Goal: Task Accomplishment & Management: Use online tool/utility

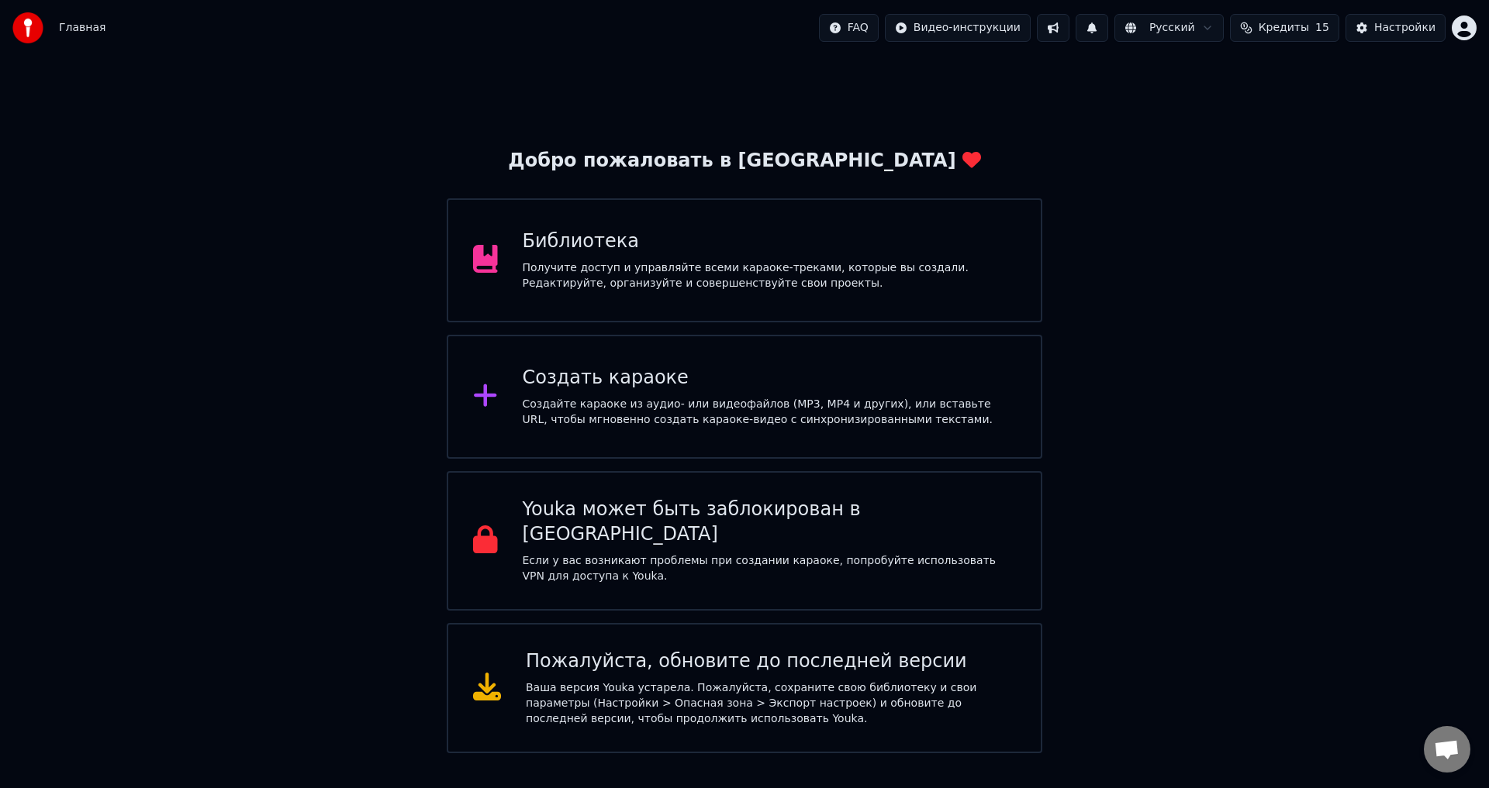
click at [543, 404] on div "Создайте караоке из аудио- или видеофайлов (MP3, MP4 и других), или вставьте UR…" at bounding box center [770, 412] width 494 height 31
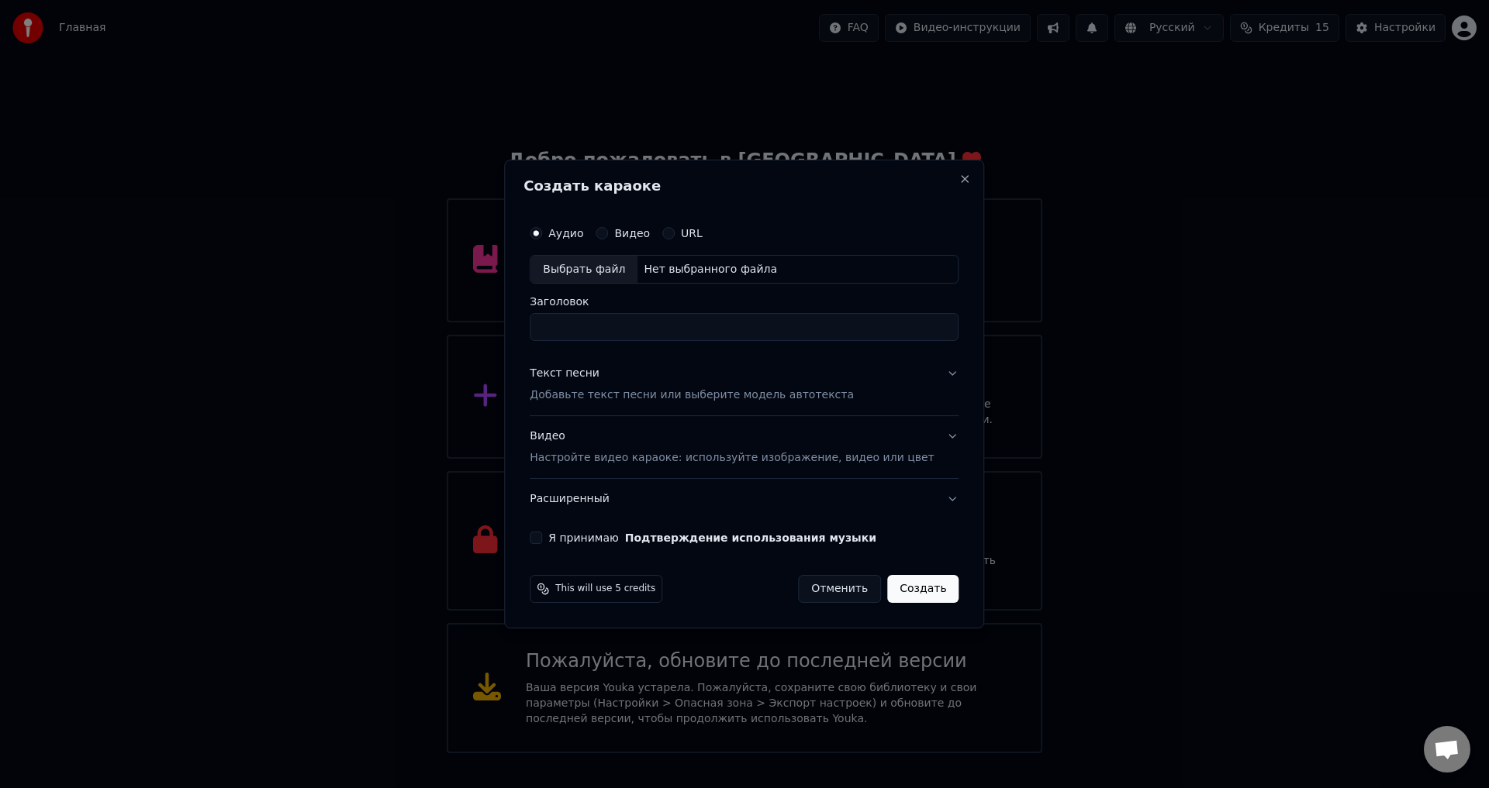
click at [618, 275] on div "Выбрать файл" at bounding box center [583, 270] width 107 height 28
type input "**********"
click at [885, 381] on button "Текст песни Добавьте текст песни или выберите модель автотекста" at bounding box center [744, 385] width 429 height 62
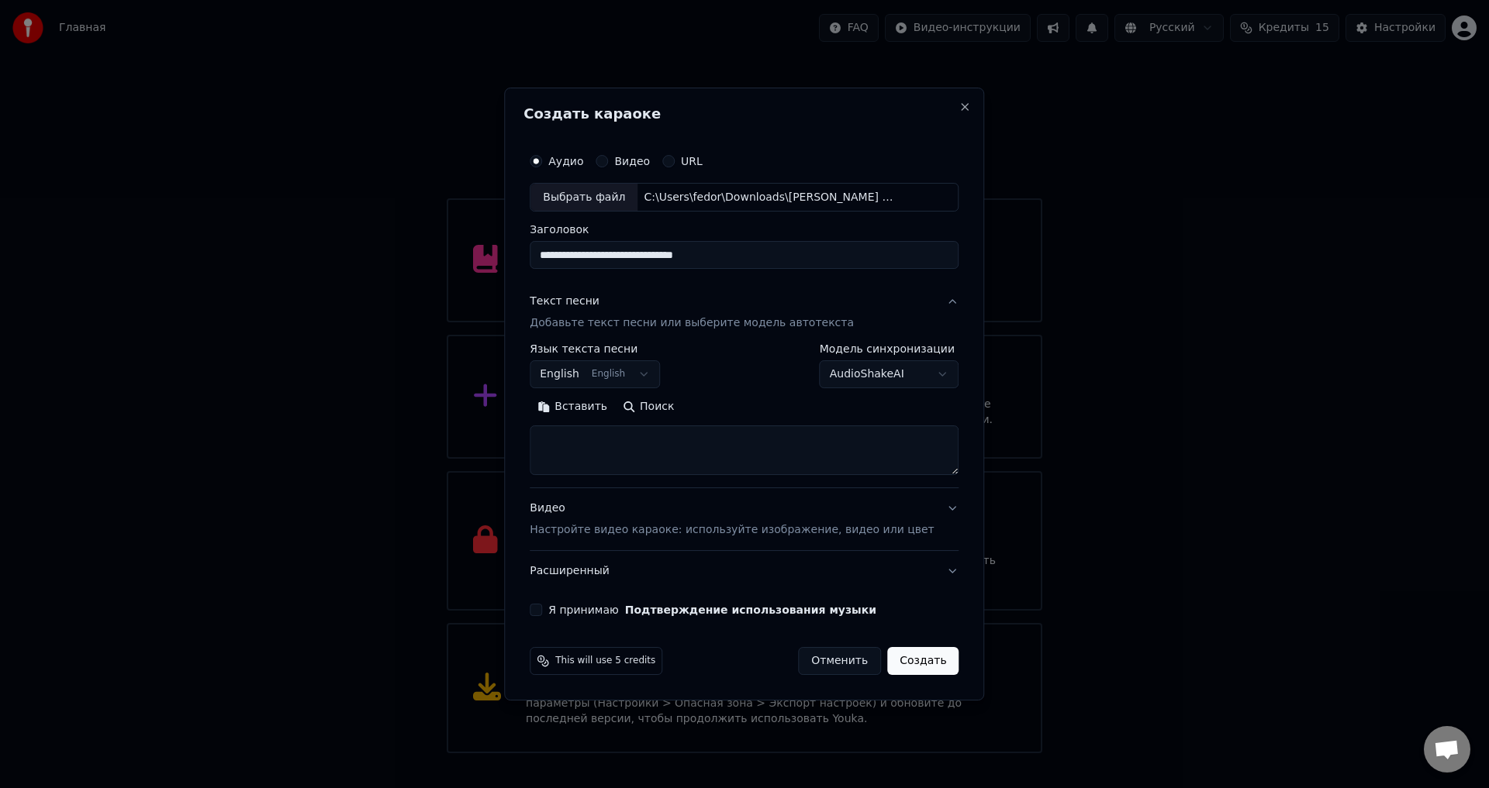
click at [593, 373] on body "Главная FAQ Видео-инструкции Русский Кредиты 15 Настройки Добро пожаловать в Yo…" at bounding box center [744, 377] width 1489 height 754
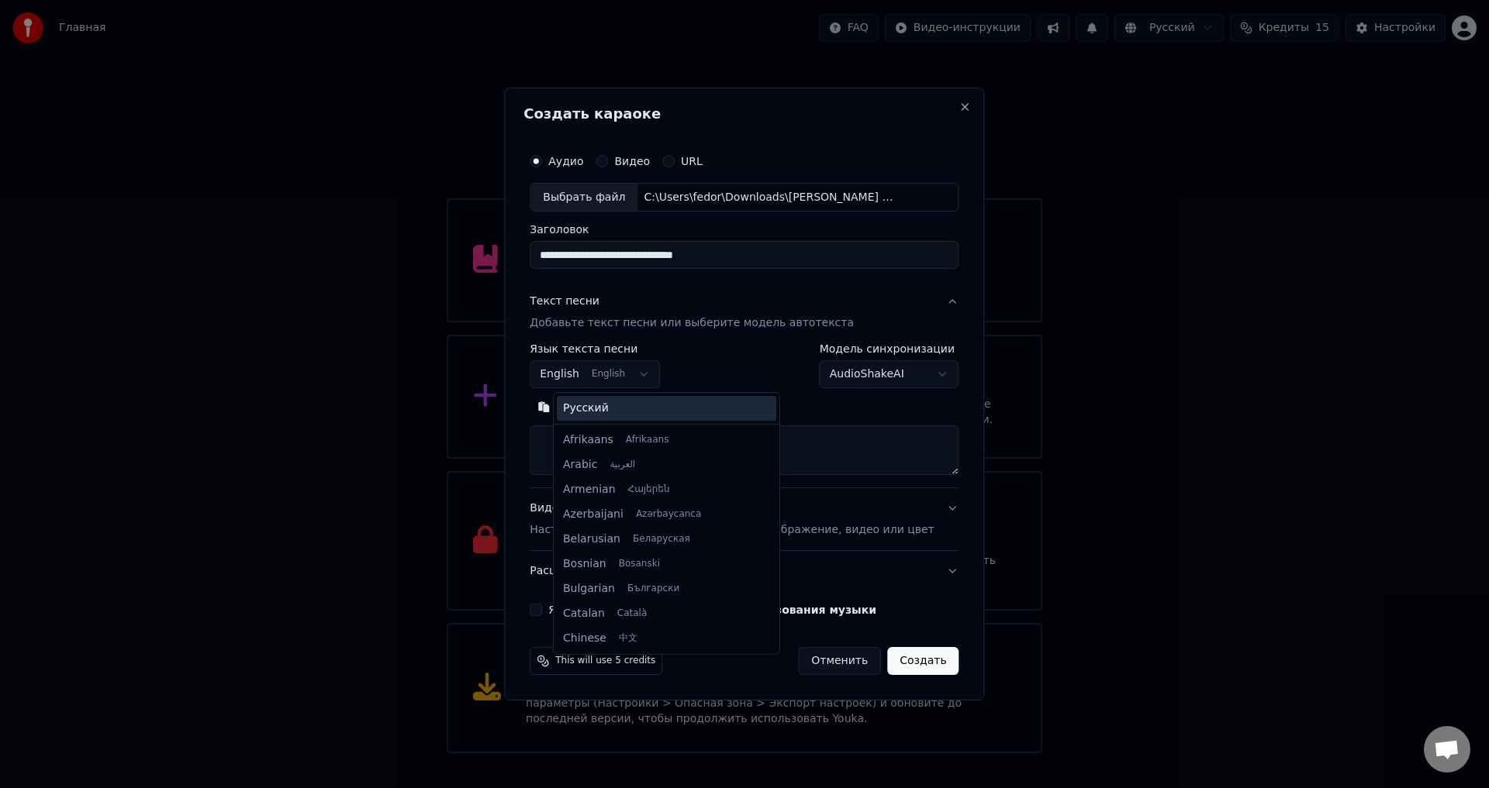
scroll to position [124, 0]
select select "**"
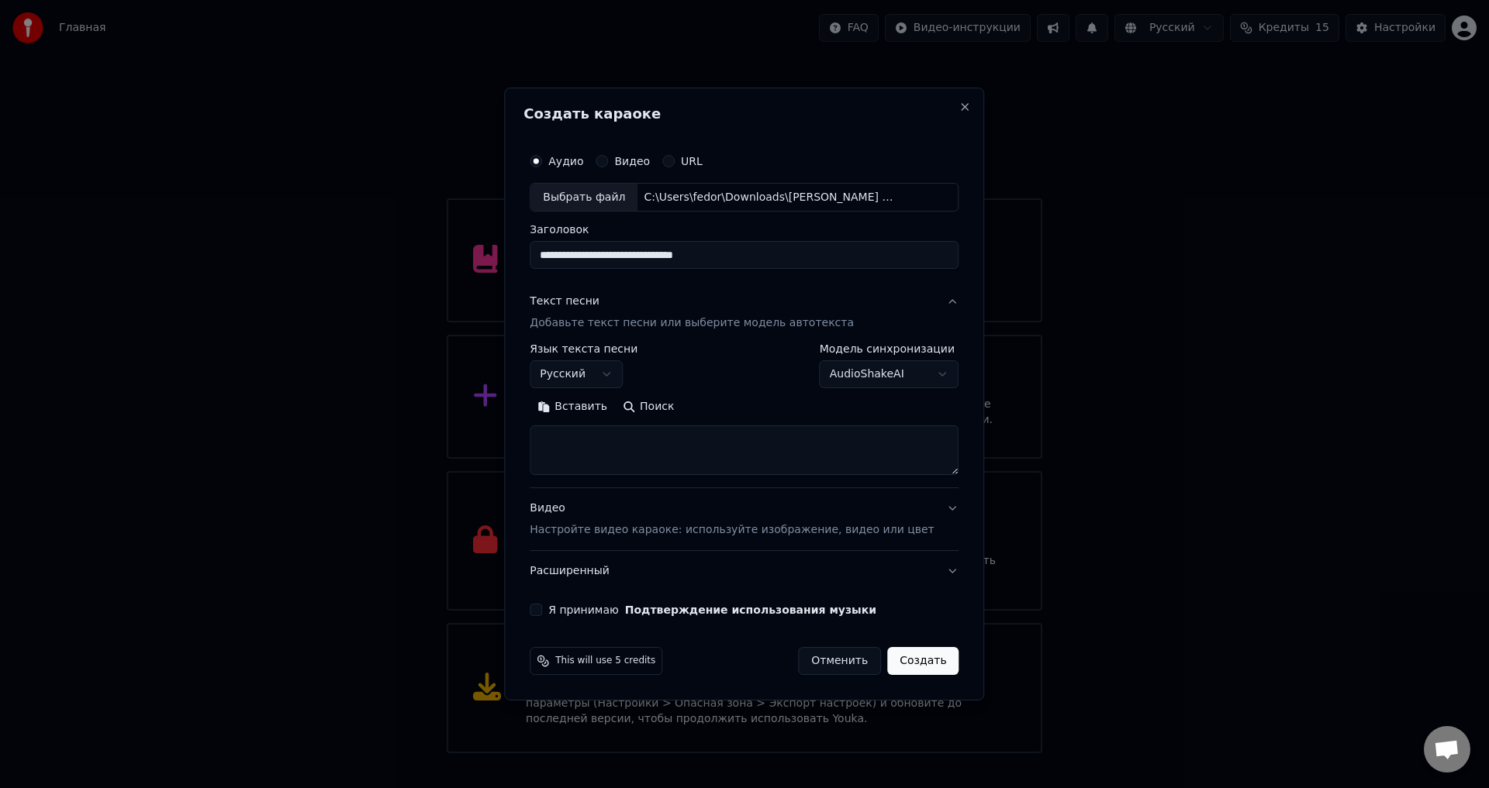
click at [664, 404] on button "Поиск" at bounding box center [648, 407] width 67 height 25
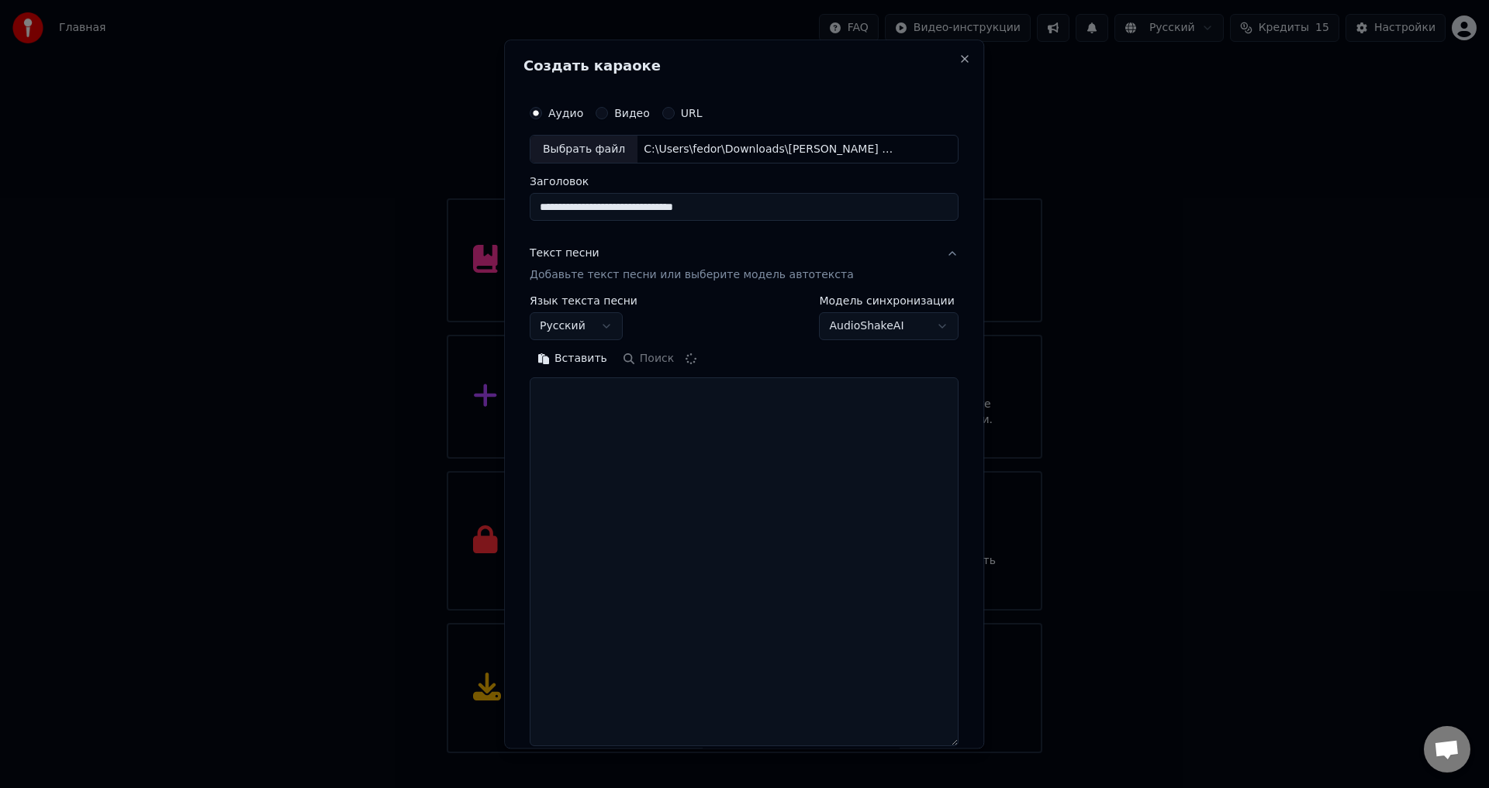
drag, startPoint x: 930, startPoint y: 471, endPoint x: 896, endPoint y: 744, distance: 274.3
click at [896, 744] on textarea at bounding box center [744, 562] width 429 height 369
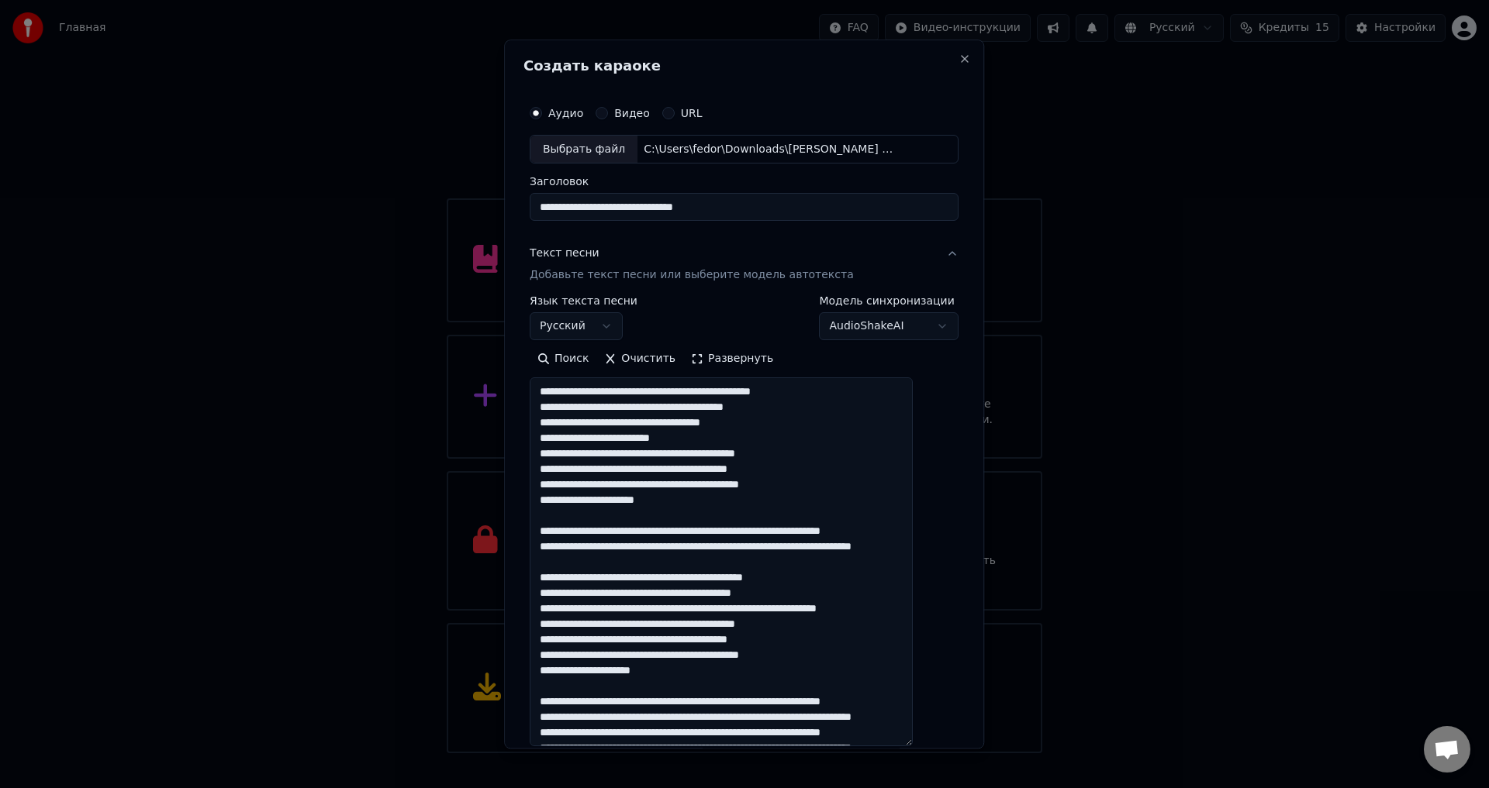
drag, startPoint x: 642, startPoint y: 405, endPoint x: 685, endPoint y: 405, distance: 43.4
click at [685, 405] on textarea at bounding box center [721, 562] width 383 height 369
drag, startPoint x: 646, startPoint y: 424, endPoint x: 675, endPoint y: 426, distance: 29.5
click at [675, 426] on textarea at bounding box center [721, 562] width 383 height 369
drag, startPoint x: 788, startPoint y: 451, endPoint x: 822, endPoint y: 454, distance: 33.5
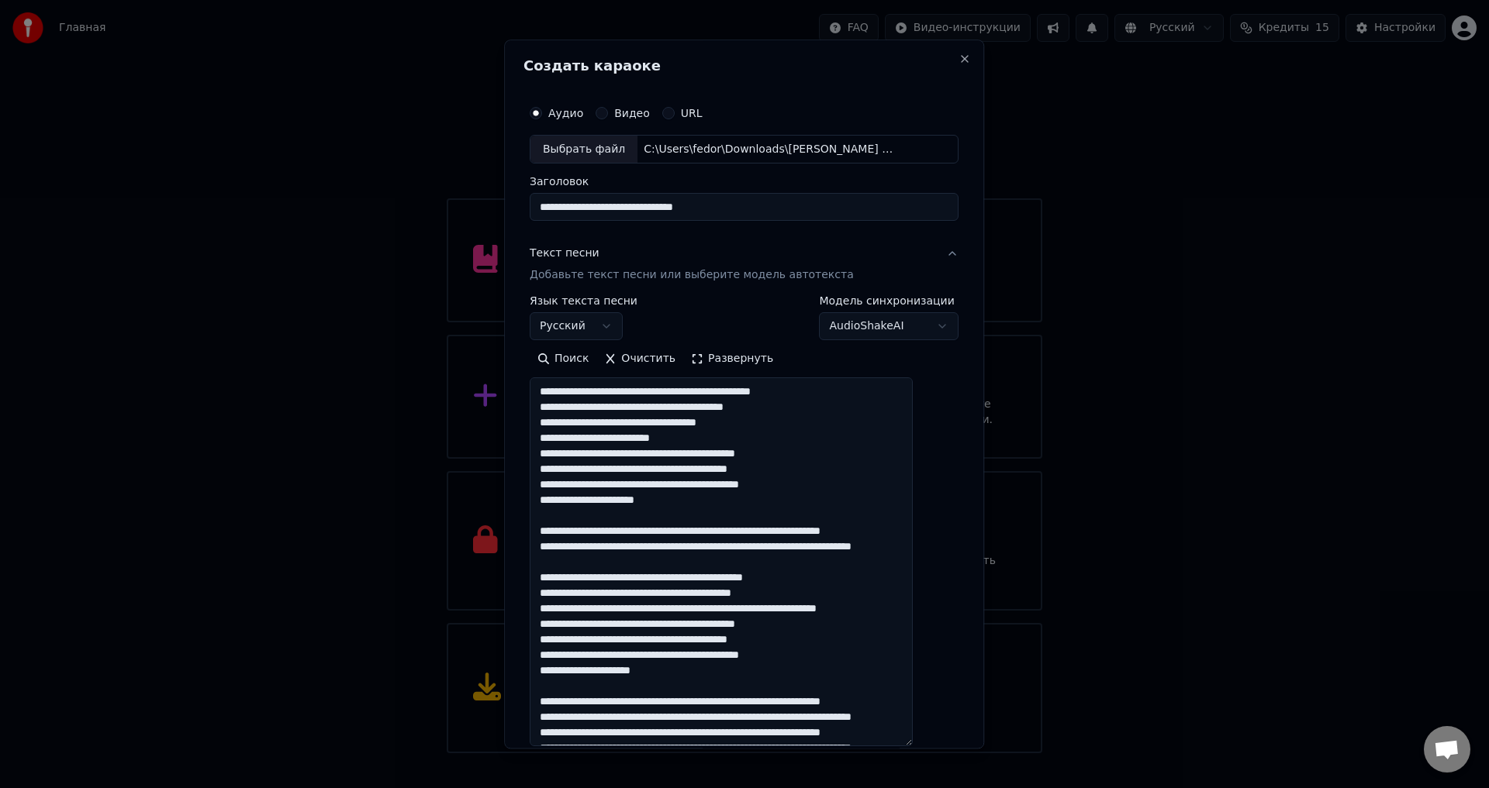
click at [822, 454] on textarea at bounding box center [721, 562] width 383 height 369
drag, startPoint x: 670, startPoint y: 503, endPoint x: 694, endPoint y: 505, distance: 24.1
click at [694, 505] on textarea at bounding box center [721, 562] width 383 height 369
drag, startPoint x: 694, startPoint y: 533, endPoint x: 726, endPoint y: 534, distance: 32.6
click at [726, 534] on textarea at bounding box center [721, 562] width 383 height 369
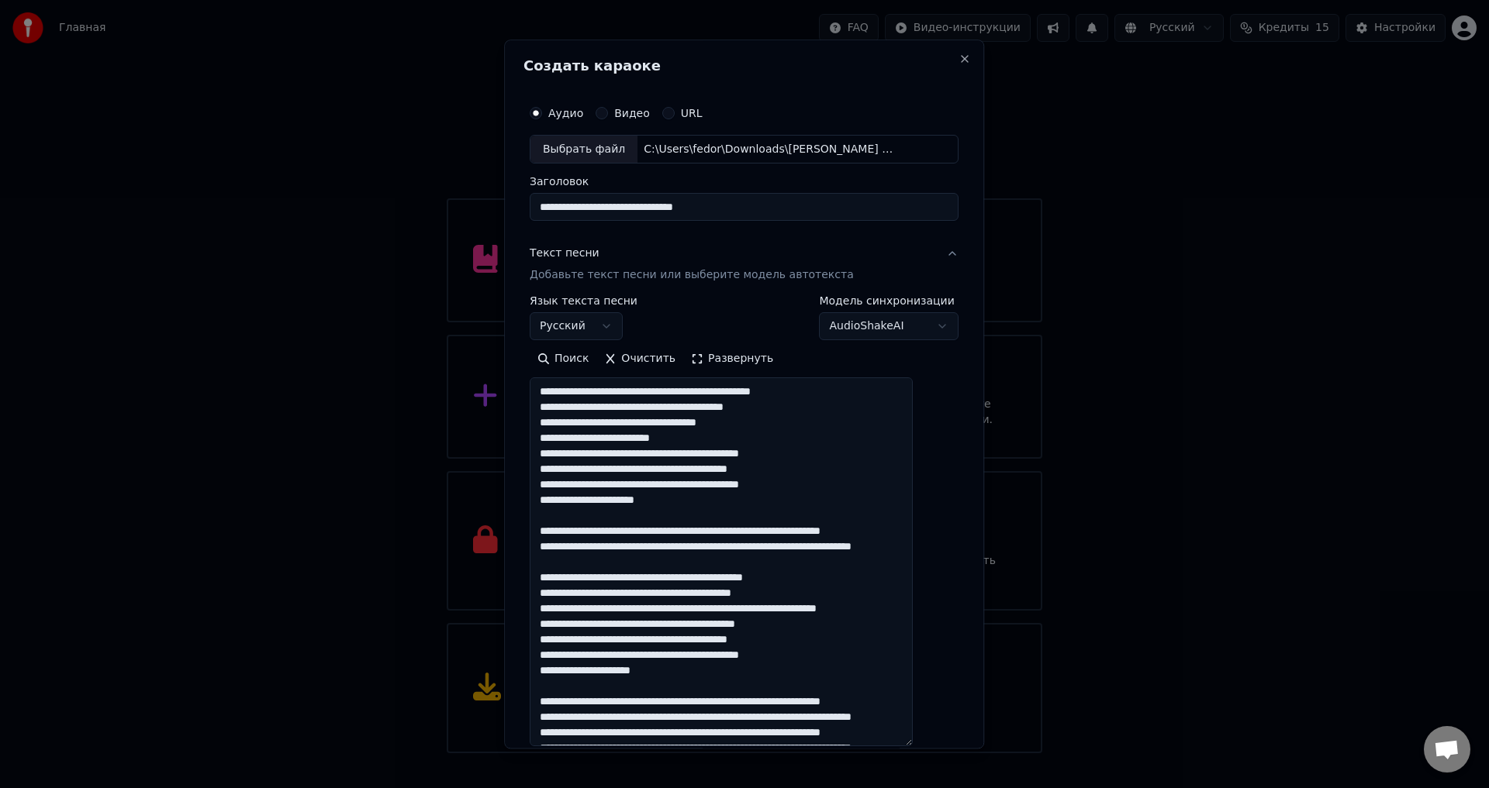
click at [721, 540] on textarea at bounding box center [721, 562] width 383 height 369
drag, startPoint x: 696, startPoint y: 533, endPoint x: 724, endPoint y: 533, distance: 27.9
click at [724, 533] on textarea at bounding box center [721, 562] width 383 height 369
type textarea "**********"
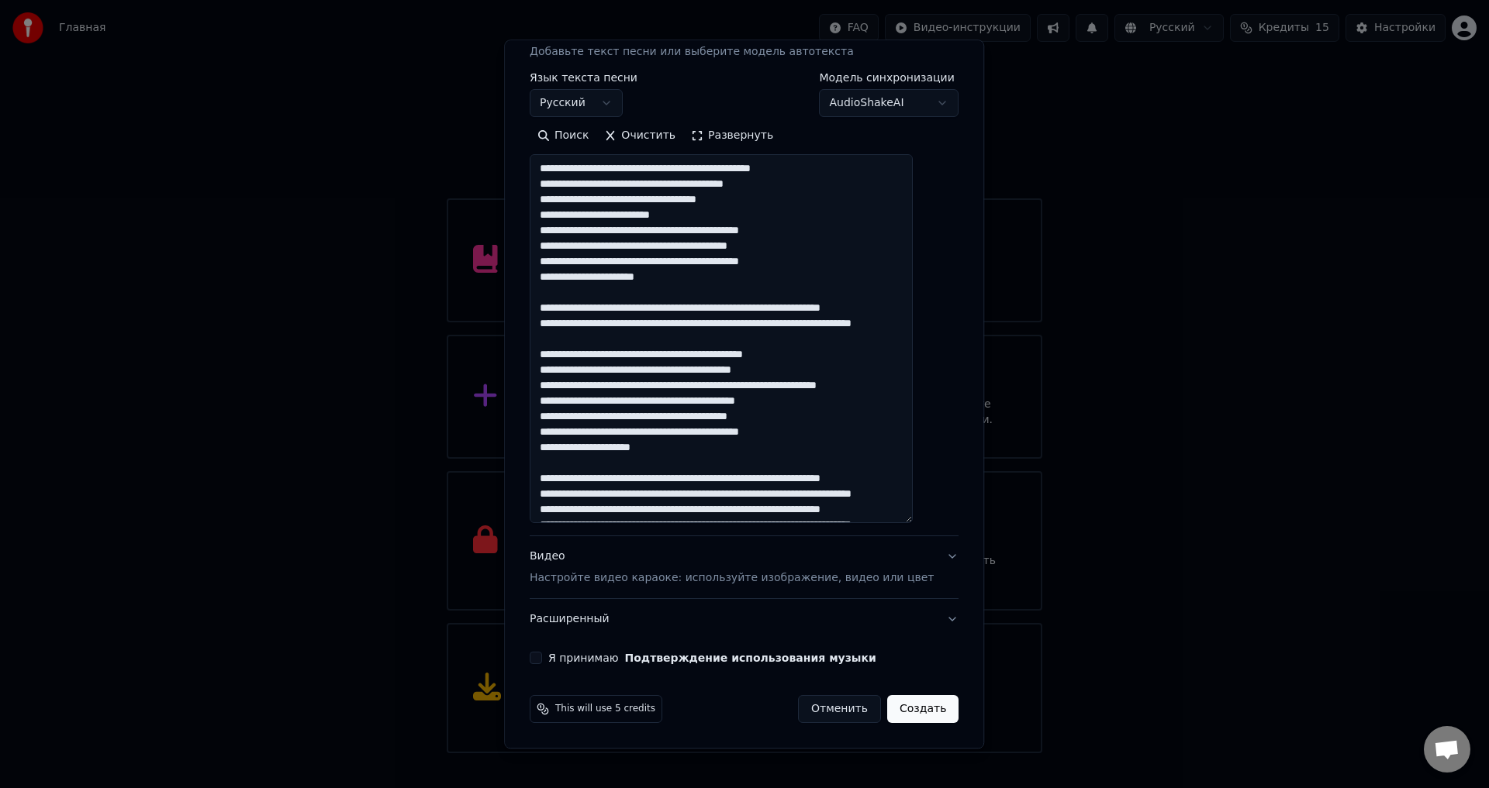
click at [646, 561] on div "Видео Настройте видео караоке: используйте изображение, видео или цвет" at bounding box center [732, 568] width 404 height 37
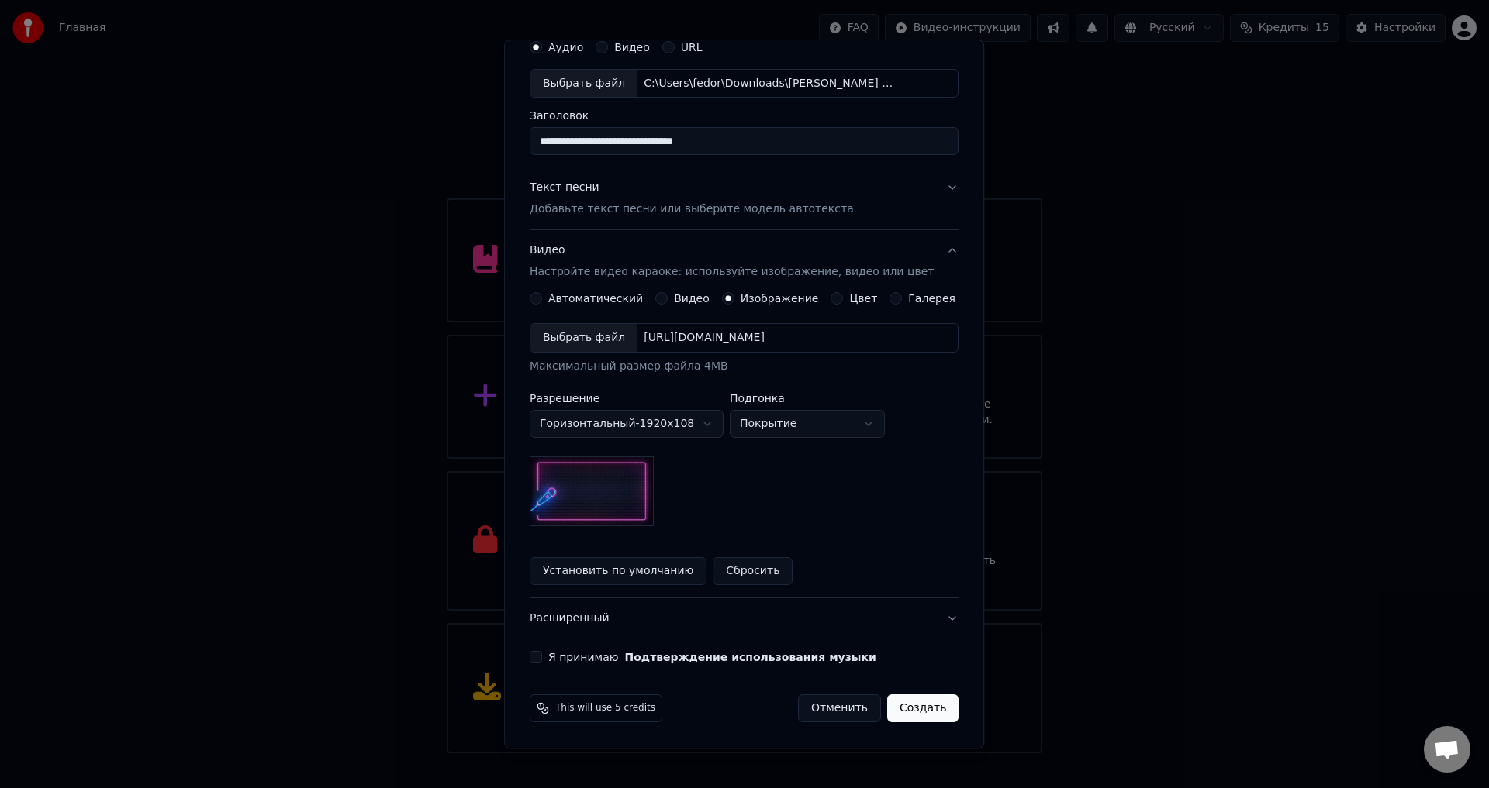
scroll to position [65, 0]
click at [590, 331] on div "Выбрать файл" at bounding box center [583, 340] width 107 height 28
click at [618, 333] on div "Выбрать файл" at bounding box center [583, 340] width 107 height 28
click at [542, 664] on button "Я принимаю Подтверждение использования музыки" at bounding box center [536, 659] width 12 height 12
click at [873, 188] on button "Текст песни Добавьте текст песни или выберите модель автотекста" at bounding box center [744, 200] width 429 height 62
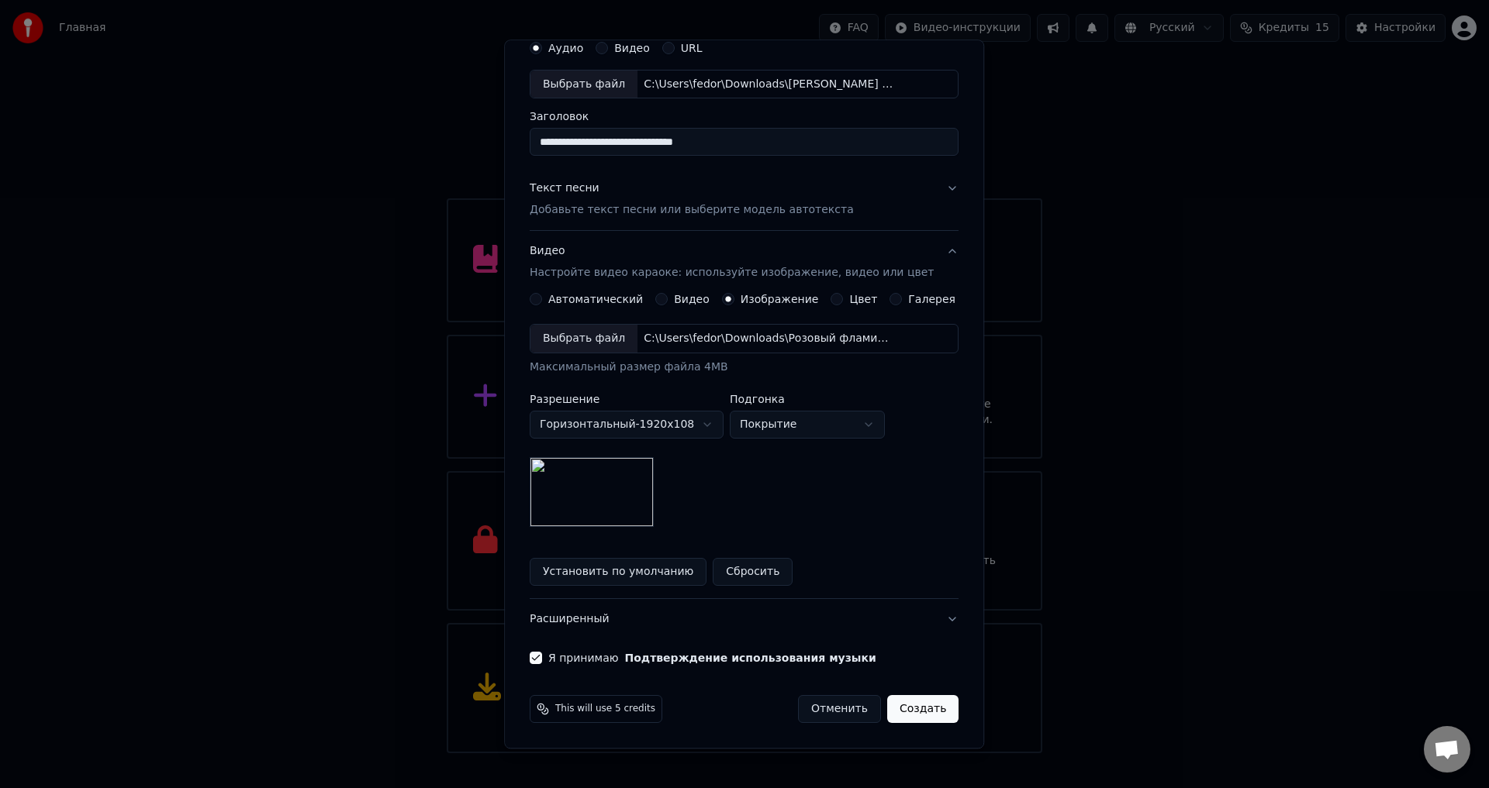
scroll to position [0, 0]
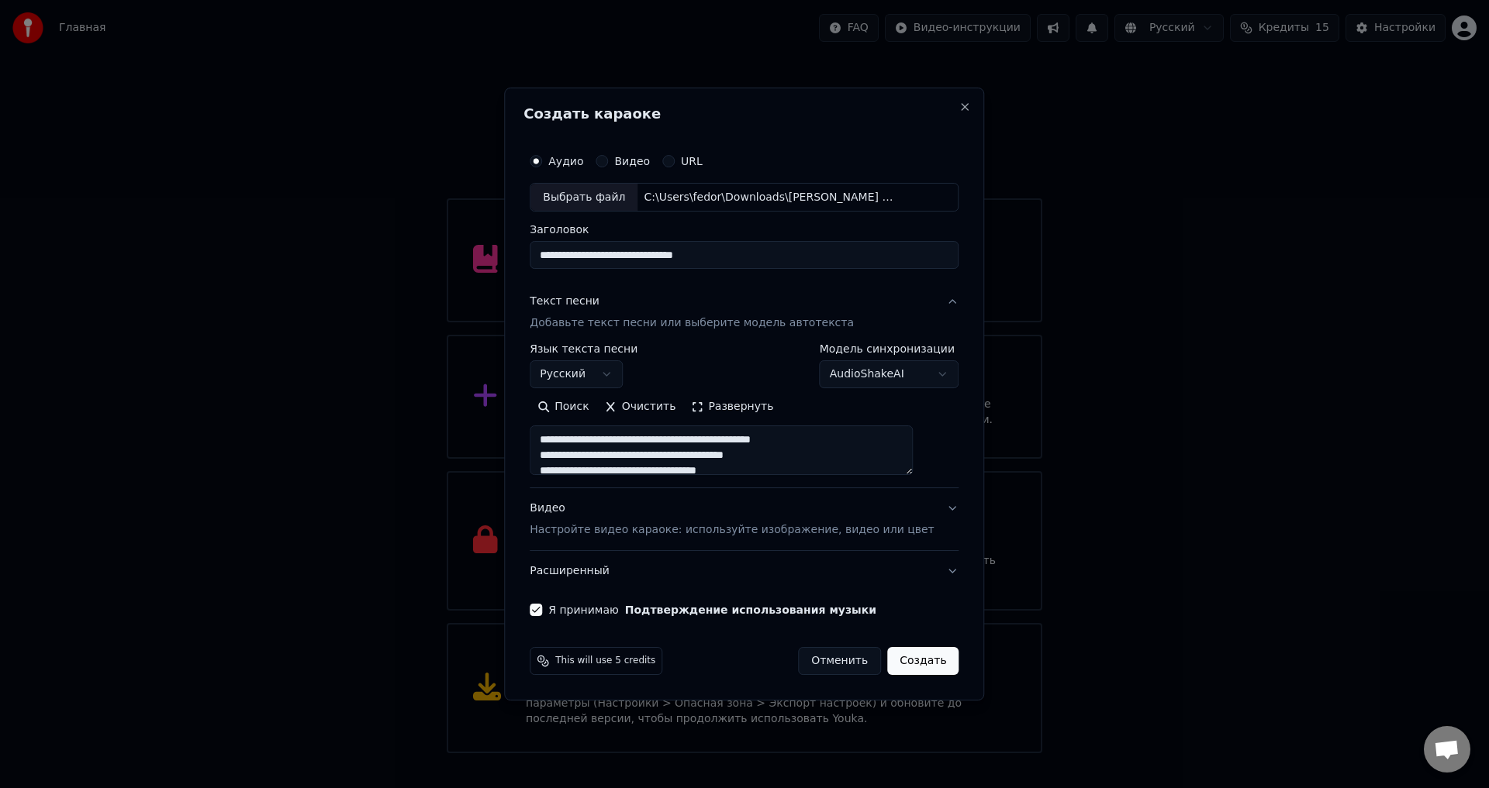
click at [890, 664] on button "Создать" at bounding box center [922, 661] width 71 height 28
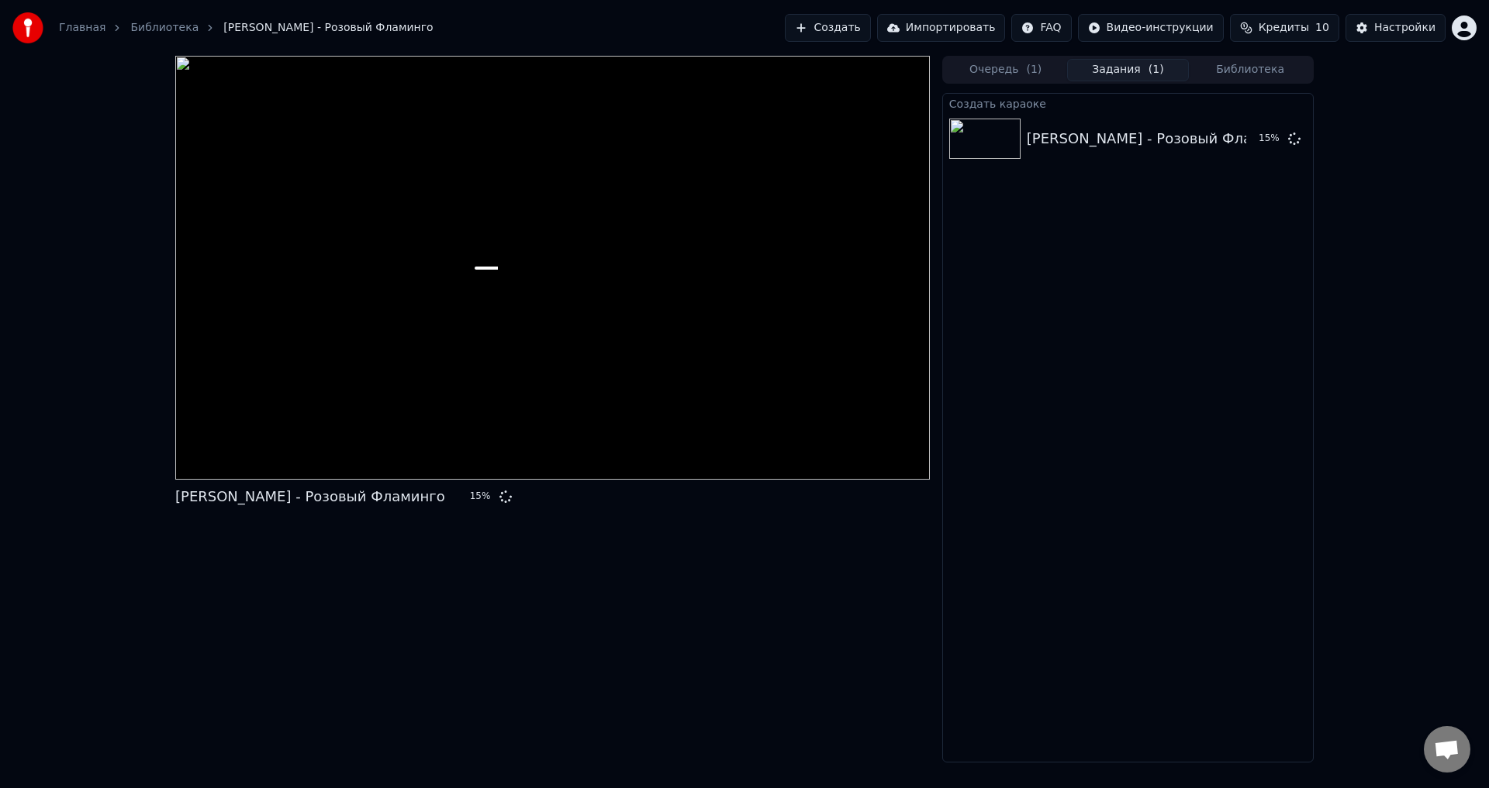
click at [839, 23] on button "Создать" at bounding box center [827, 28] width 85 height 28
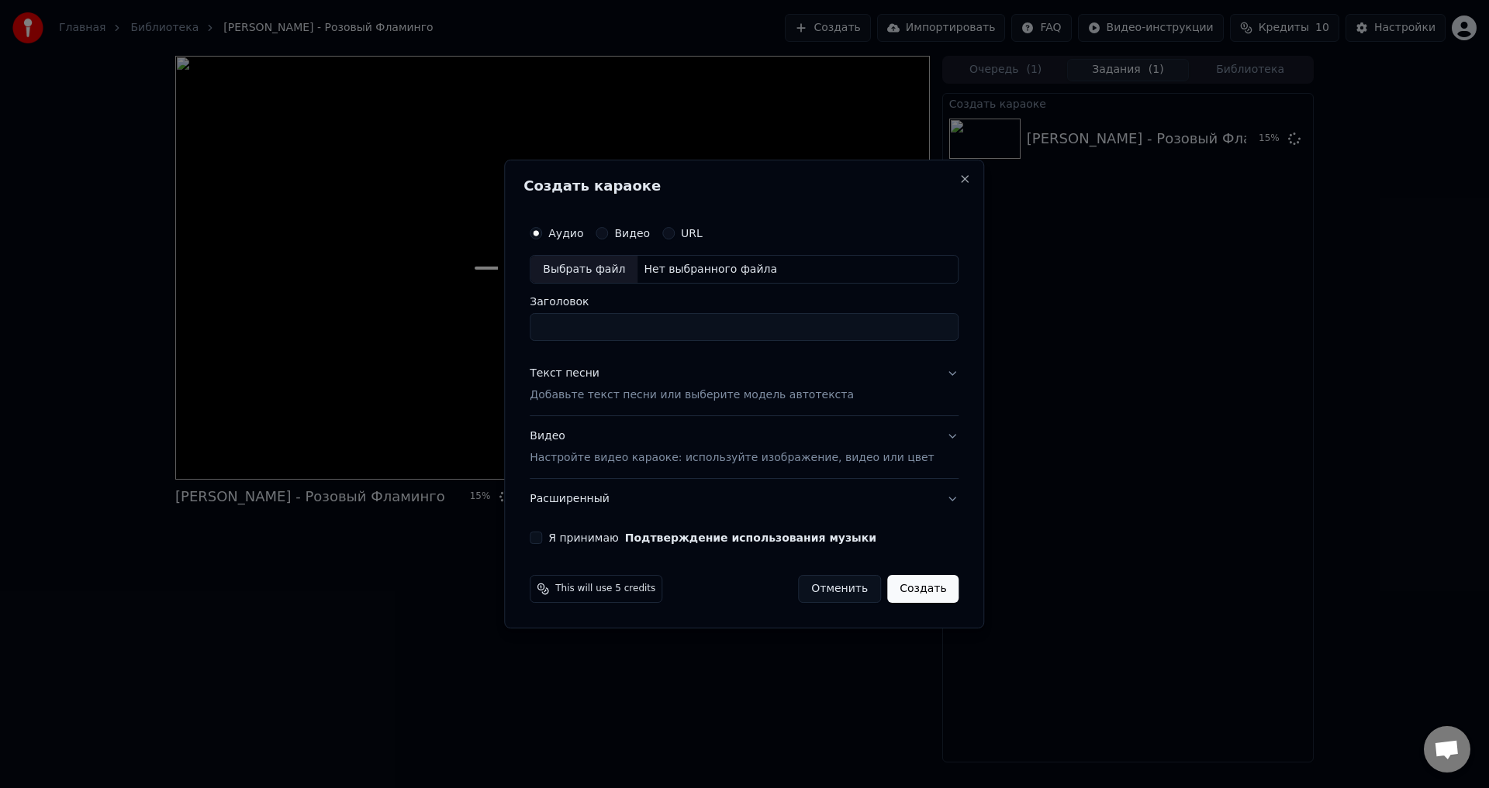
click at [568, 263] on div "Выбрать файл" at bounding box center [583, 270] width 107 height 28
type input "**********"
click at [639, 378] on div "Текст песни Добавьте текст песни или выберите модель автотекста" at bounding box center [692, 385] width 324 height 37
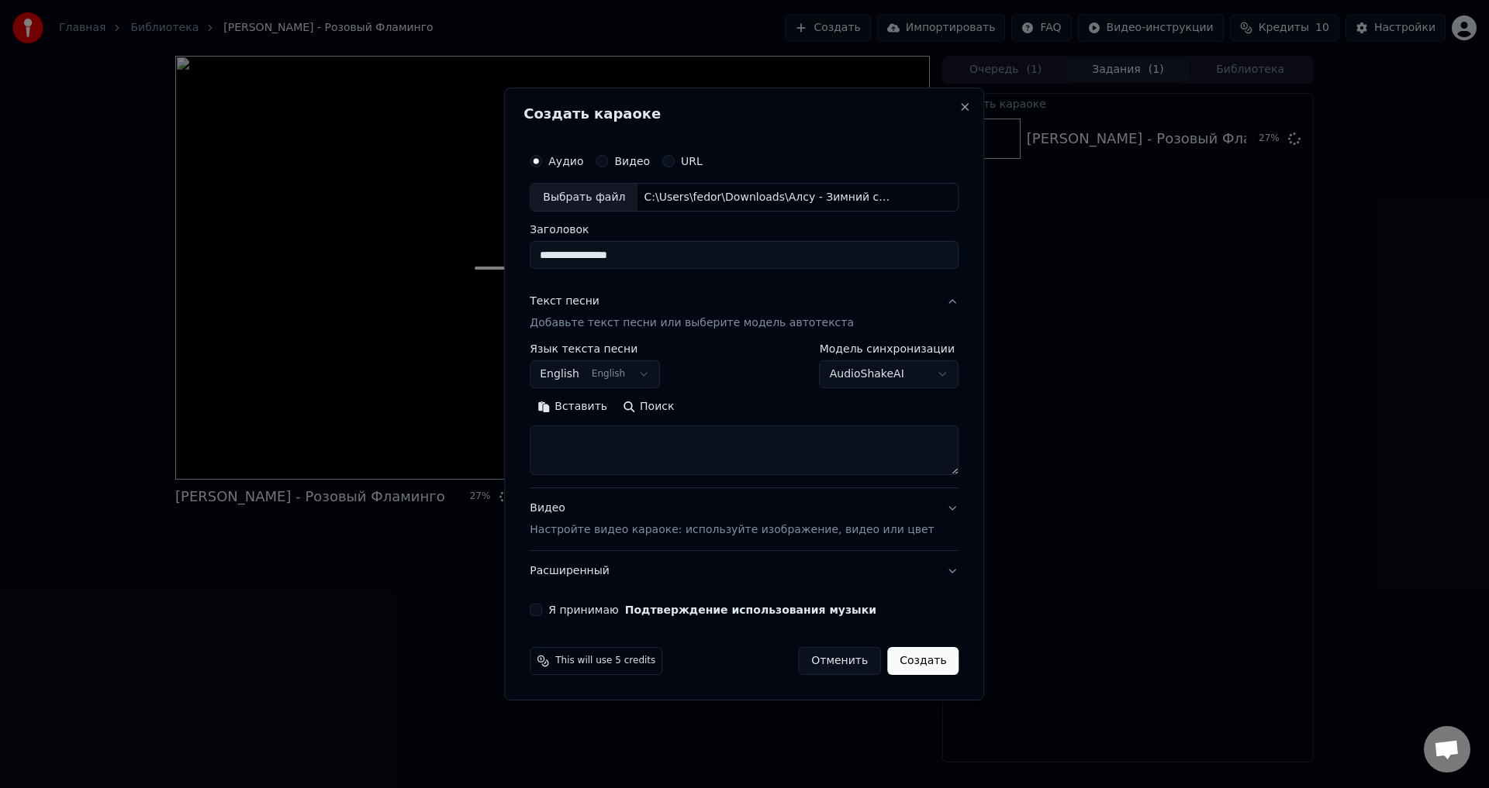
click at [625, 354] on label "Язык текста песни" at bounding box center [595, 349] width 130 height 11
click at [629, 373] on body "**********" at bounding box center [744, 394] width 1489 height 788
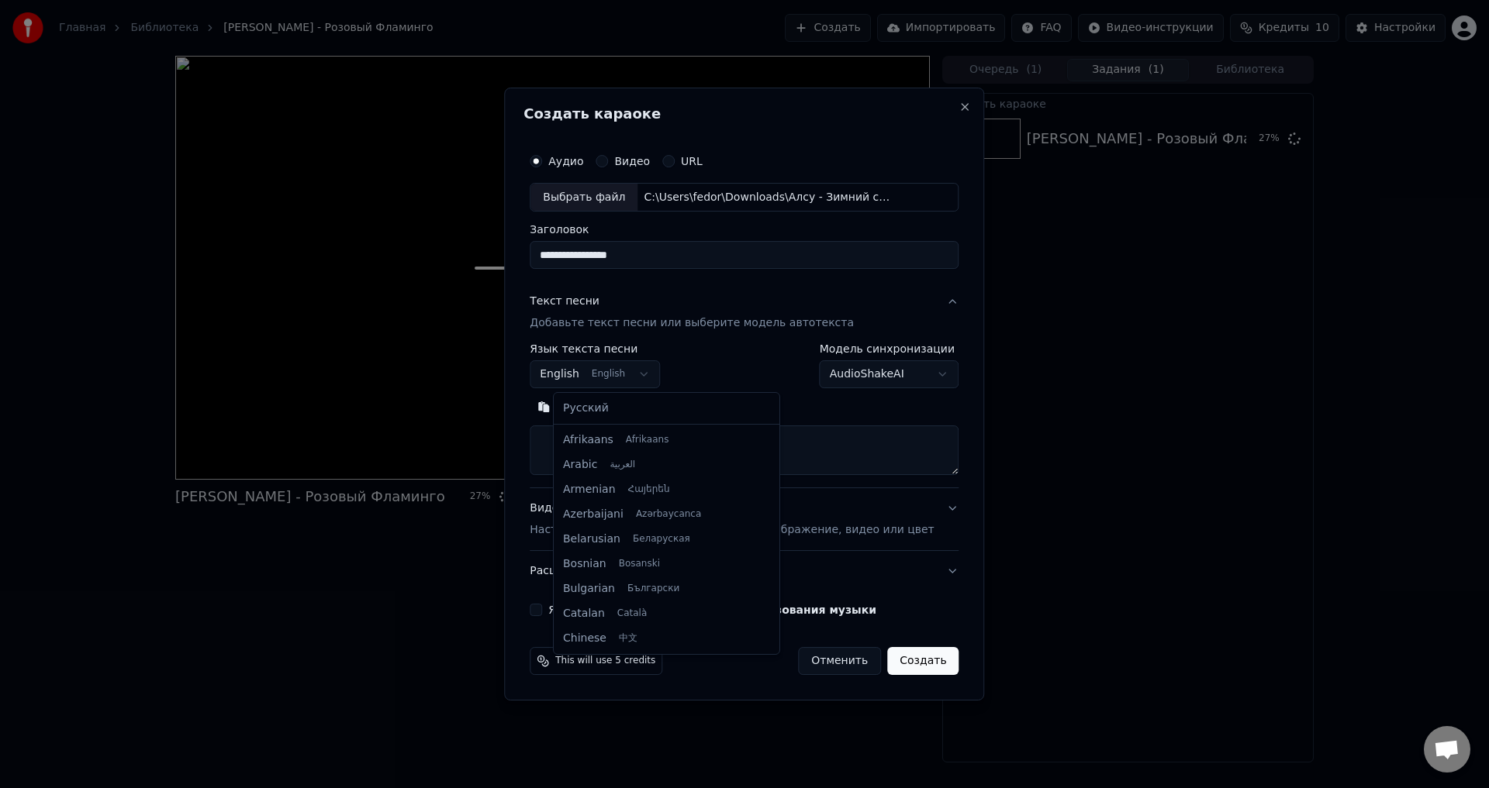
scroll to position [124, 0]
select select "**"
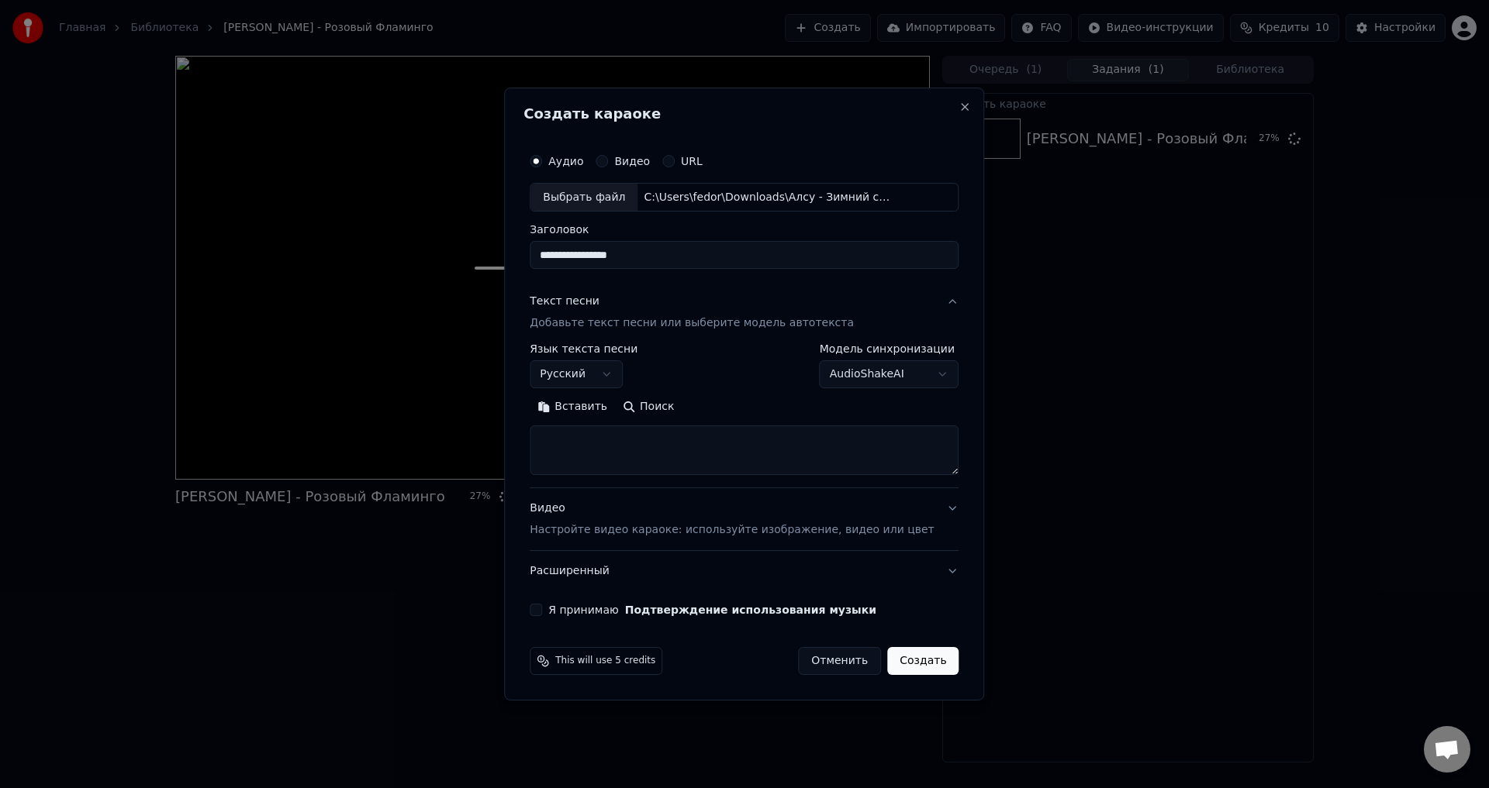
click at [655, 408] on button "Поиск" at bounding box center [648, 407] width 67 height 25
click at [930, 504] on button "Видео Настройте видео караоке: используйте изображение, видео или цвет" at bounding box center [744, 520] width 429 height 62
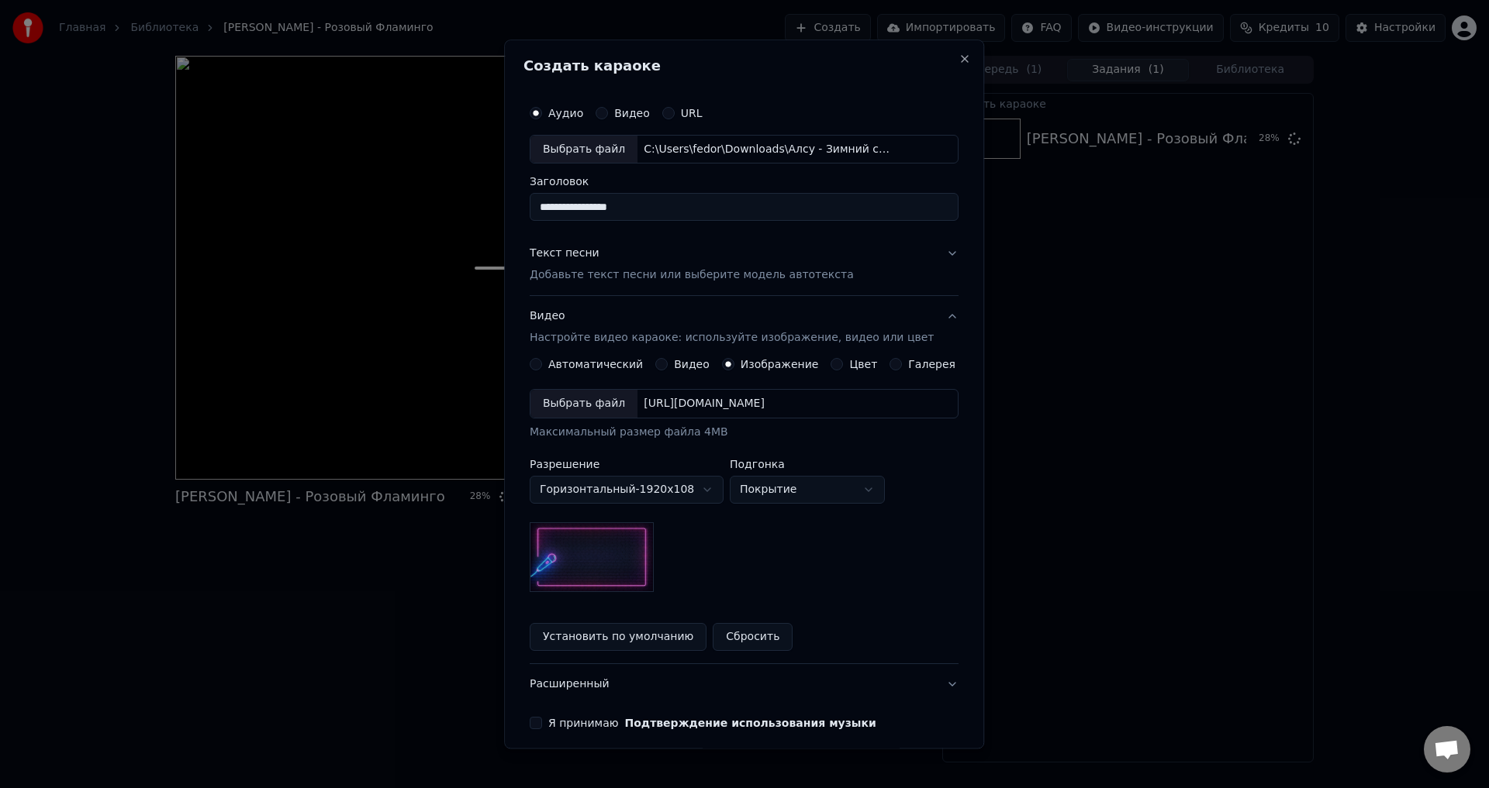
click at [589, 394] on div "Выбрать файл" at bounding box center [583, 405] width 107 height 28
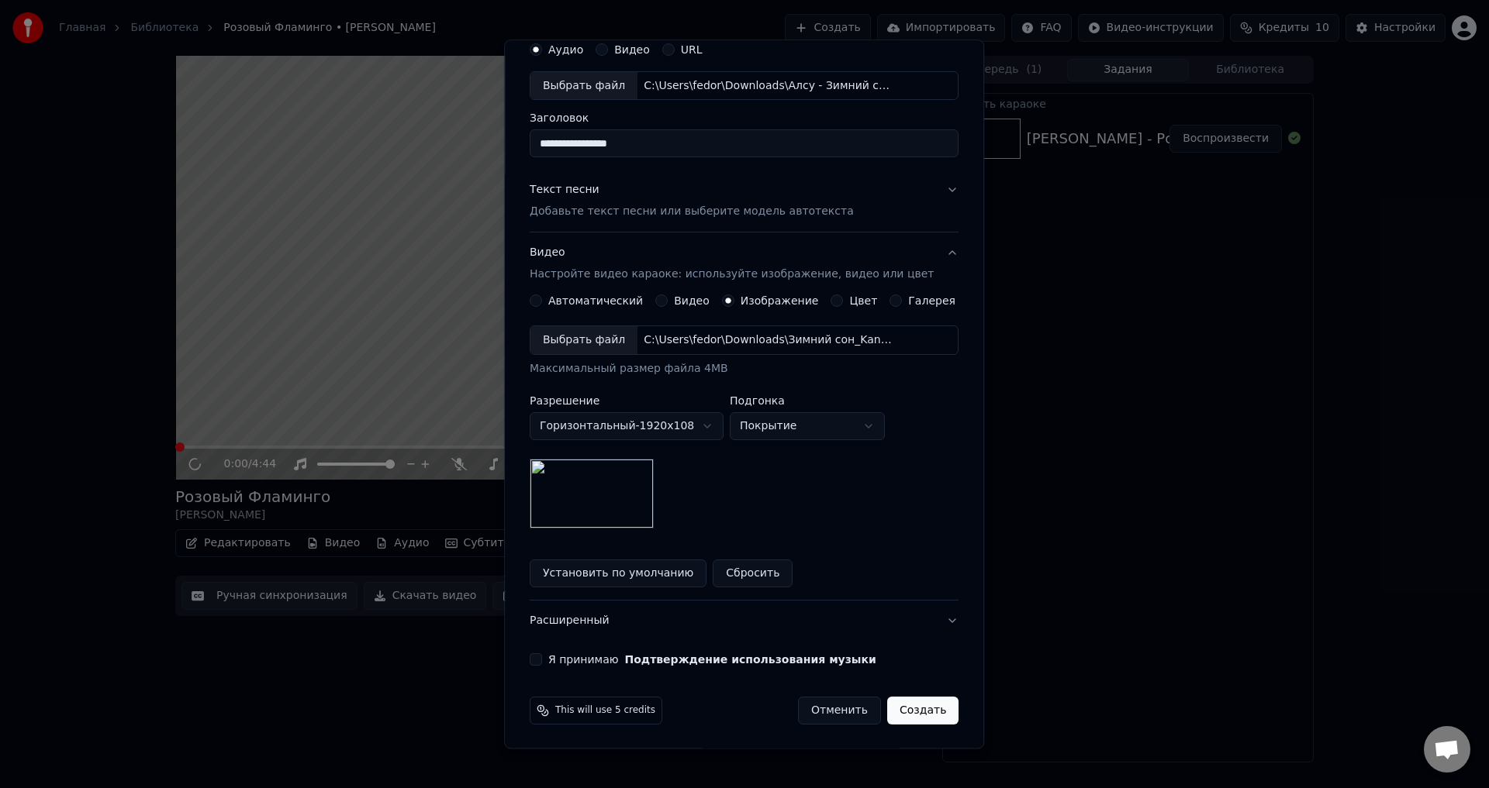
scroll to position [65, 0]
click at [542, 662] on button "Я принимаю Подтверждение использования музыки" at bounding box center [536, 659] width 12 height 12
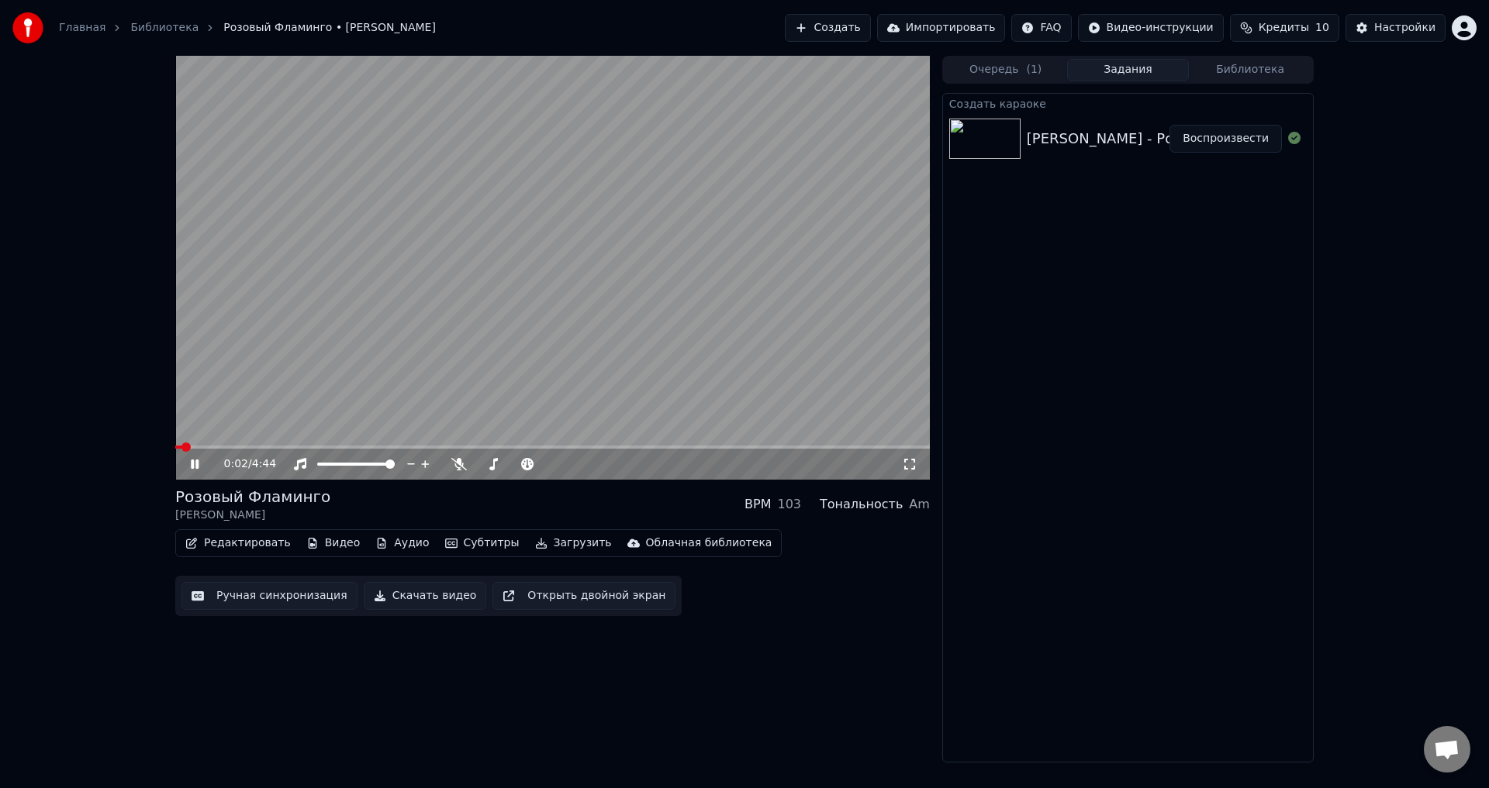
click at [209, 374] on video at bounding box center [552, 268] width 754 height 424
click at [815, 26] on button "Создать" at bounding box center [827, 28] width 85 height 28
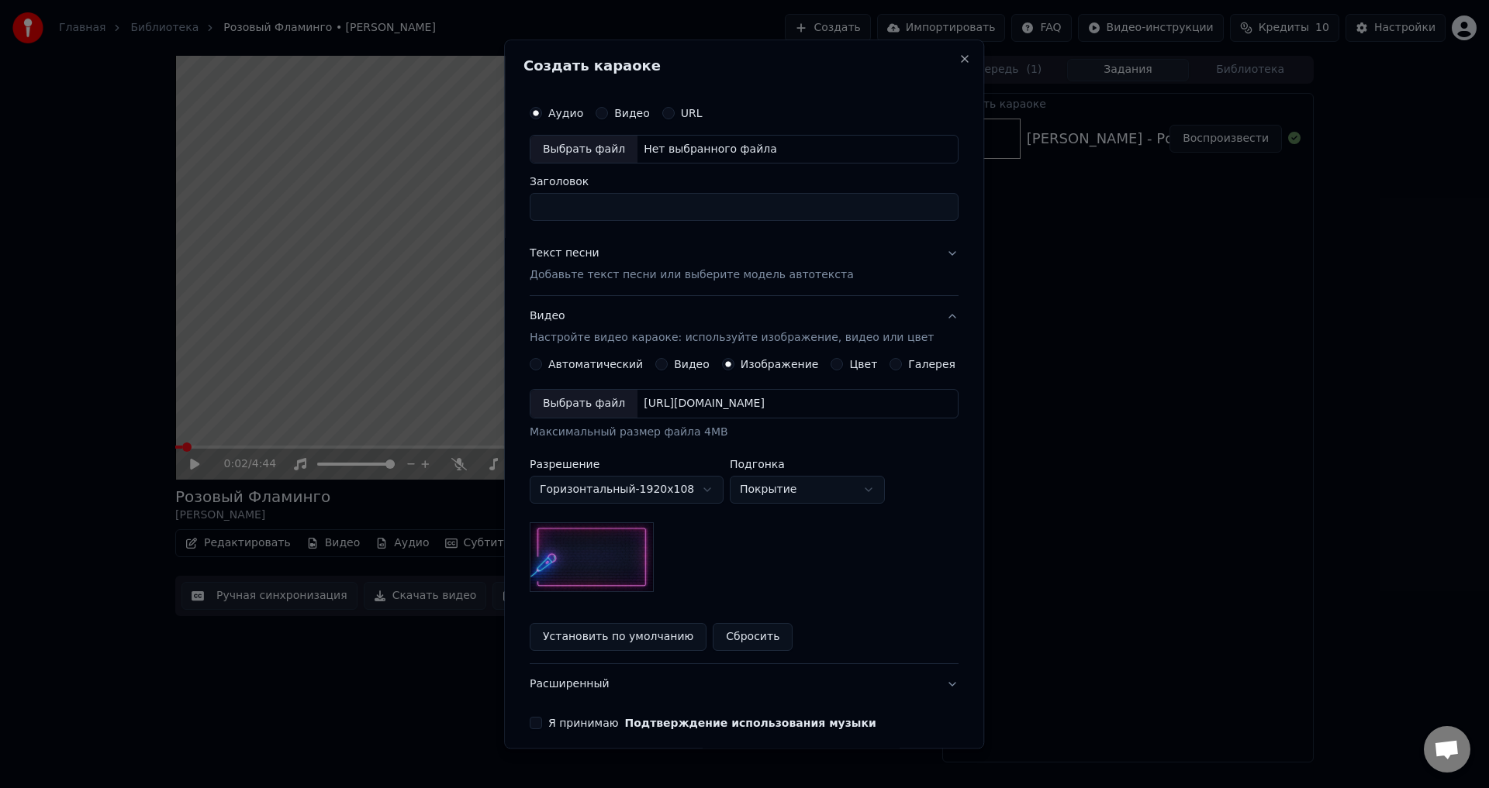
click at [588, 152] on div "Выбрать файл" at bounding box center [583, 150] width 107 height 28
type input "**********"
click at [668, 250] on div "Текст песни Добавьте текст песни или выберите модель автотекста" at bounding box center [692, 265] width 324 height 37
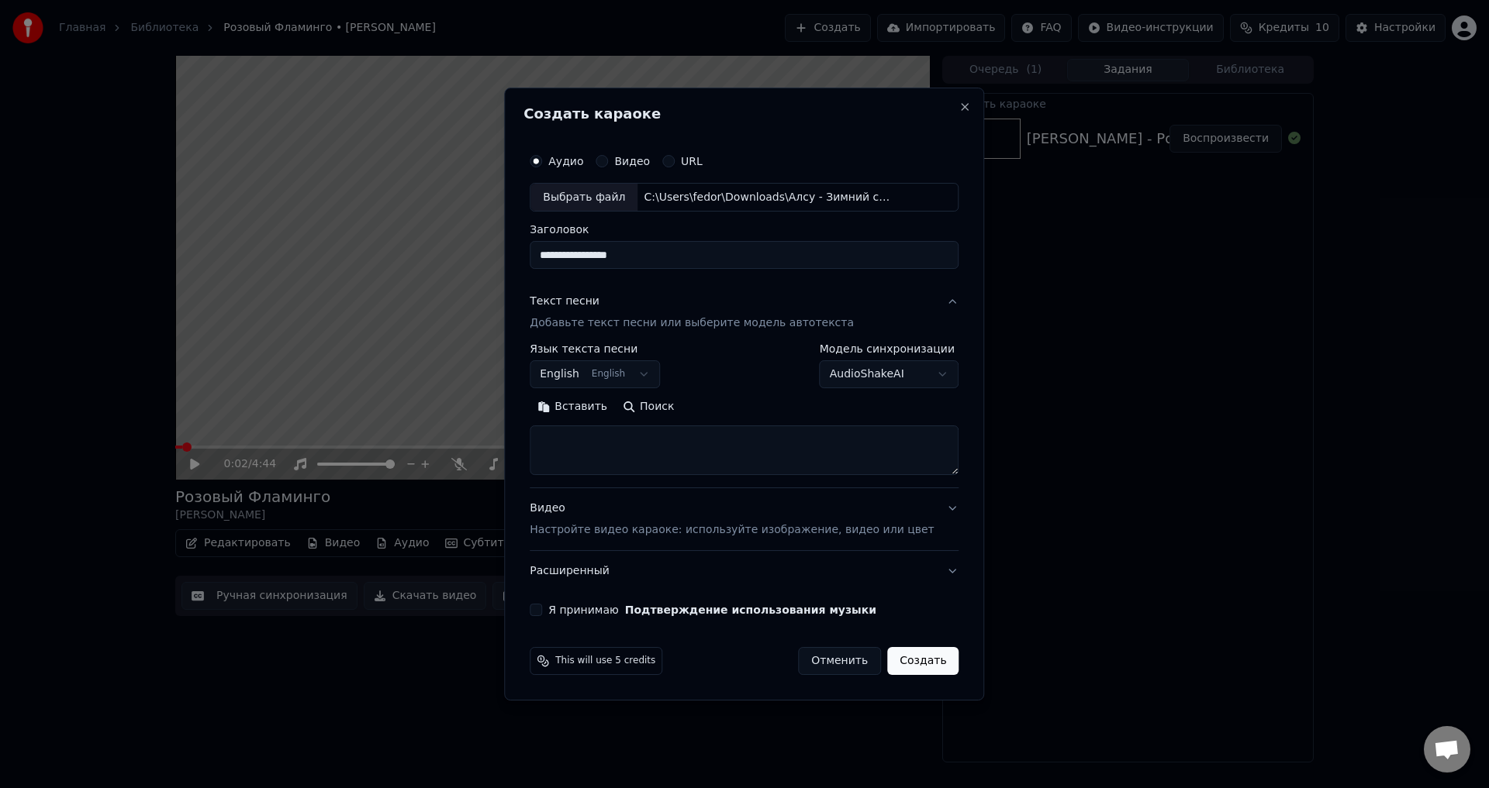
click at [621, 374] on body "**********" at bounding box center [744, 394] width 1489 height 788
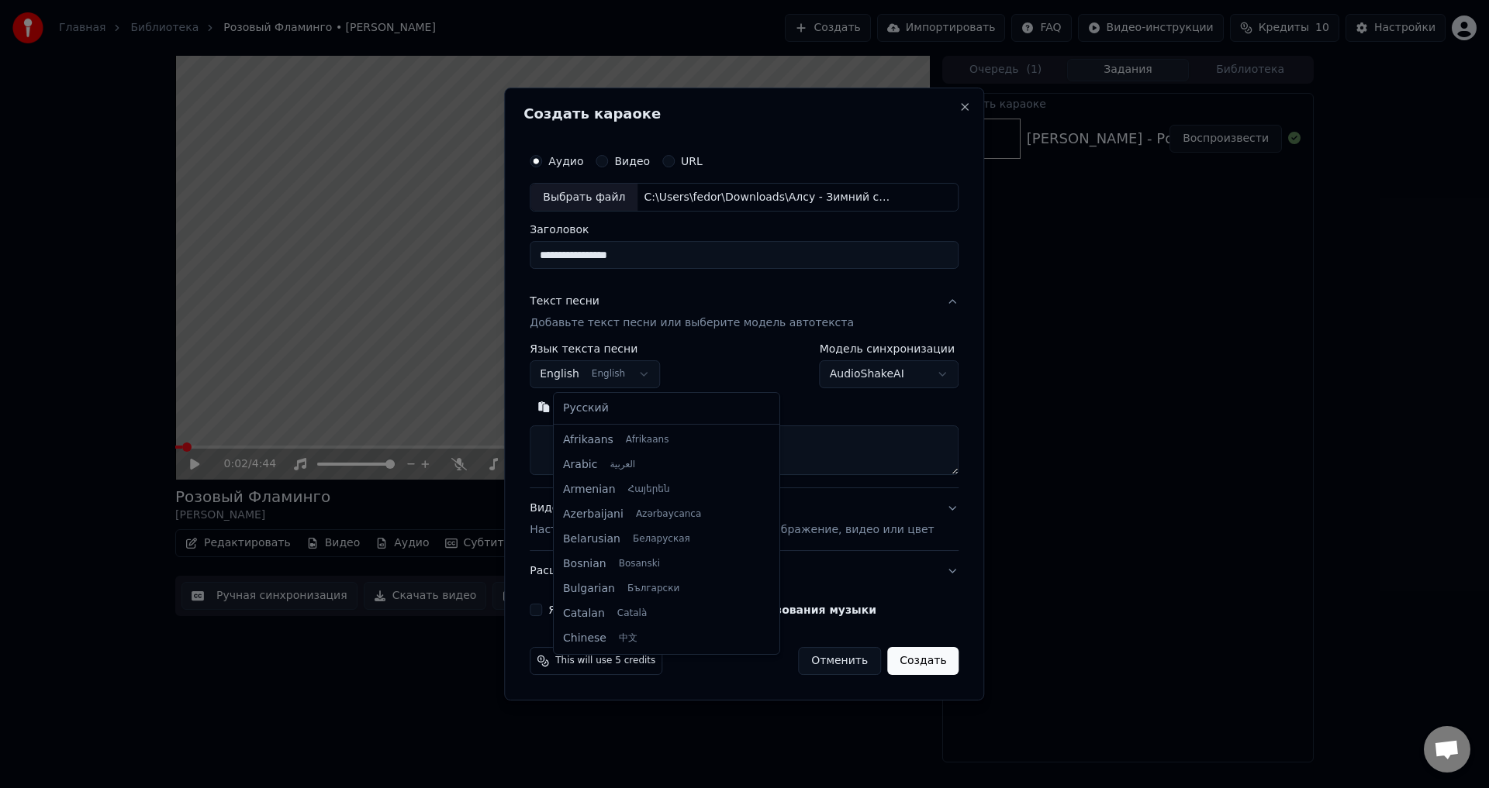
scroll to position [124, 0]
select select "**"
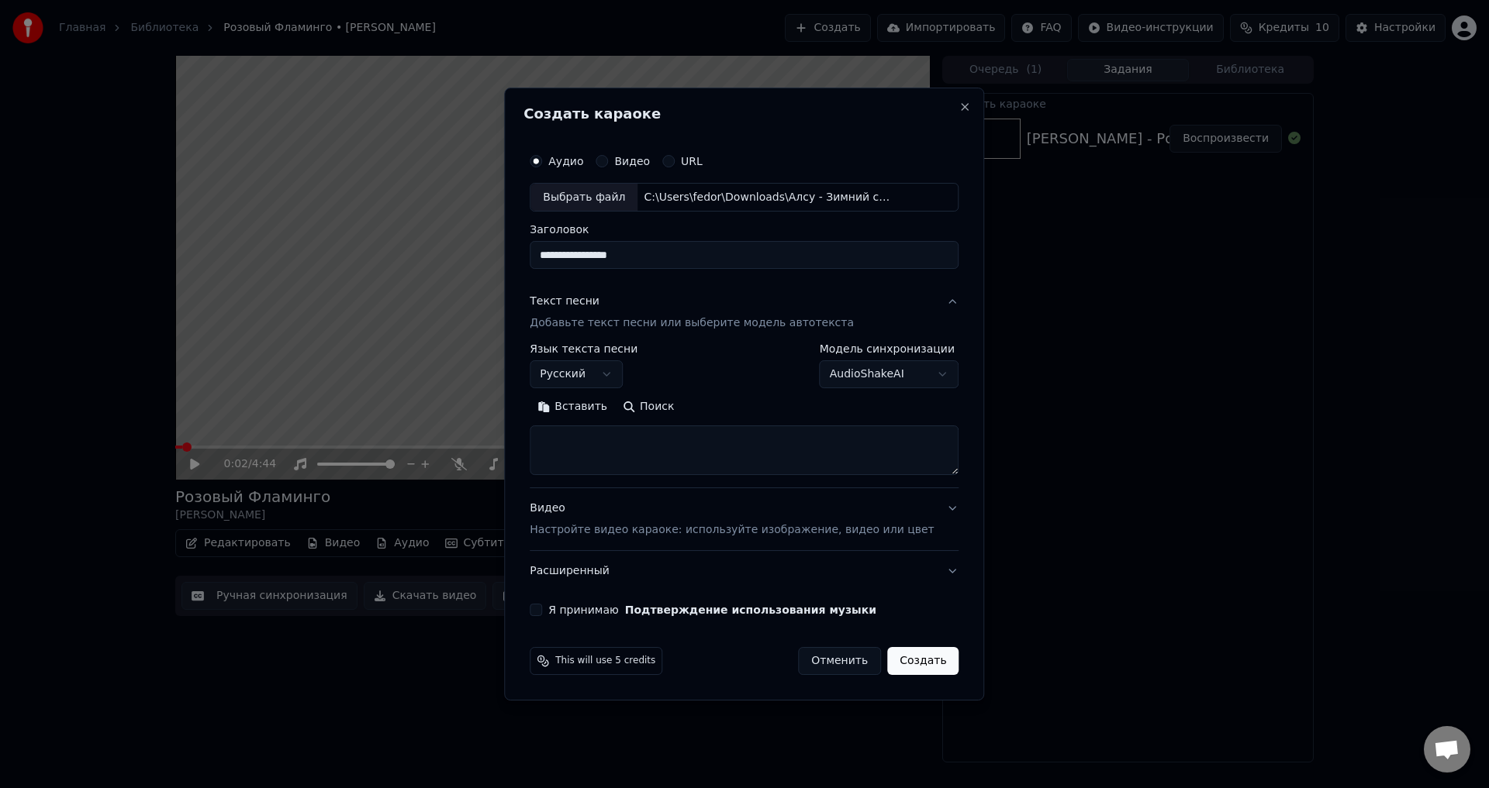
click at [668, 412] on button "Поиск" at bounding box center [648, 407] width 67 height 25
click at [657, 519] on div "Видео Настройте видео караоке: используйте изображение, видео или цвет" at bounding box center [732, 520] width 404 height 37
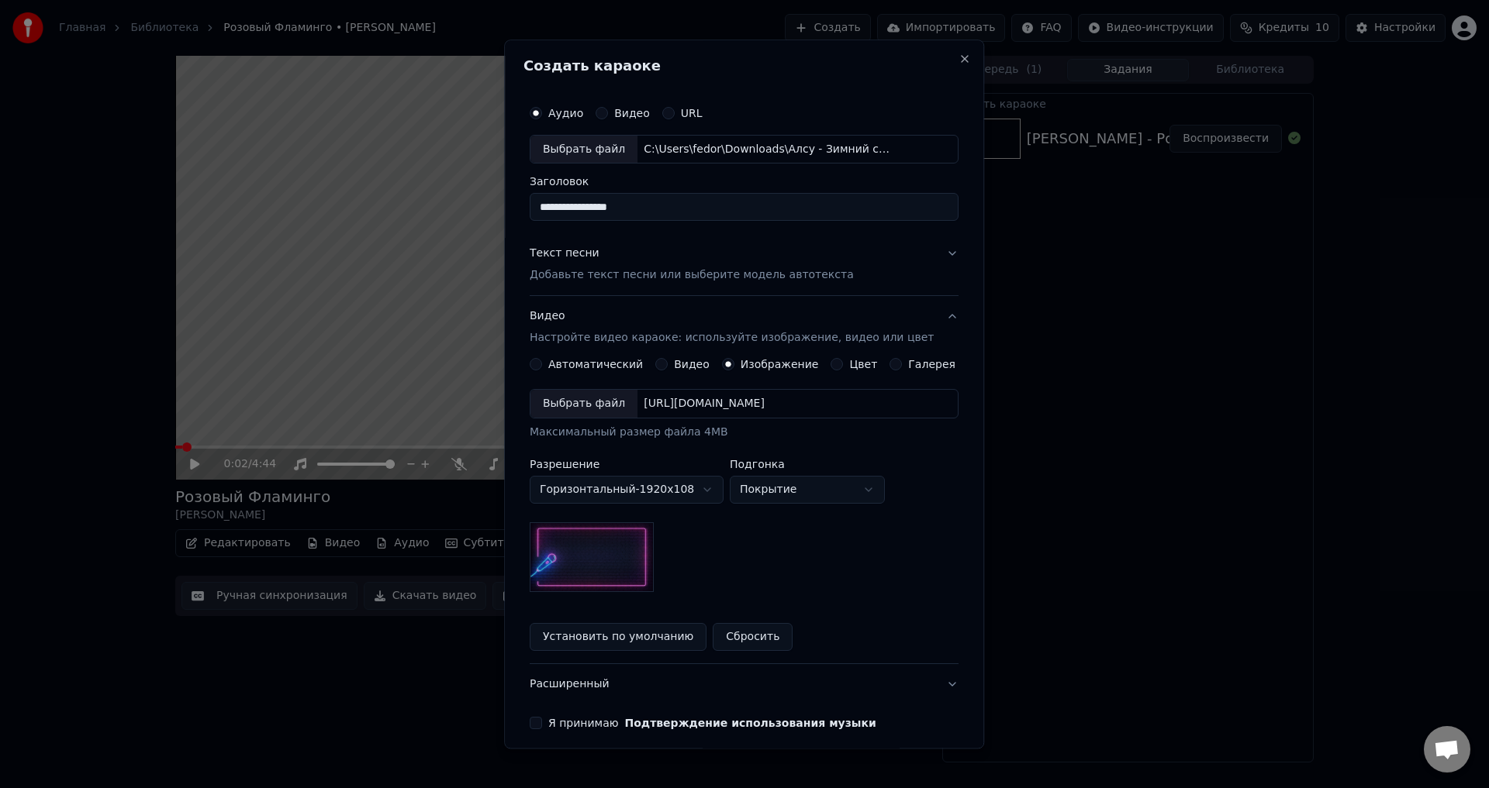
click at [596, 409] on div "Выбрать файл" at bounding box center [583, 405] width 107 height 28
click at [542, 721] on button "Я принимаю Подтверждение использования музыки" at bounding box center [536, 724] width 12 height 12
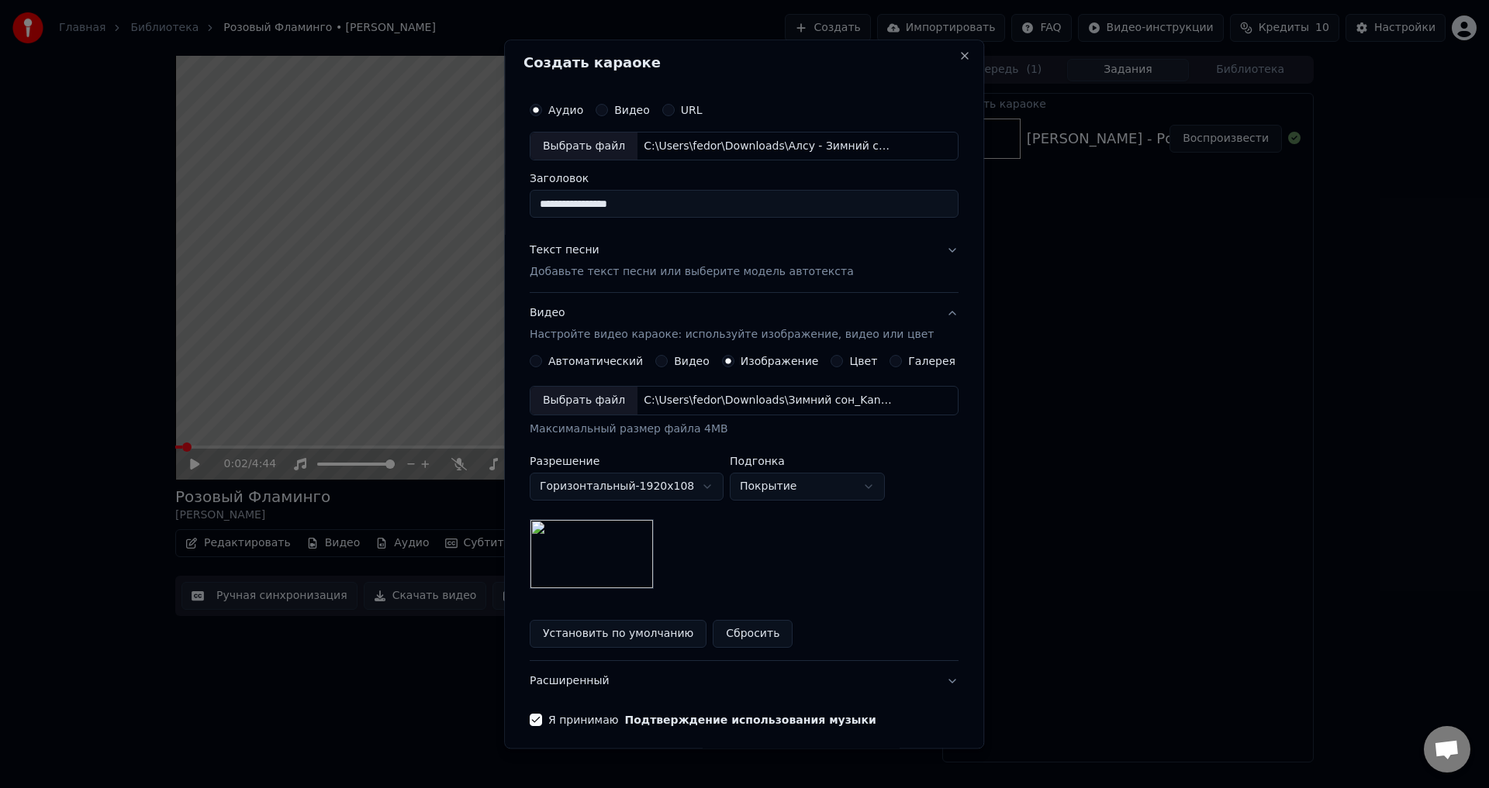
scroll to position [0, 0]
click at [924, 254] on button "Текст песни Добавьте текст песни или выберите модель автотекста" at bounding box center [744, 265] width 429 height 62
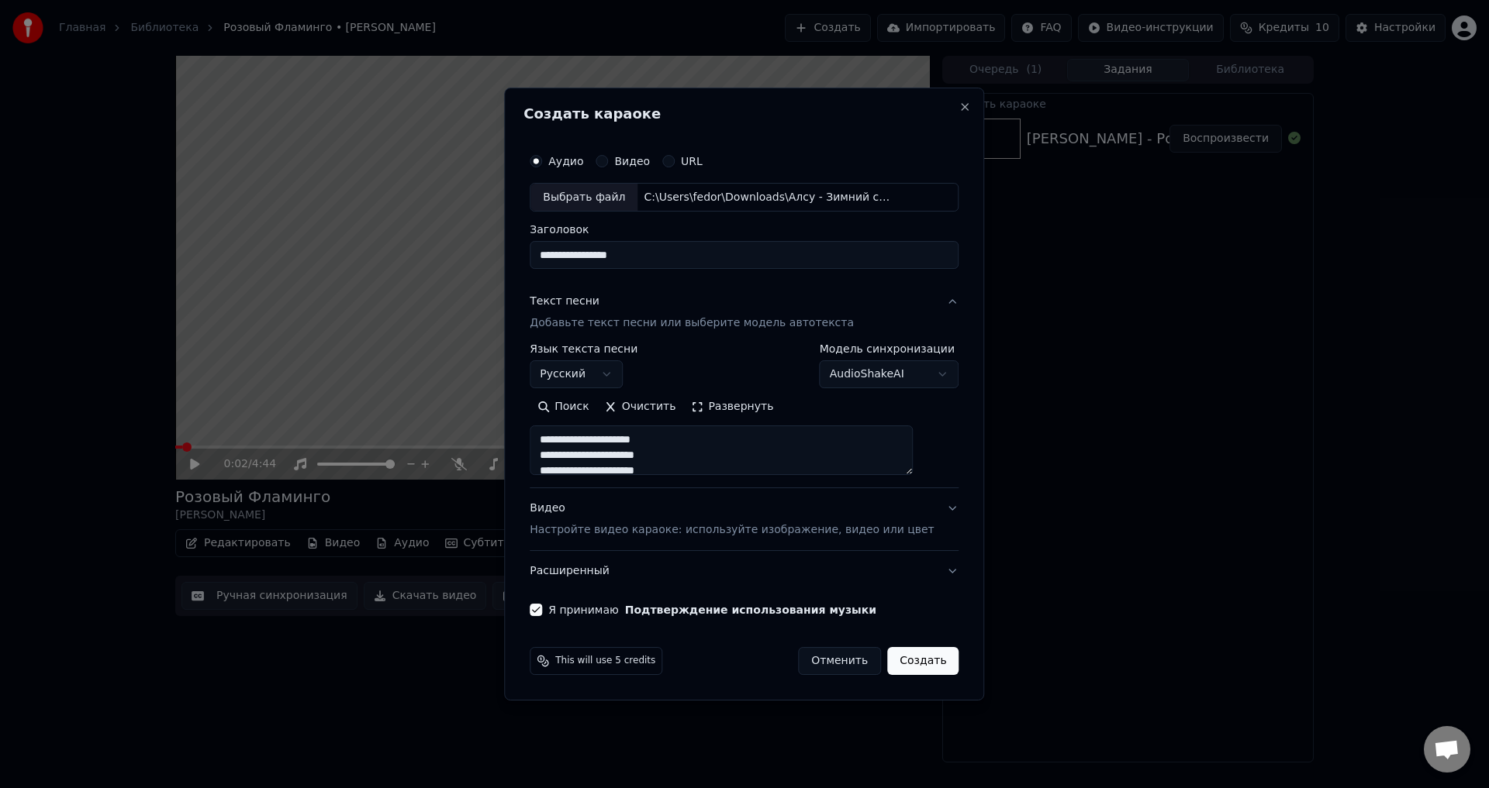
drag, startPoint x: 932, startPoint y: 475, endPoint x: 928, endPoint y: 632, distance: 156.7
click at [928, 634] on form "**********" at bounding box center [743, 411] width 441 height 543
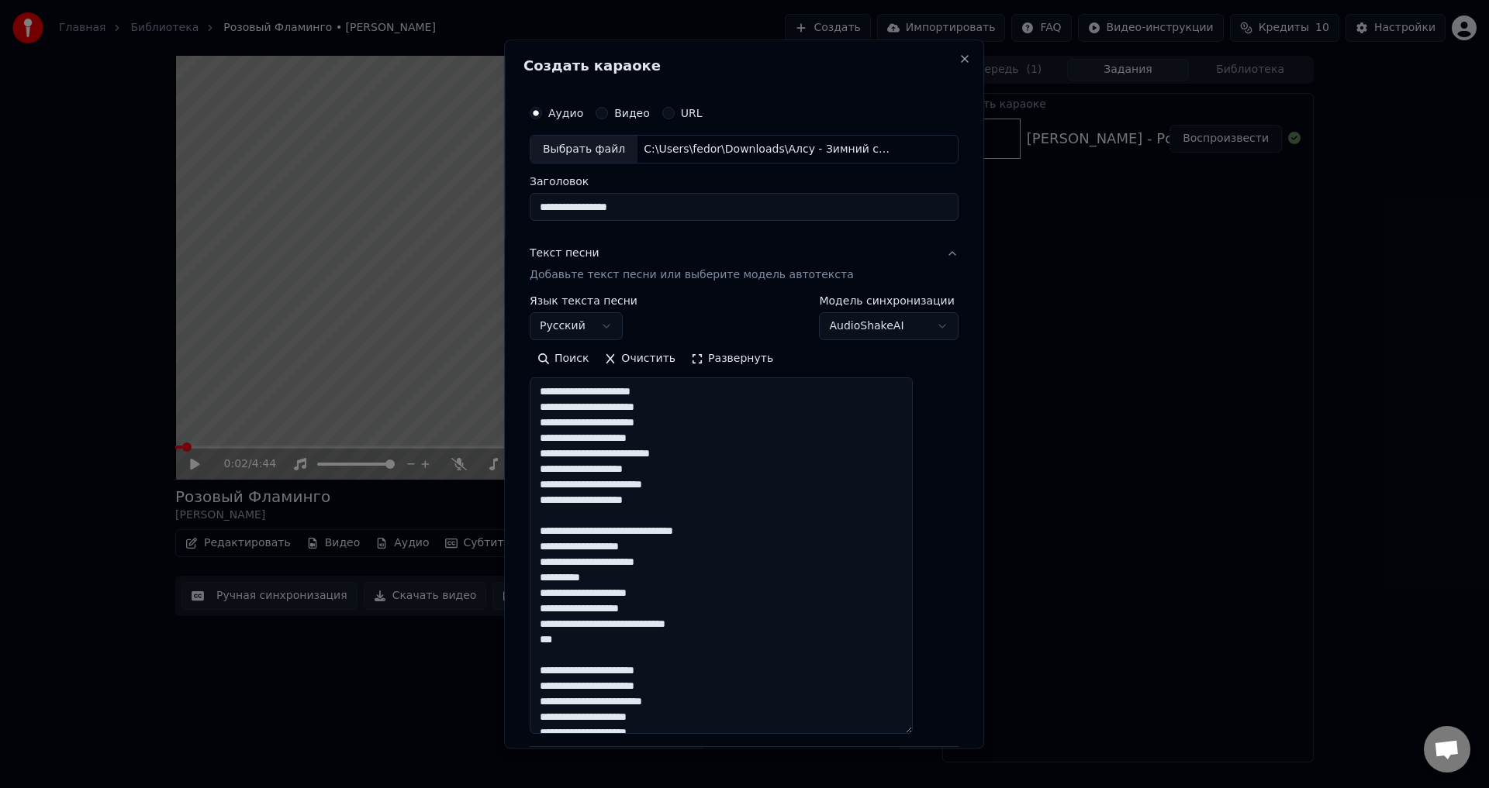
drag, startPoint x: 929, startPoint y: 471, endPoint x: 919, endPoint y: 731, distance: 259.9
click at [913, 731] on textarea at bounding box center [721, 556] width 383 height 357
click at [782, 561] on textarea at bounding box center [721, 556] width 383 height 357
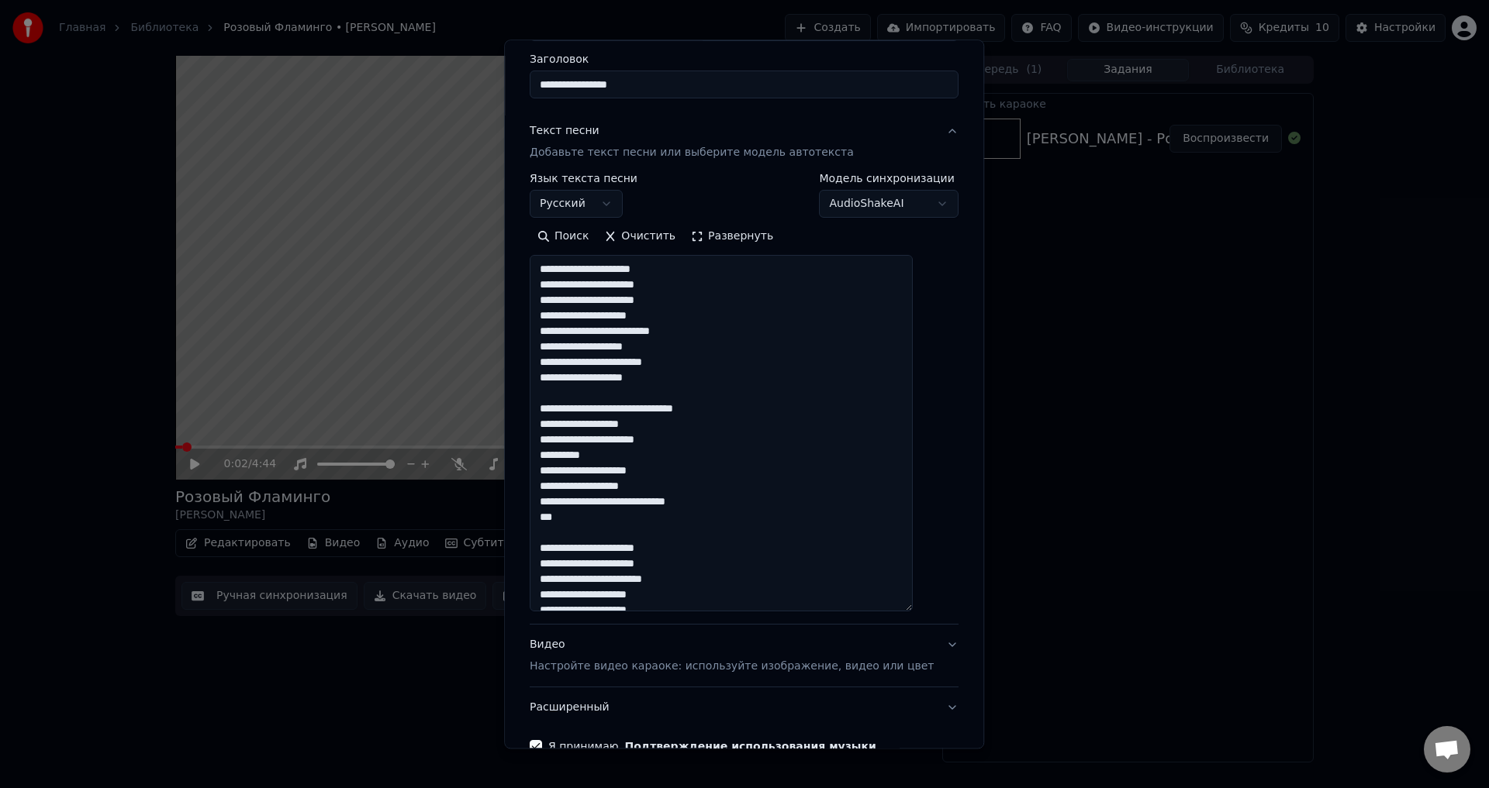
scroll to position [78, 0]
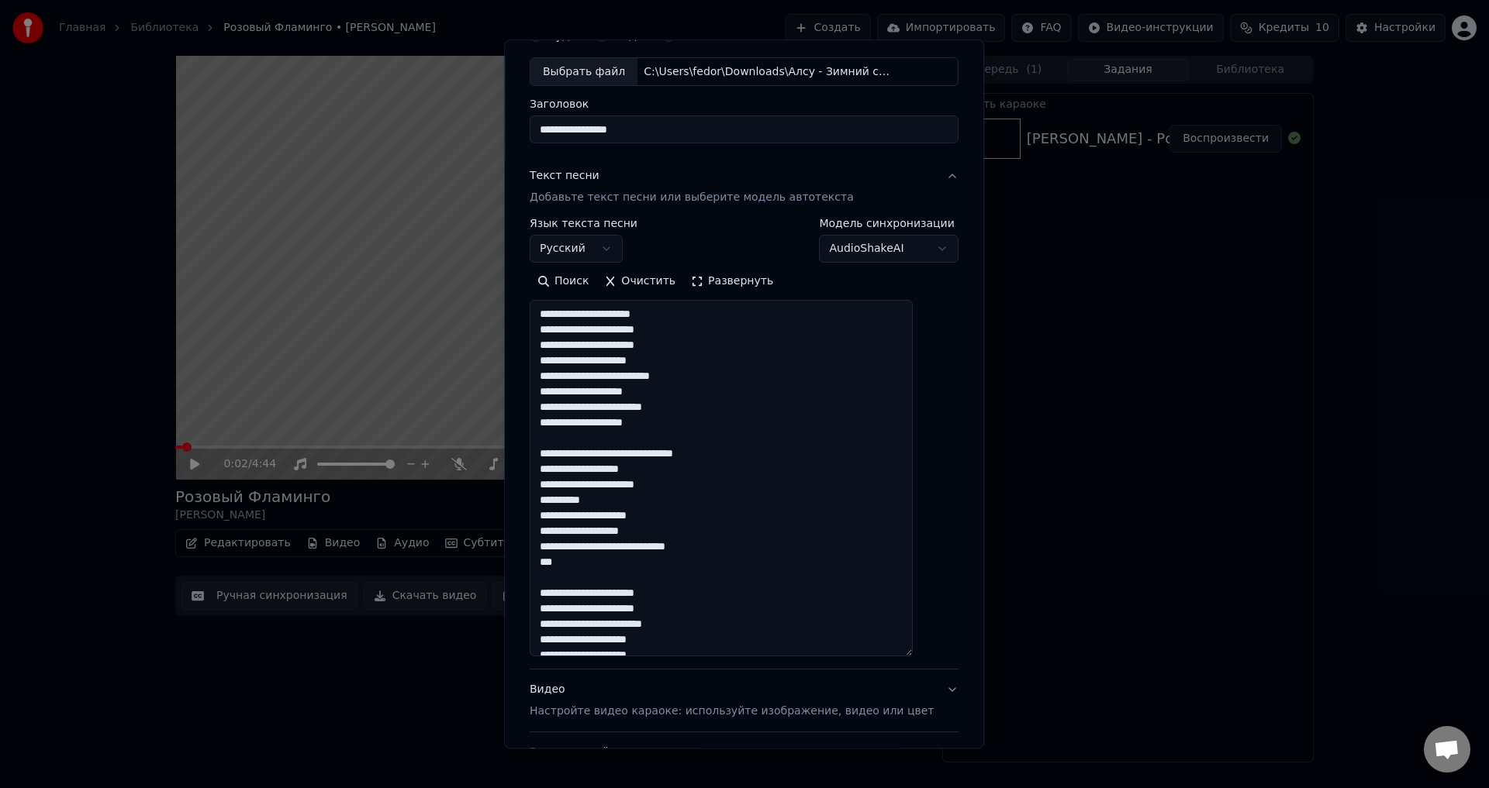
drag, startPoint x: 557, startPoint y: 331, endPoint x: 578, endPoint y: 331, distance: 20.2
click at [578, 331] on textarea at bounding box center [721, 479] width 383 height 357
drag, startPoint x: 588, startPoint y: 374, endPoint x: 634, endPoint y: 374, distance: 46.5
click at [634, 374] on textarea at bounding box center [721, 479] width 383 height 357
drag, startPoint x: 646, startPoint y: 393, endPoint x: 668, endPoint y: 392, distance: 22.5
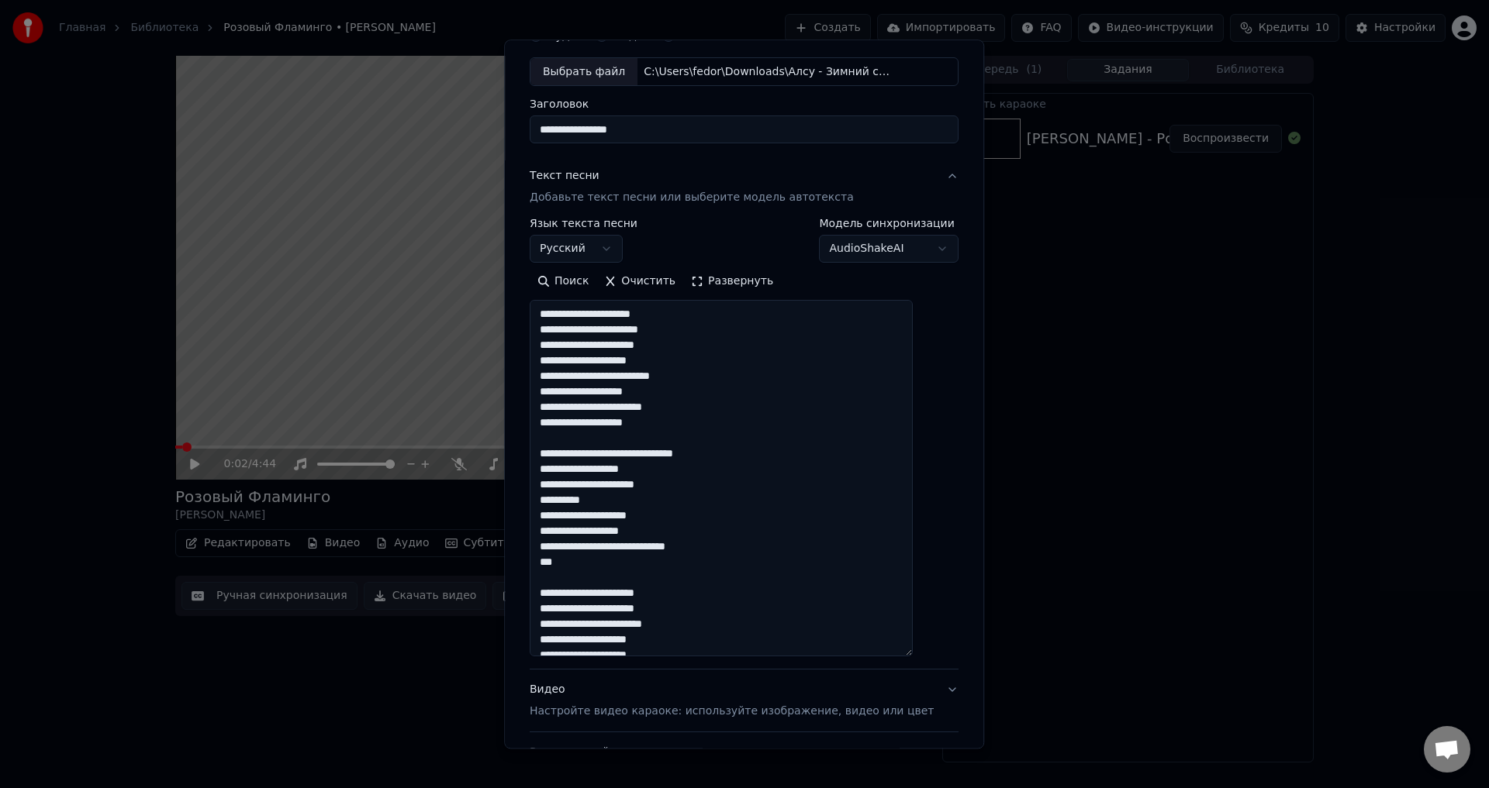
click at [668, 392] on textarea at bounding box center [721, 479] width 383 height 357
drag, startPoint x: 686, startPoint y: 451, endPoint x: 731, endPoint y: 455, distance: 45.1
click at [731, 455] on textarea at bounding box center [721, 479] width 383 height 357
click at [727, 488] on textarea at bounding box center [721, 479] width 383 height 357
drag, startPoint x: 557, startPoint y: 526, endPoint x: 578, endPoint y: 528, distance: 20.2
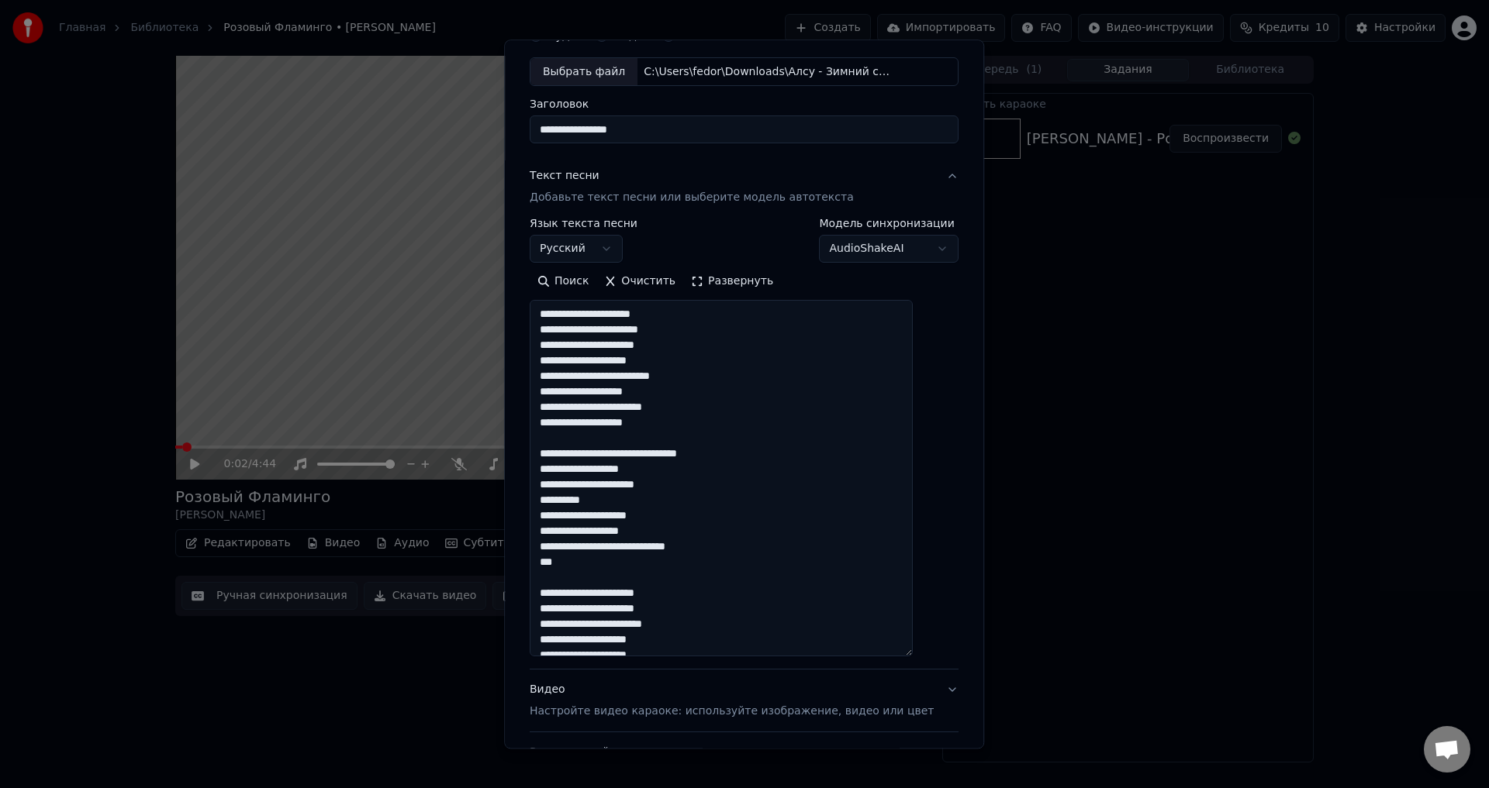
click at [578, 528] on textarea at bounding box center [721, 479] width 383 height 357
click at [628, 555] on textarea at bounding box center [721, 479] width 383 height 357
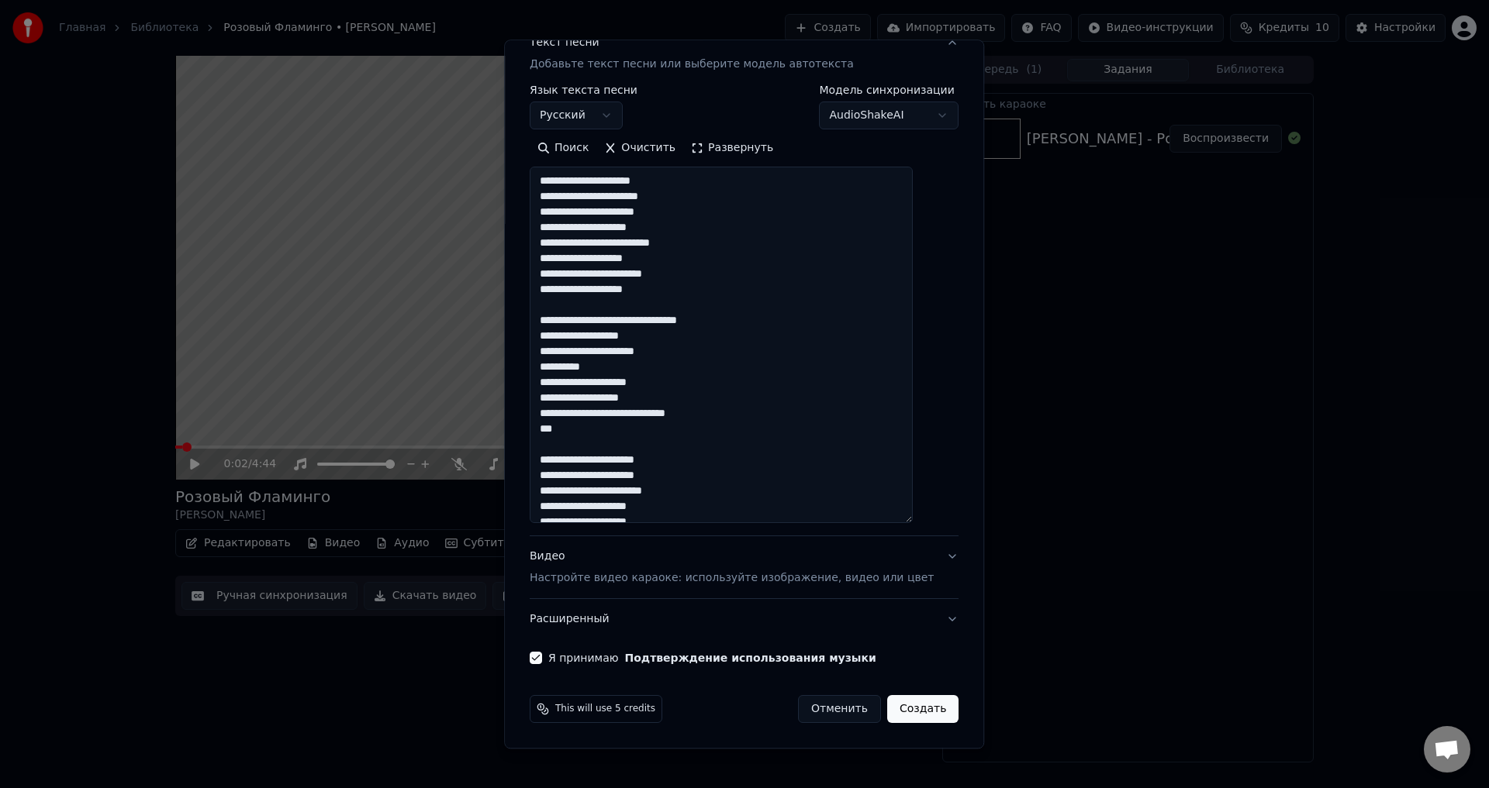
type textarea "**********"
click at [895, 568] on div "Видео Настройте видео караоке: используйте изображение, видео или цвет" at bounding box center [732, 568] width 404 height 37
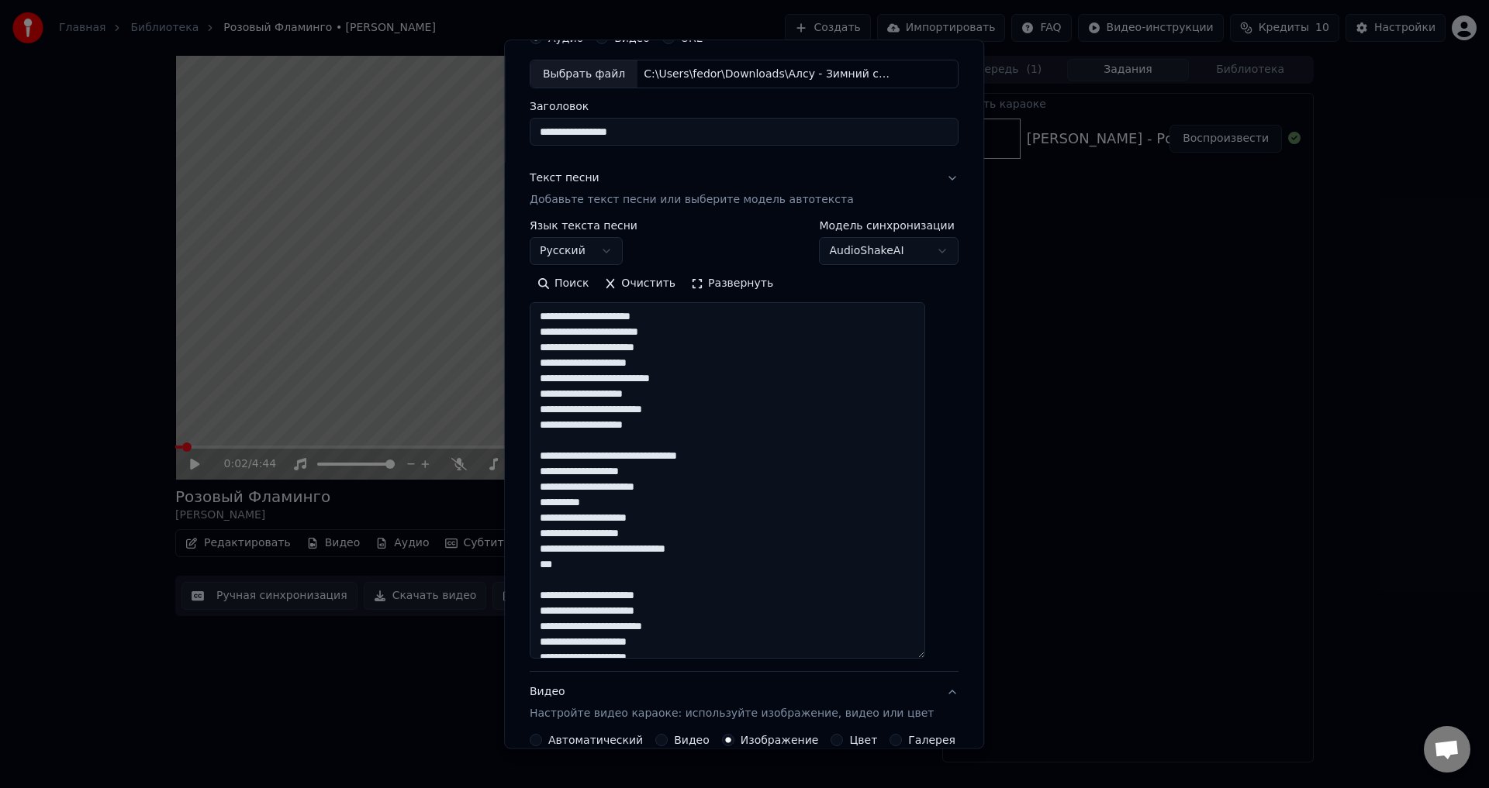
scroll to position [65, 0]
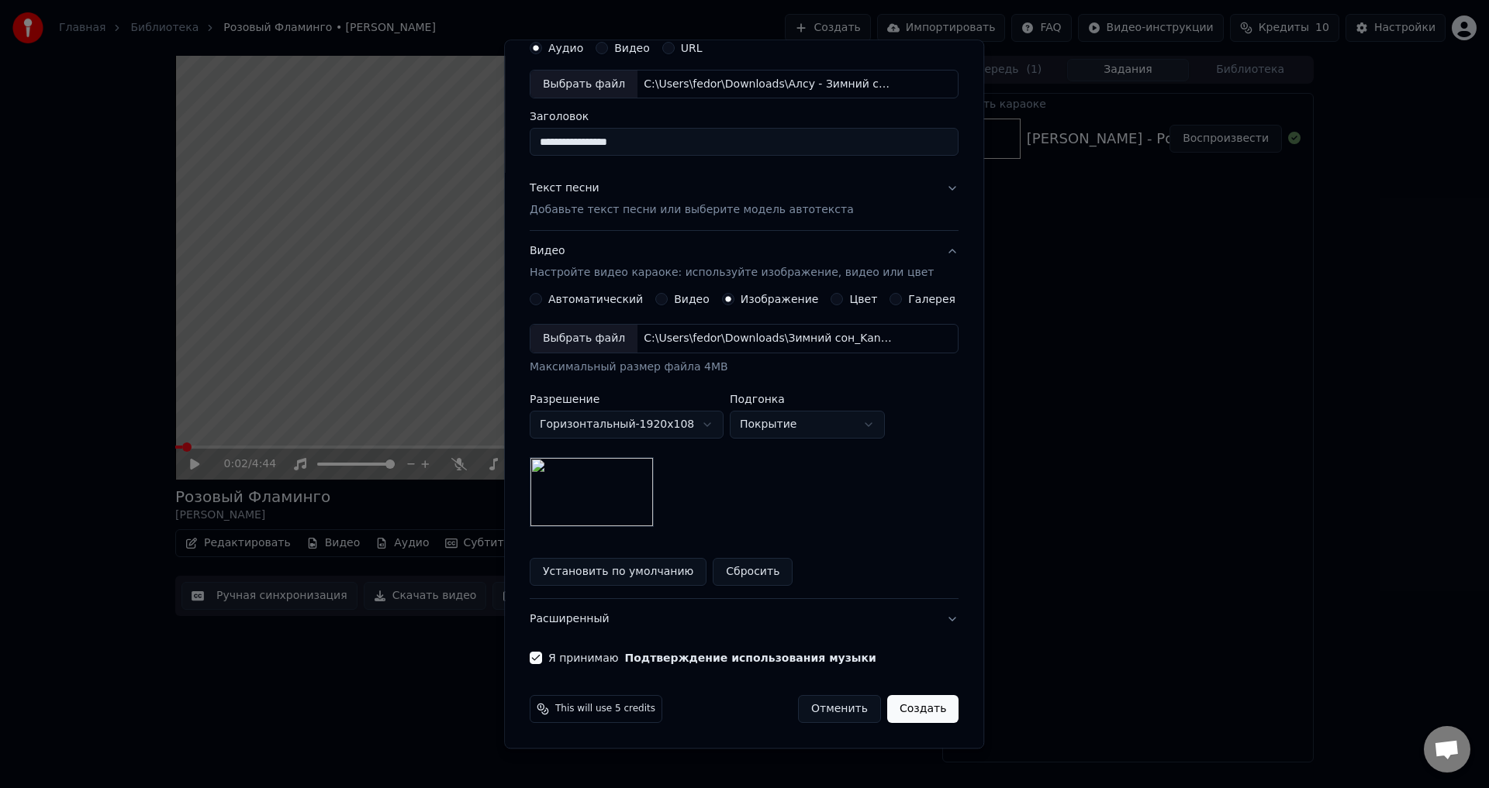
click at [887, 702] on button "Создать" at bounding box center [922, 710] width 71 height 28
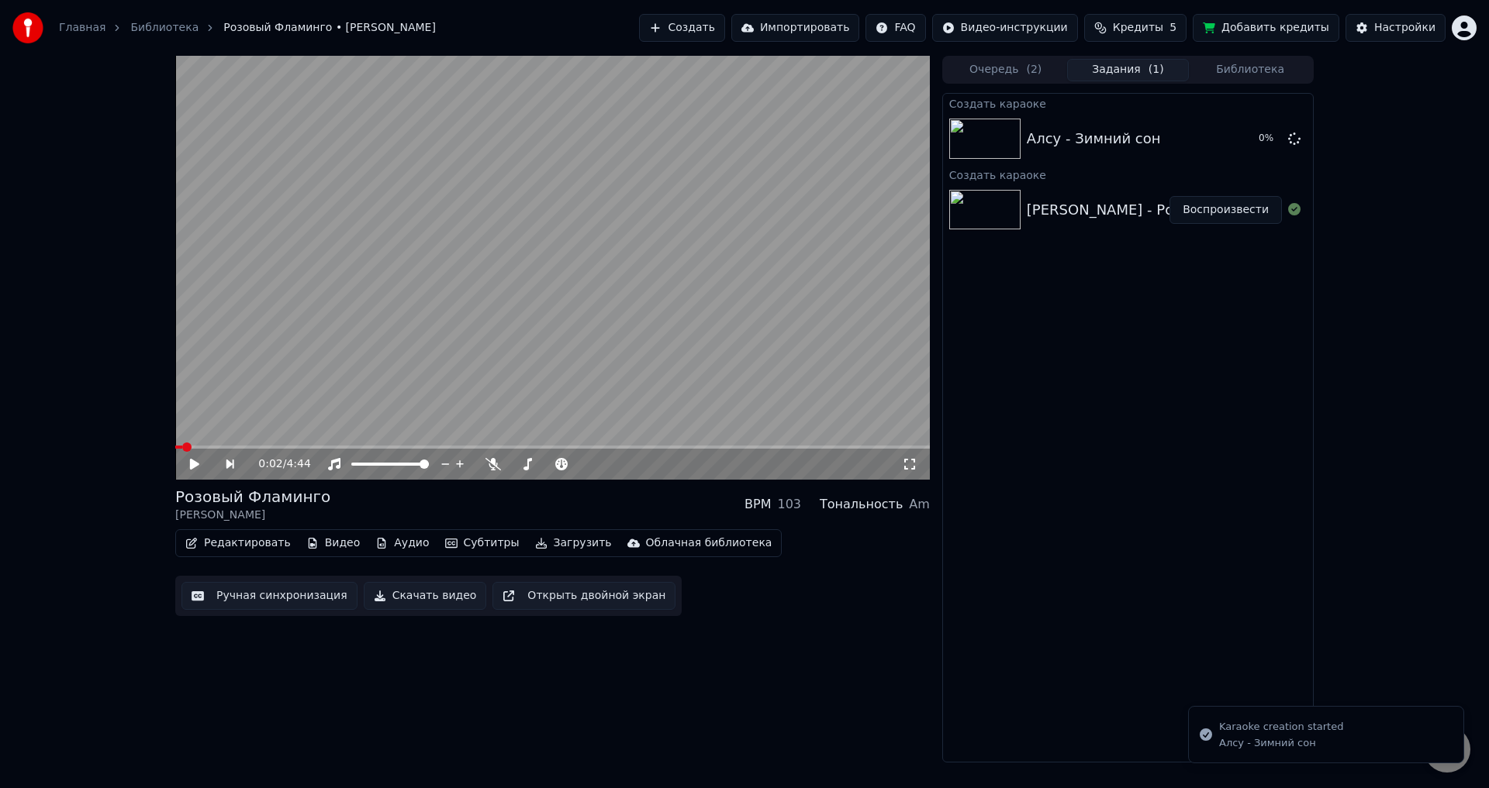
click at [467, 539] on button "Субтитры" at bounding box center [482, 544] width 87 height 22
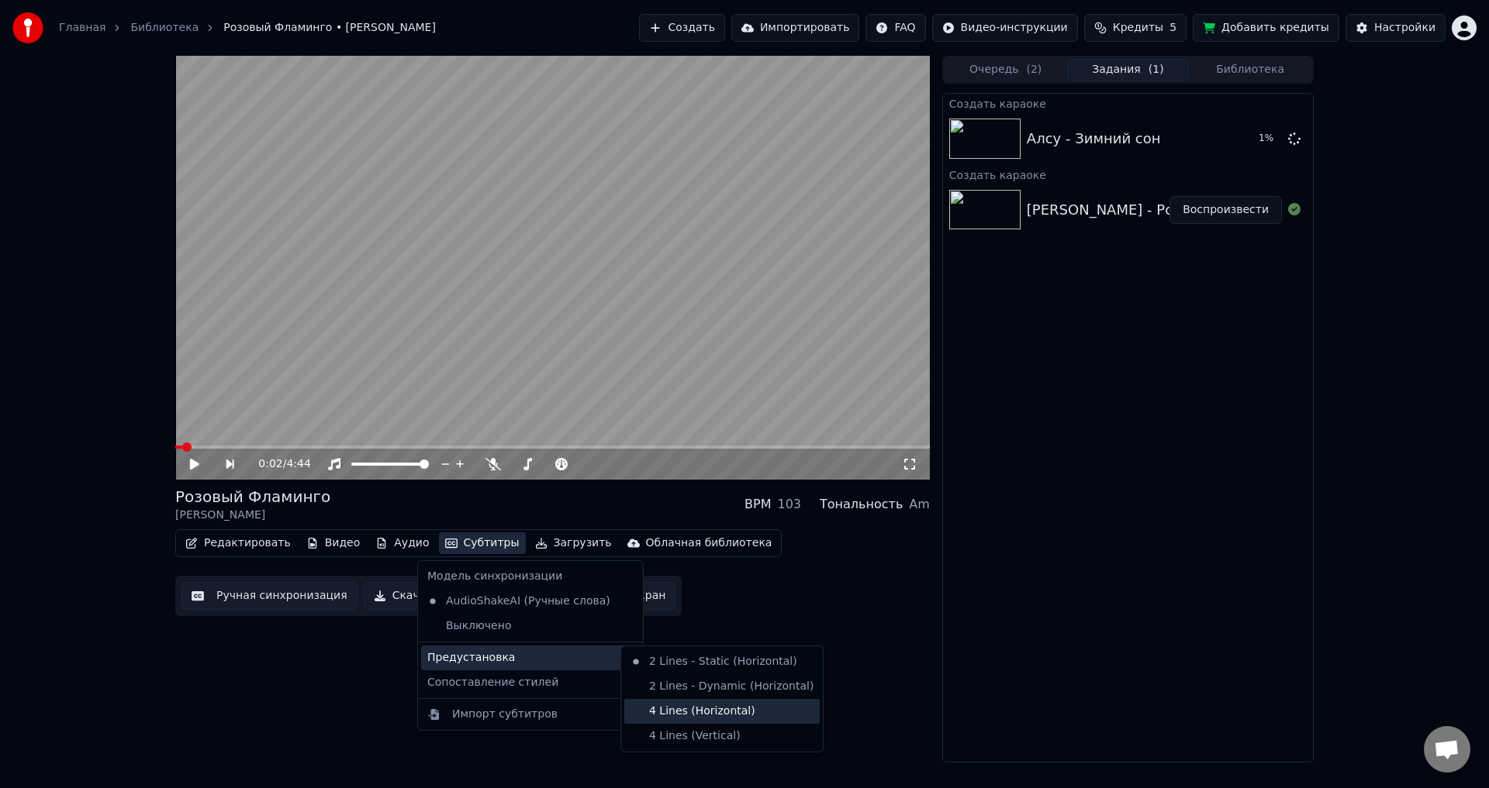
click at [683, 716] on div "4 Lines (Horizontal)" at bounding box center [721, 711] width 195 height 25
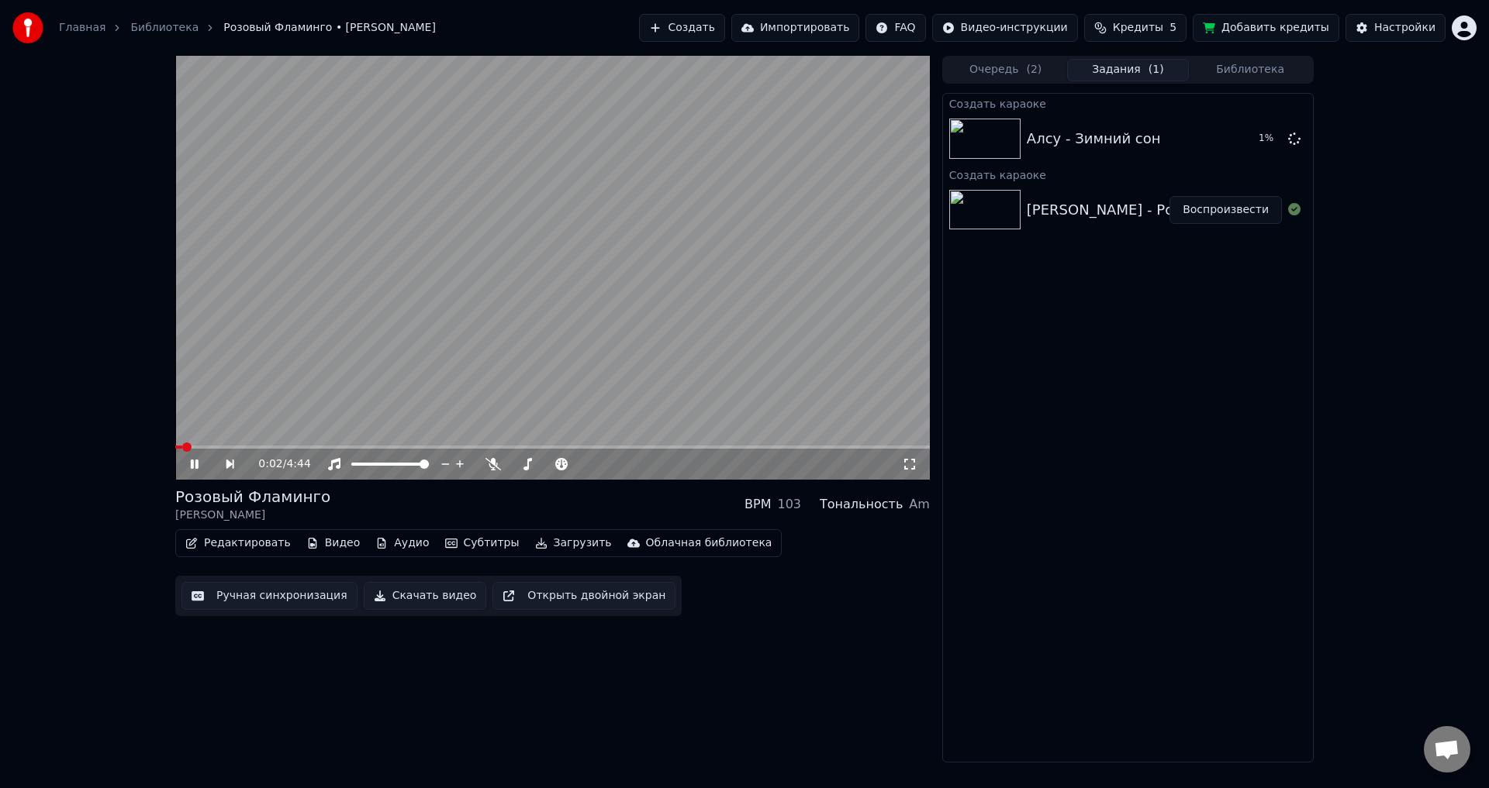
click at [906, 461] on icon at bounding box center [910, 464] width 16 height 12
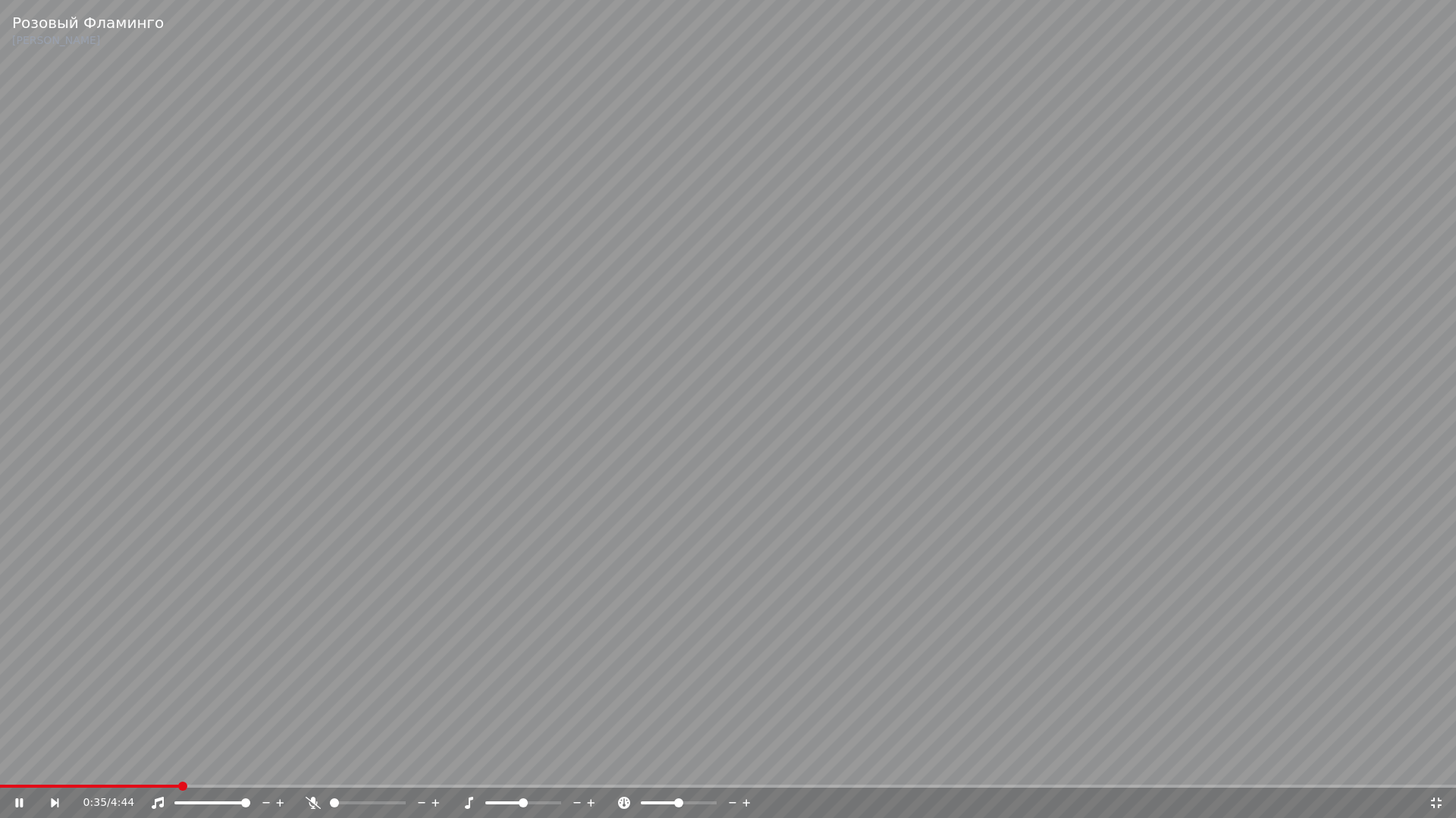
click at [181, 770] on span at bounding box center [182, 786] width 9 height 9
click at [123, 770] on video at bounding box center [728, 409] width 1456 height 818
click at [126, 770] on div "0:35 / 4:44" at bounding box center [728, 802] width 1456 height 30
click at [120, 770] on span at bounding box center [92, 786] width 184 height 3
click at [22, 770] on icon at bounding box center [29, 803] width 35 height 12
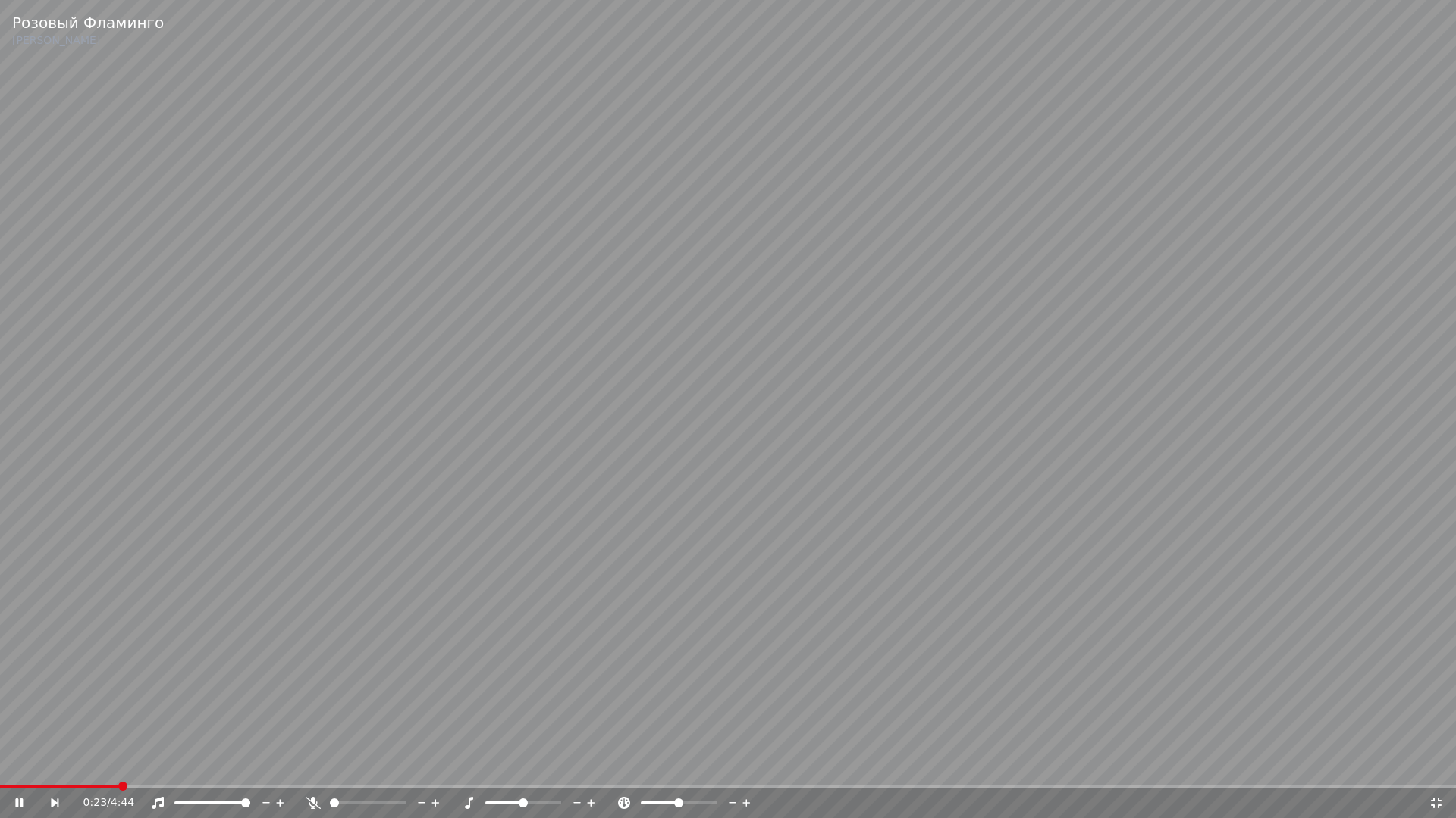
click at [93, 770] on span at bounding box center [60, 786] width 119 height 3
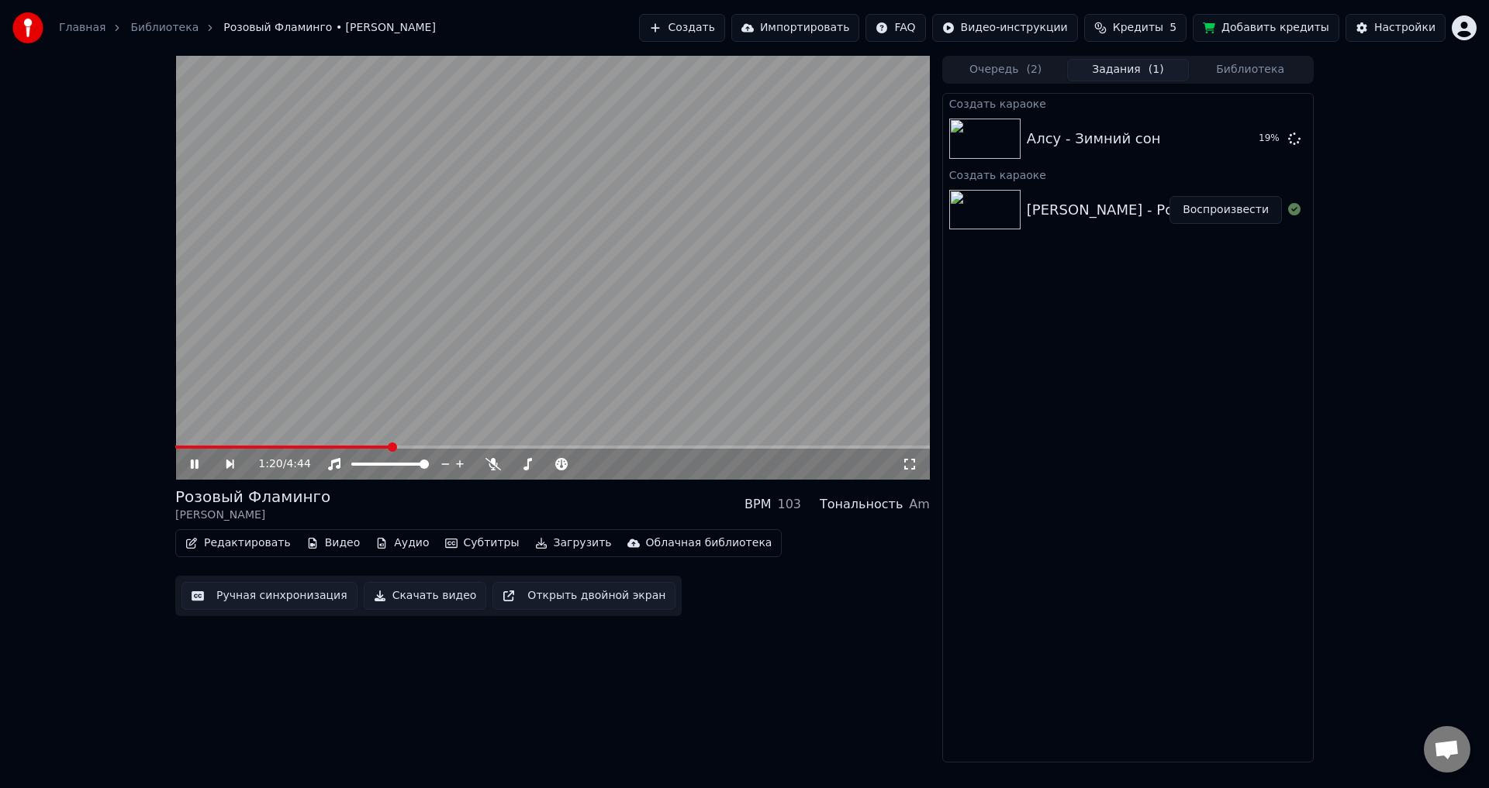
click at [191, 472] on div "1:20 / 4:44" at bounding box center [552, 465] width 742 height 16
click at [195, 457] on div "1:21 / 4:44" at bounding box center [552, 465] width 742 height 16
click at [206, 543] on button "Редактировать" at bounding box center [238, 544] width 118 height 22
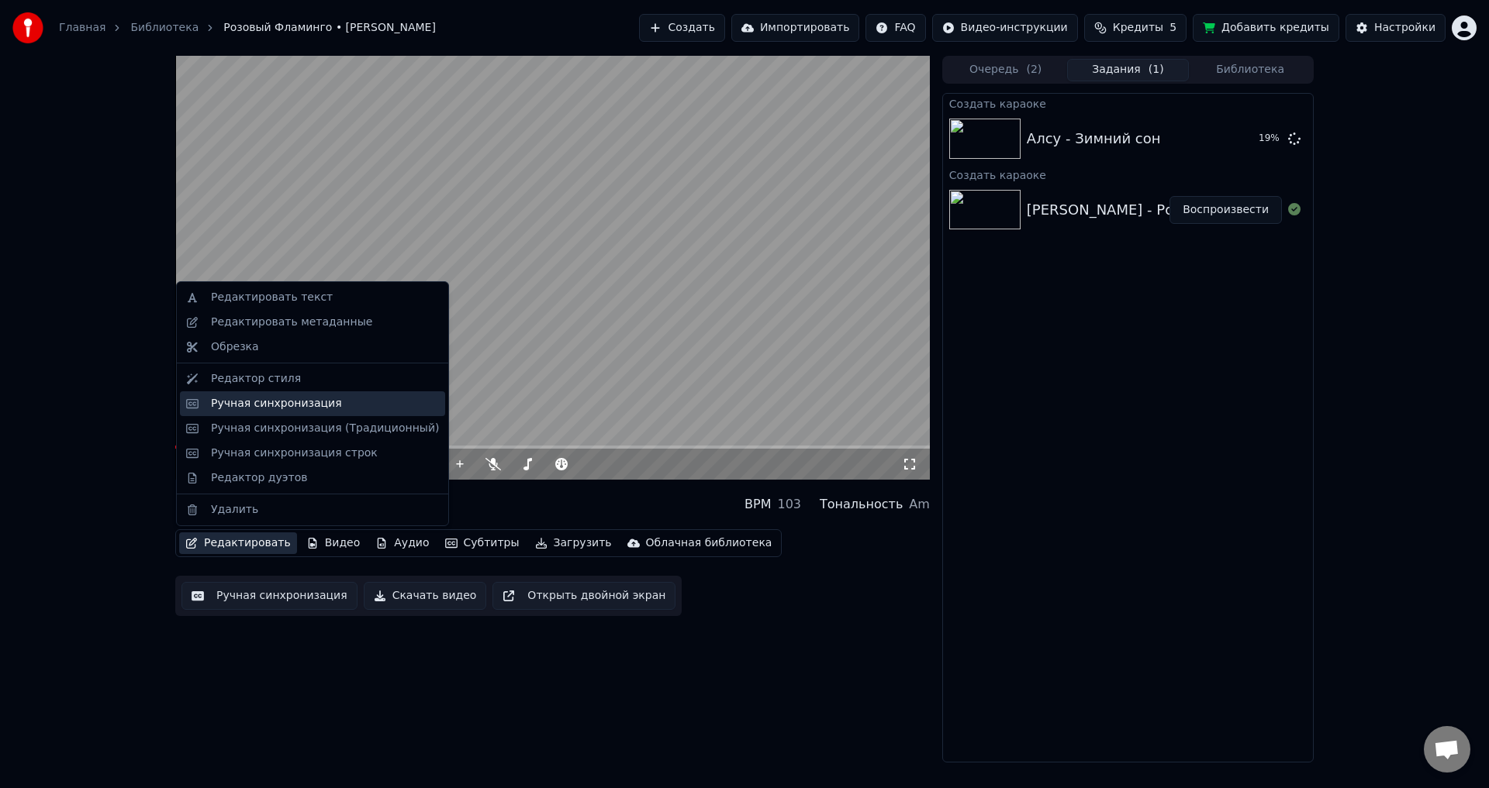
click at [252, 409] on div "Ручная синхронизация" at bounding box center [276, 404] width 131 height 16
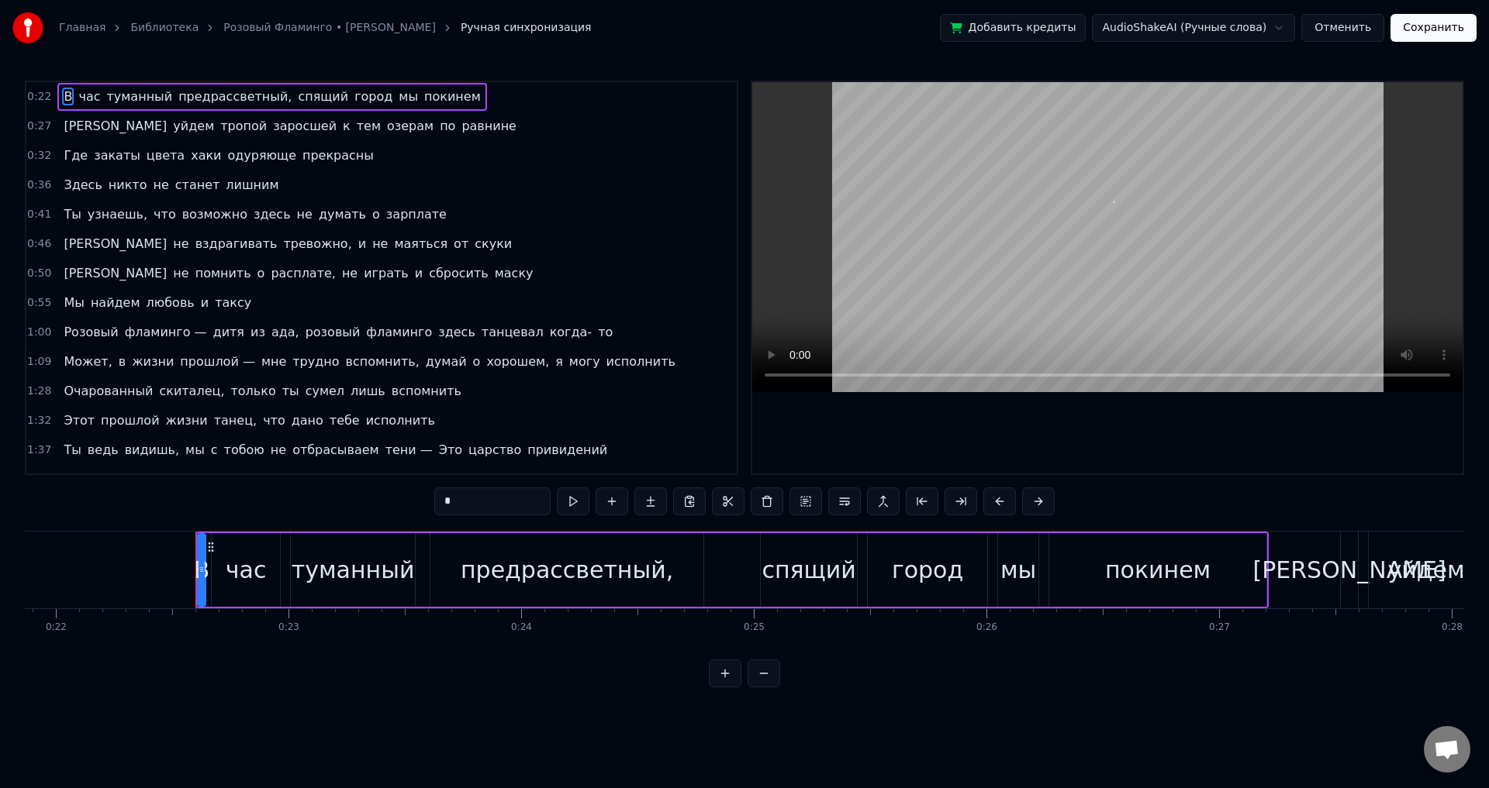
scroll to position [0, 5179]
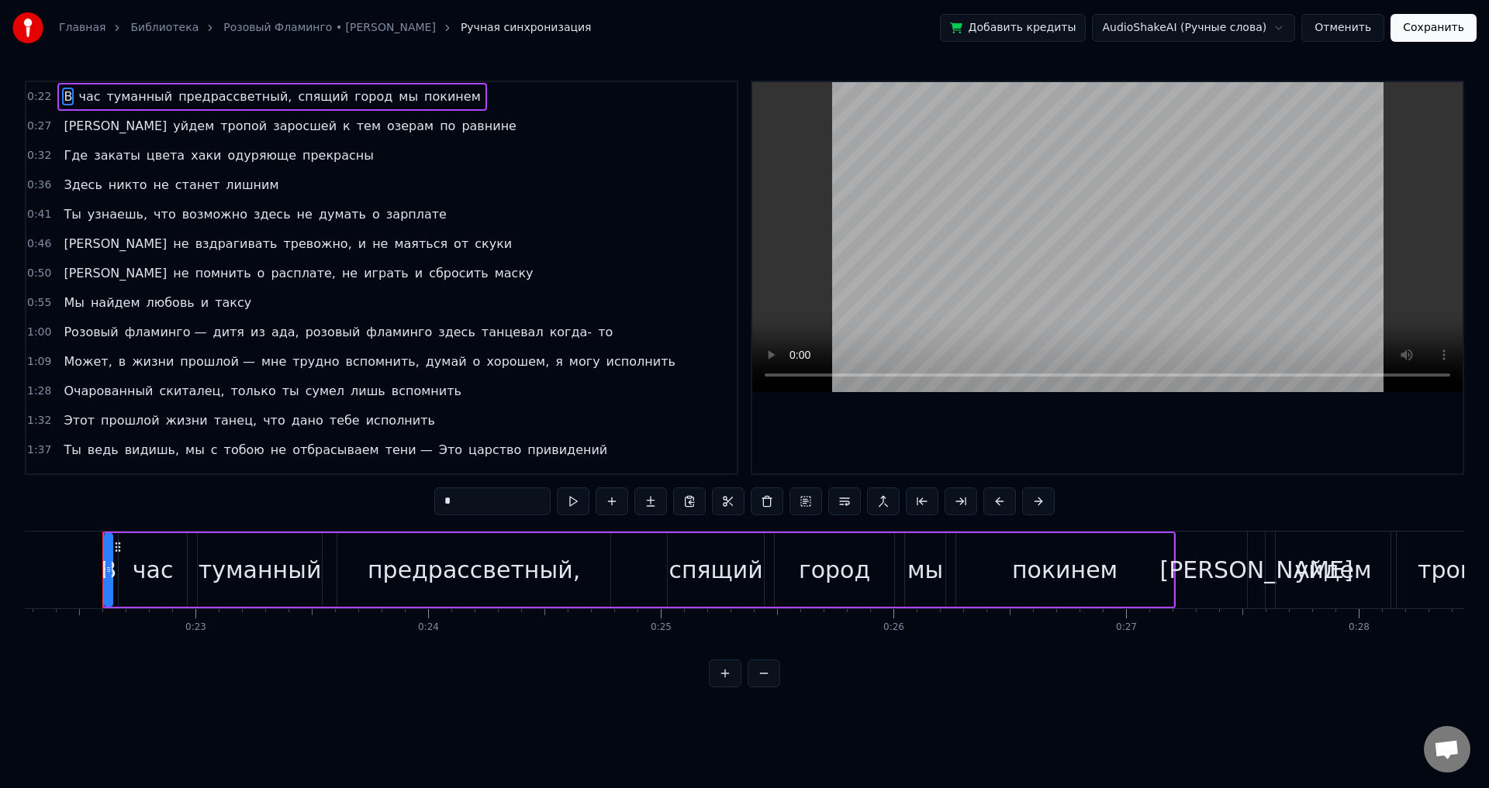
click at [74, 214] on span "Ты" at bounding box center [72, 214] width 20 height 18
type input "**"
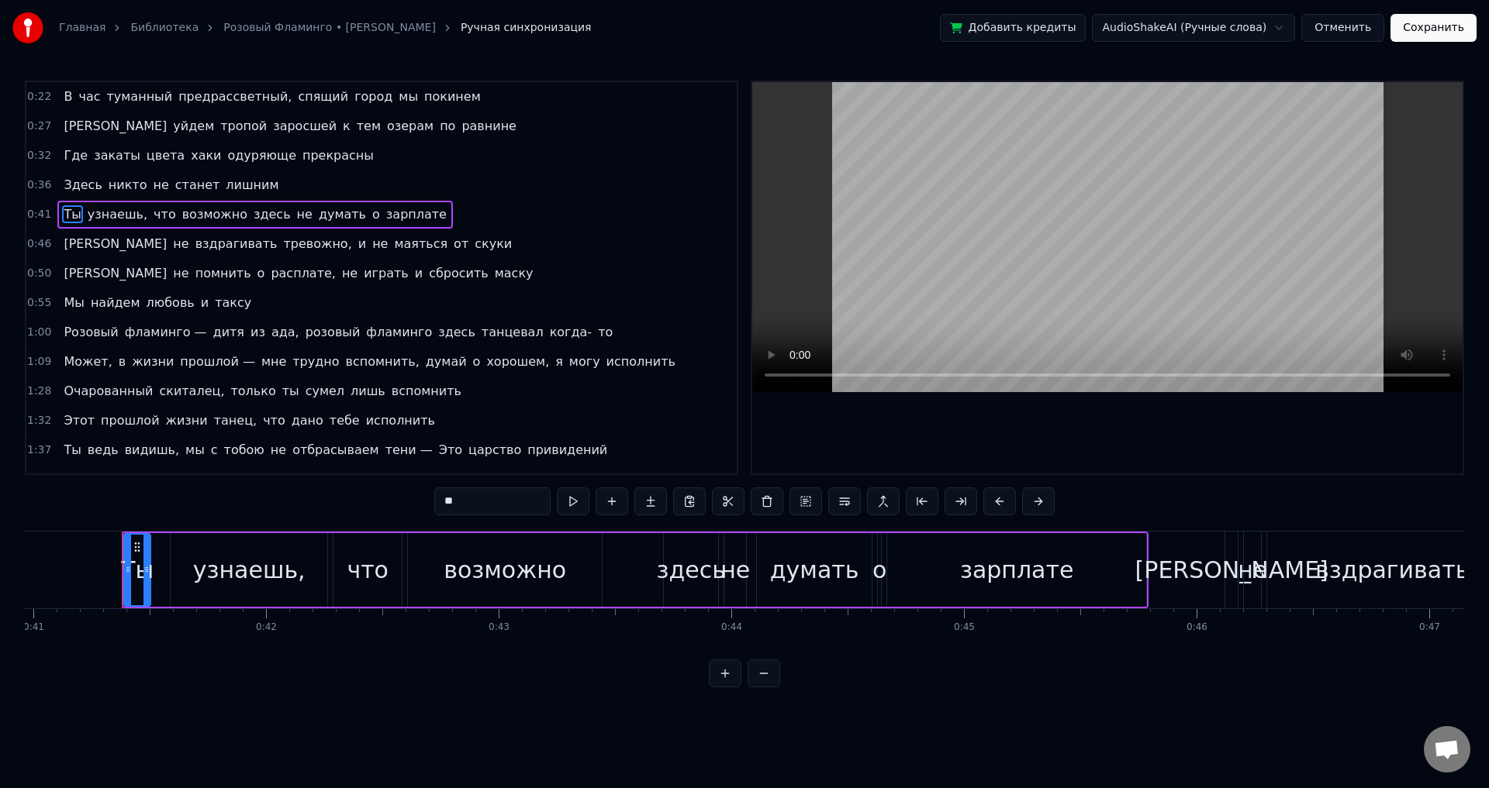
scroll to position [0, 9547]
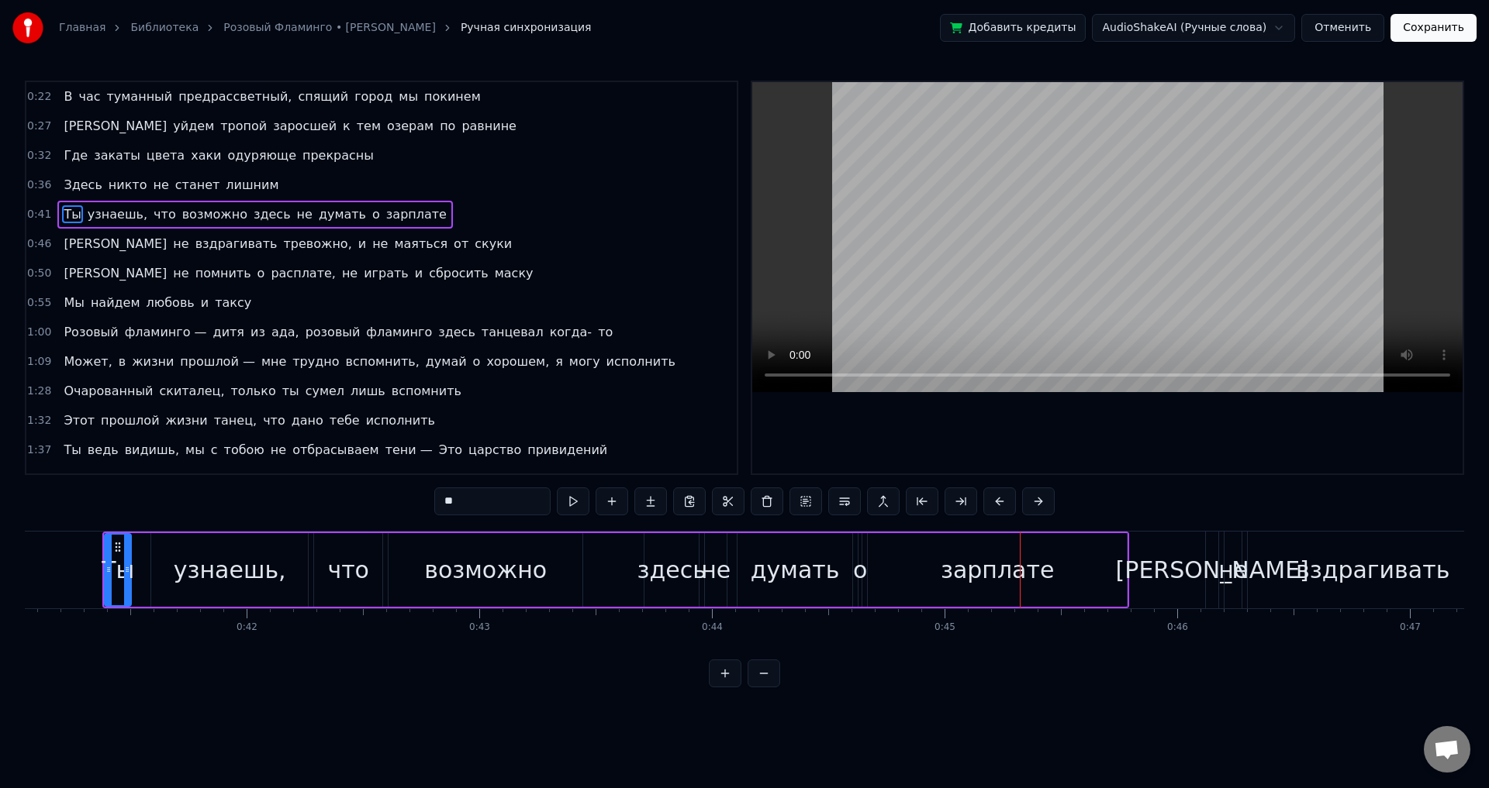
click at [1360, 32] on button "Отменить" at bounding box center [1342, 28] width 83 height 28
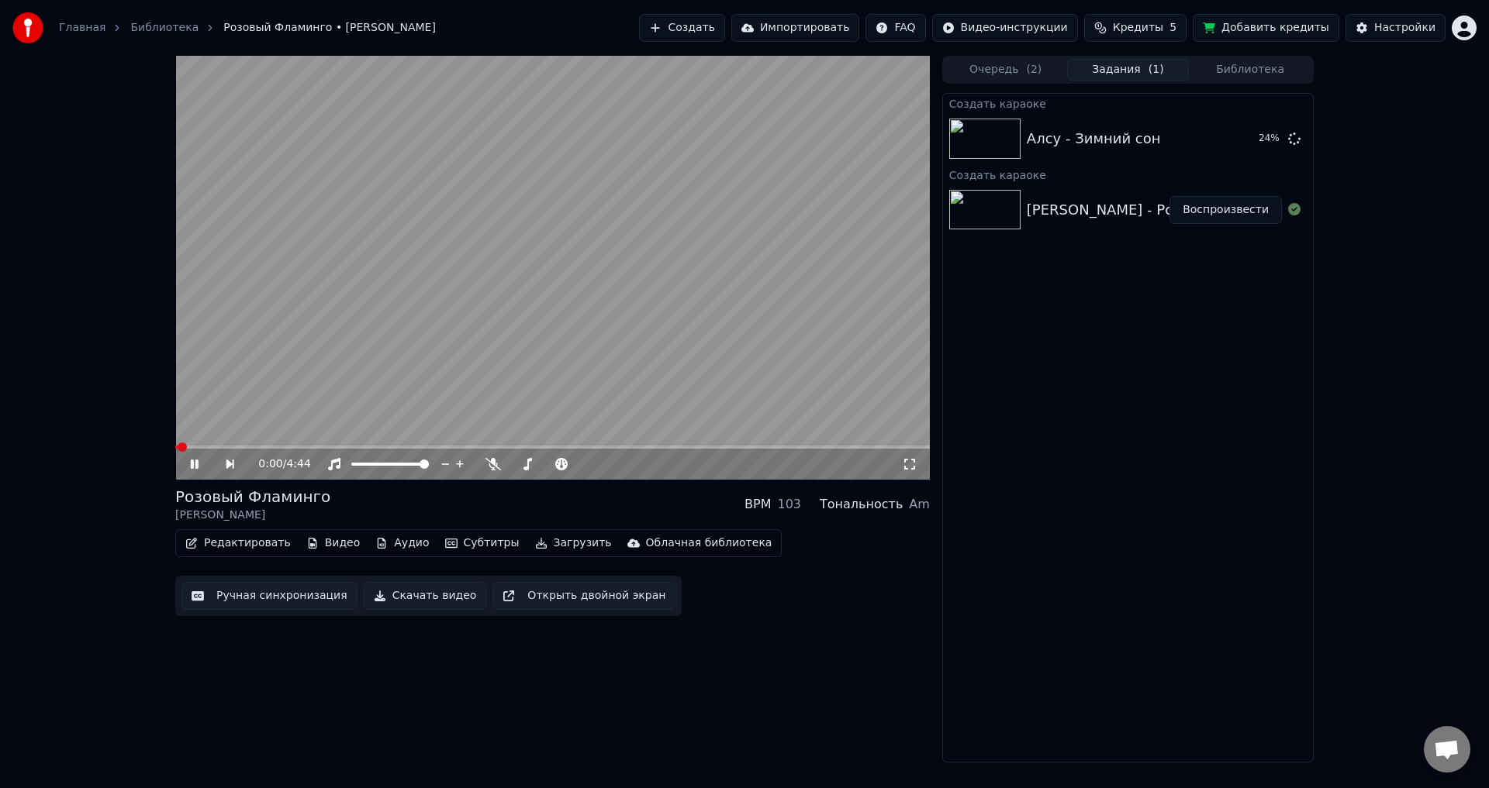
click at [911, 464] on icon at bounding box center [910, 464] width 16 height 12
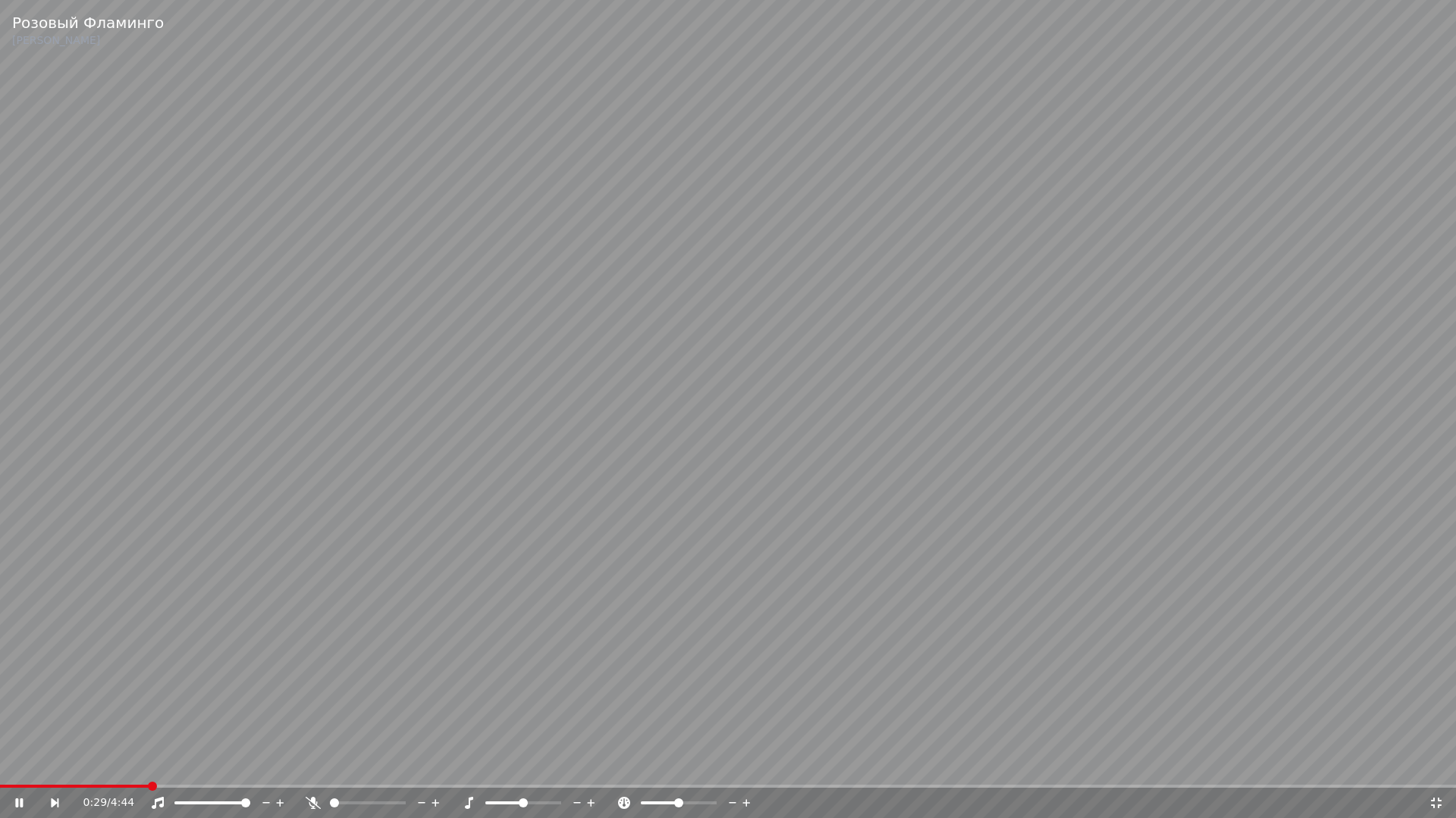
click at [149, 770] on span at bounding box center [152, 786] width 9 height 9
drag, startPoint x: 149, startPoint y: 789, endPoint x: 165, endPoint y: 787, distance: 16.1
click at [165, 770] on div "0:30 / 4:44" at bounding box center [728, 801] width 1456 height 33
click at [1436, 770] on icon at bounding box center [1436, 803] width 16 height 12
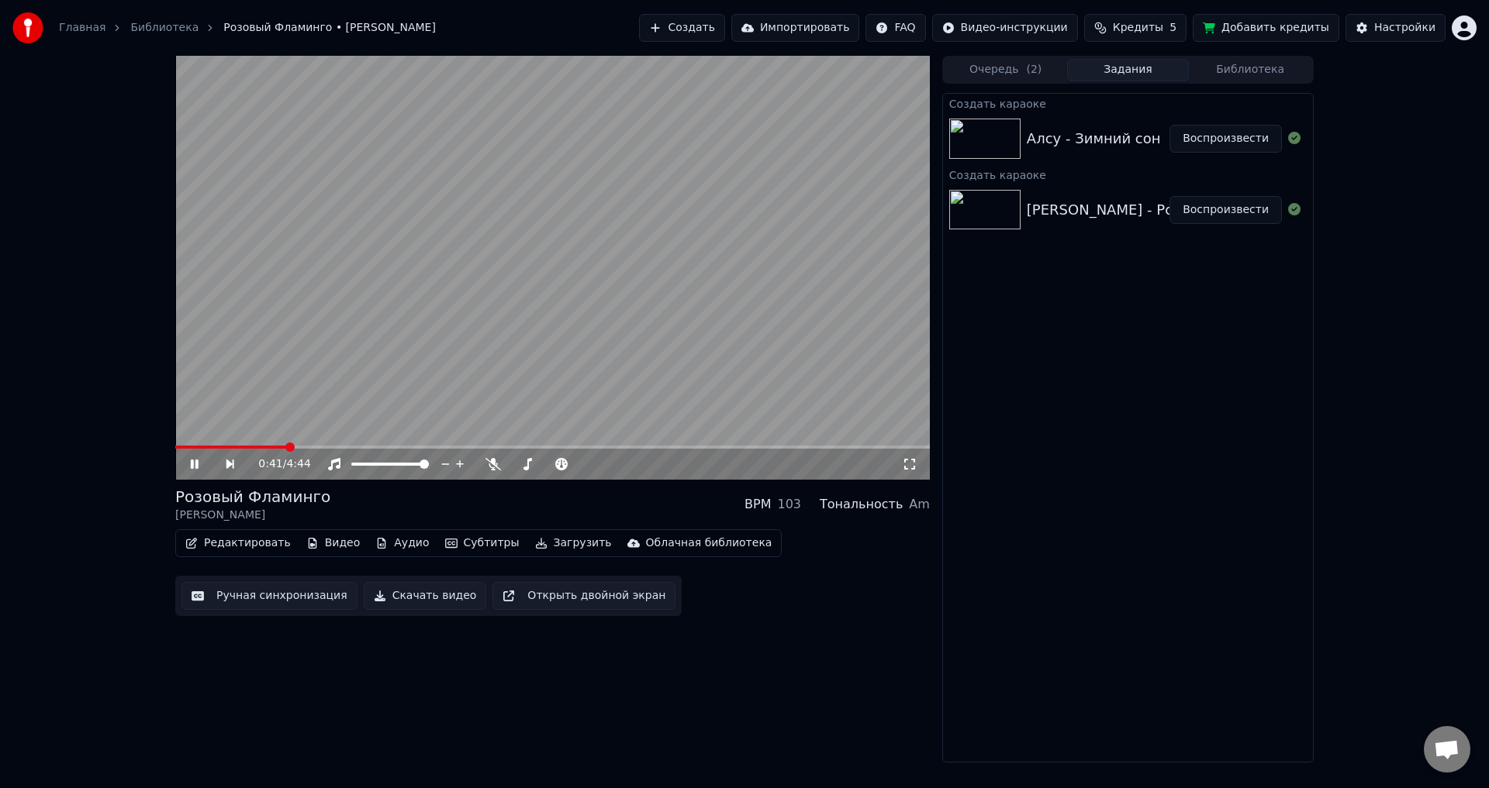
click at [194, 464] on icon at bounding box center [206, 464] width 36 height 12
click at [455, 598] on button "Скачать видео" at bounding box center [425, 596] width 123 height 28
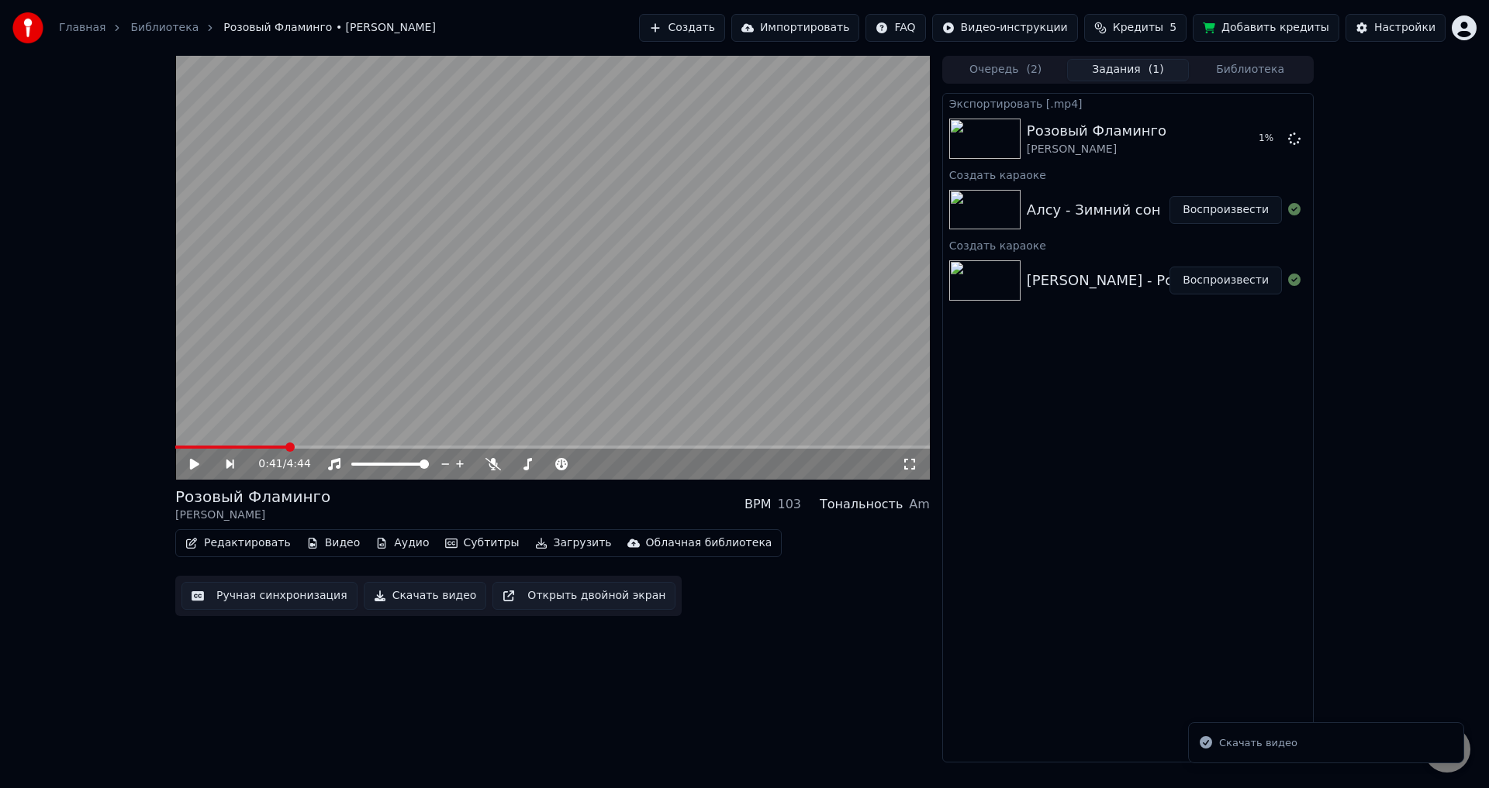
click at [1225, 205] on button "Воспроизвести" at bounding box center [1225, 210] width 112 height 28
click at [191, 461] on icon at bounding box center [206, 464] width 36 height 12
click at [543, 550] on button "Загрузить" at bounding box center [573, 544] width 89 height 22
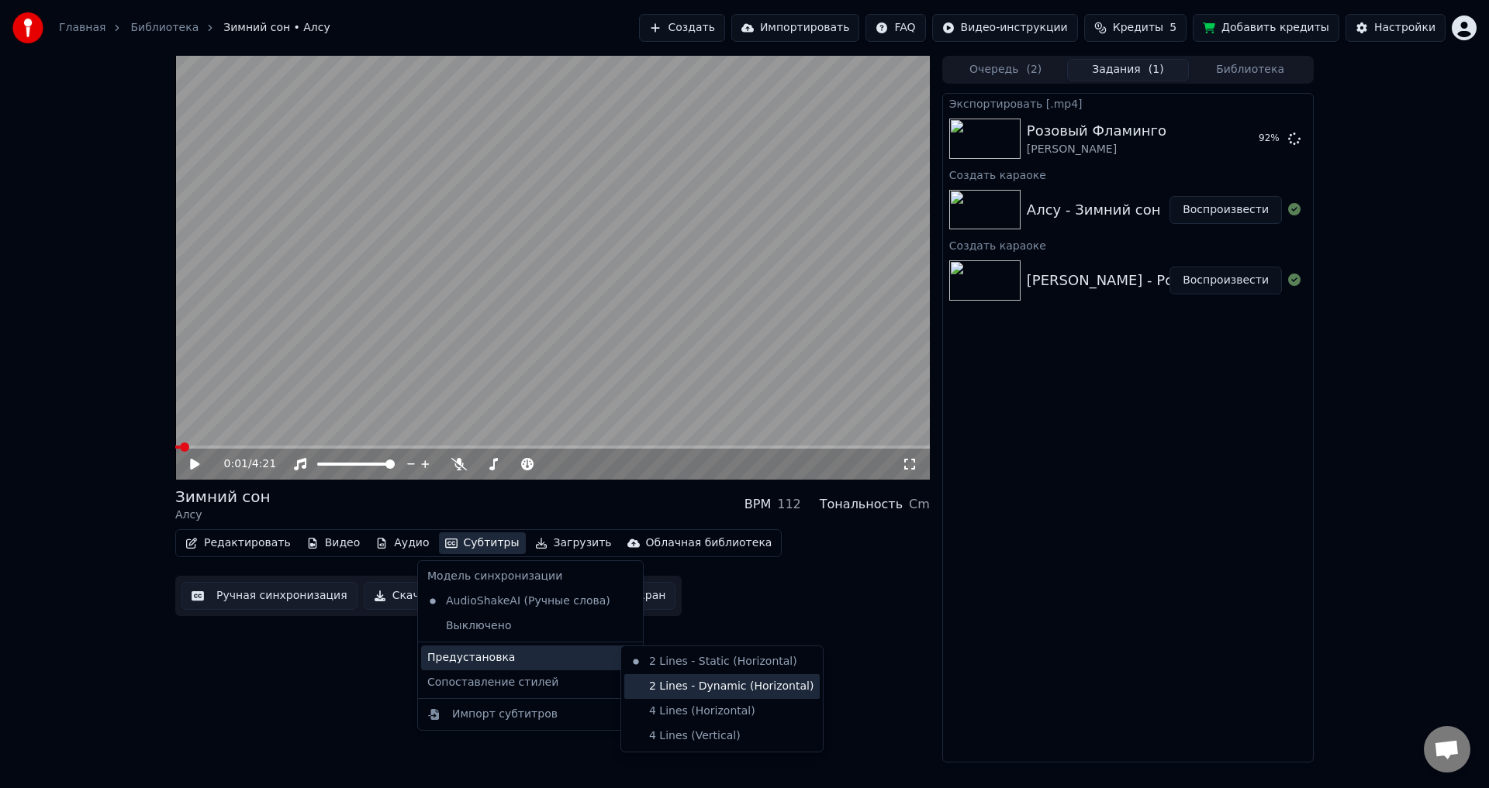
click at [698, 697] on div "2 Lines - Dynamic (Horizontal)" at bounding box center [721, 687] width 195 height 25
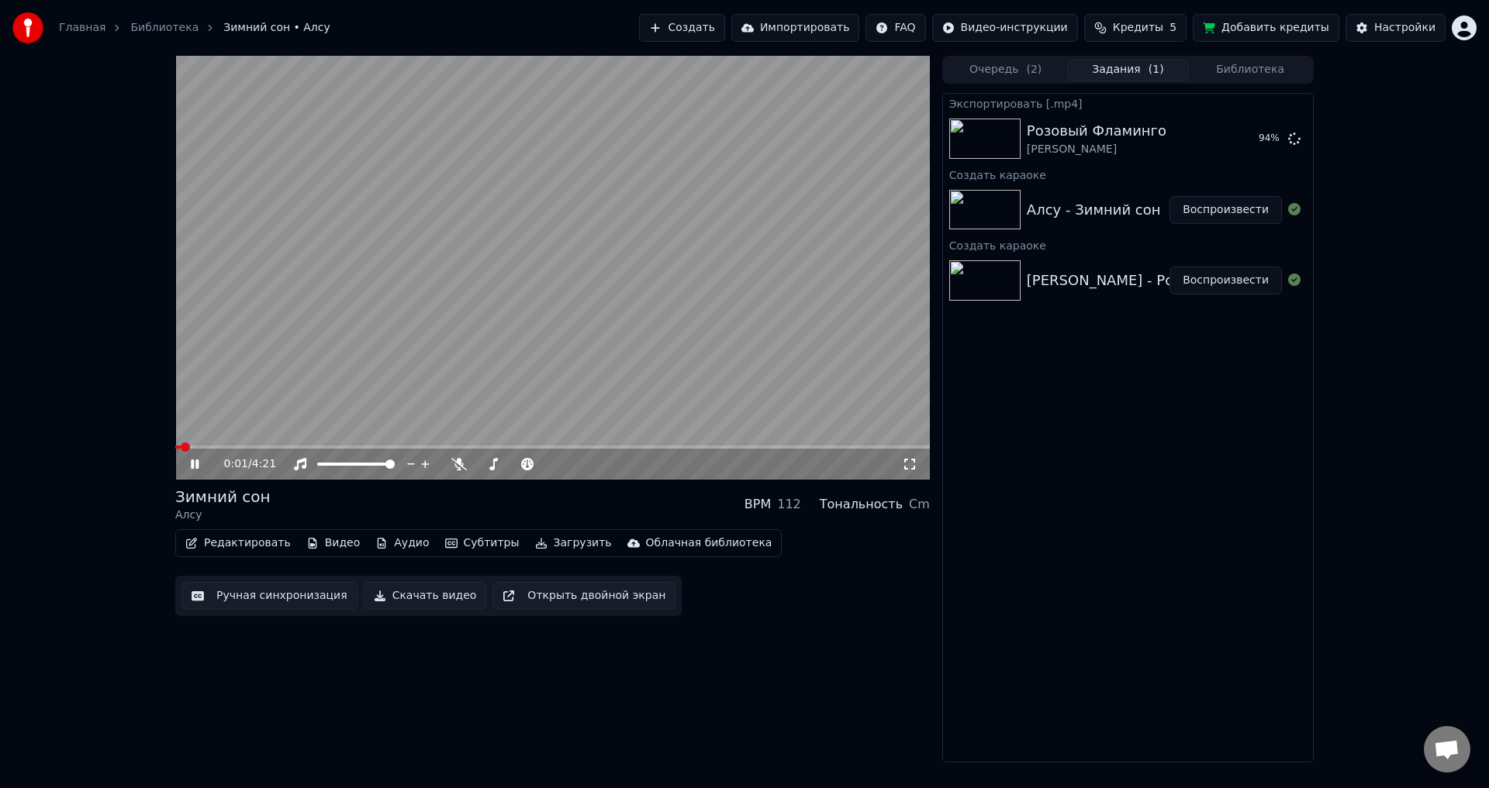
click at [198, 465] on icon at bounding box center [195, 464] width 8 height 9
click at [550, 543] on button "Загрузить" at bounding box center [573, 544] width 89 height 22
click at [723, 696] on div "0:01 / 4:21 Зимний сон Алсу BPM 112 Тональность Cm Редактировать Видео Аудио Су…" at bounding box center [552, 409] width 754 height 707
click at [621, 543] on button "Облачная библиотека" at bounding box center [699, 544] width 157 height 22
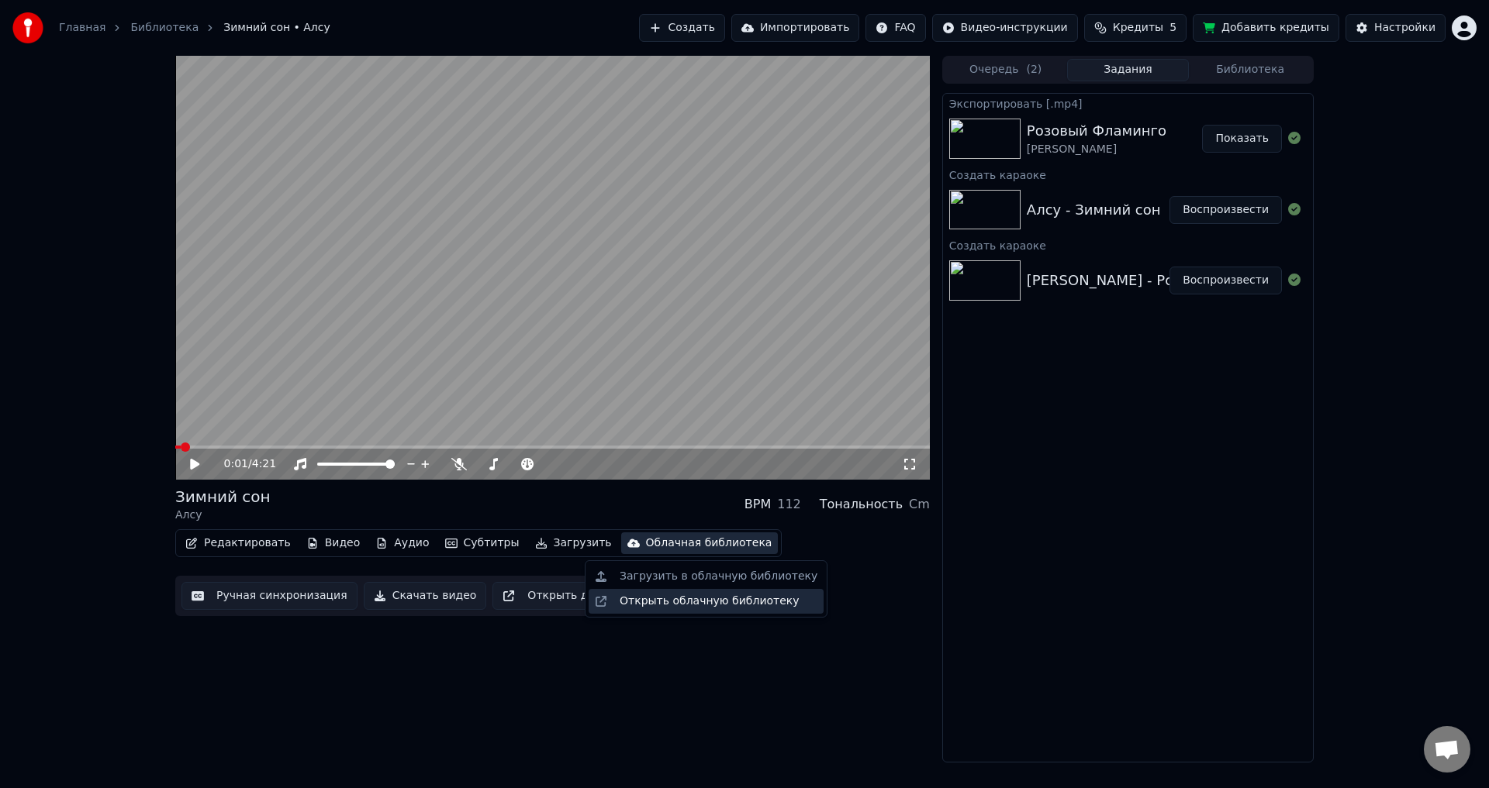
click at [611, 594] on div "Открыть облачную библиотеку" at bounding box center [705, 601] width 235 height 25
click at [720, 31] on button "Создать" at bounding box center [681, 28] width 85 height 28
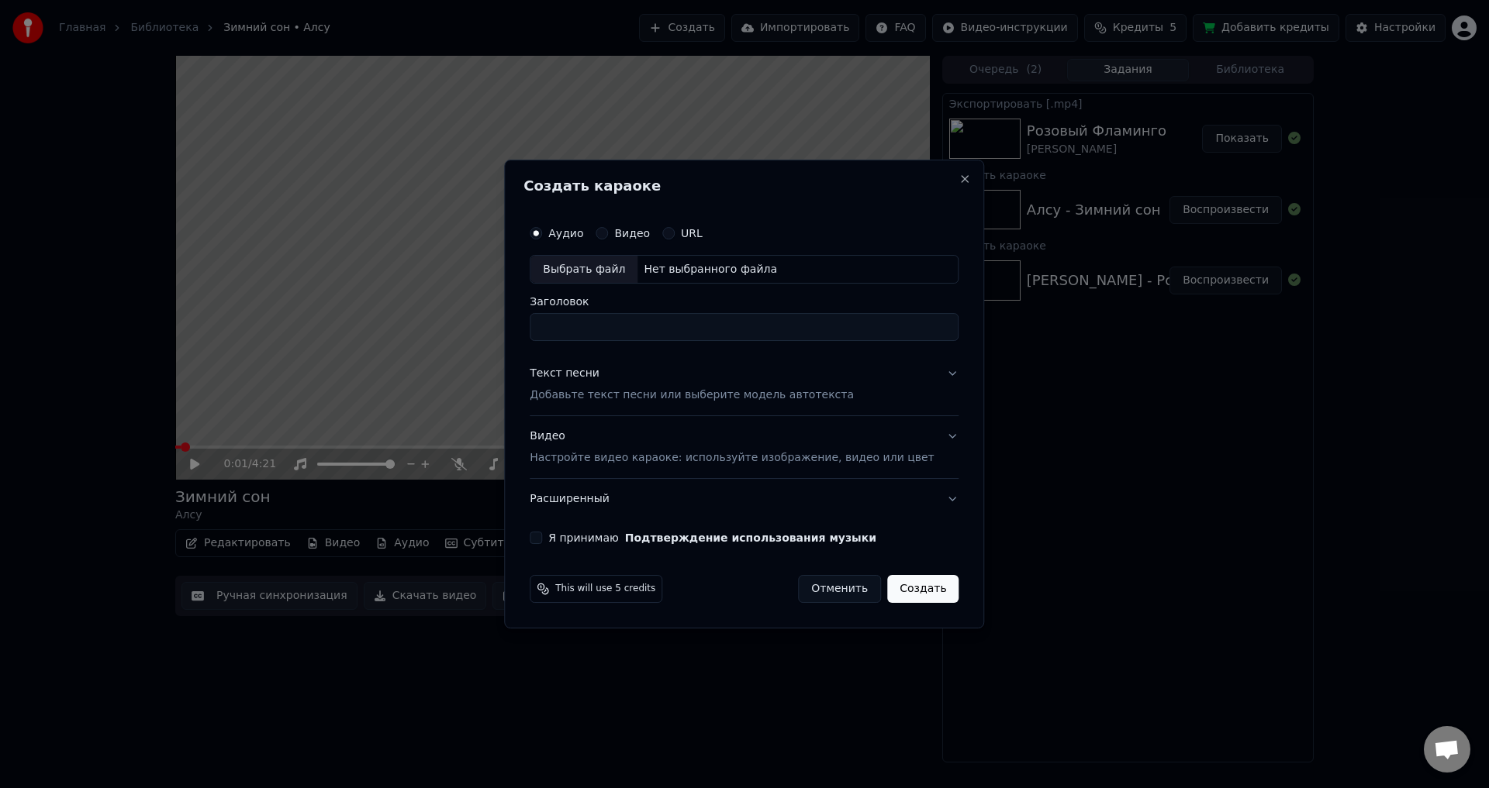
click at [599, 265] on div "Выбрать файл" at bounding box center [583, 270] width 107 height 28
click at [599, 268] on div "Выбрать файл" at bounding box center [583, 270] width 107 height 28
type input "**********"
click at [935, 430] on button "Видео Настройте видео караоке: используйте изображение, видео или цвет" at bounding box center [744, 448] width 429 height 62
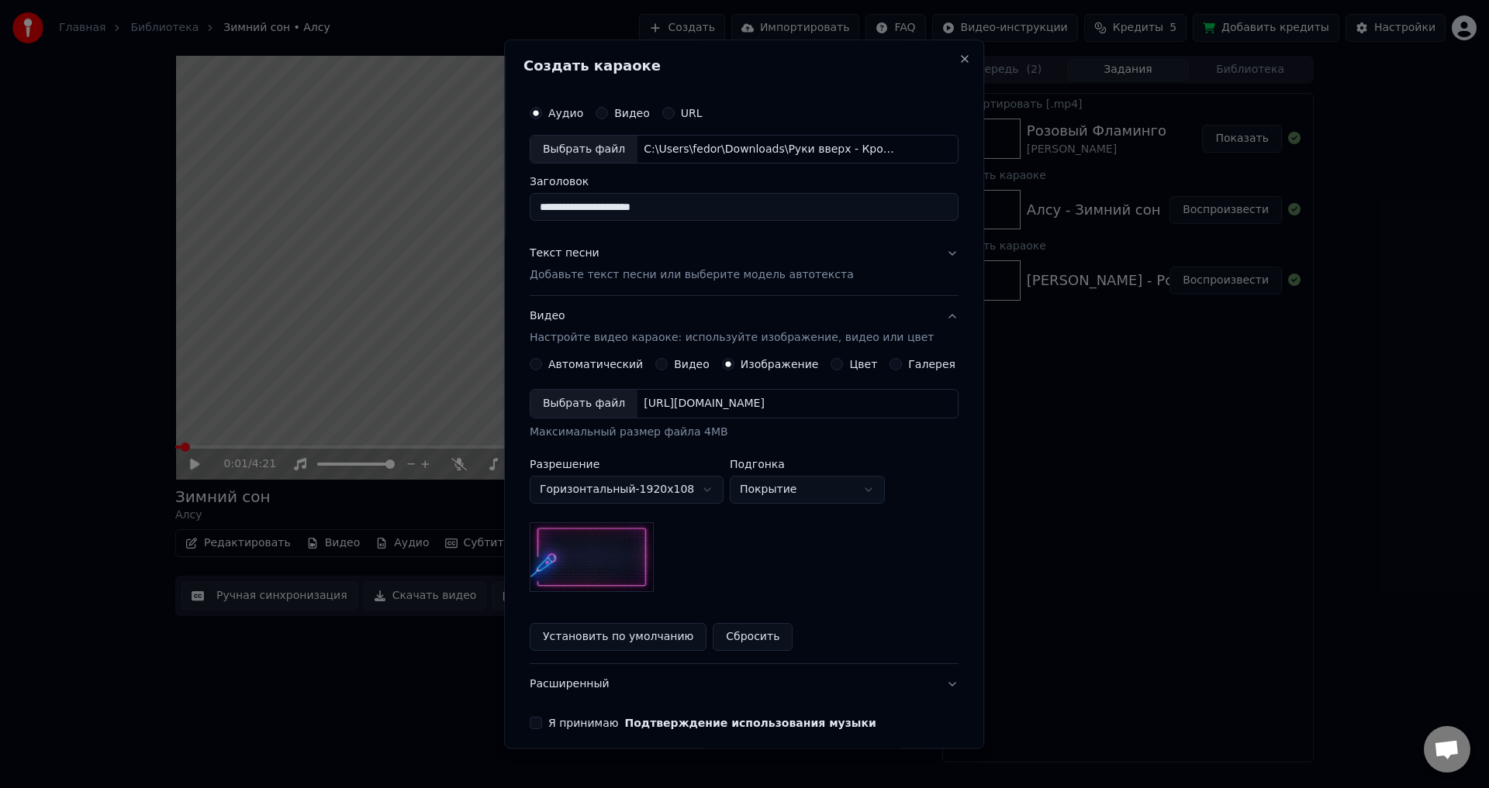
click at [612, 409] on div "Выбрать файл" at bounding box center [583, 405] width 107 height 28
click at [933, 257] on button "Текст песни Добавьте текст песни или выберите модель автотекста" at bounding box center [744, 265] width 429 height 62
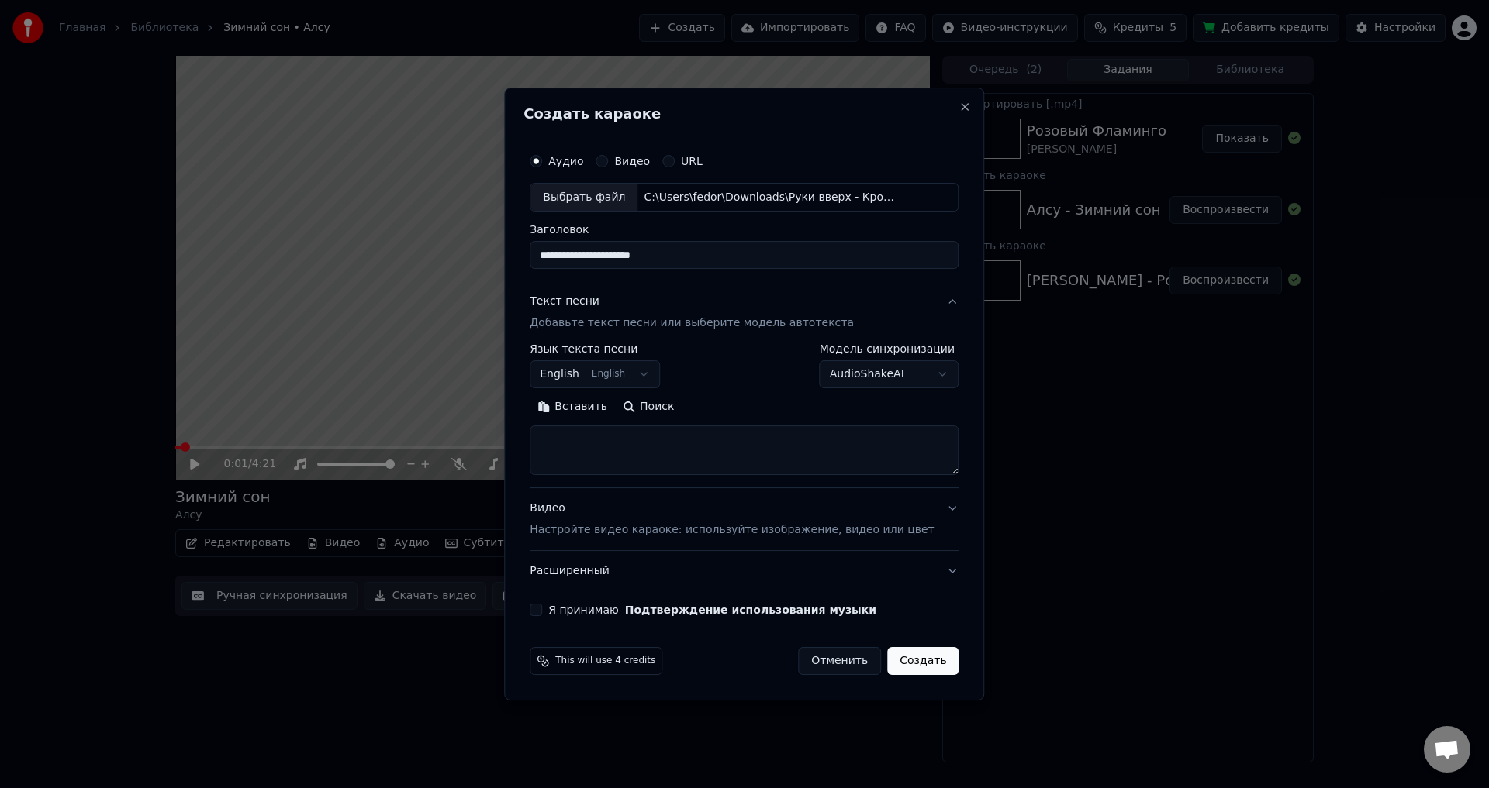
click at [626, 380] on body "Главная Библиотека Зимний сон • Алсу Создать Импортировать FAQ Видео-инструкции…" at bounding box center [744, 394] width 1489 height 788
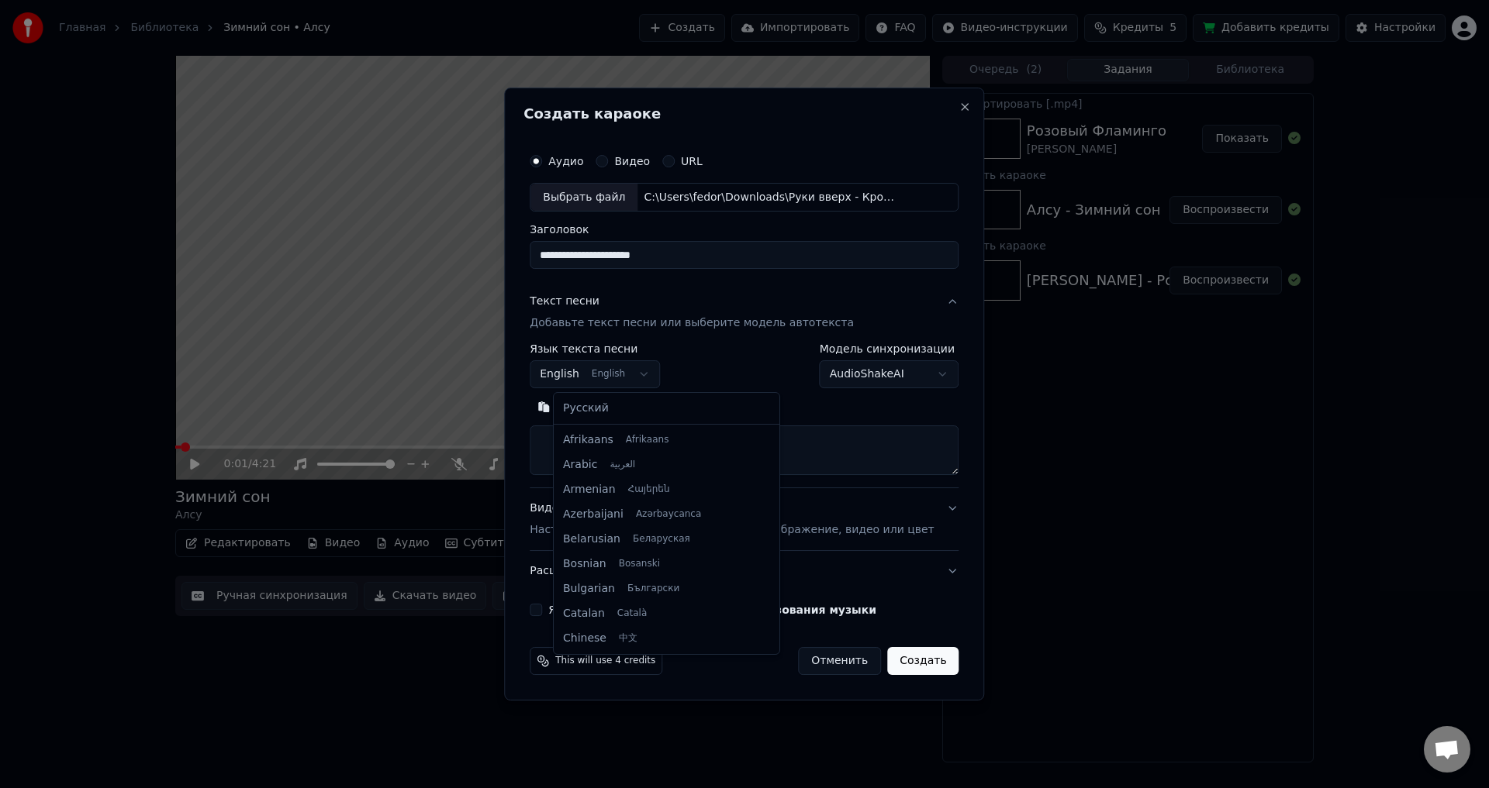
scroll to position [124, 0]
select select "**"
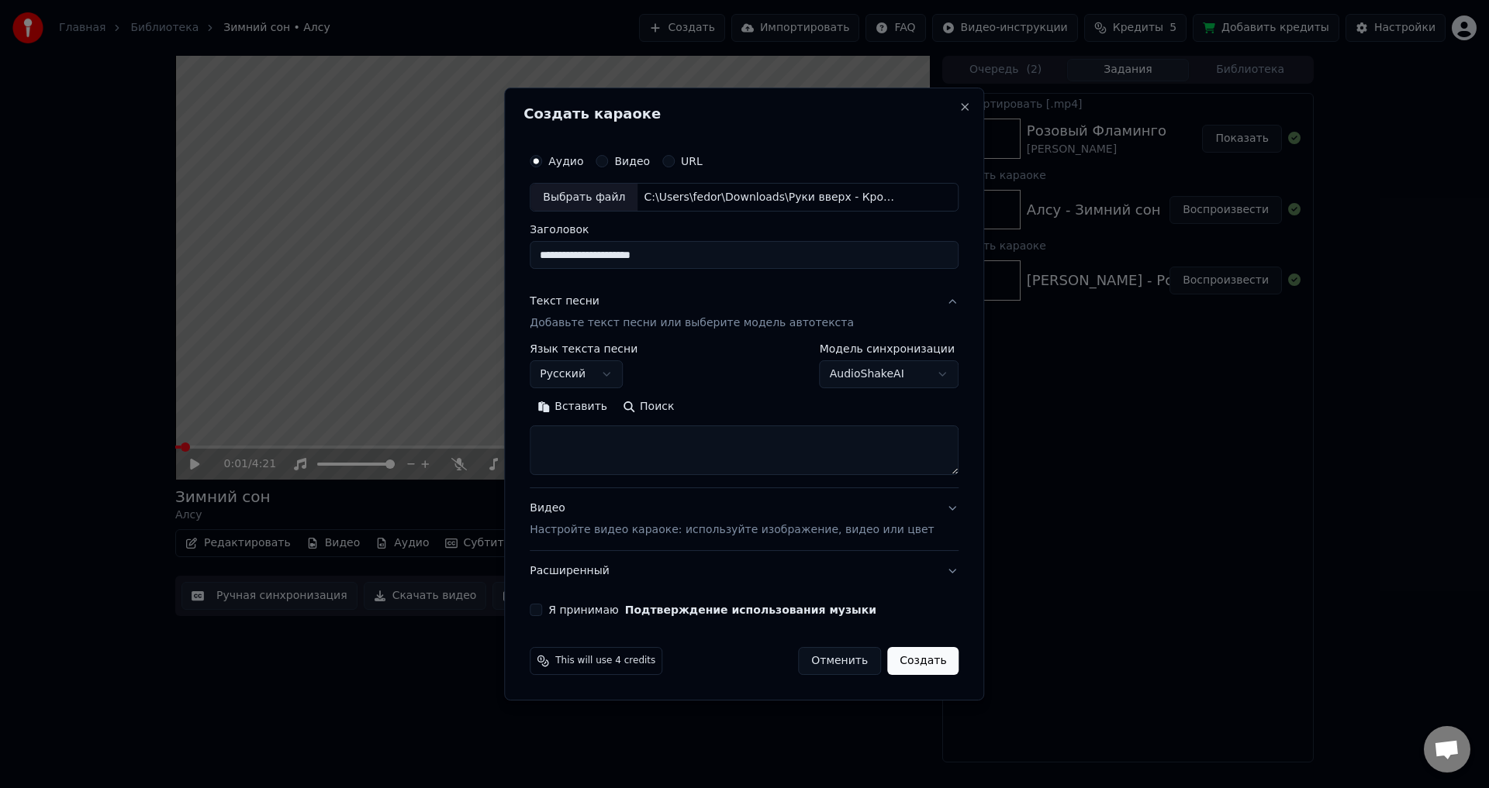
click at [666, 409] on button "Поиск" at bounding box center [648, 407] width 67 height 25
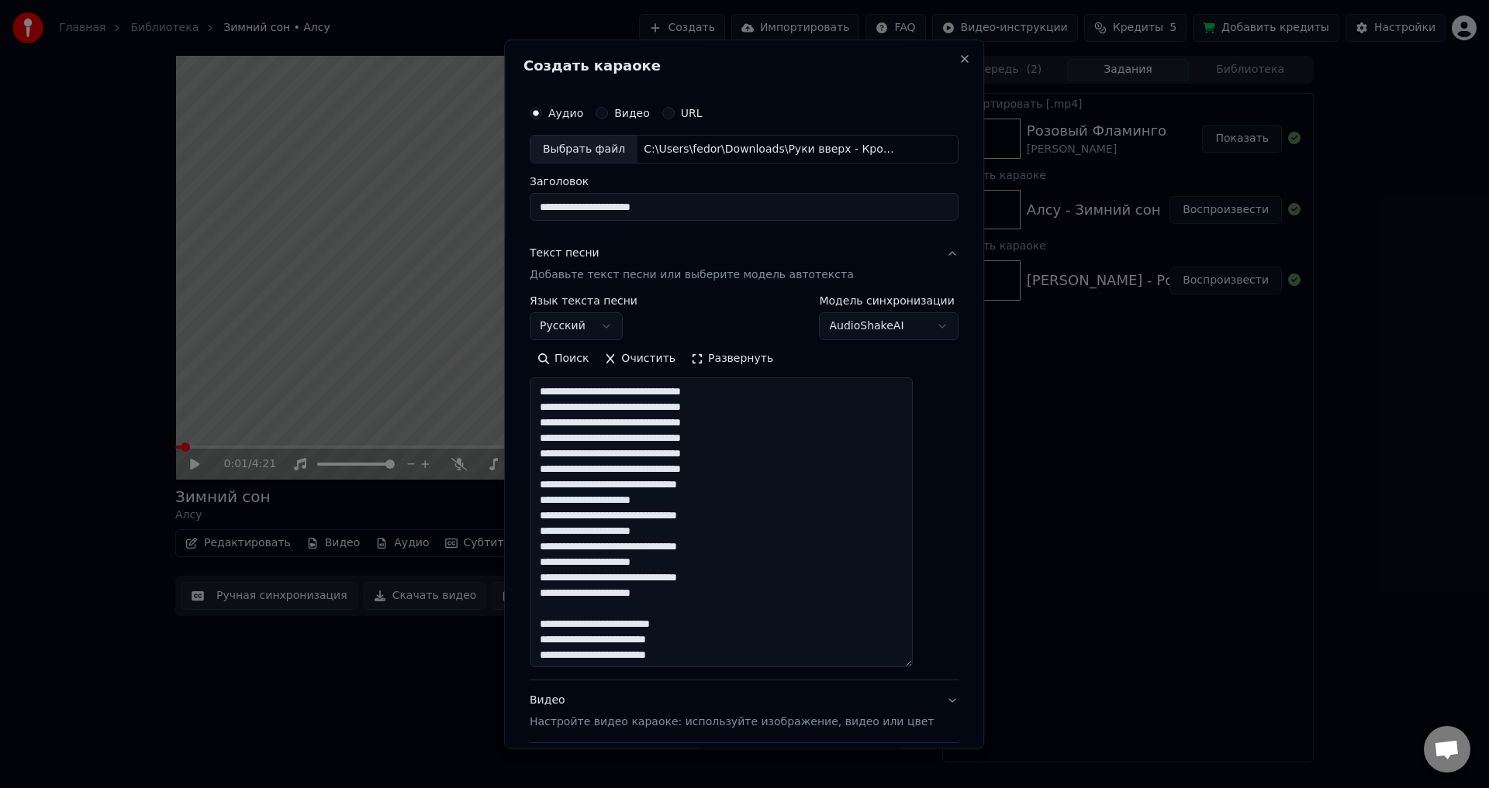
drag, startPoint x: 930, startPoint y: 465, endPoint x: 915, endPoint y: 689, distance: 224.6
click at [913, 668] on textarea at bounding box center [721, 523] width 383 height 290
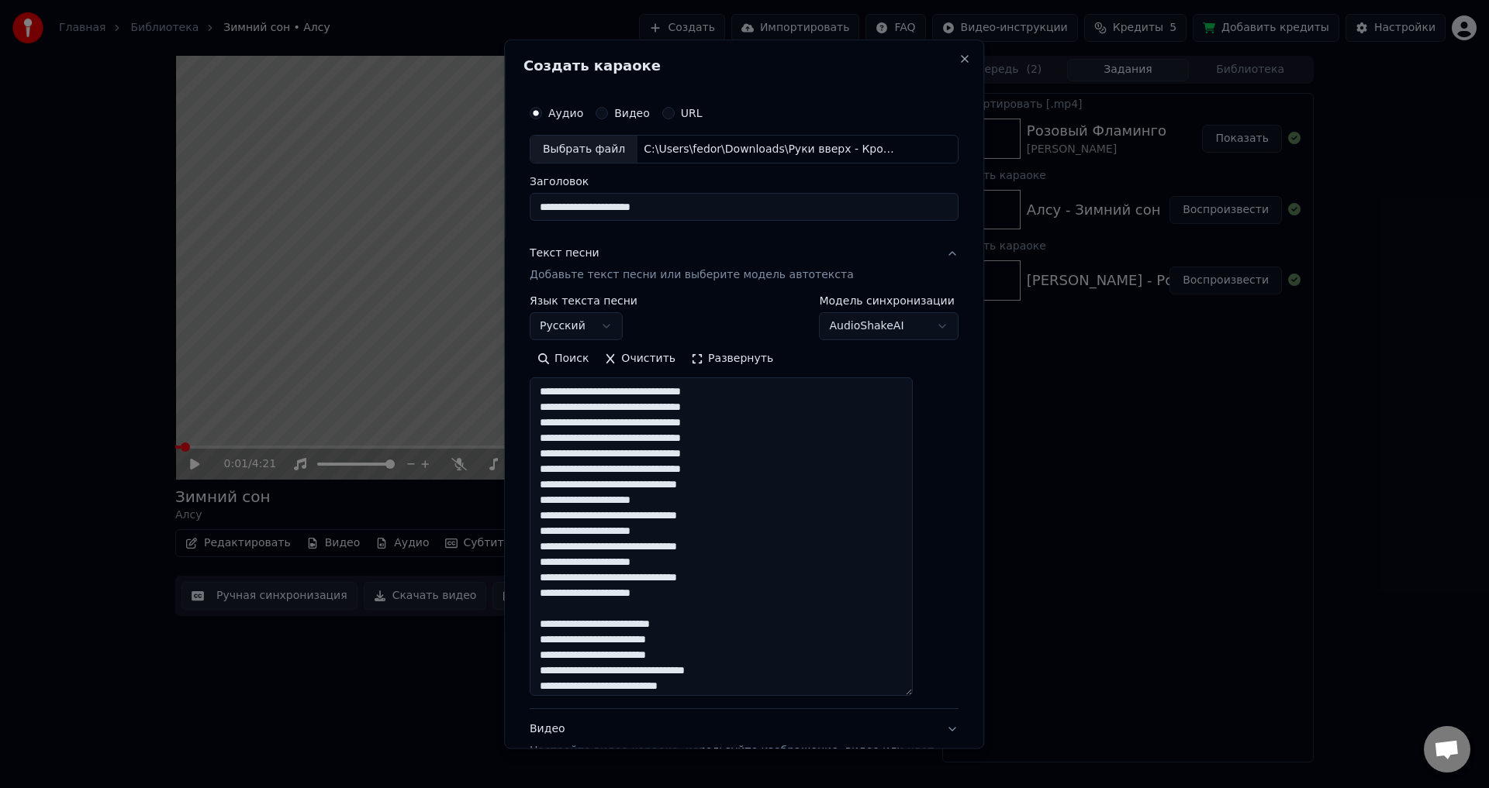
drag, startPoint x: 568, startPoint y: 392, endPoint x: 785, endPoint y: 592, distance: 295.8
click at [785, 592] on textarea at bounding box center [721, 537] width 383 height 319
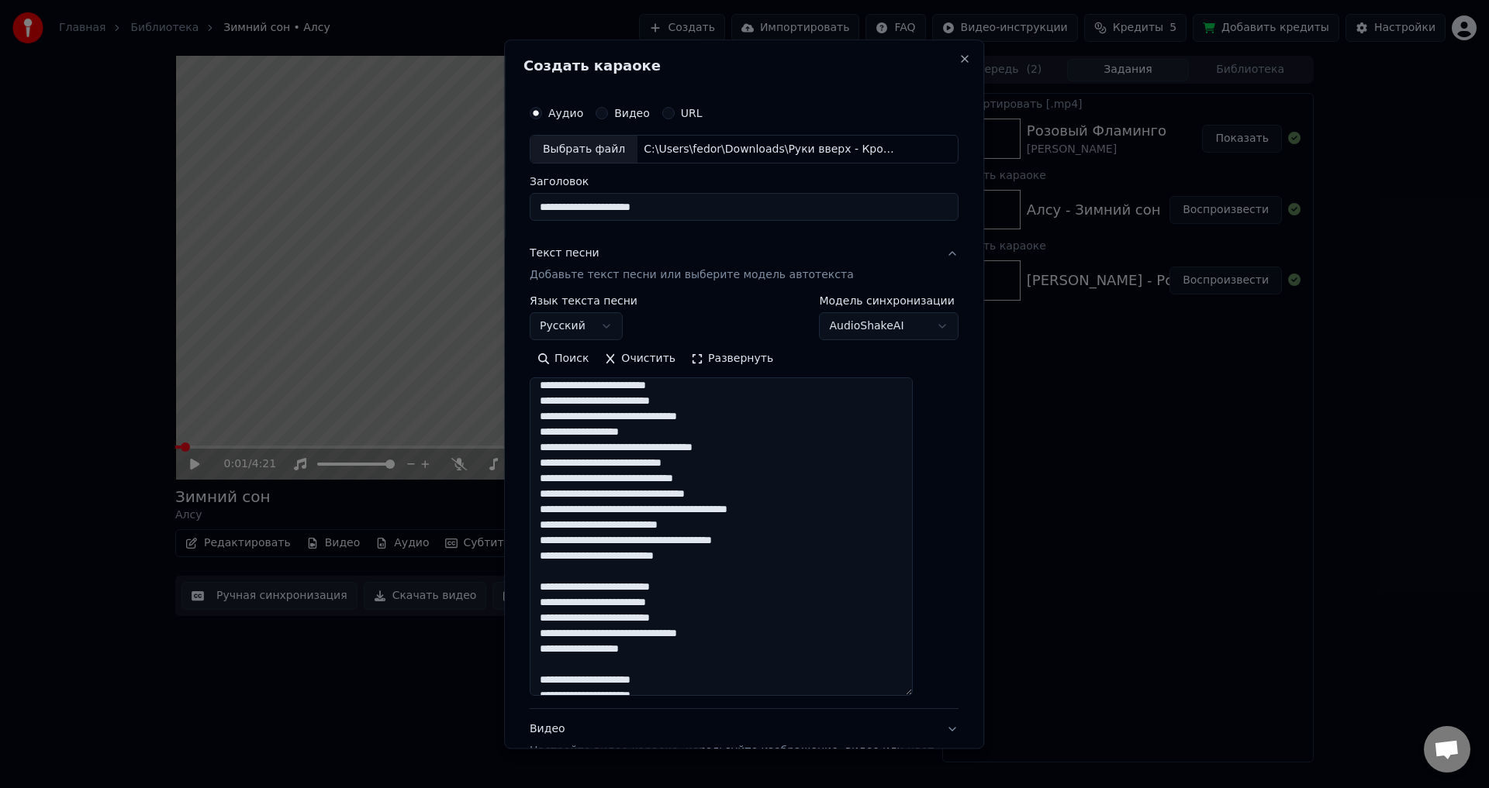
scroll to position [311, 0]
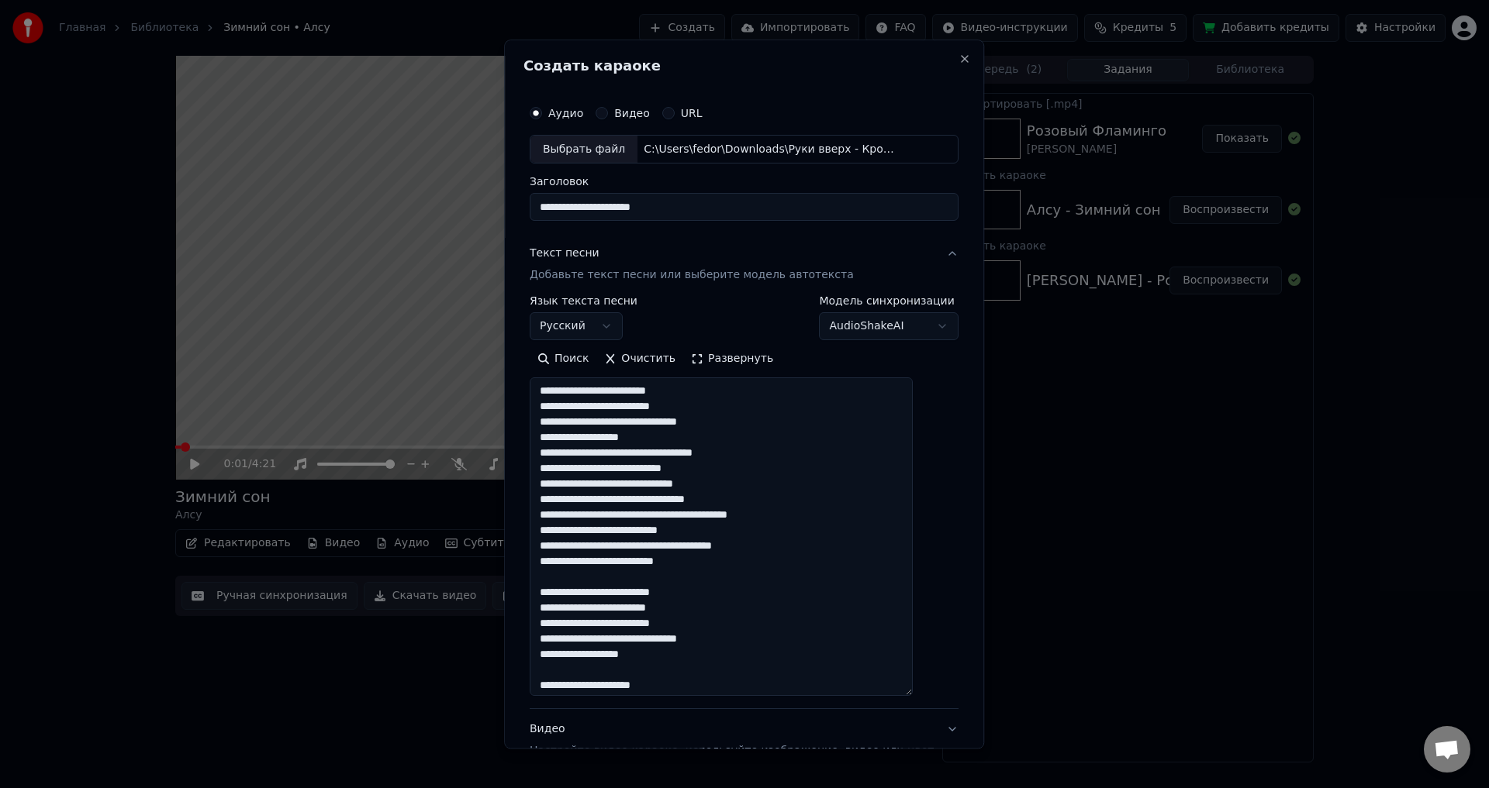
click at [555, 449] on textarea at bounding box center [721, 537] width 383 height 319
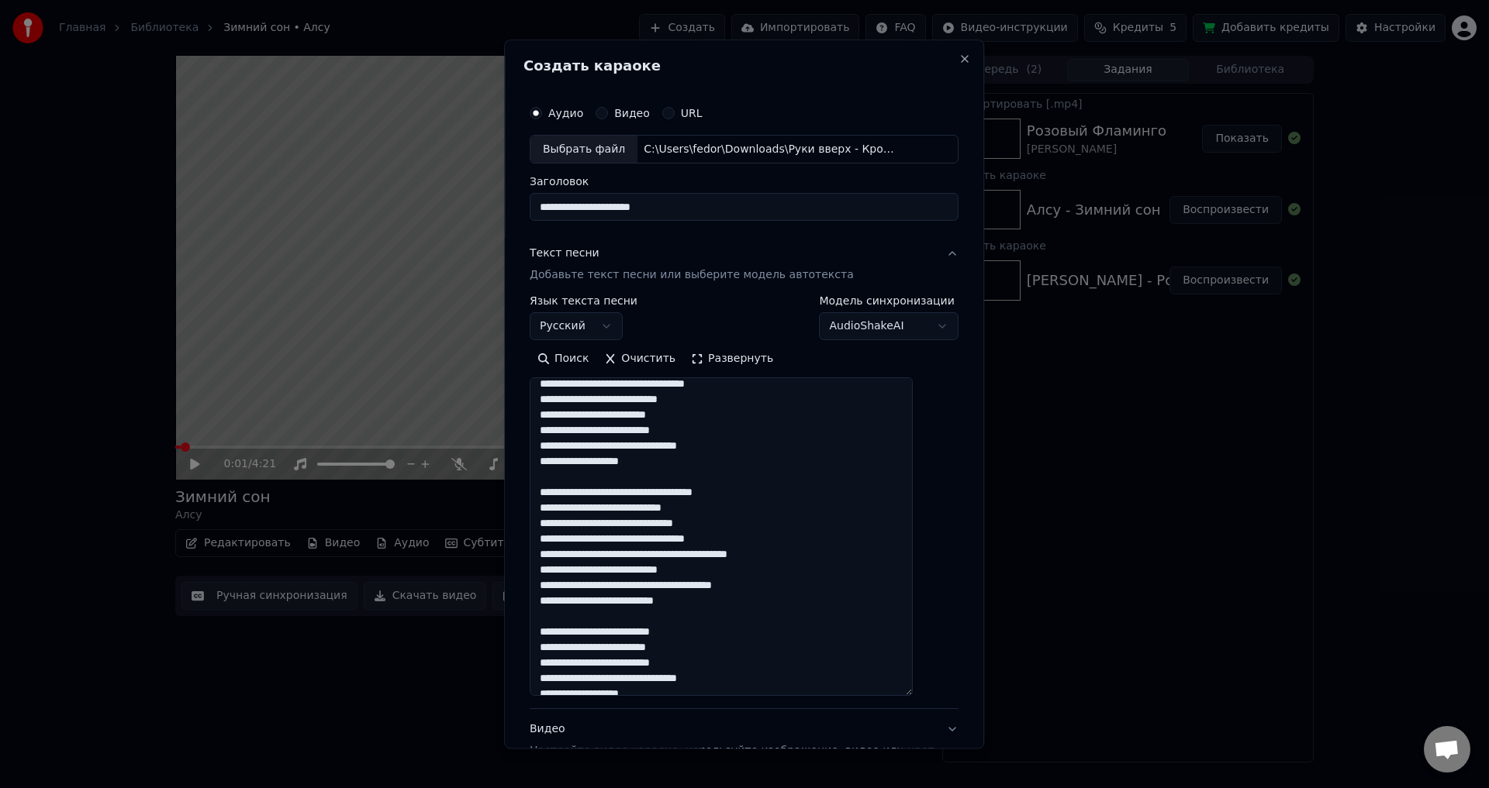
scroll to position [238, 0]
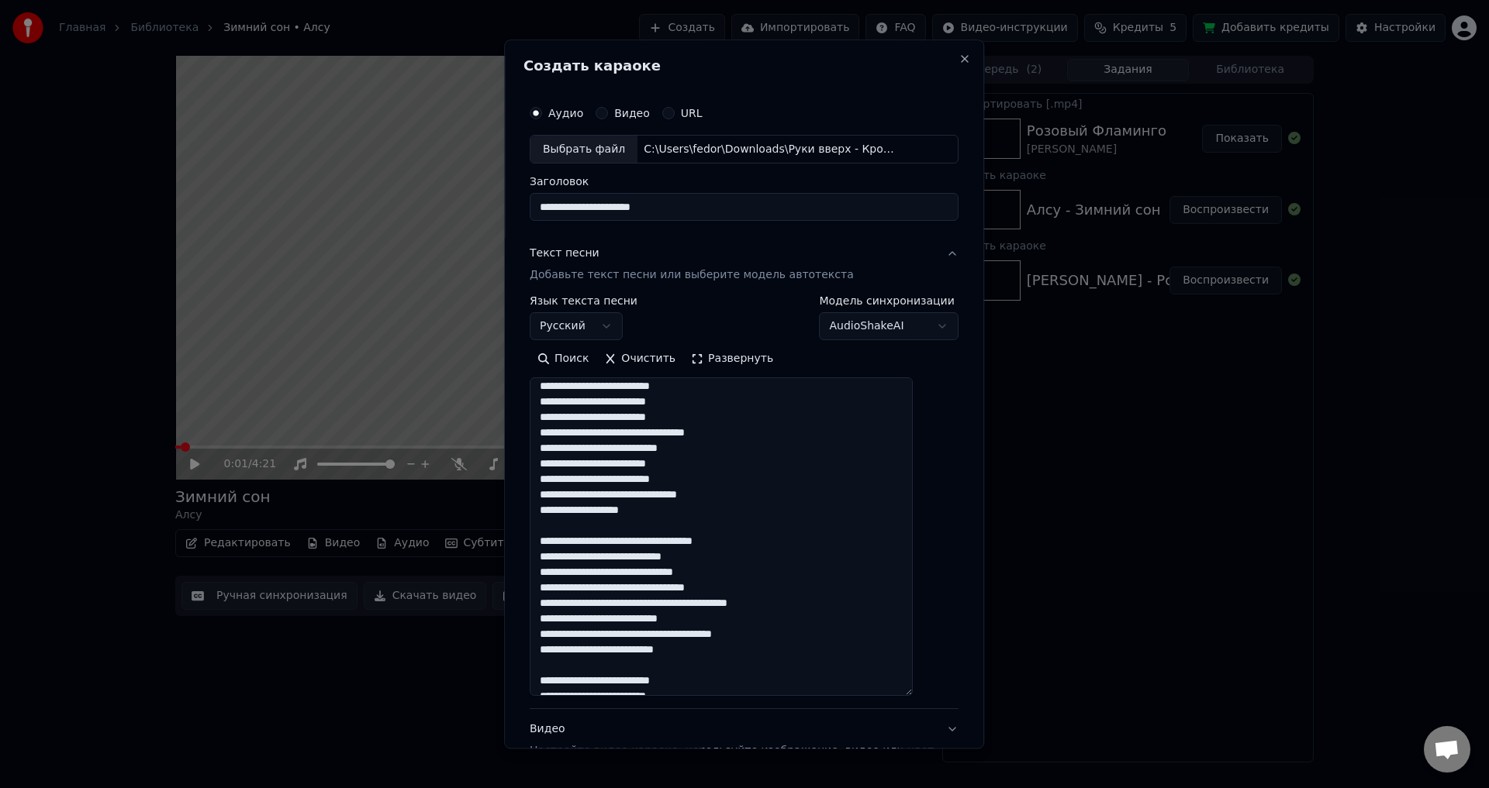
drag, startPoint x: 620, startPoint y: 575, endPoint x: 647, endPoint y: 575, distance: 26.4
click at [647, 575] on textarea at bounding box center [721, 537] width 383 height 319
drag, startPoint x: 646, startPoint y: 573, endPoint x: 672, endPoint y: 573, distance: 26.4
click at [672, 573] on textarea at bounding box center [721, 537] width 383 height 319
drag, startPoint x: 719, startPoint y: 602, endPoint x: 760, endPoint y: 604, distance: 40.3
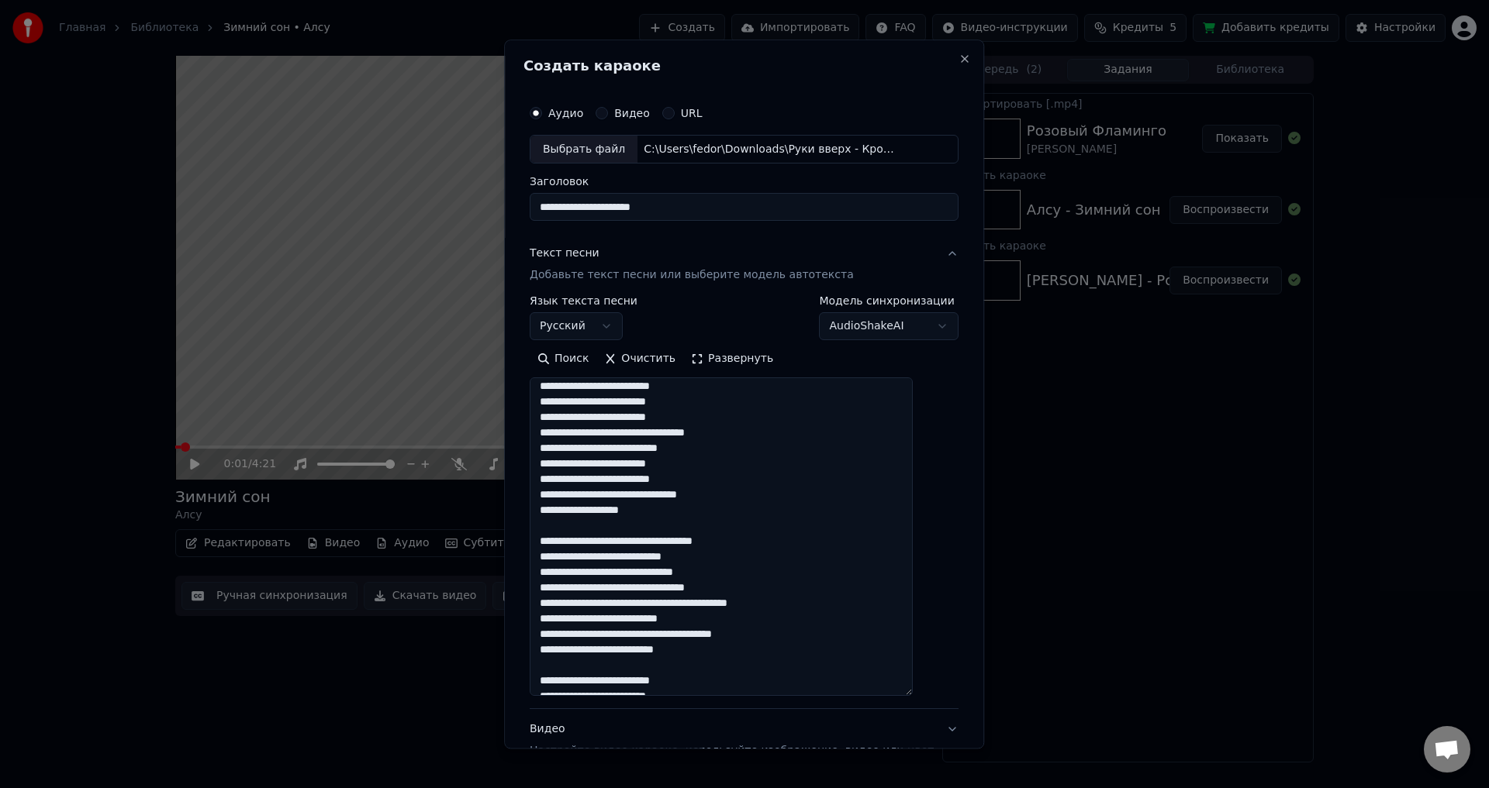
click at [760, 604] on textarea at bounding box center [721, 537] width 383 height 319
drag, startPoint x: 579, startPoint y: 619, endPoint x: 621, endPoint y: 622, distance: 41.9
click at [621, 622] on textarea at bounding box center [721, 537] width 383 height 319
drag, startPoint x: 656, startPoint y: 650, endPoint x: 702, endPoint y: 650, distance: 45.7
click at [702, 650] on textarea at bounding box center [721, 537] width 383 height 319
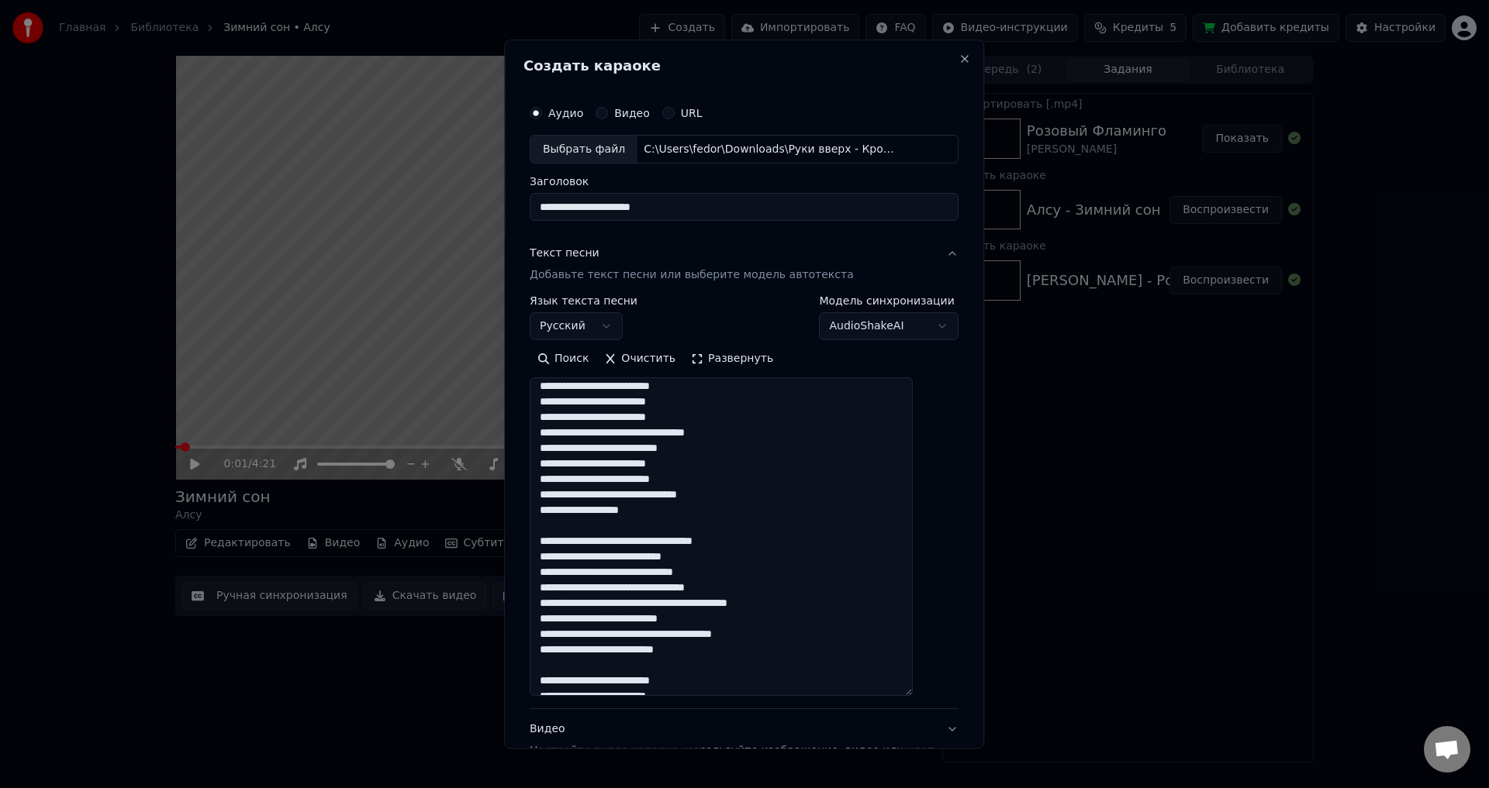
type textarea "**********"
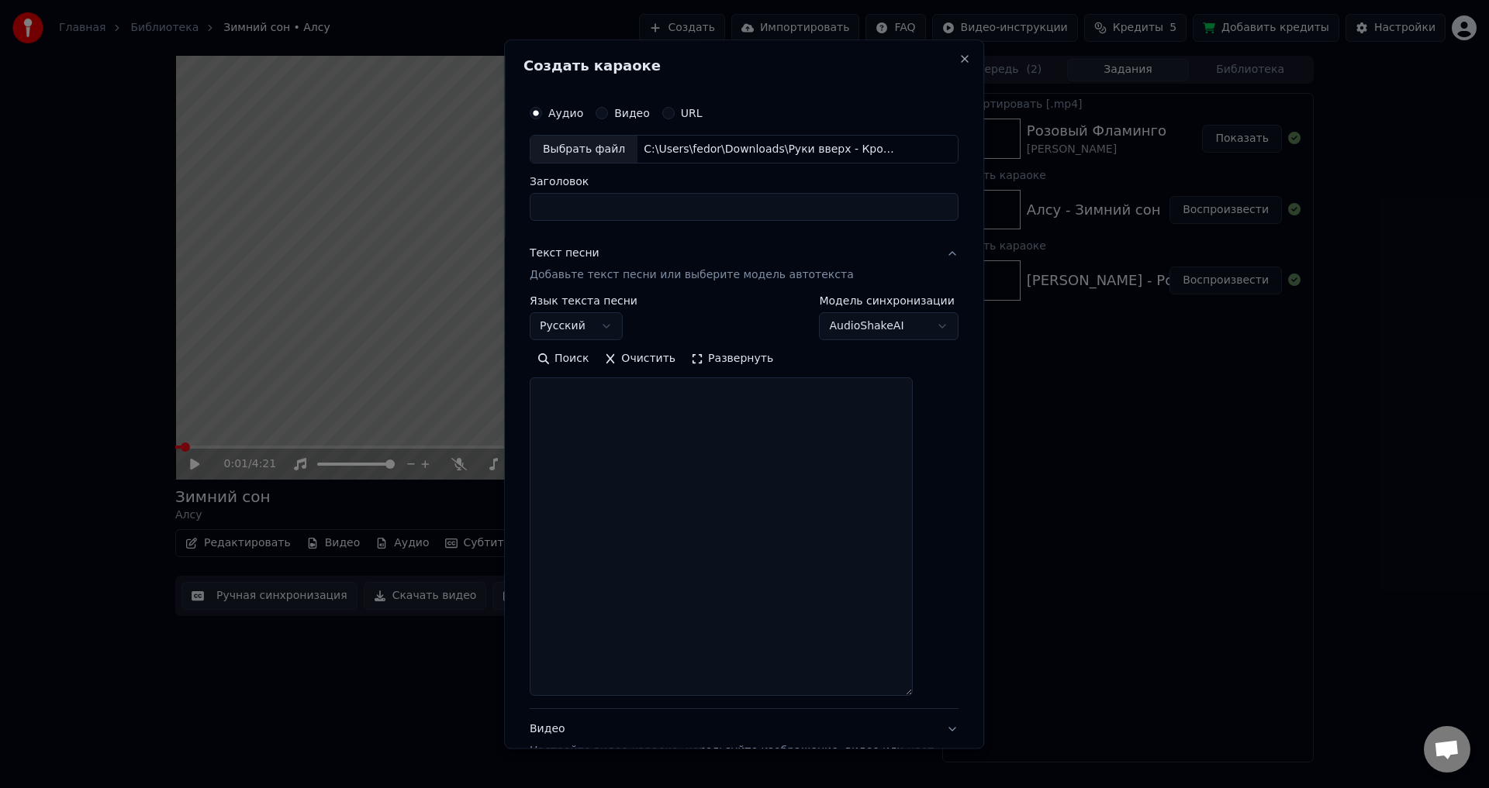
select select
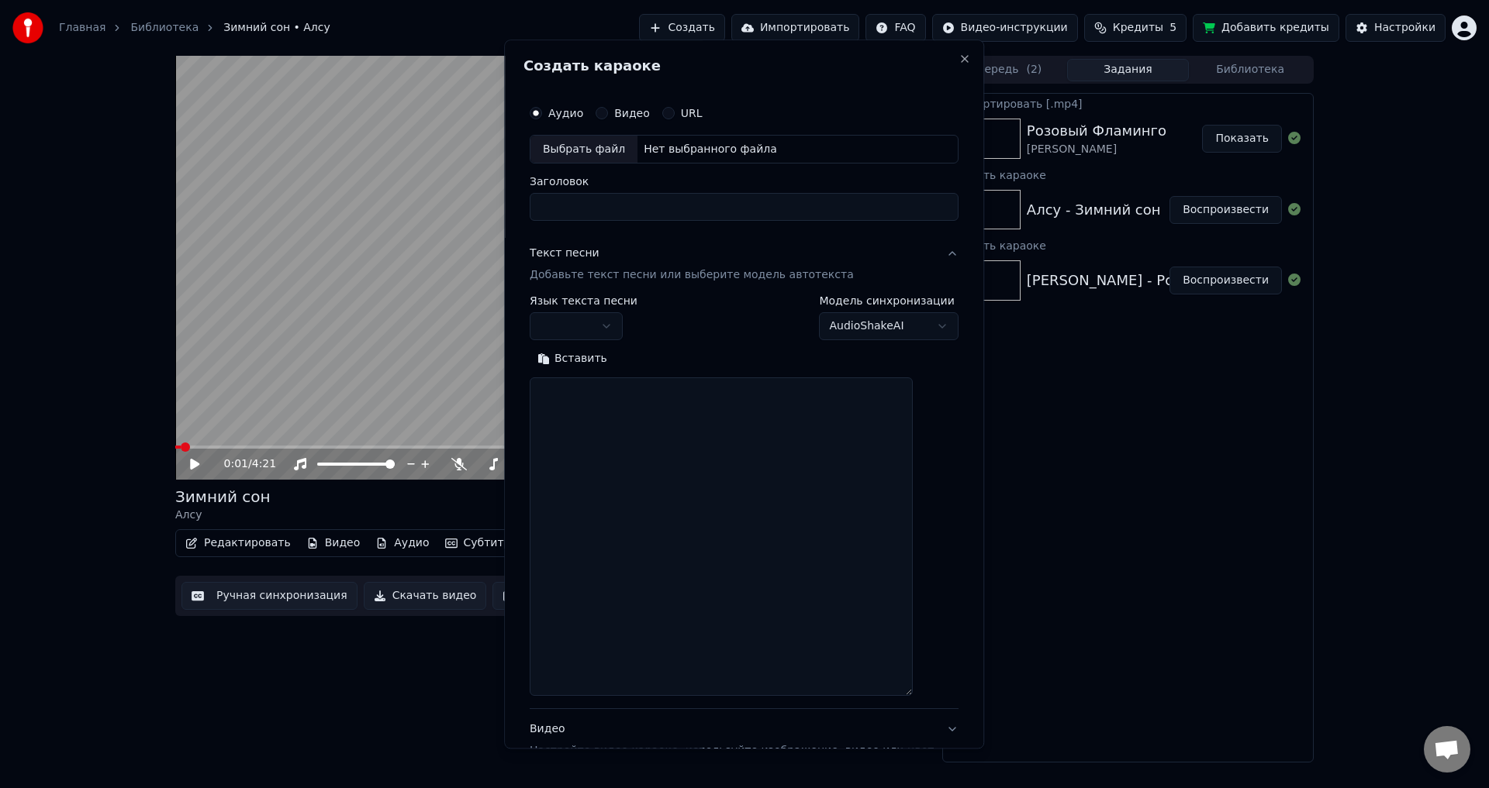
scroll to position [0, 0]
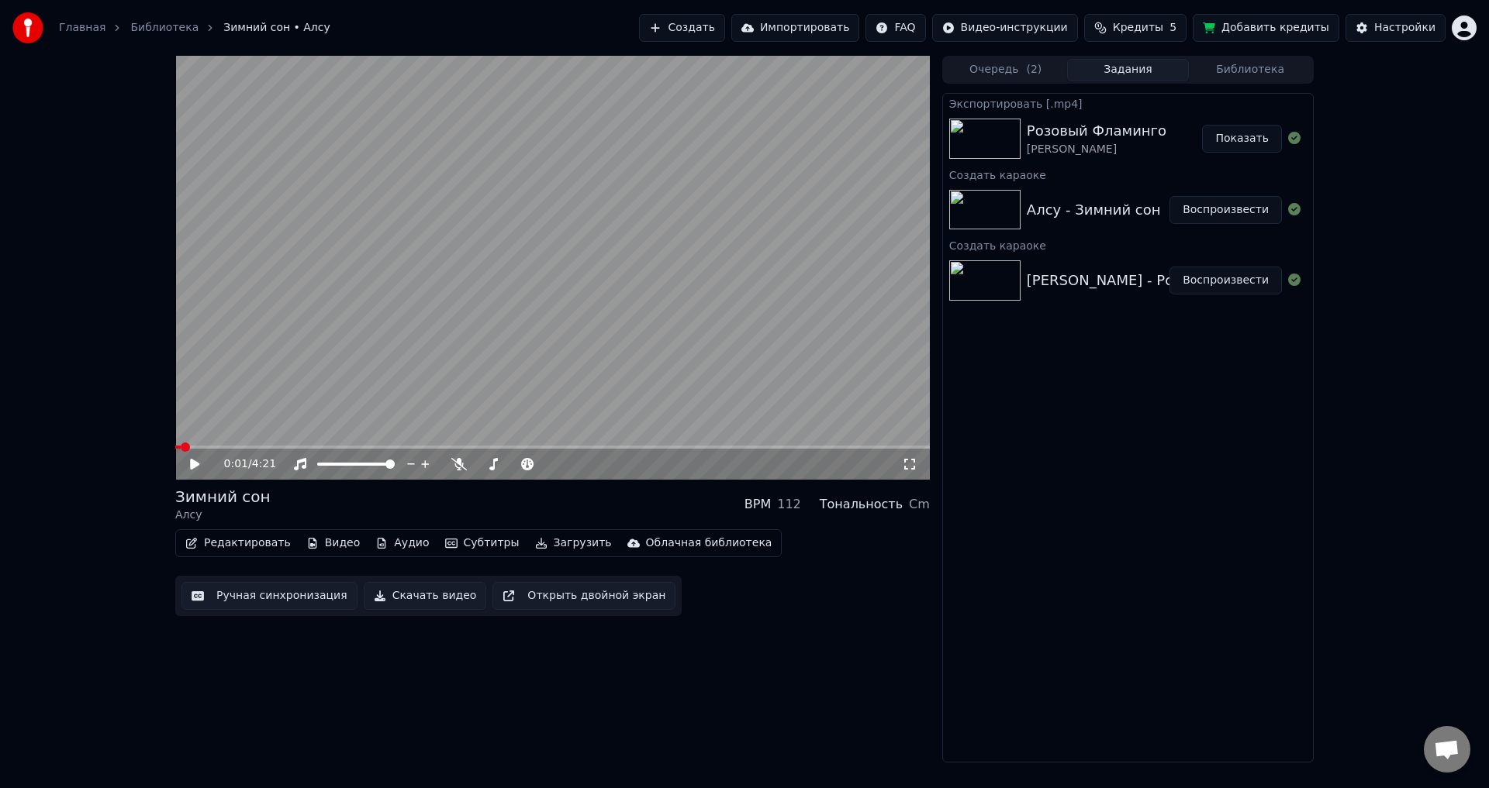
click at [714, 30] on button "Создать" at bounding box center [681, 28] width 85 height 28
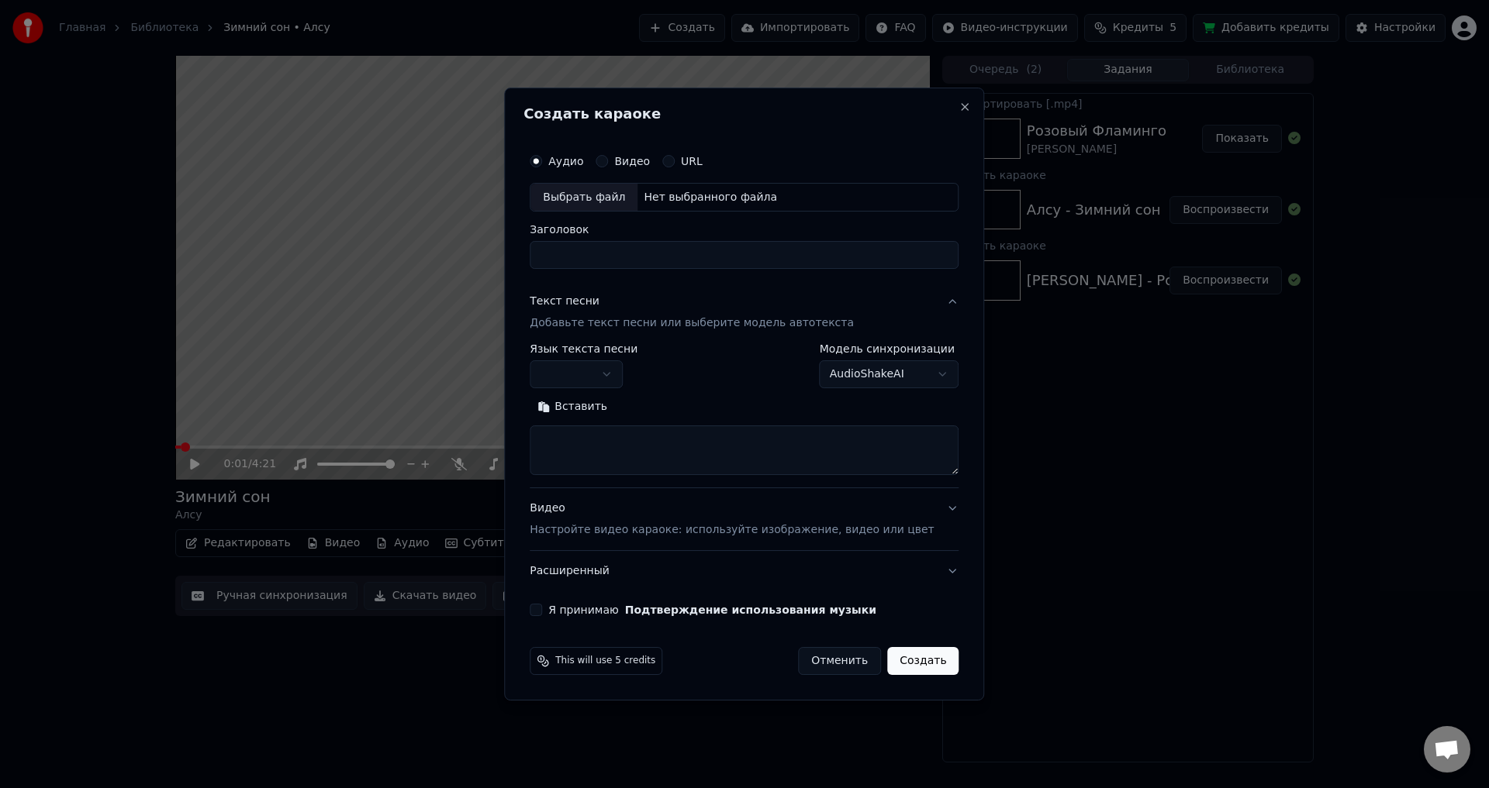
click at [604, 199] on div "Выбрать файл" at bounding box center [583, 198] width 107 height 28
type input "**********"
click at [959, 112] on button "Close" at bounding box center [965, 107] width 12 height 12
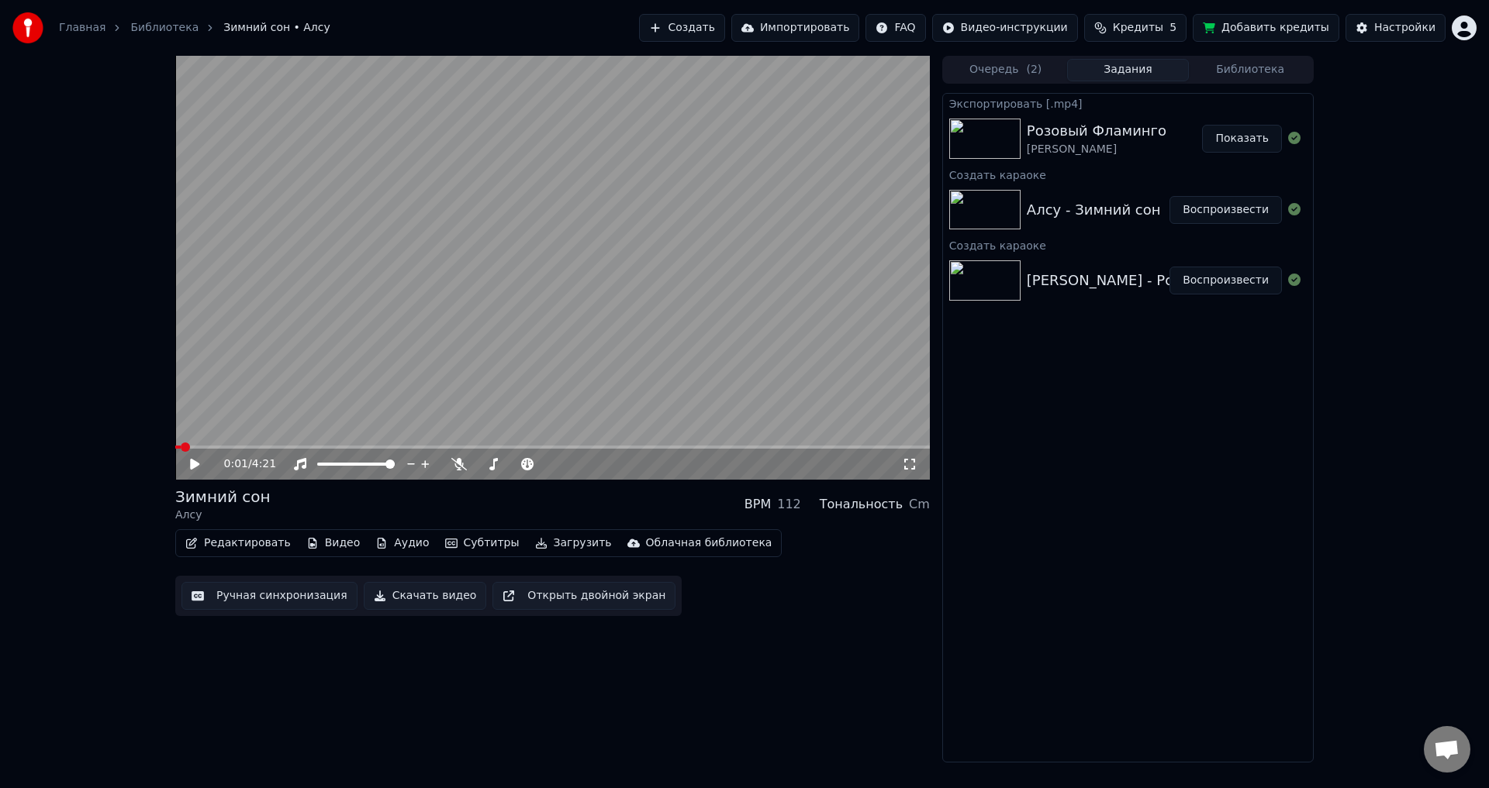
click at [746, 651] on div "0:01 / 4:21 Зимний сон Алсу BPM 112 Тональность Cm Редактировать Видео Аудио Су…" at bounding box center [552, 409] width 754 height 707
click at [715, 25] on button "Создать" at bounding box center [681, 28] width 85 height 28
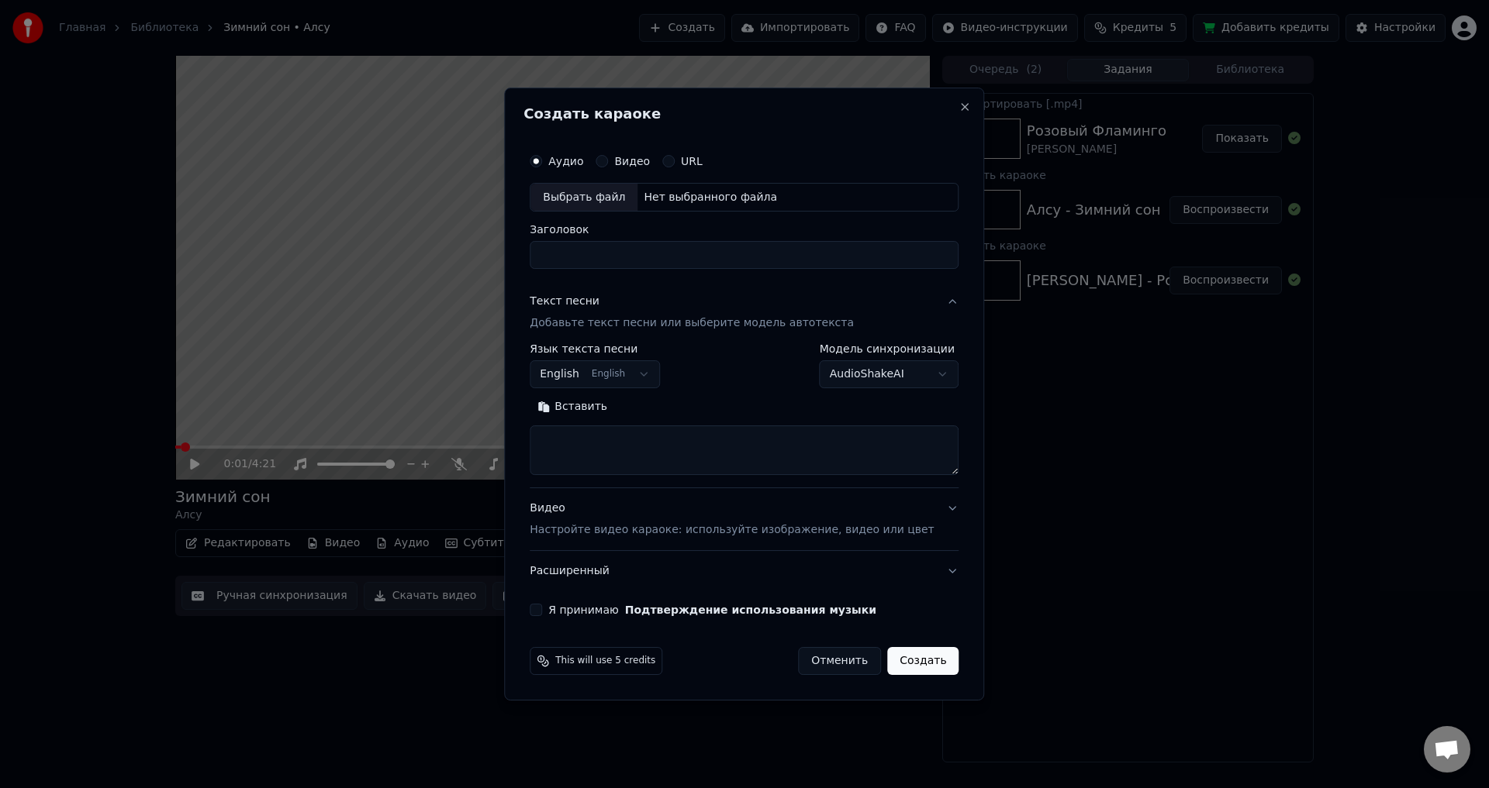
click at [572, 200] on div "Выбрать файл" at bounding box center [583, 198] width 107 height 28
type input "**********"
click at [645, 299] on div "Текст песни Добавьте текст песни или выберите модель автотекста" at bounding box center [692, 313] width 324 height 37
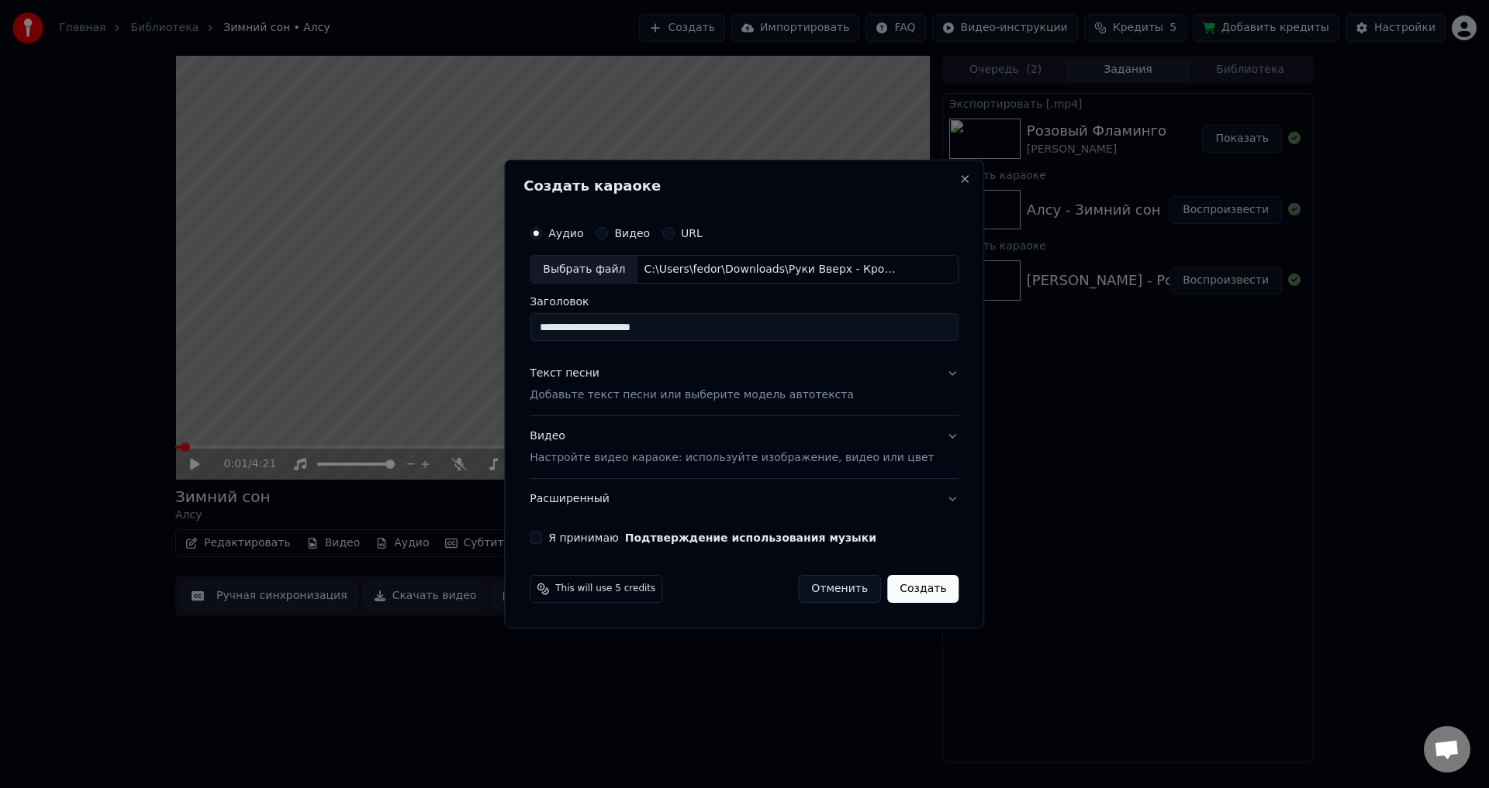
click at [647, 368] on div "Текст песни Добавьте текст песни или выберите модель автотекста" at bounding box center [692, 385] width 324 height 37
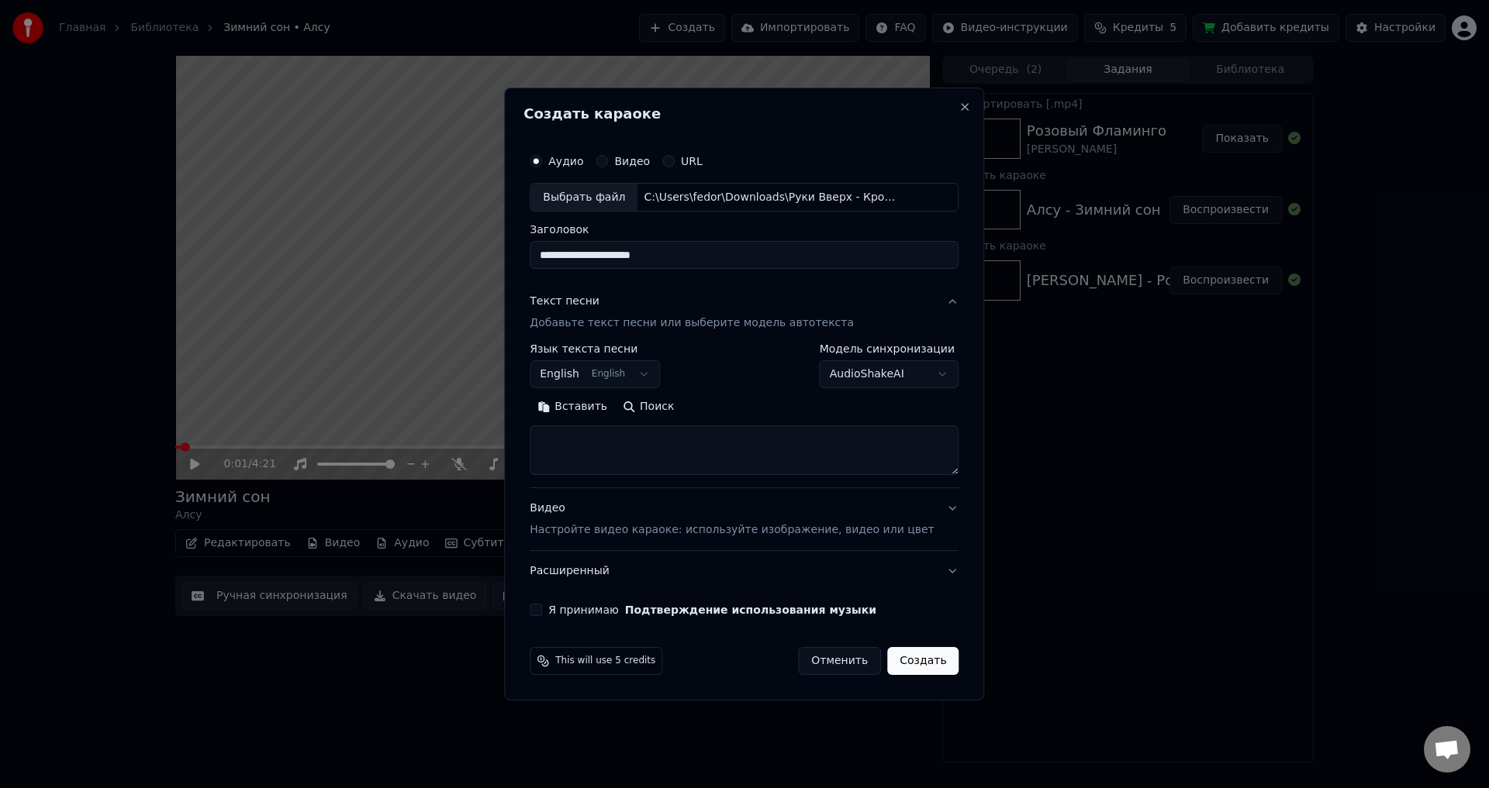
click at [644, 370] on body "Главная Библиотека Зимний сон • Алсу Создать Импортировать FAQ Видео-инструкции…" at bounding box center [744, 394] width 1489 height 788
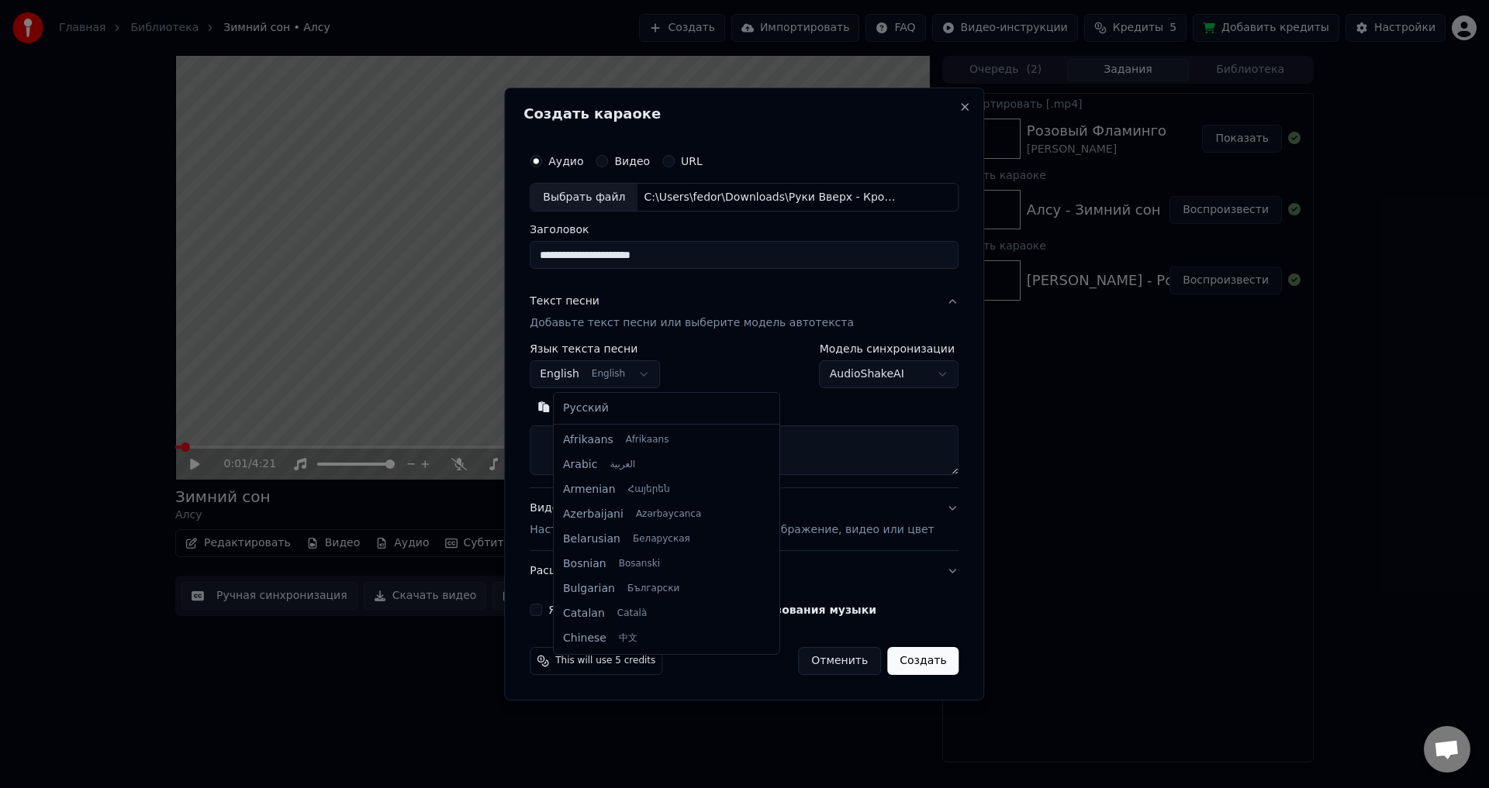
scroll to position [124, 0]
select select "**"
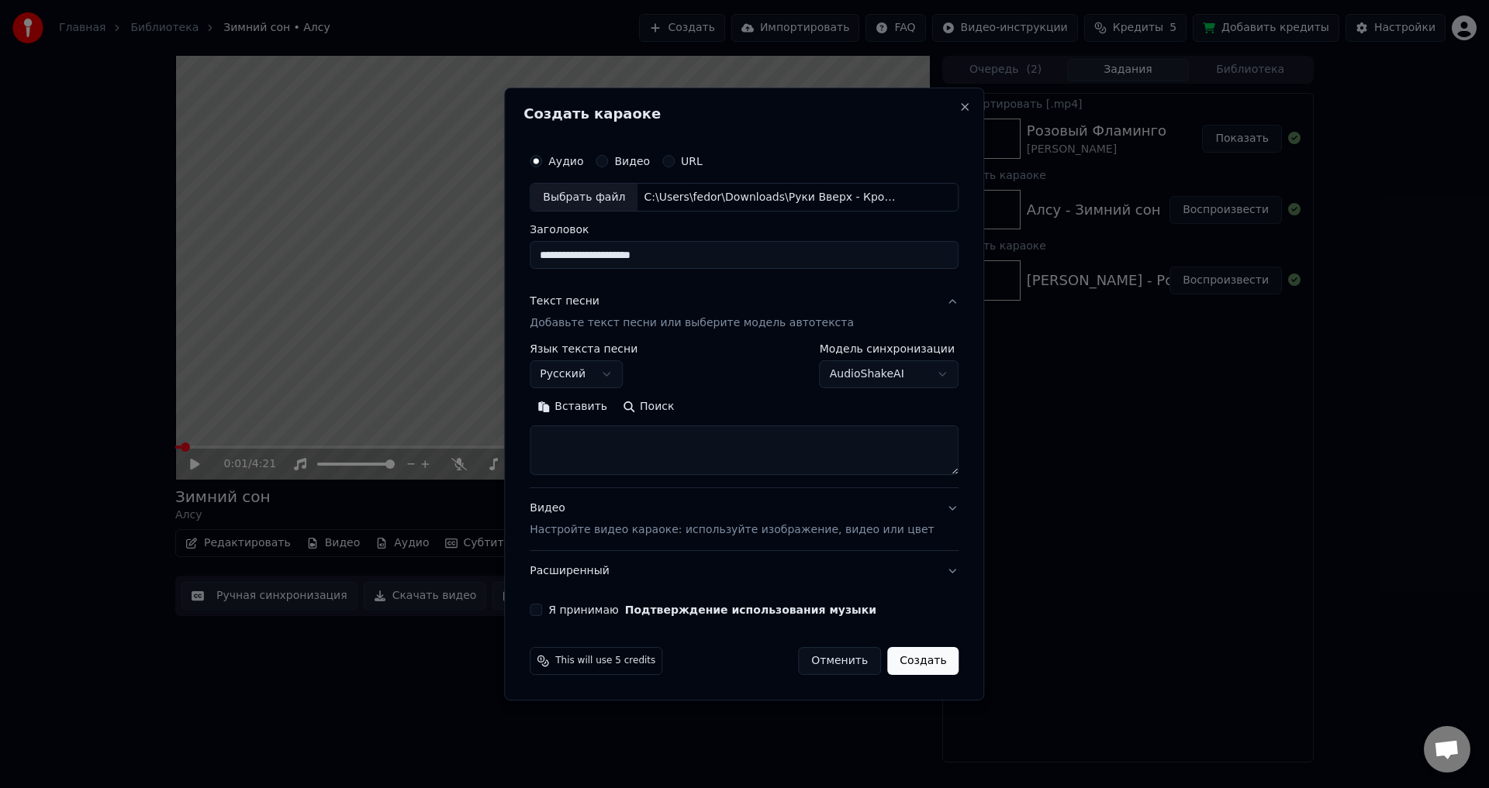
click at [657, 409] on button "Поиск" at bounding box center [648, 407] width 67 height 25
click at [640, 509] on div "Видео Настройте видео караоке: используйте изображение, видео или цвет" at bounding box center [732, 520] width 404 height 37
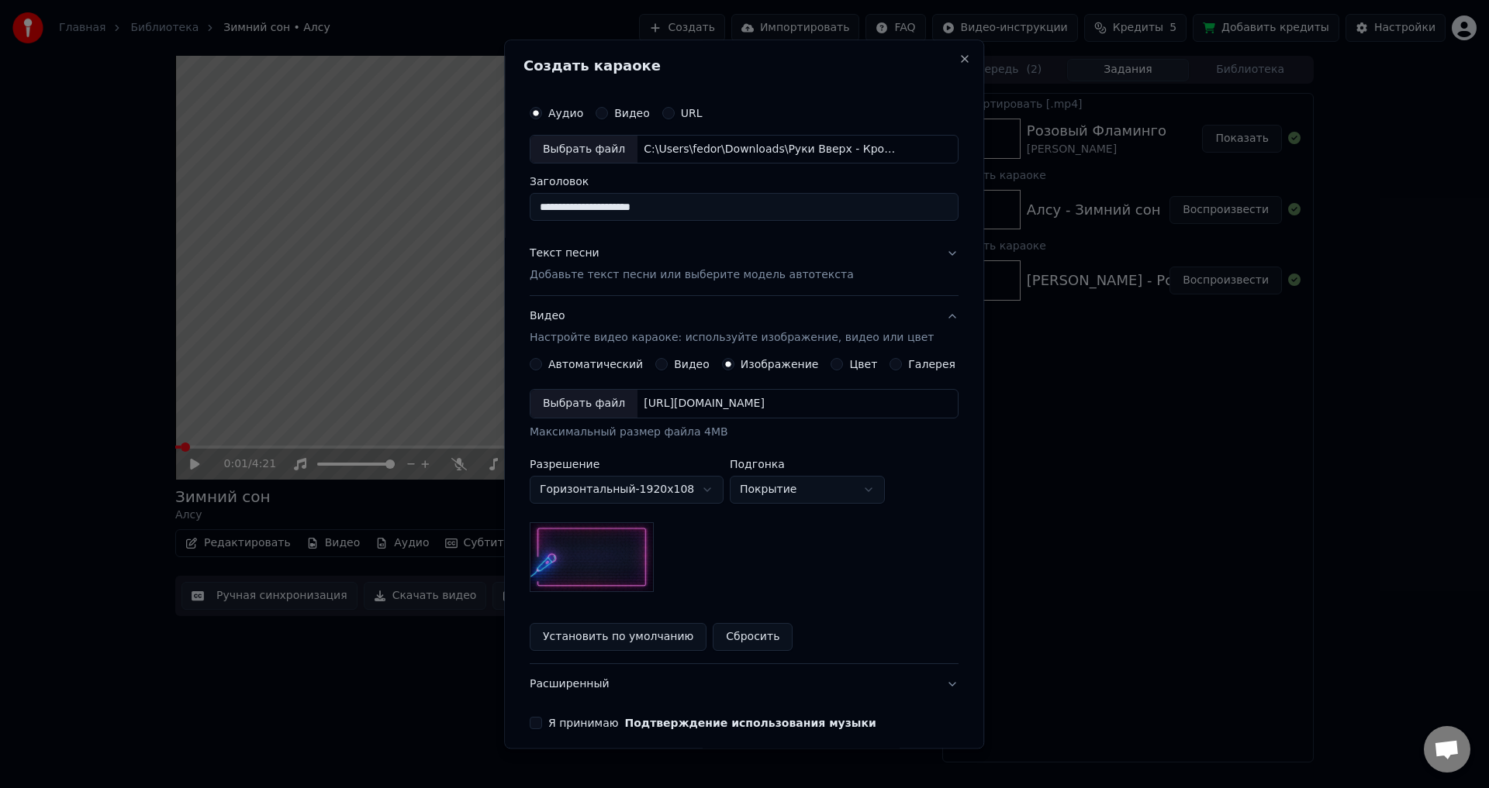
click at [581, 406] on div "Выбрать файл" at bounding box center [583, 405] width 107 height 28
click at [860, 246] on button "Текст песни Добавьте текст песни или выберите модель автотекста" at bounding box center [744, 265] width 429 height 62
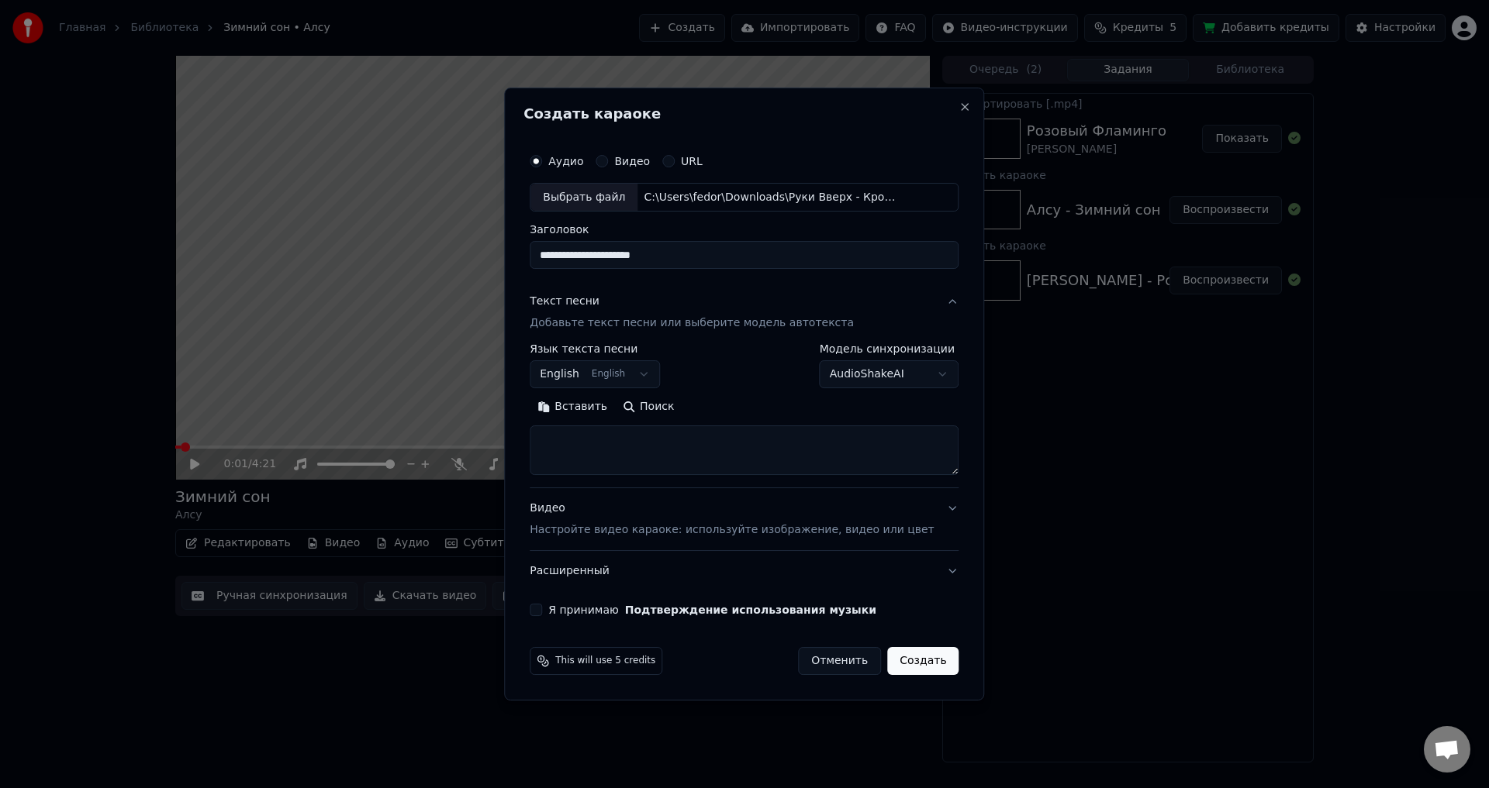
select select "**"
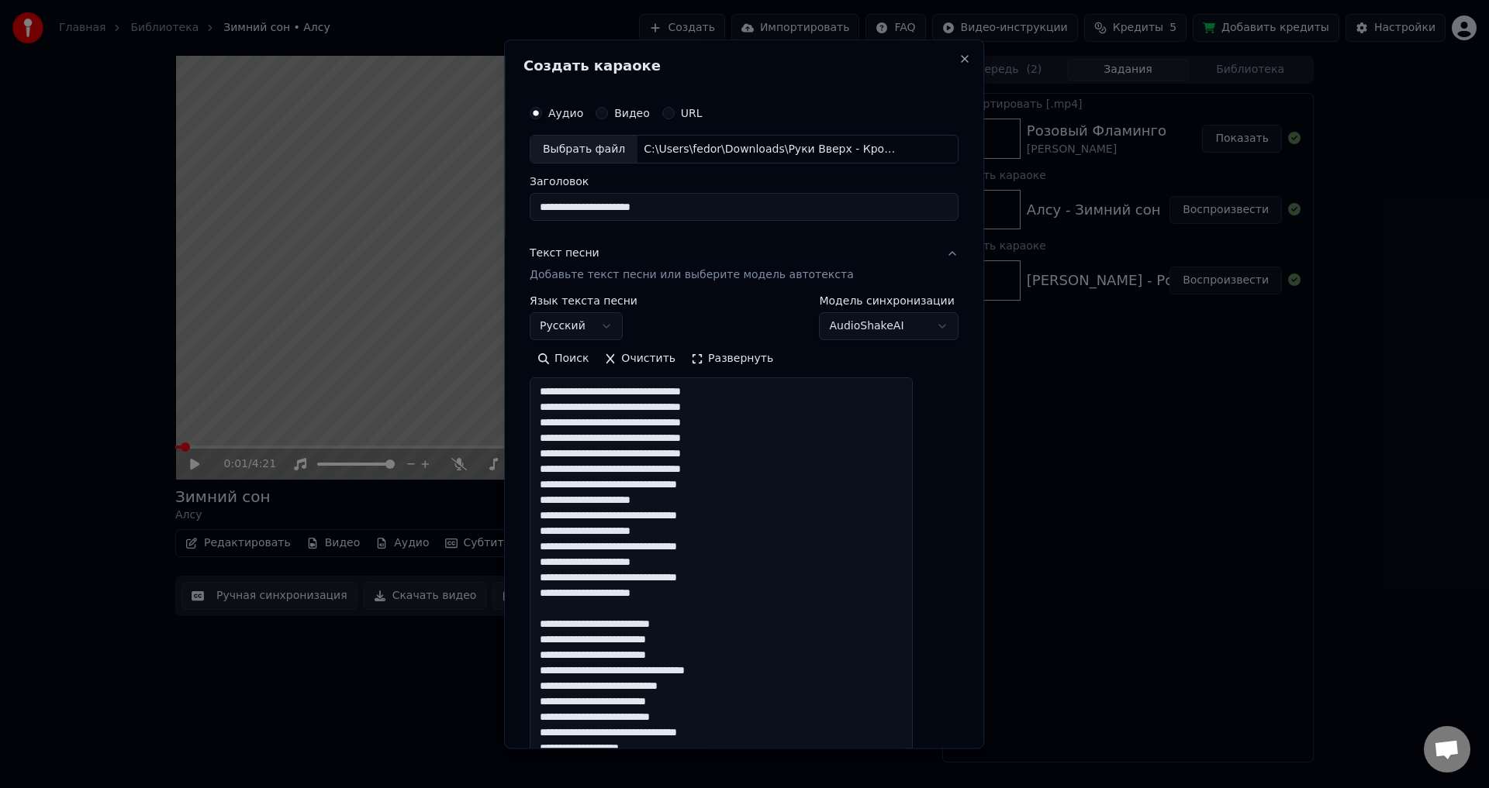
drag, startPoint x: 930, startPoint y: 471, endPoint x: 893, endPoint y: 757, distance: 287.6
click at [893, 757] on body "Главная Библиотека Зимний сон • Алсу Создать Импортировать FAQ Видео-инструкции…" at bounding box center [744, 394] width 1489 height 788
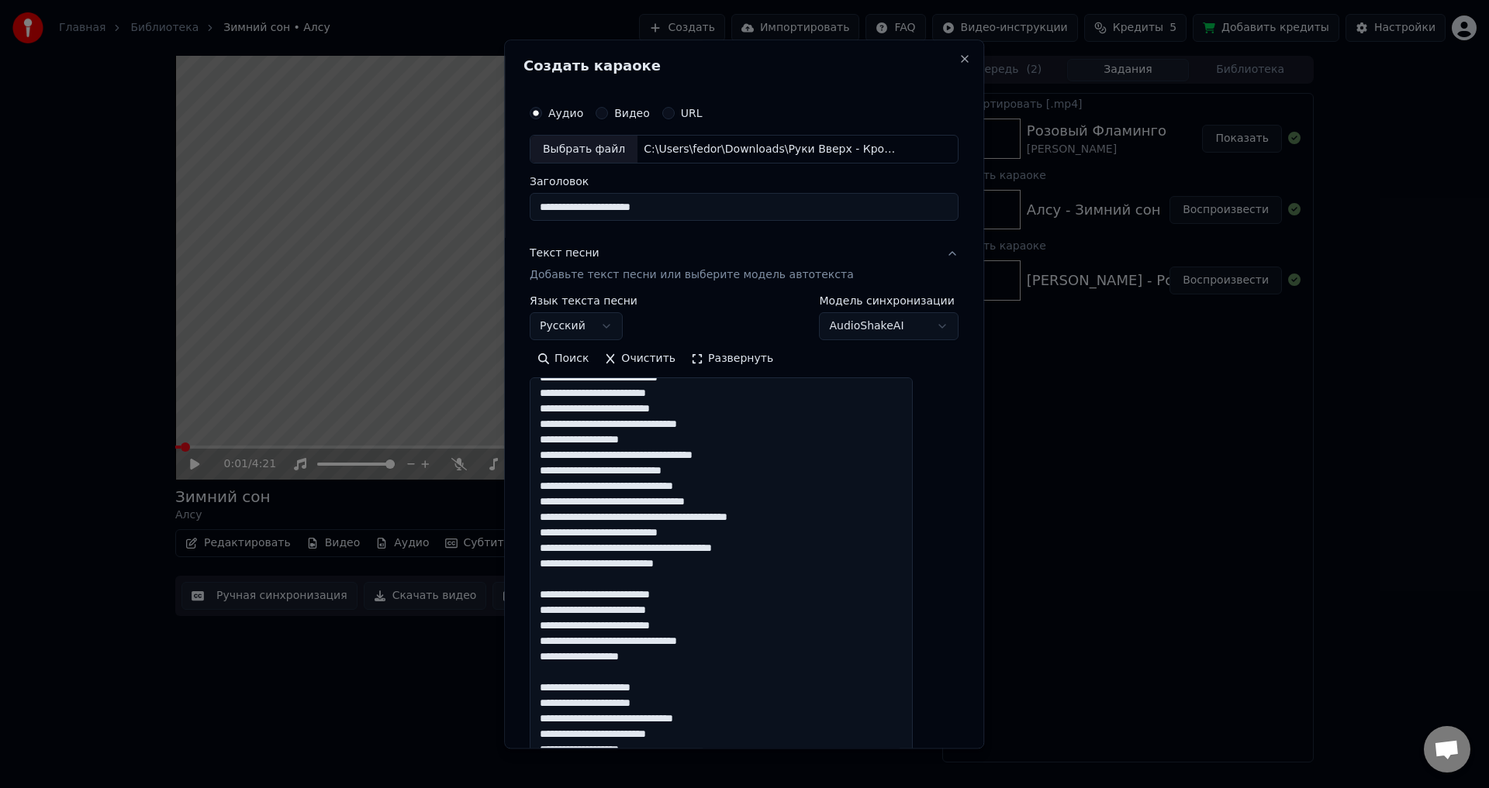
scroll to position [310, 0]
click at [557, 457] on textarea at bounding box center [721, 569] width 383 height 382
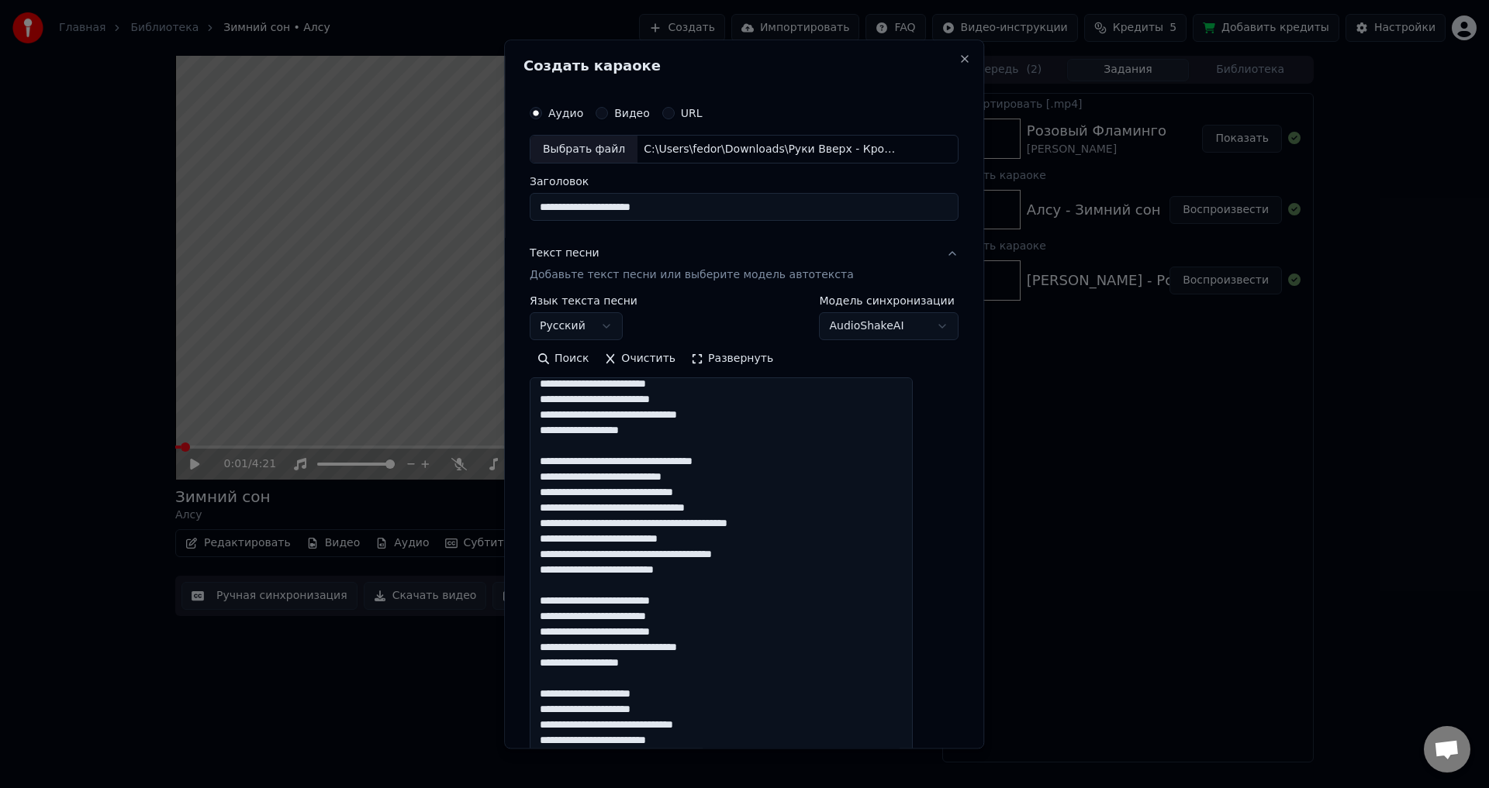
scroll to position [316, 0]
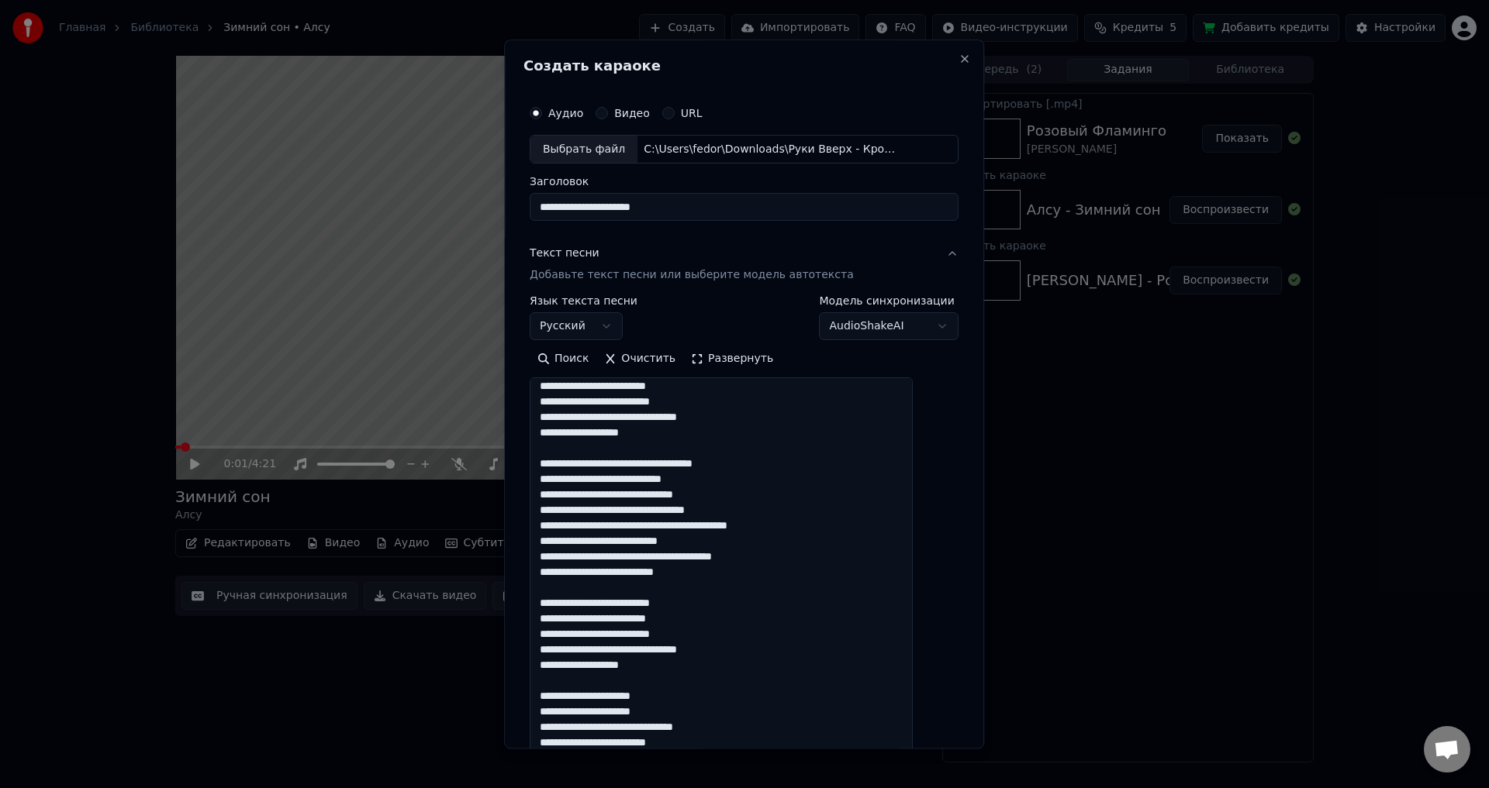
drag, startPoint x: 621, startPoint y: 496, endPoint x: 647, endPoint y: 499, distance: 26.5
click at [647, 499] on textarea at bounding box center [721, 569] width 383 height 382
drag, startPoint x: 647, startPoint y: 495, endPoint x: 672, endPoint y: 499, distance: 25.8
click at [672, 499] on textarea at bounding box center [721, 569] width 383 height 382
drag, startPoint x: 714, startPoint y: 526, endPoint x: 758, endPoint y: 528, distance: 44.2
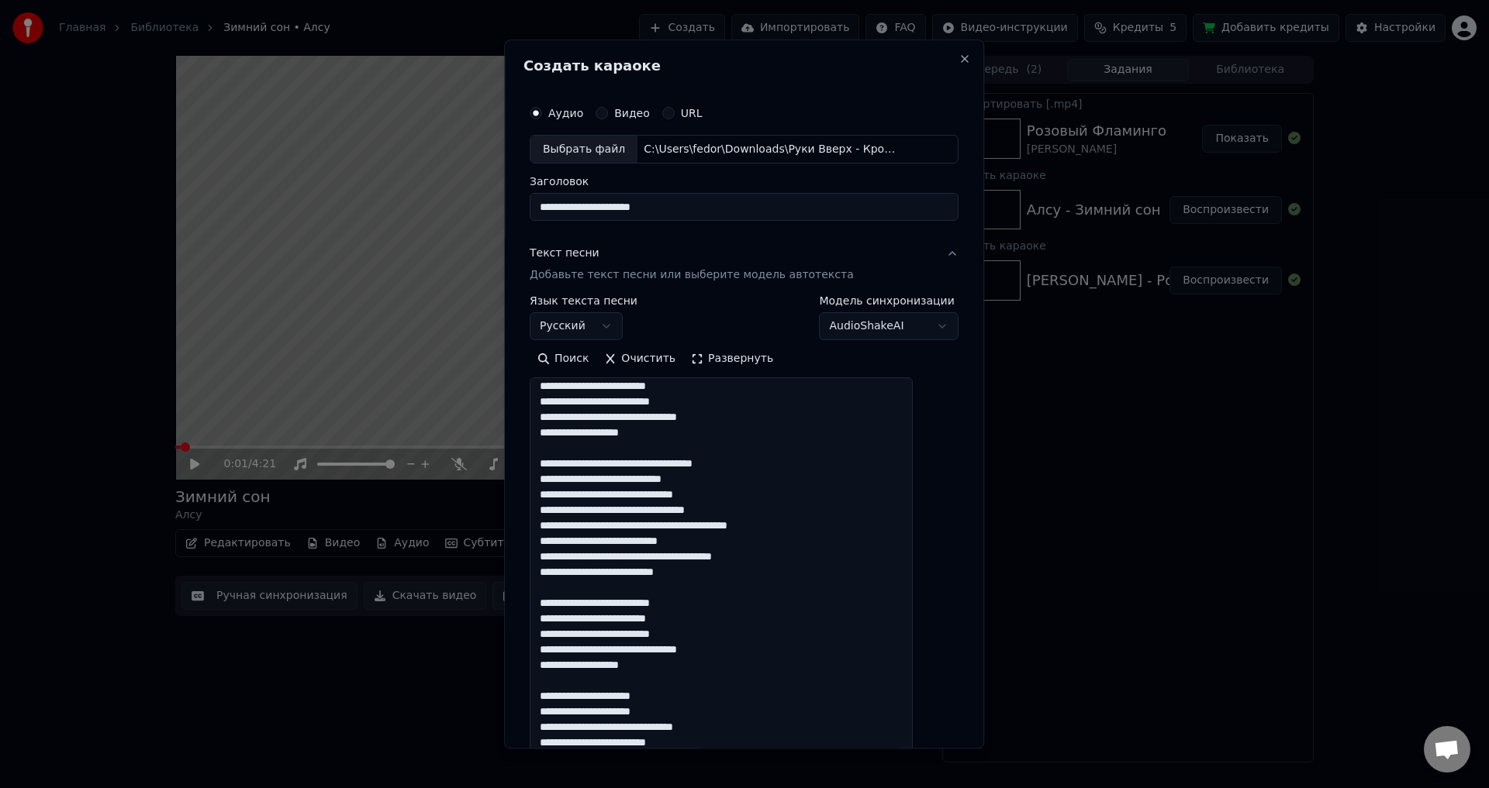
click at [758, 528] on textarea at bounding box center [721, 569] width 383 height 382
drag, startPoint x: 578, startPoint y: 540, endPoint x: 620, endPoint y: 540, distance: 42.6
click at [620, 540] on textarea at bounding box center [721, 569] width 383 height 382
drag, startPoint x: 653, startPoint y: 573, endPoint x: 702, endPoint y: 575, distance: 49.6
click at [702, 575] on textarea at bounding box center [721, 569] width 383 height 382
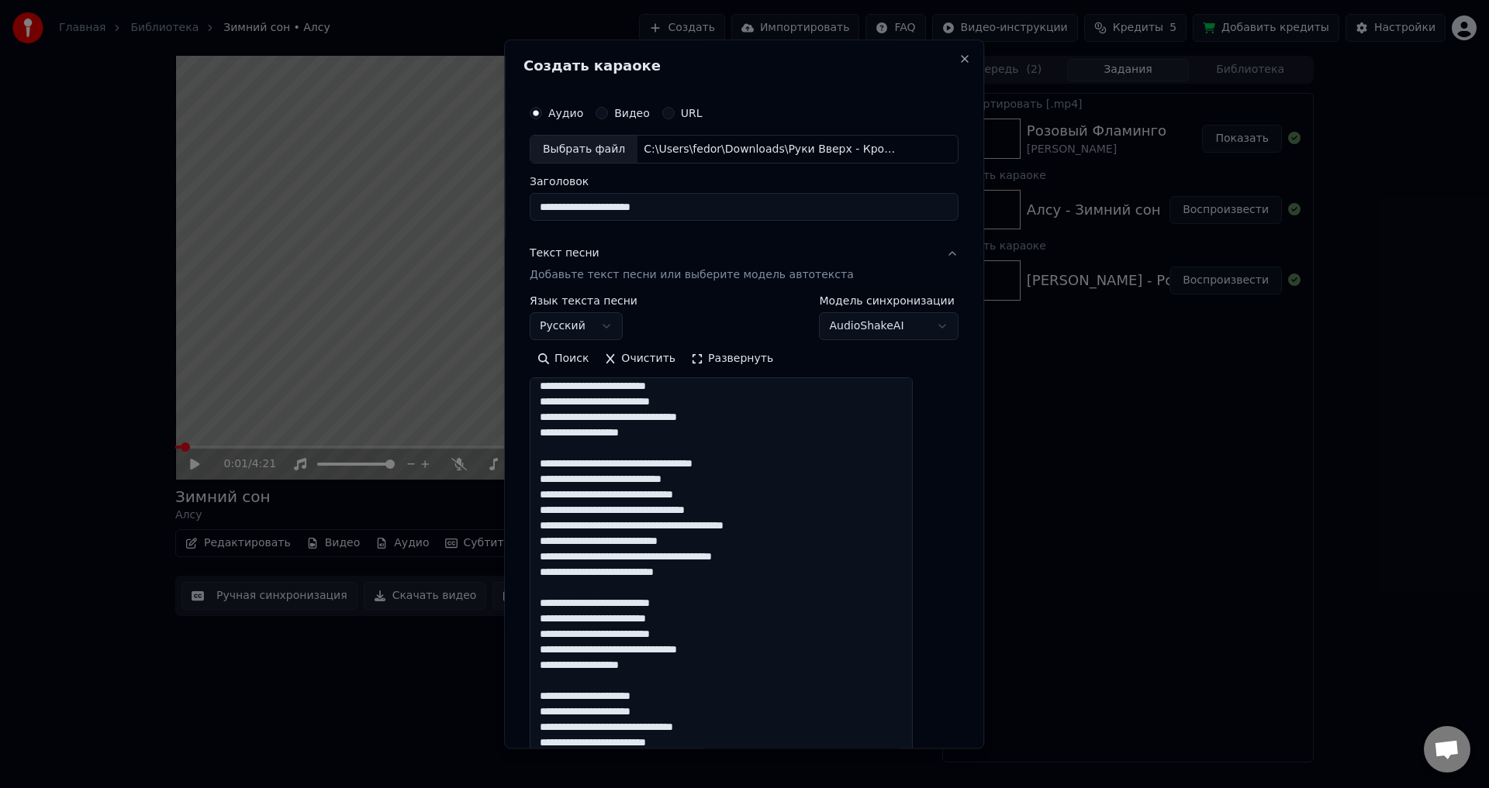
drag, startPoint x: 604, startPoint y: 618, endPoint x: 637, endPoint y: 618, distance: 33.3
click at [637, 618] on textarea at bounding box center [721, 569] width 383 height 382
click at [612, 619] on textarea at bounding box center [721, 569] width 383 height 382
drag, startPoint x: 606, startPoint y: 619, endPoint x: 641, endPoint y: 620, distance: 34.9
click at [641, 620] on textarea at bounding box center [721, 569] width 383 height 382
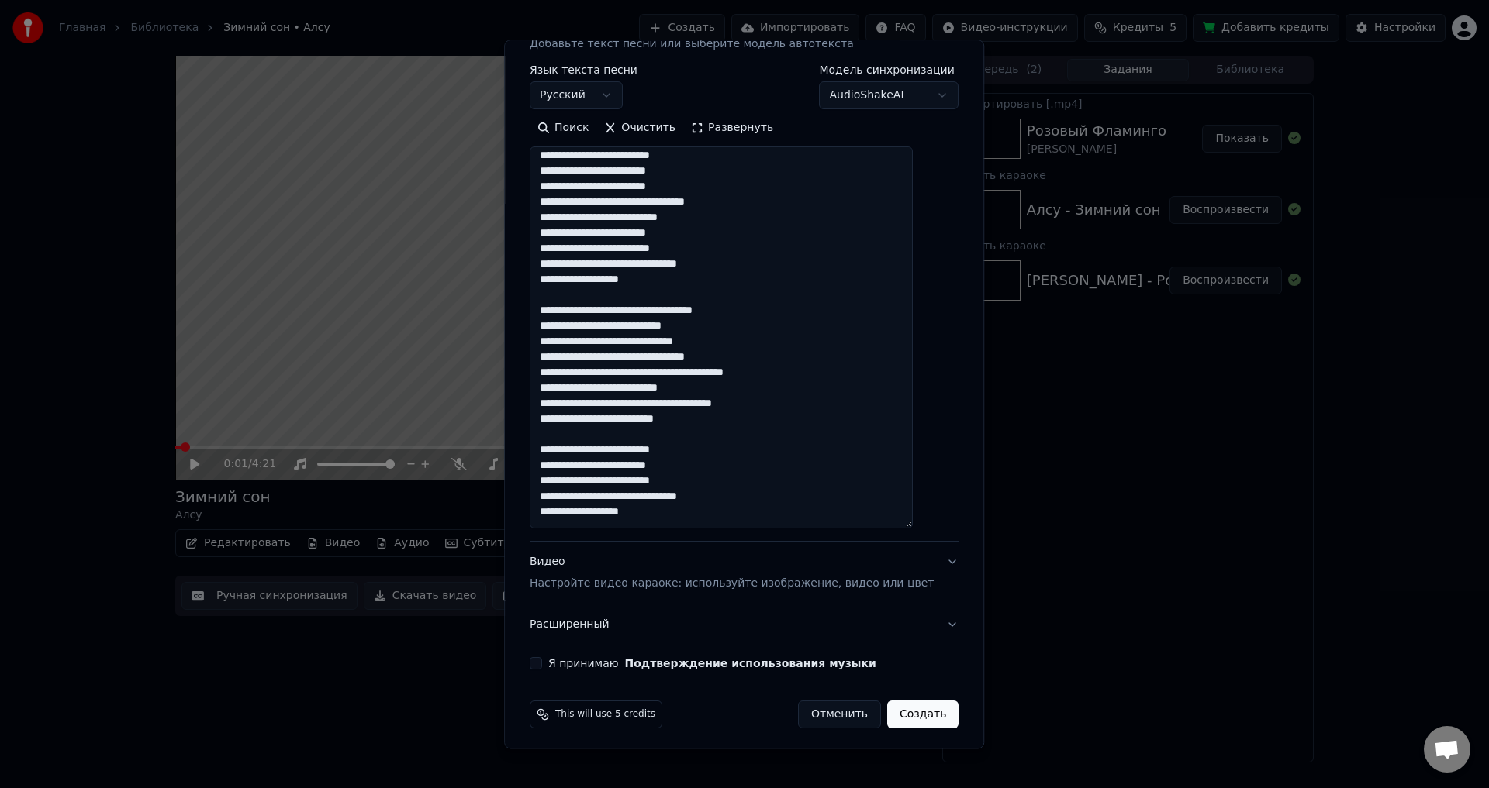
scroll to position [236, 0]
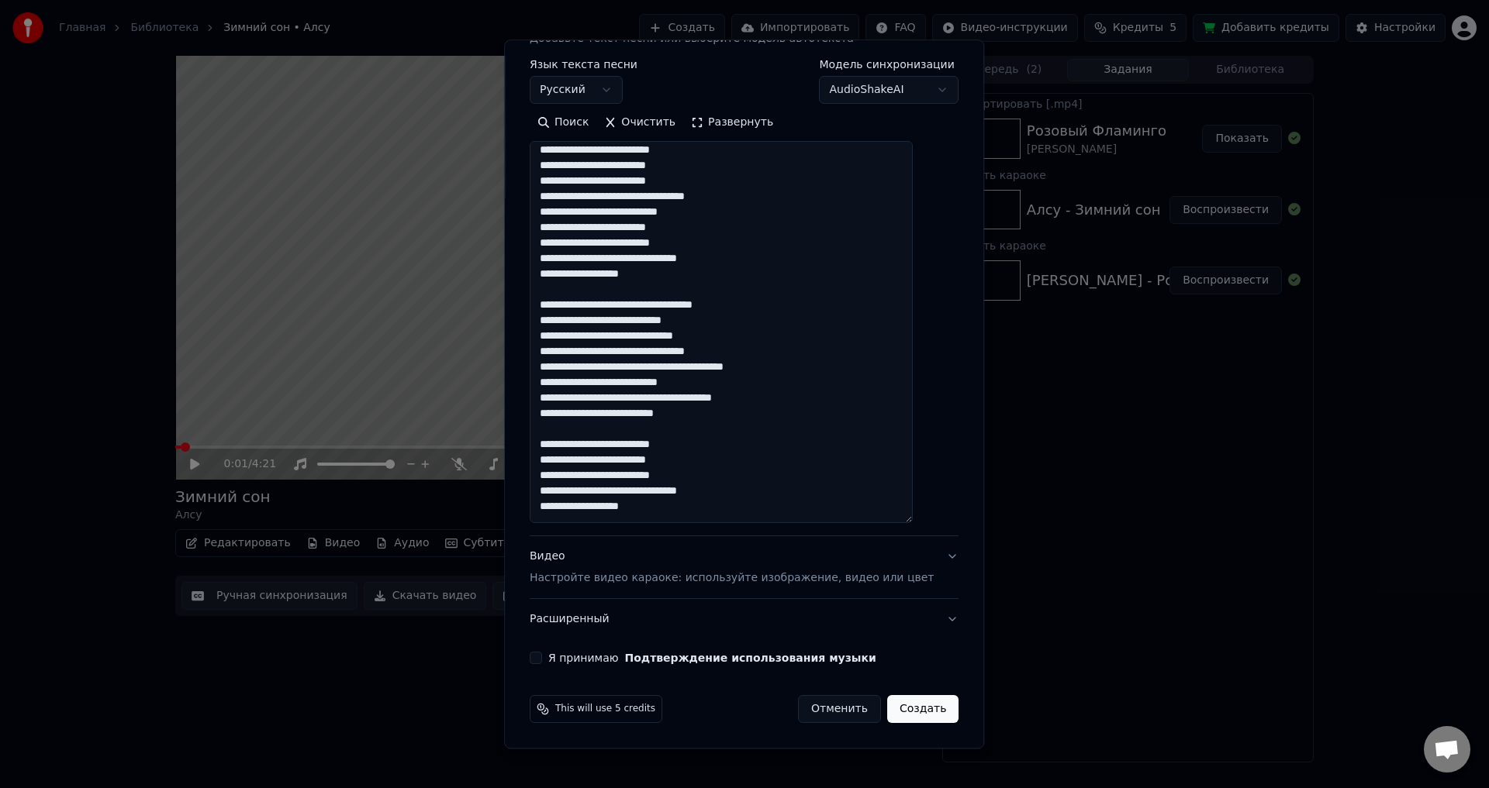
type textarea "**********"
click at [542, 658] on button "Я принимаю Подтверждение использования музыки" at bounding box center [536, 659] width 12 height 12
click at [895, 712] on button "Создать" at bounding box center [922, 710] width 71 height 28
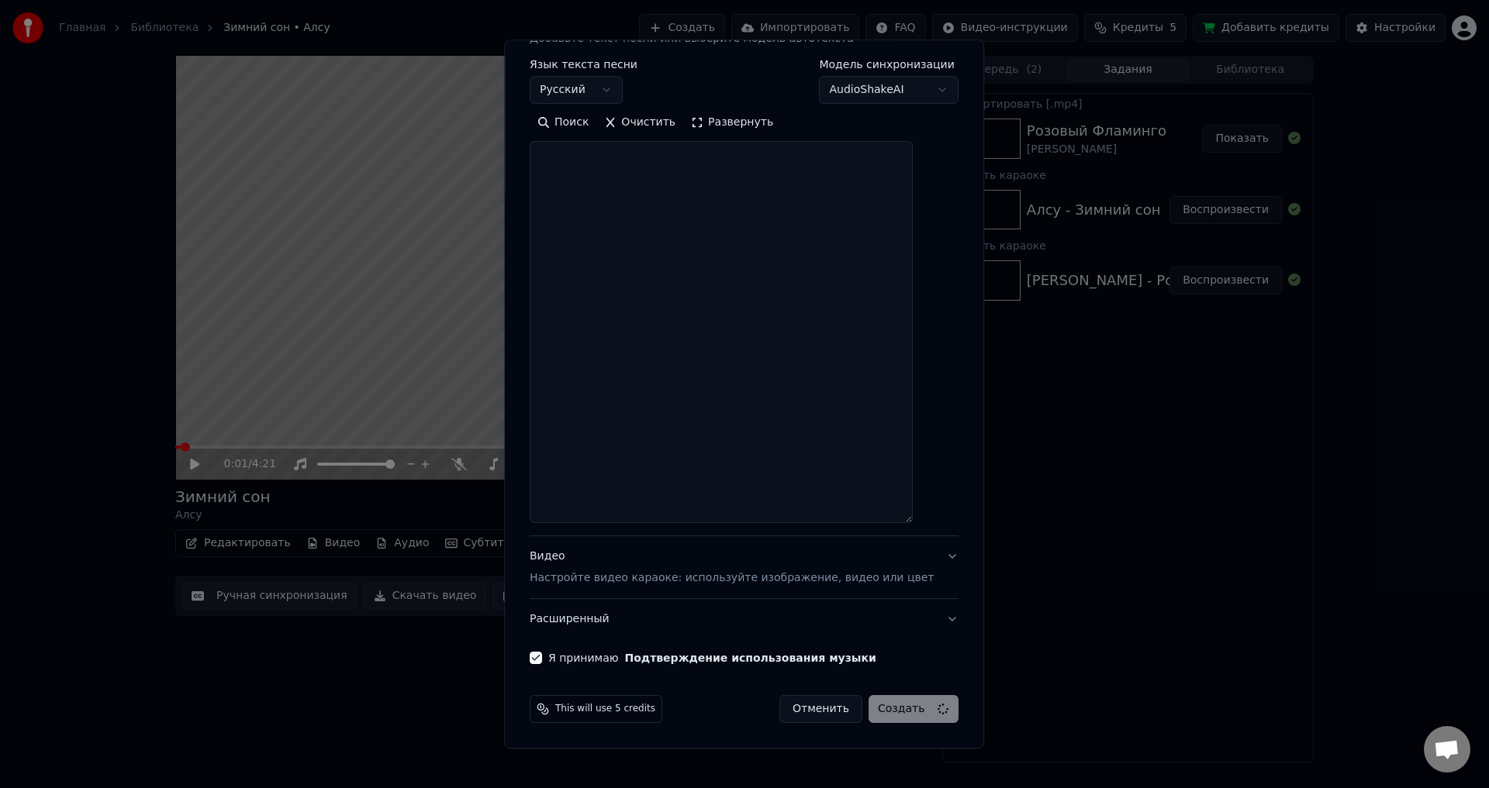
scroll to position [0, 0]
select select
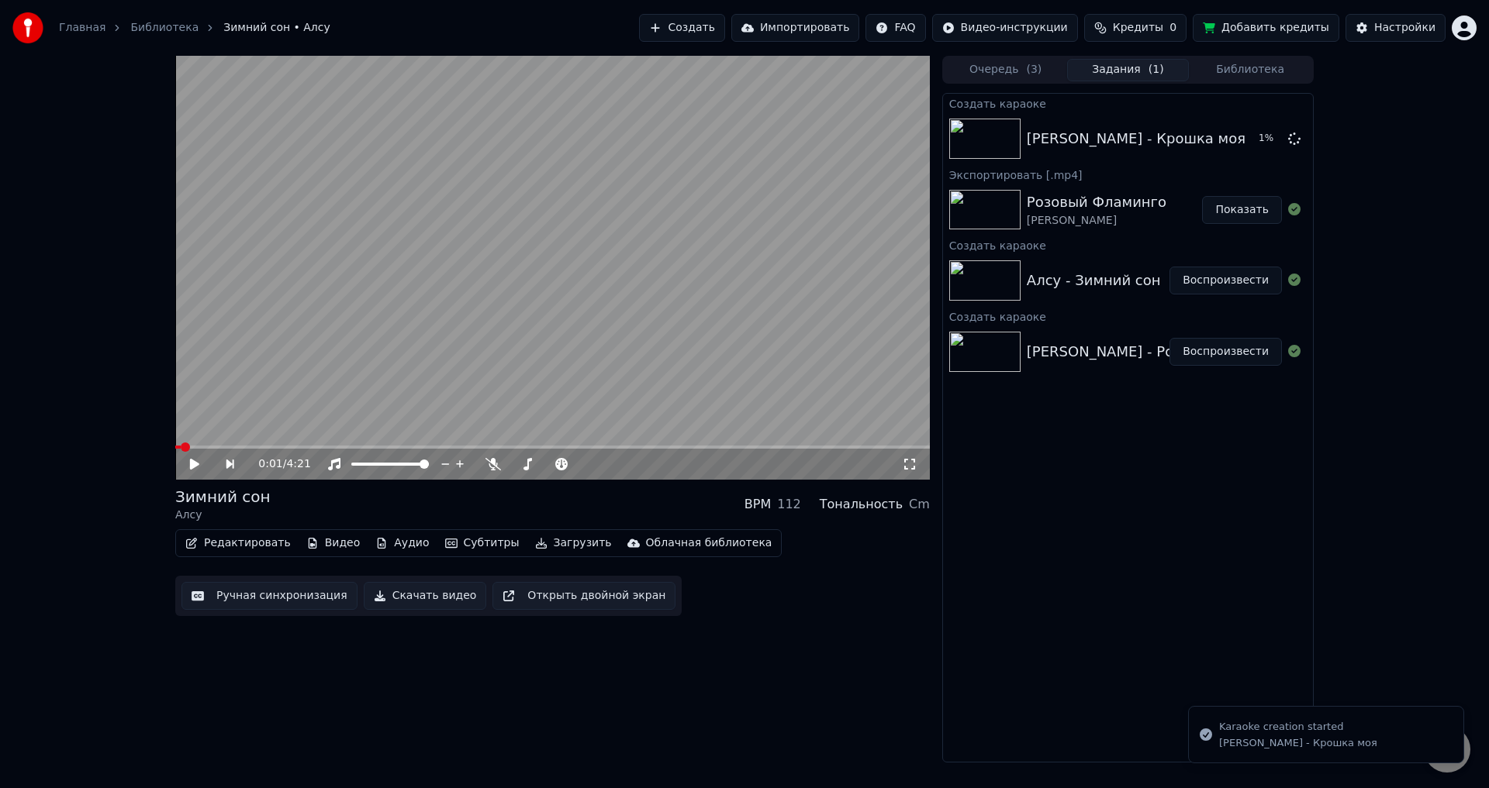
click at [902, 467] on icon at bounding box center [910, 464] width 16 height 12
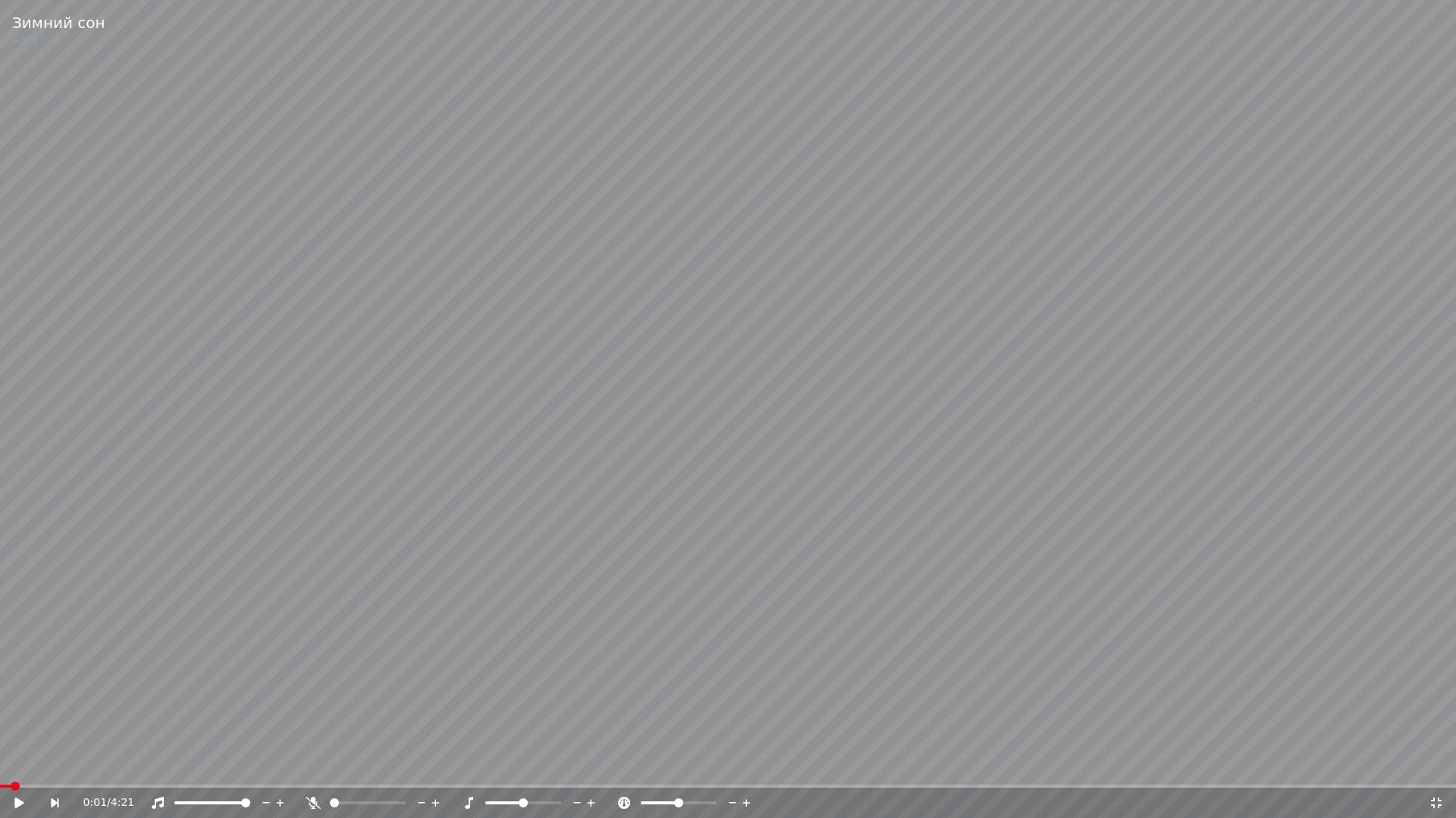
click at [1431, 770] on icon at bounding box center [1436, 803] width 16 height 12
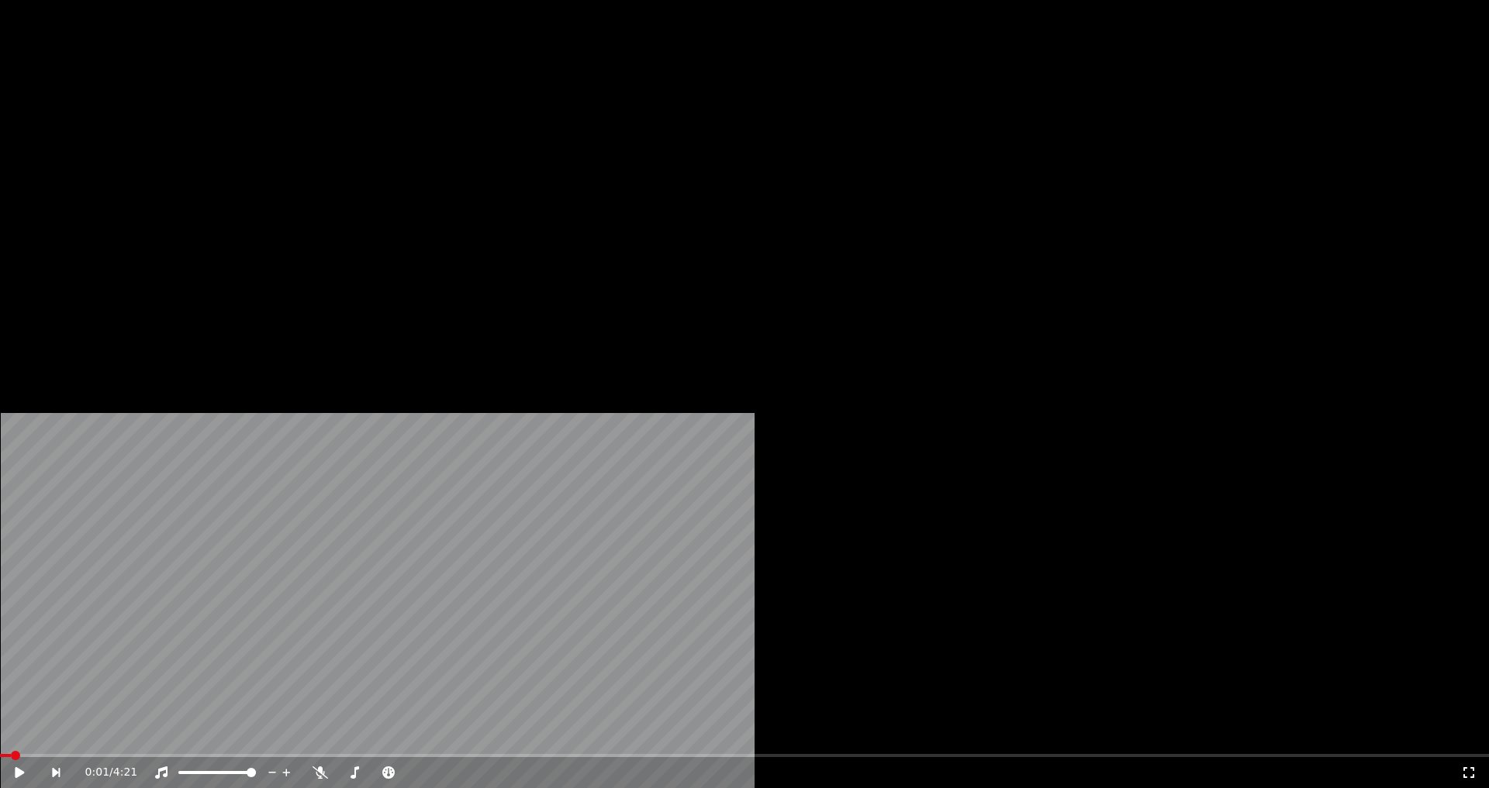
click at [487, 130] on button "Субтитры" at bounding box center [482, 120] width 87 height 22
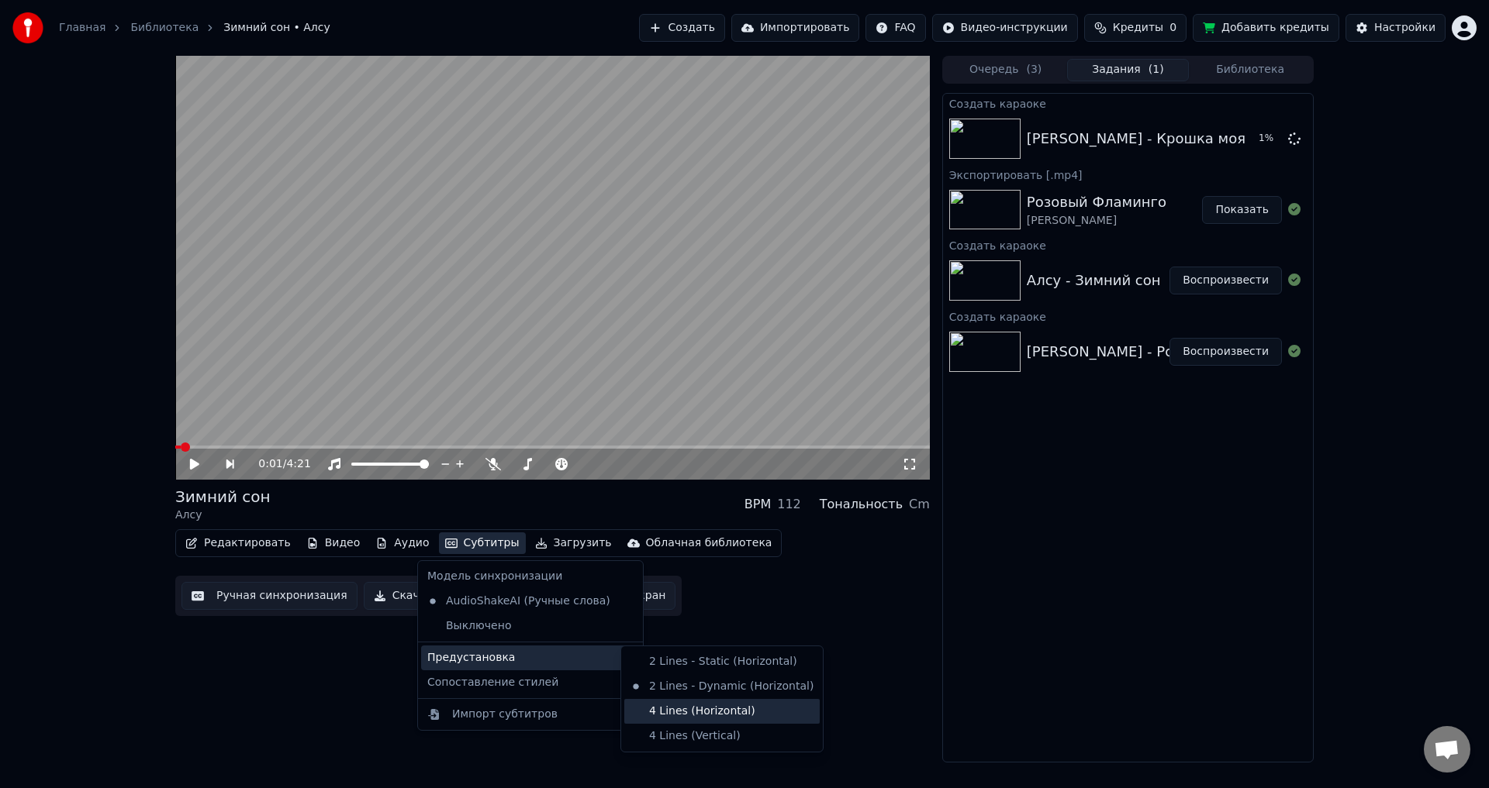
click at [671, 710] on div "4 Lines (Horizontal)" at bounding box center [721, 711] width 195 height 25
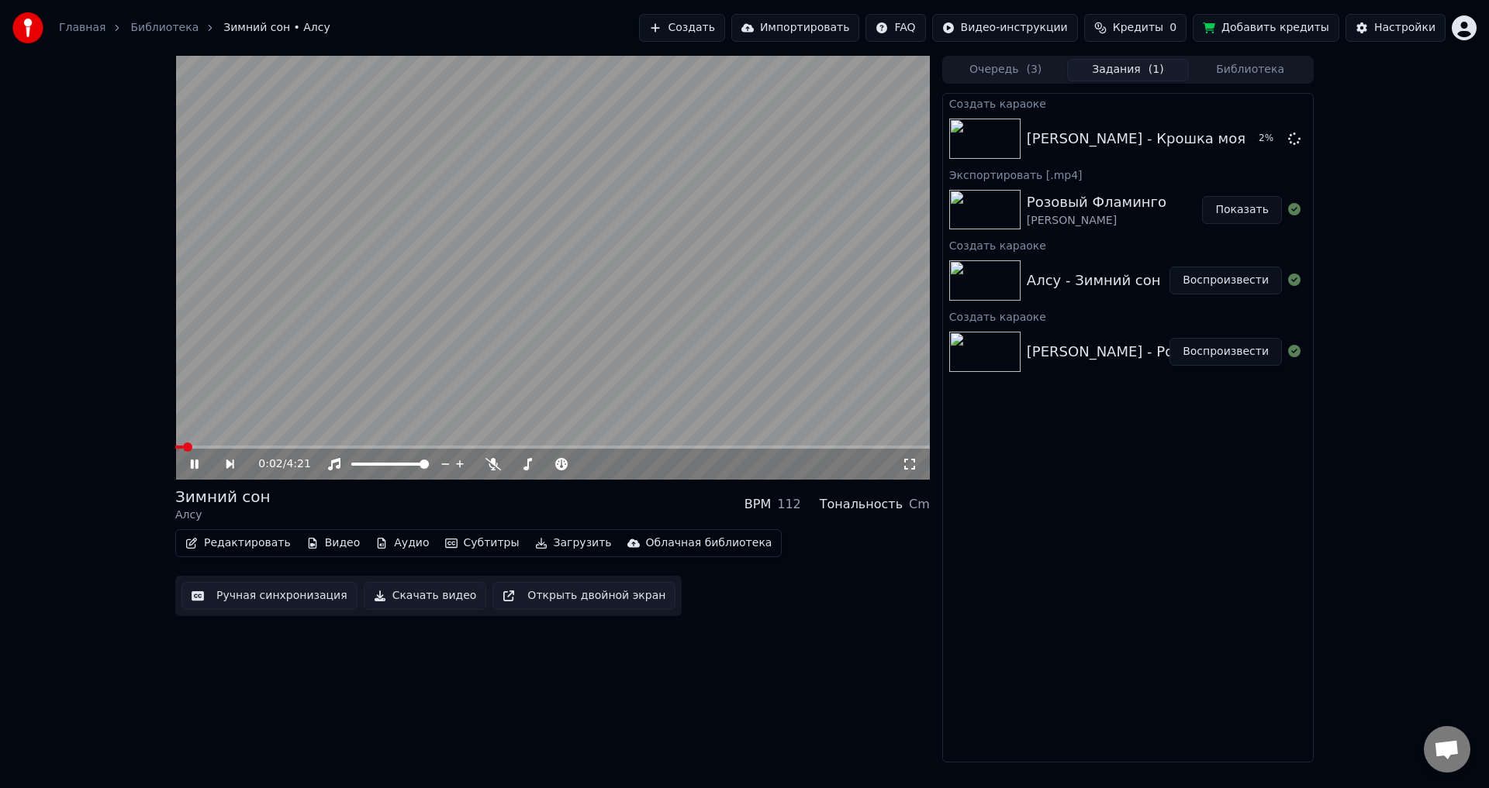
click at [902, 461] on icon at bounding box center [910, 464] width 16 height 12
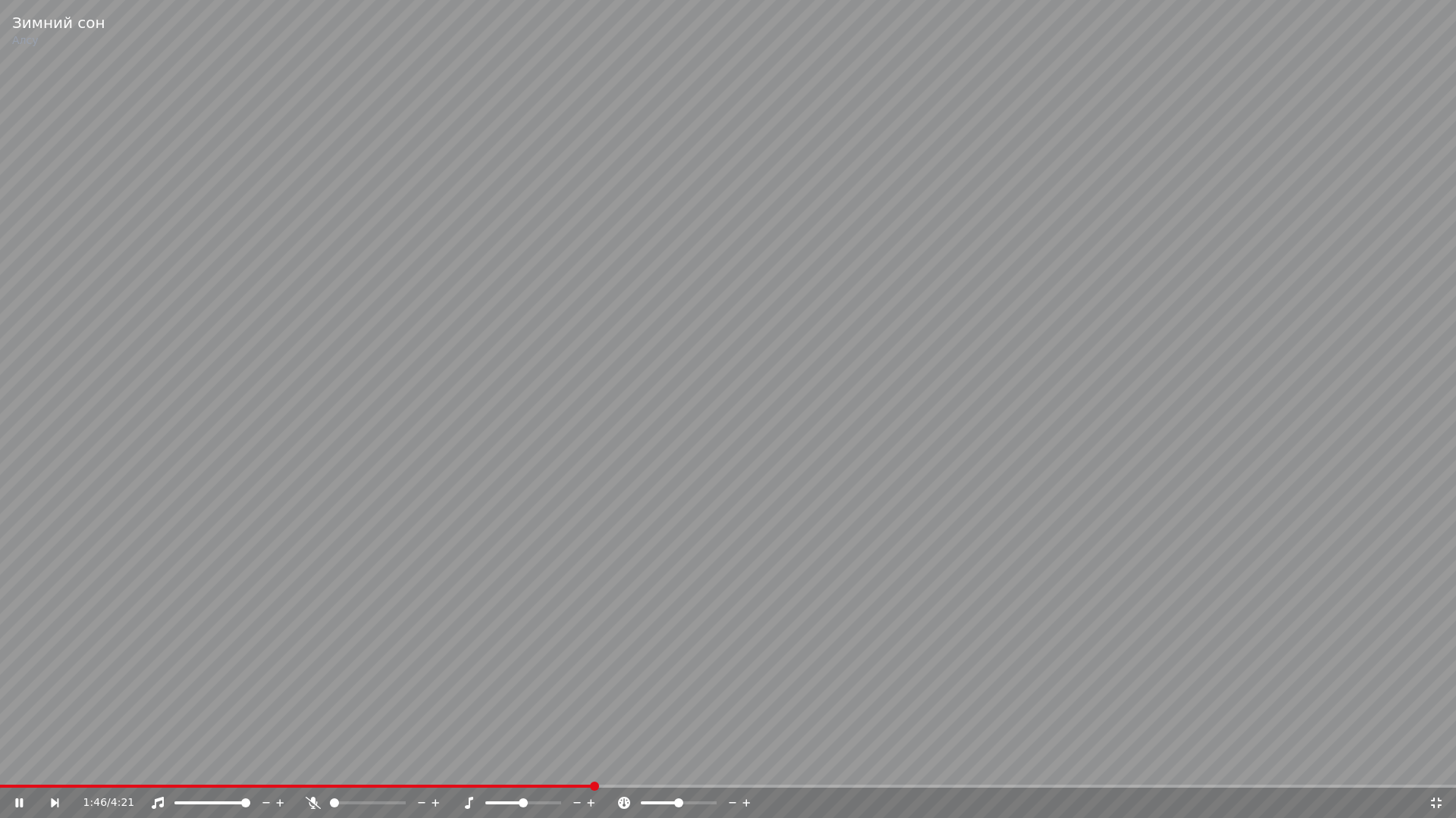
click at [543, 770] on video at bounding box center [728, 409] width 1456 height 818
click at [535, 770] on span at bounding box center [267, 786] width 535 height 3
click at [31, 770] on icon at bounding box center [29, 803] width 35 height 12
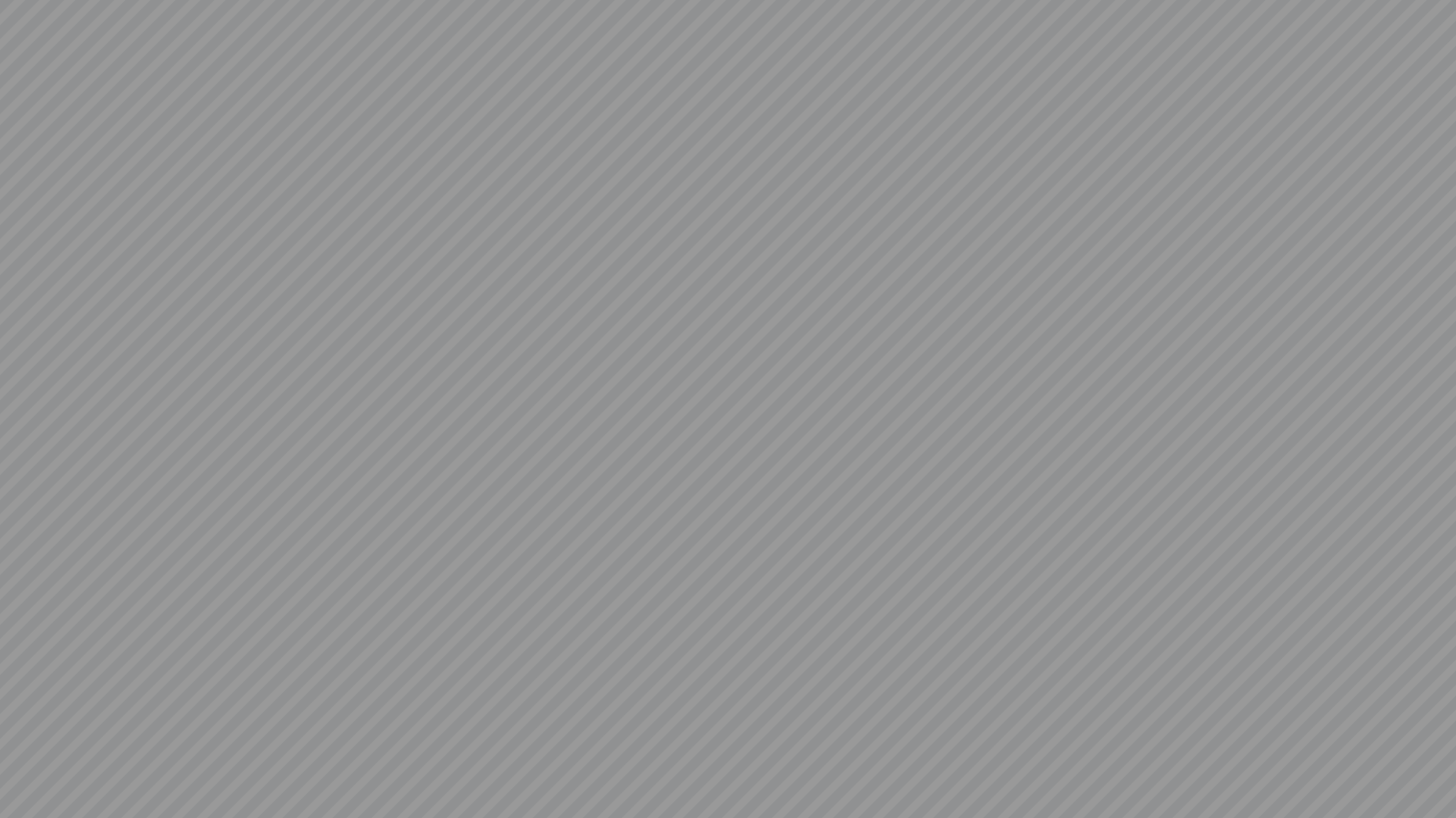
click at [31, 770] on video at bounding box center [728, 409] width 1456 height 818
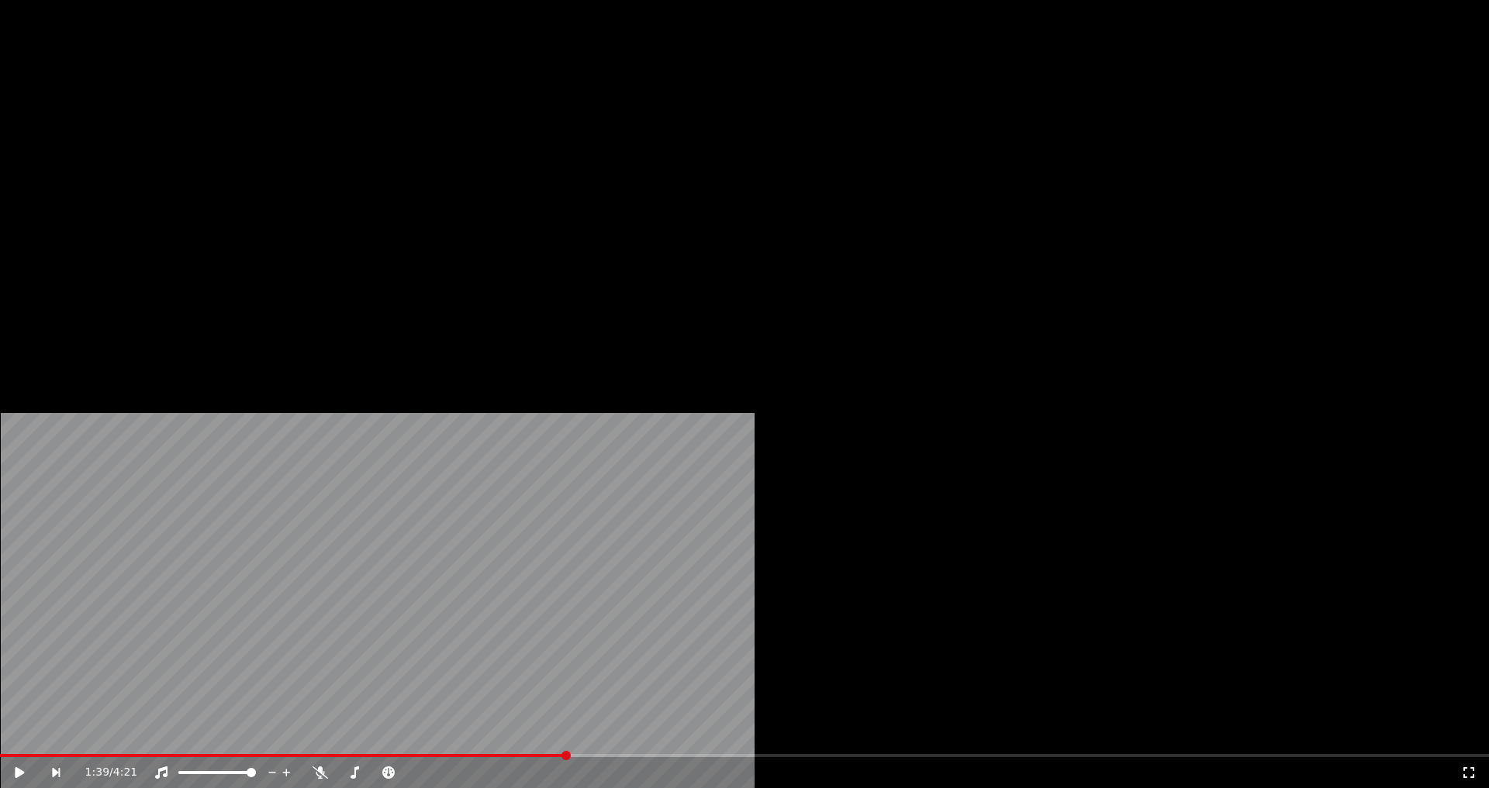
click at [222, 130] on button "Редактировать" at bounding box center [238, 120] width 118 height 22
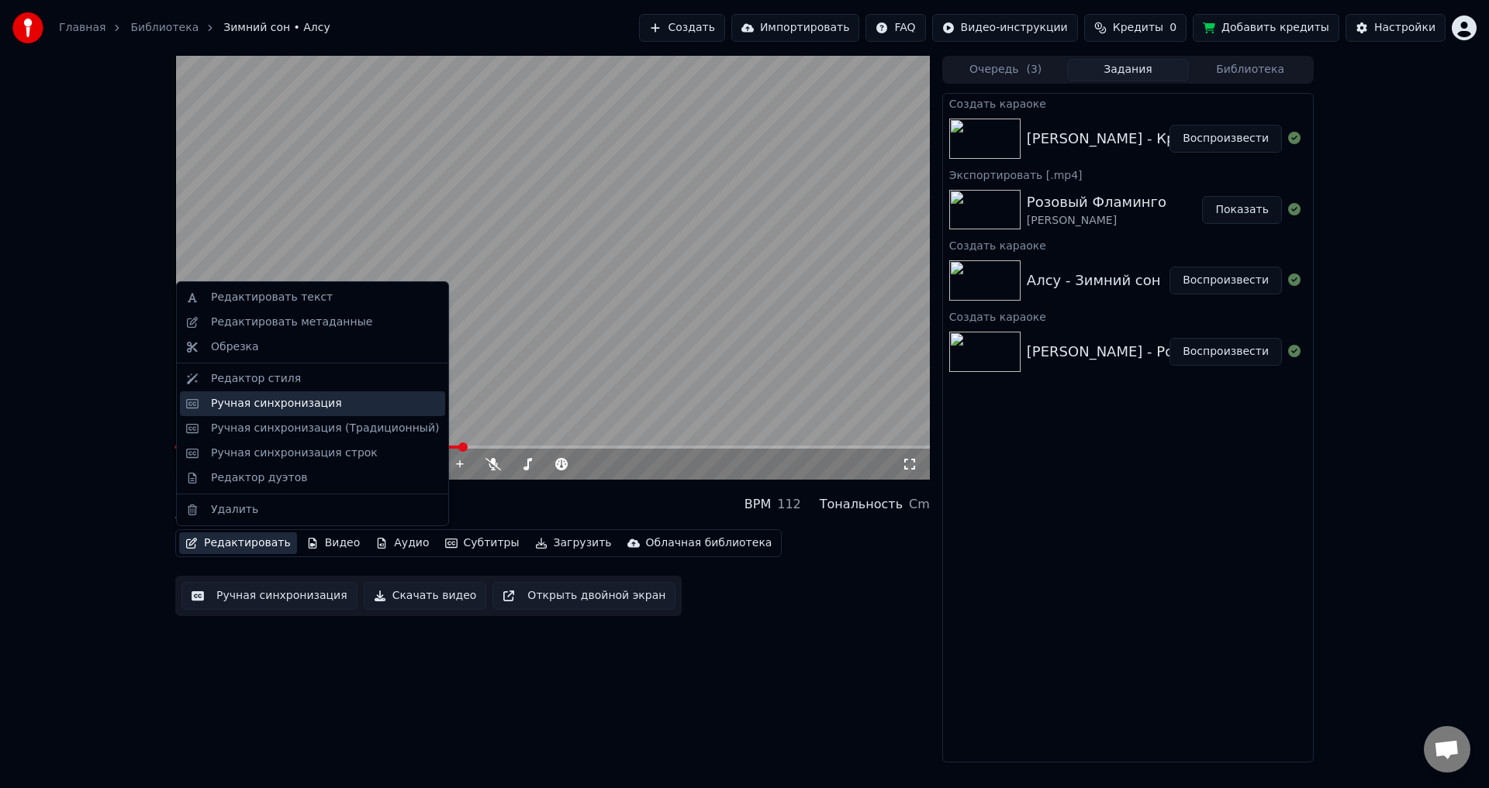
click at [273, 398] on div "Ручная синхронизация" at bounding box center [276, 404] width 131 height 16
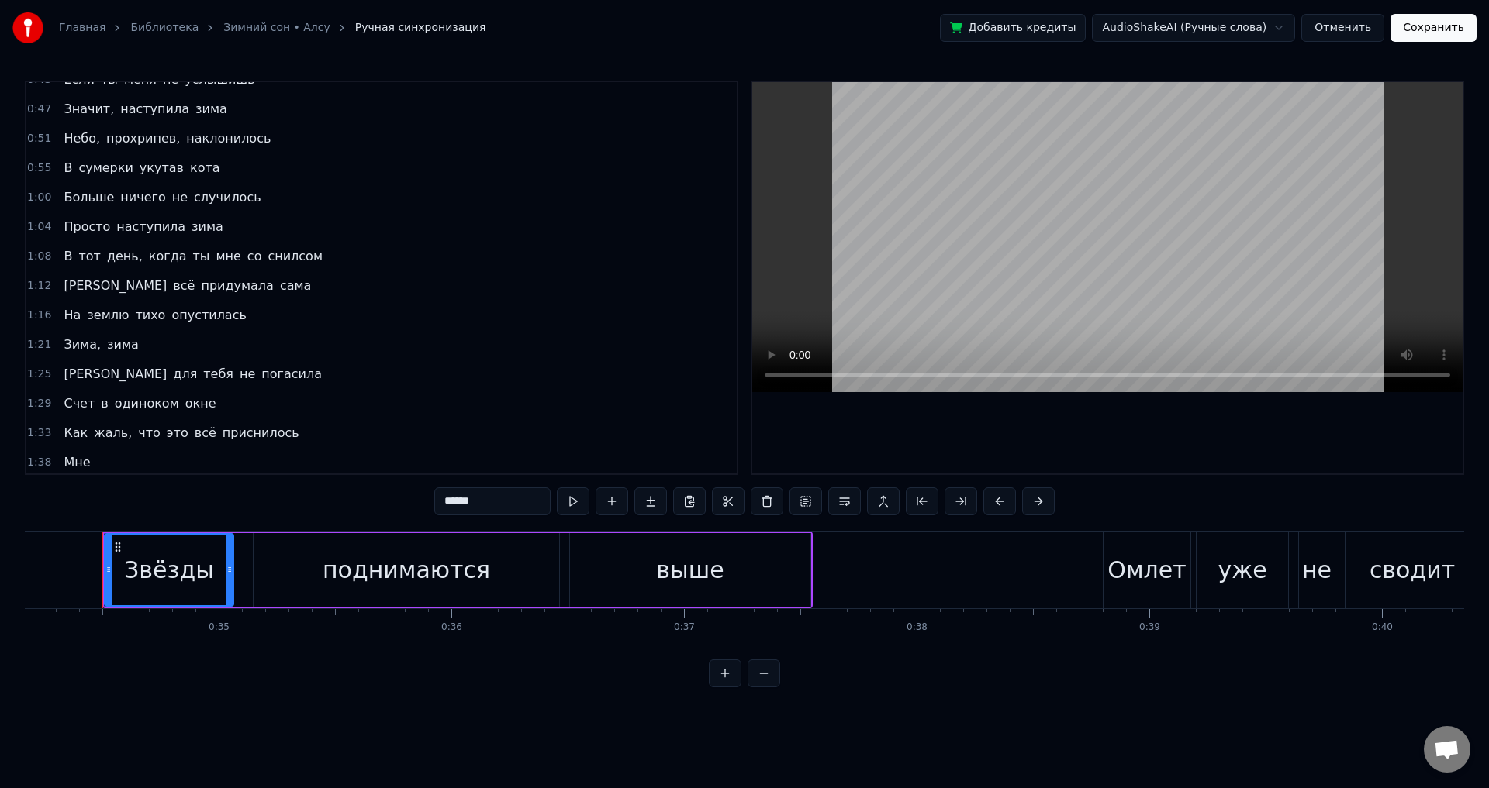
scroll to position [78, 0]
click at [81, 459] on span "Мне" at bounding box center [76, 461] width 29 height 18
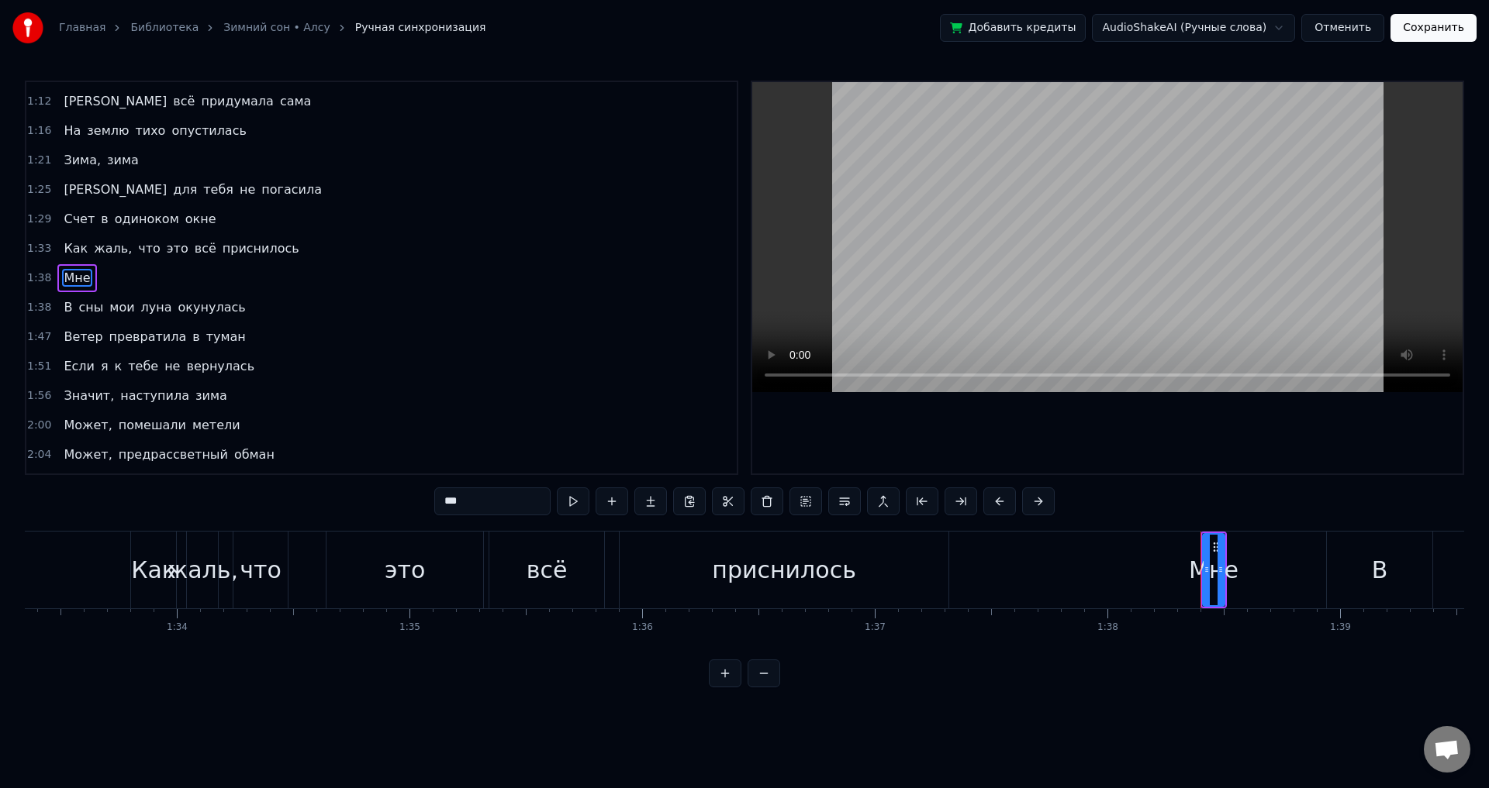
scroll to position [0, 22810]
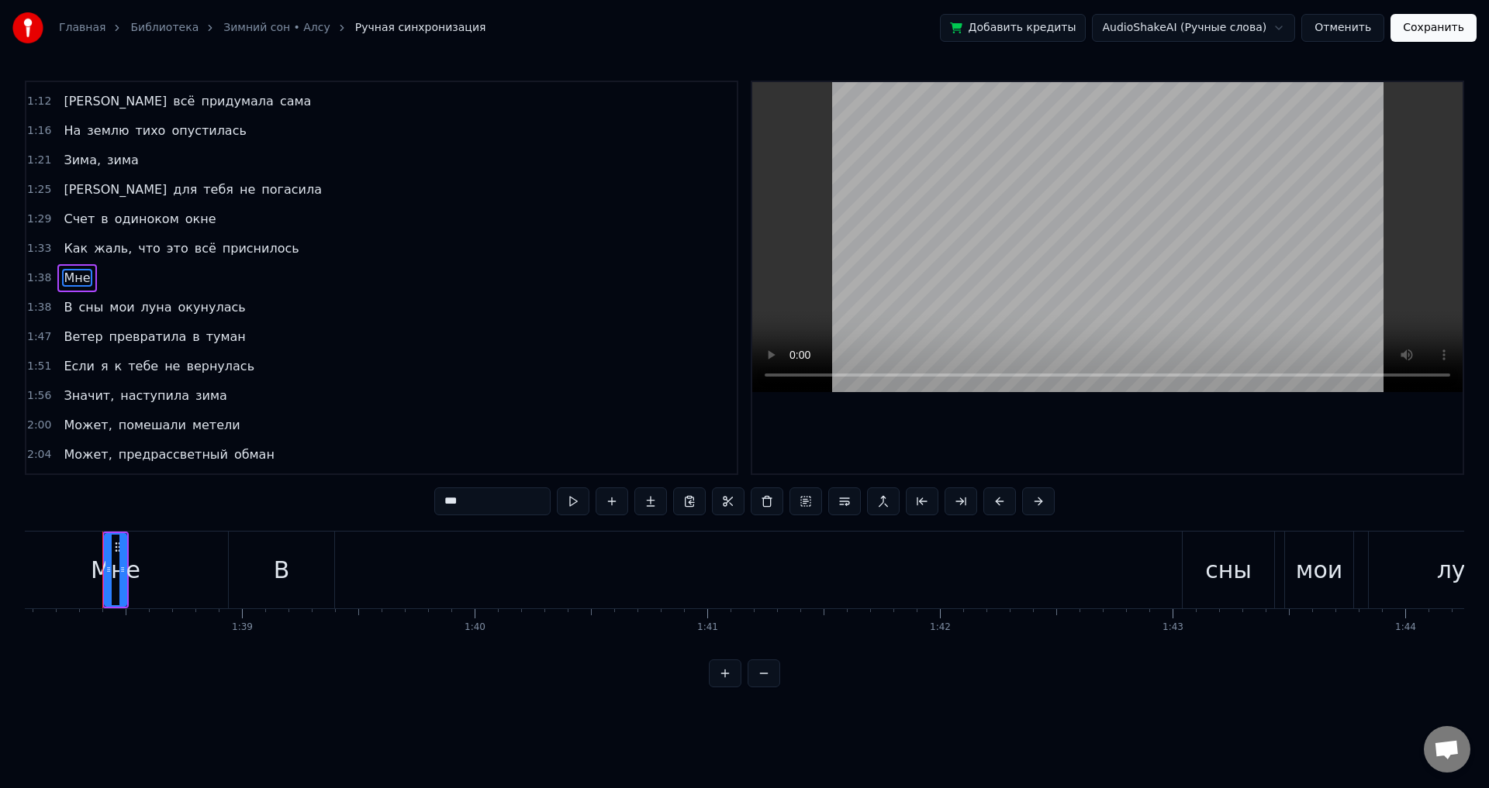
click at [255, 569] on div "В" at bounding box center [281, 570] width 105 height 77
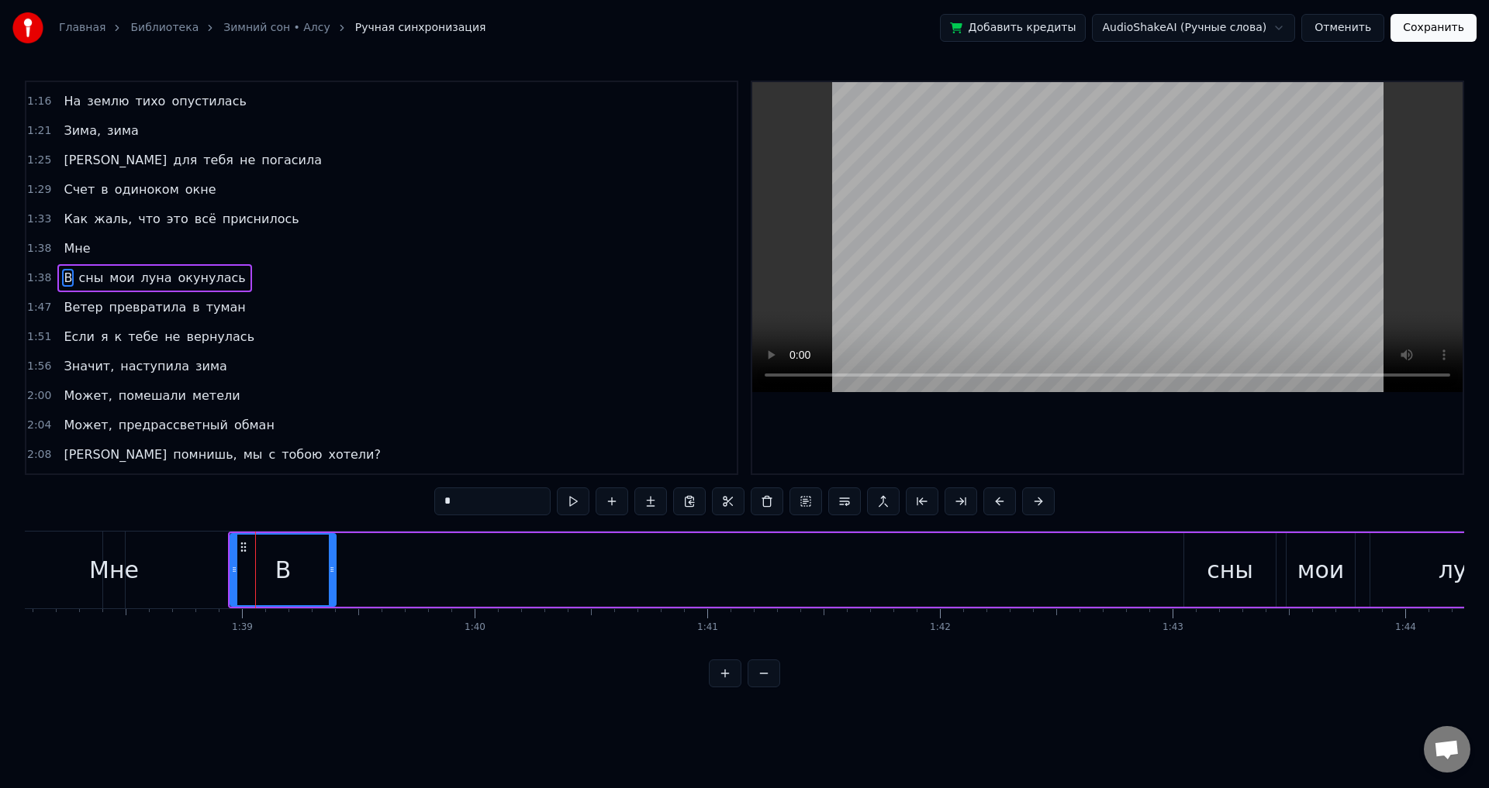
click at [106, 561] on div "Мне" at bounding box center [114, 570] width 50 height 35
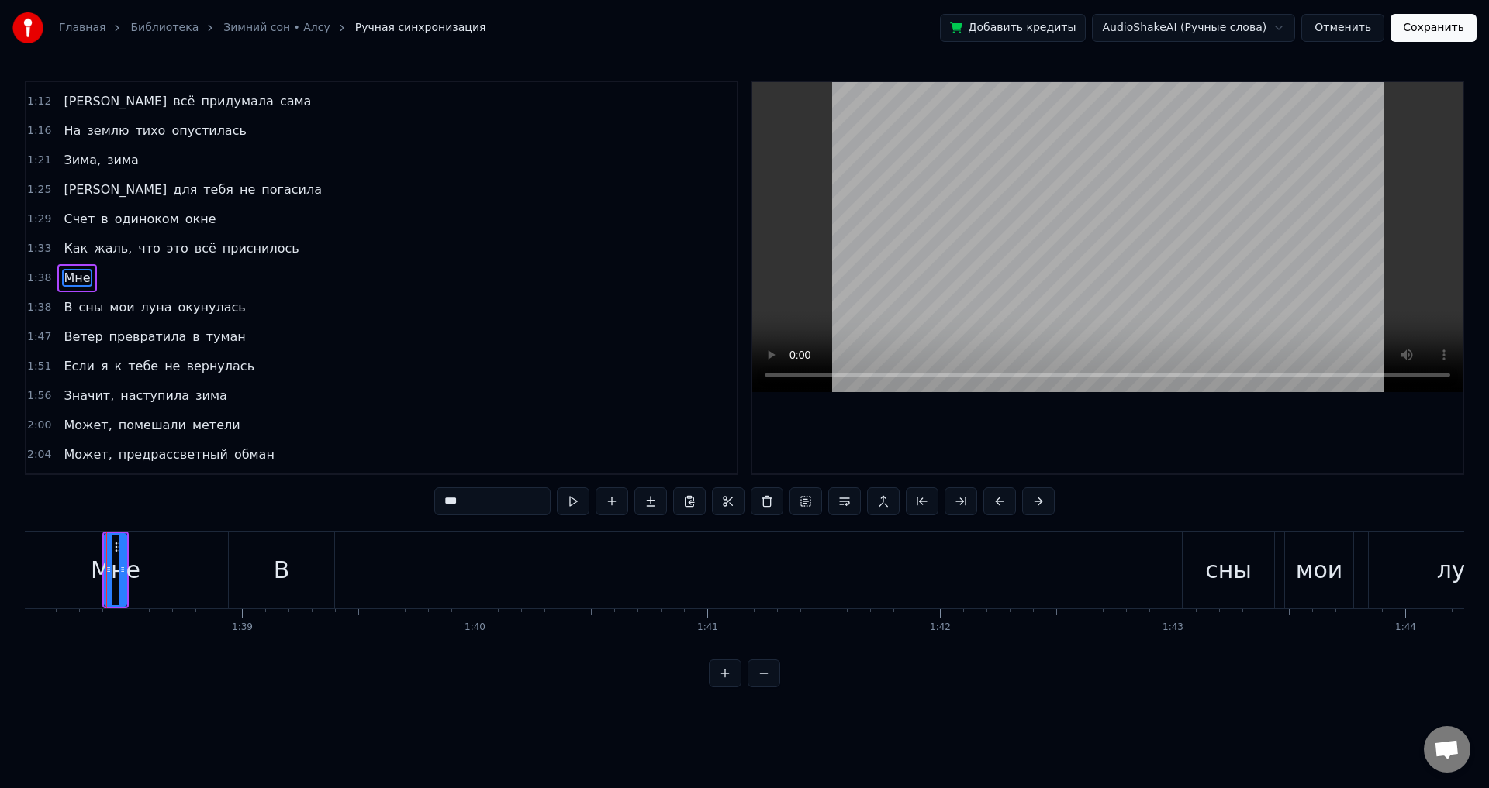
click at [288, 571] on div "В" at bounding box center [281, 570] width 105 height 77
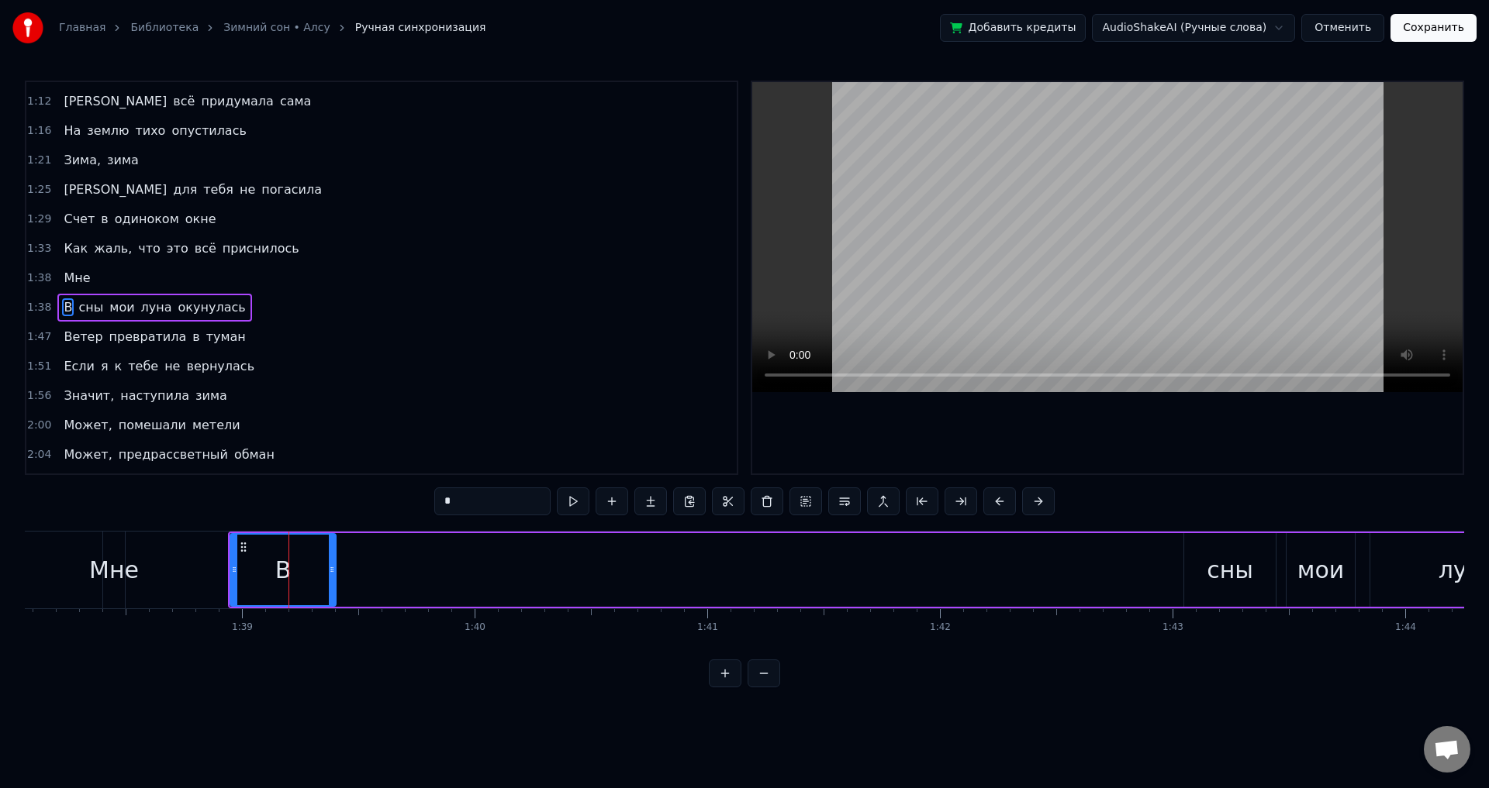
scroll to position [290, 0]
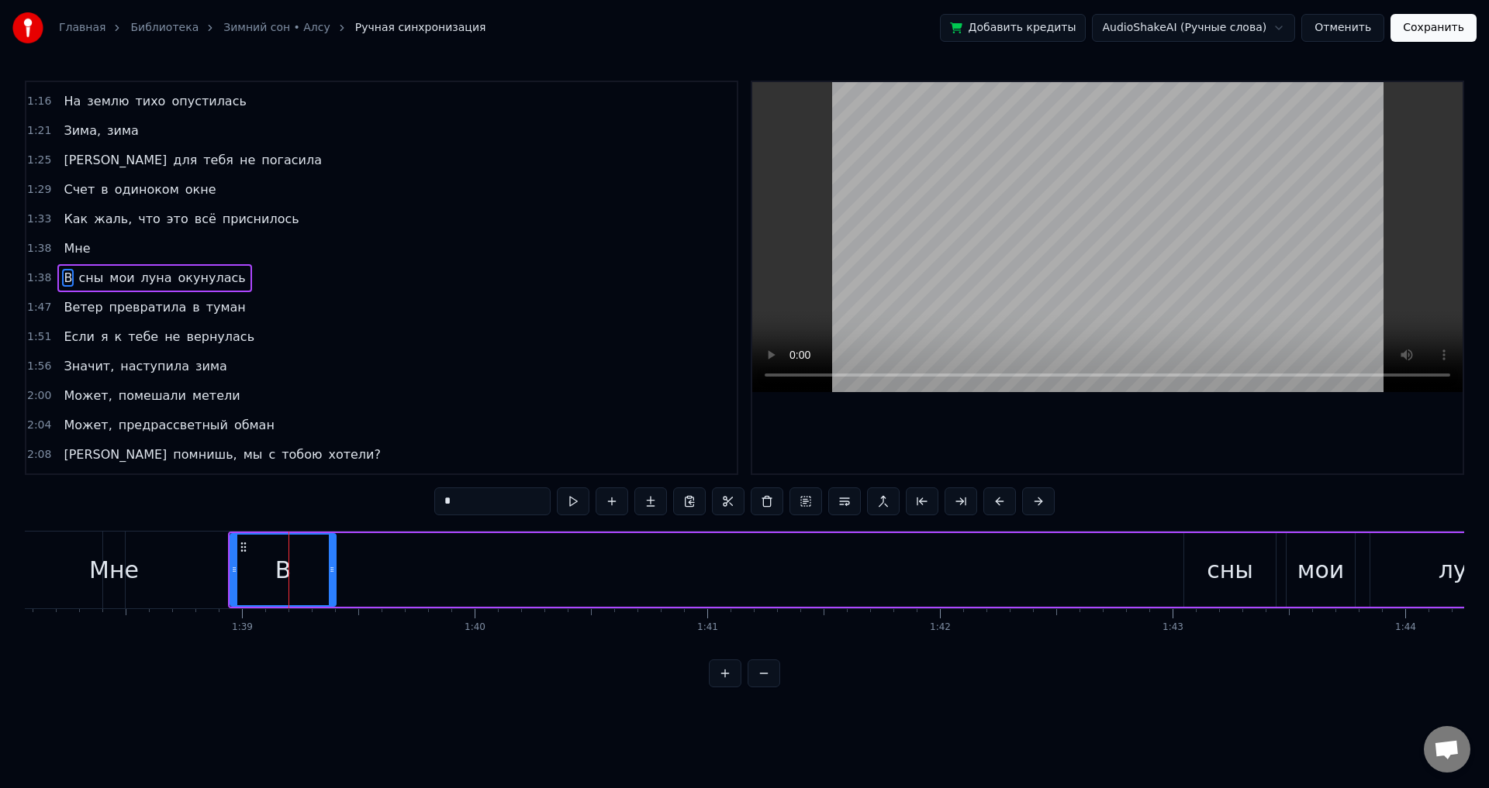
drag, startPoint x: 272, startPoint y: 571, endPoint x: 297, endPoint y: 571, distance: 24.8
click at [297, 571] on div "В" at bounding box center [283, 570] width 104 height 71
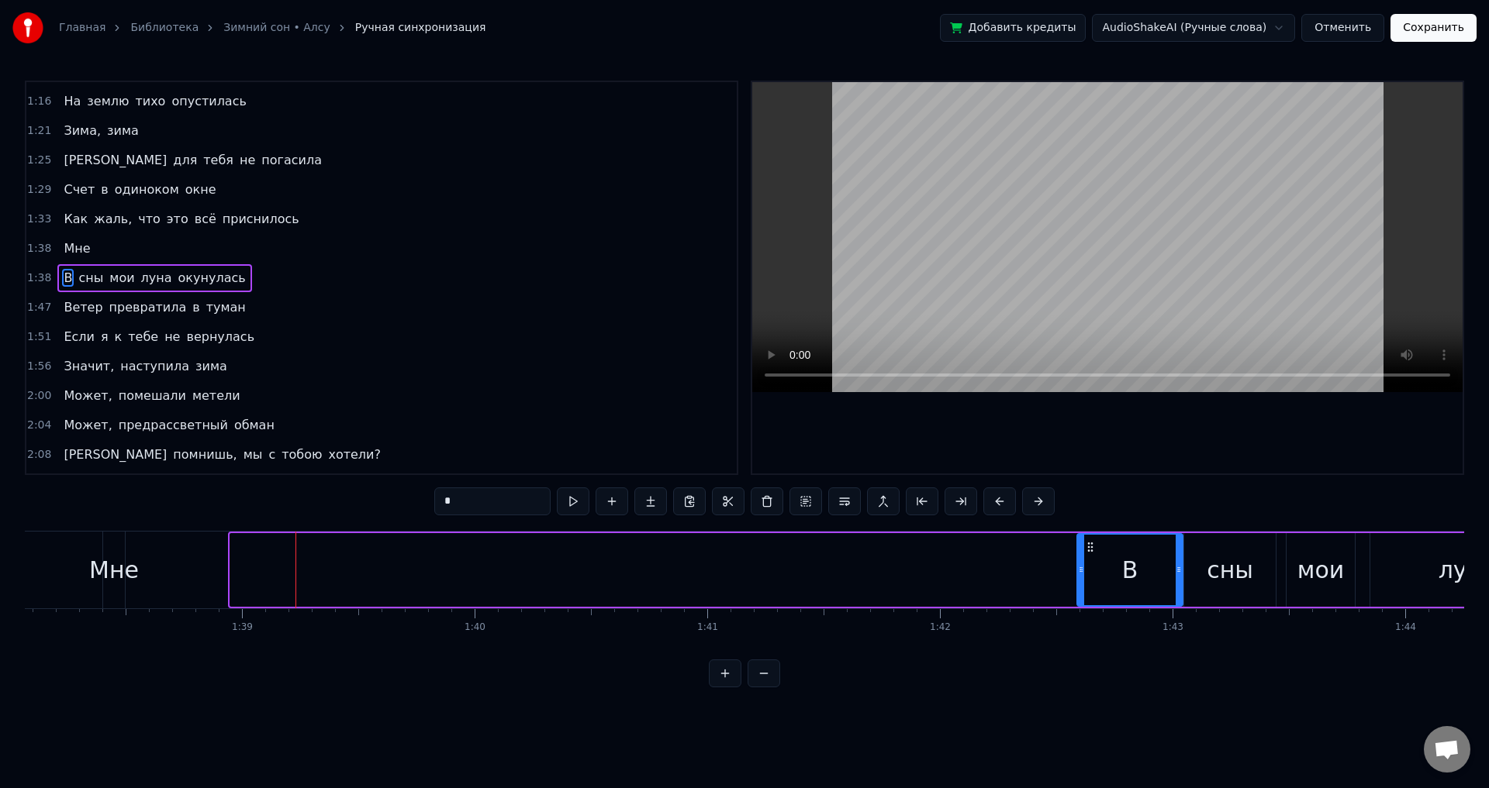
drag, startPoint x: 242, startPoint y: 550, endPoint x: 1090, endPoint y: 585, distance: 848.9
click at [1090, 585] on div "В" at bounding box center [1130, 570] width 104 height 71
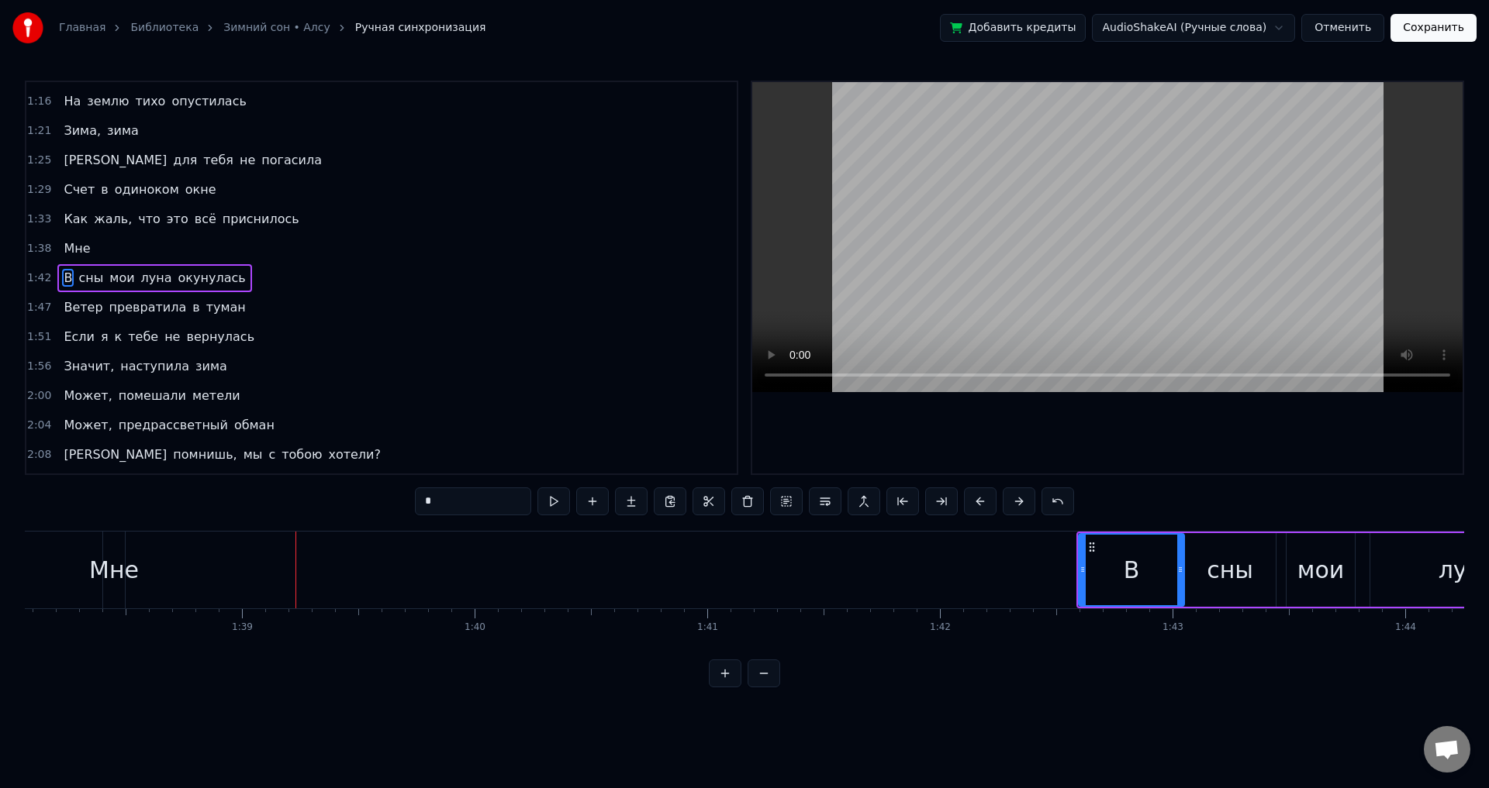
click at [105, 561] on div "Мне" at bounding box center [114, 570] width 50 height 35
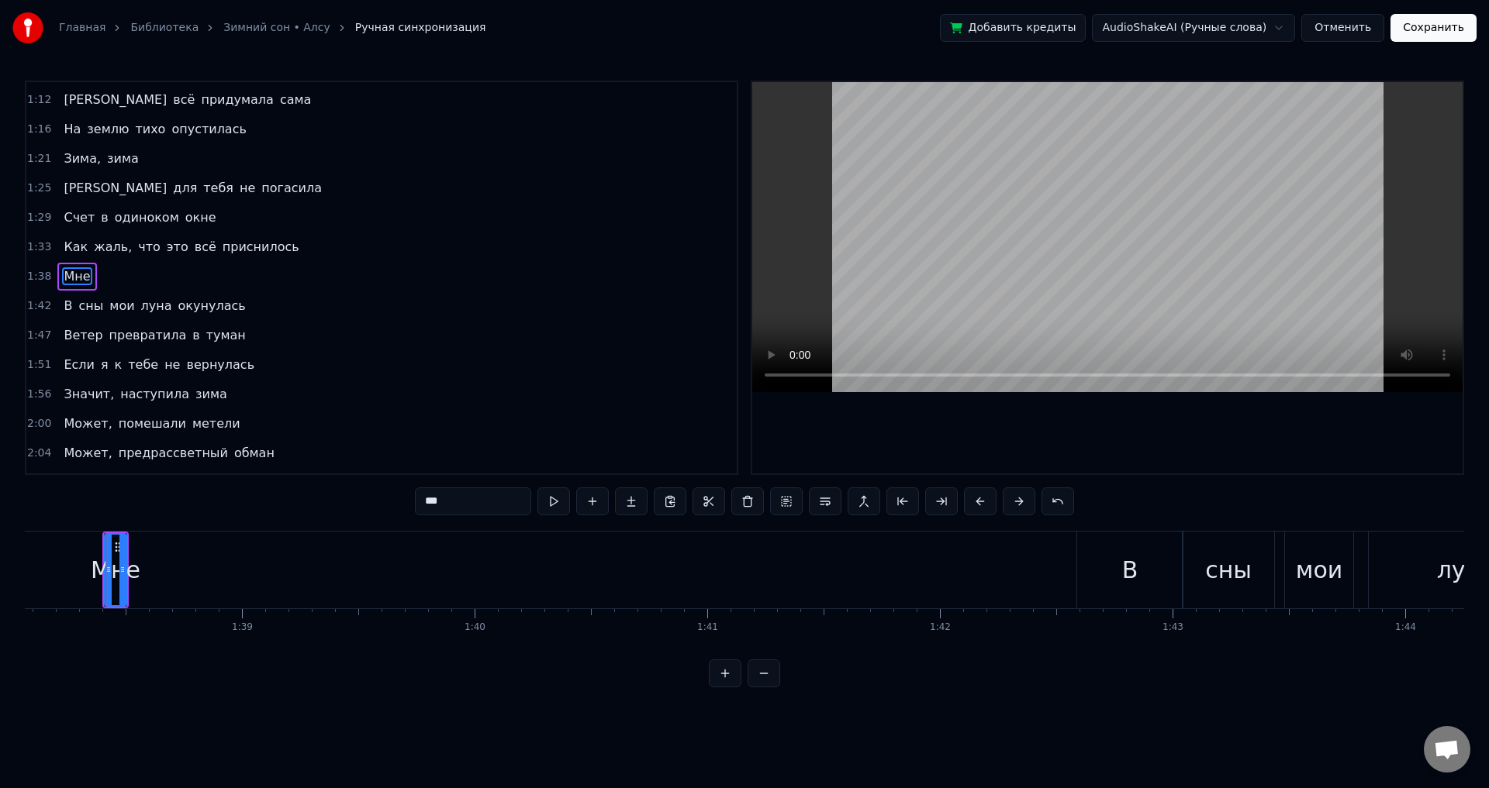
scroll to position [261, 0]
drag, startPoint x: 124, startPoint y: 561, endPoint x: 343, endPoint y: 568, distance: 218.7
click at [343, 568] on div at bounding box center [341, 570] width 6 height 71
click at [74, 249] on span "Как" at bounding box center [75, 249] width 27 height 18
type input "***"
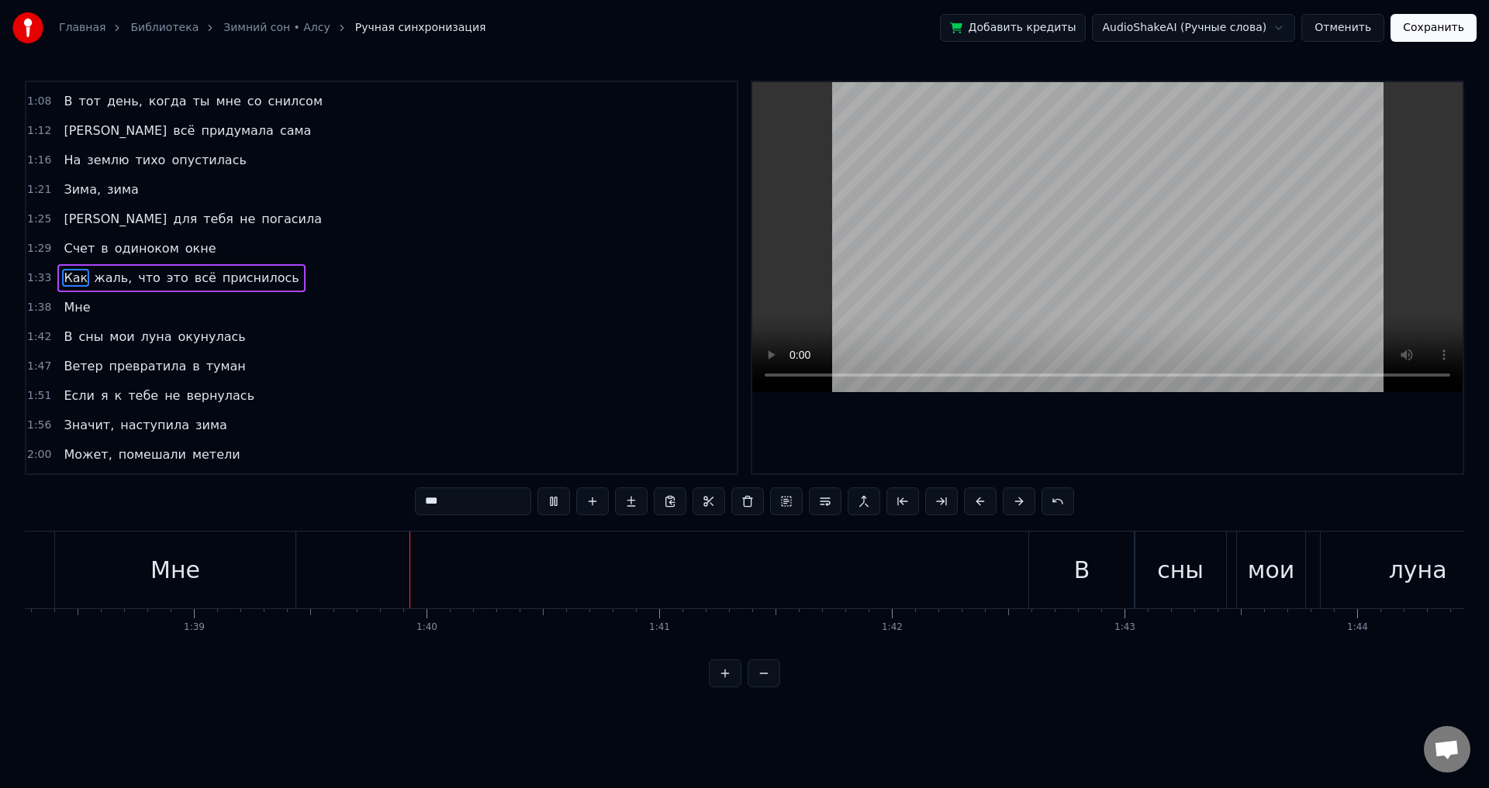
scroll to position [0, 23025]
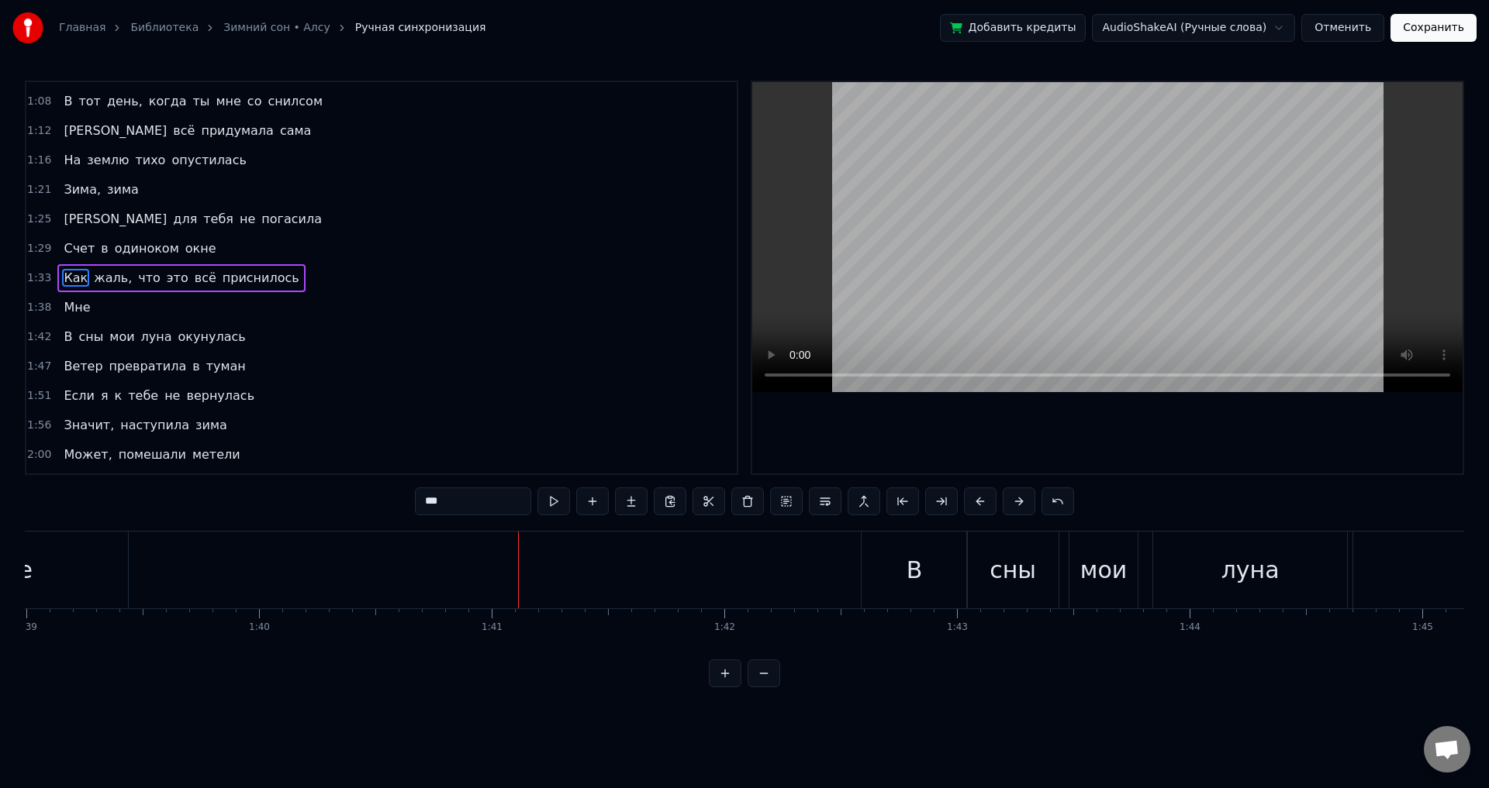
click at [1451, 38] on button "Сохранить" at bounding box center [1433, 28] width 86 height 28
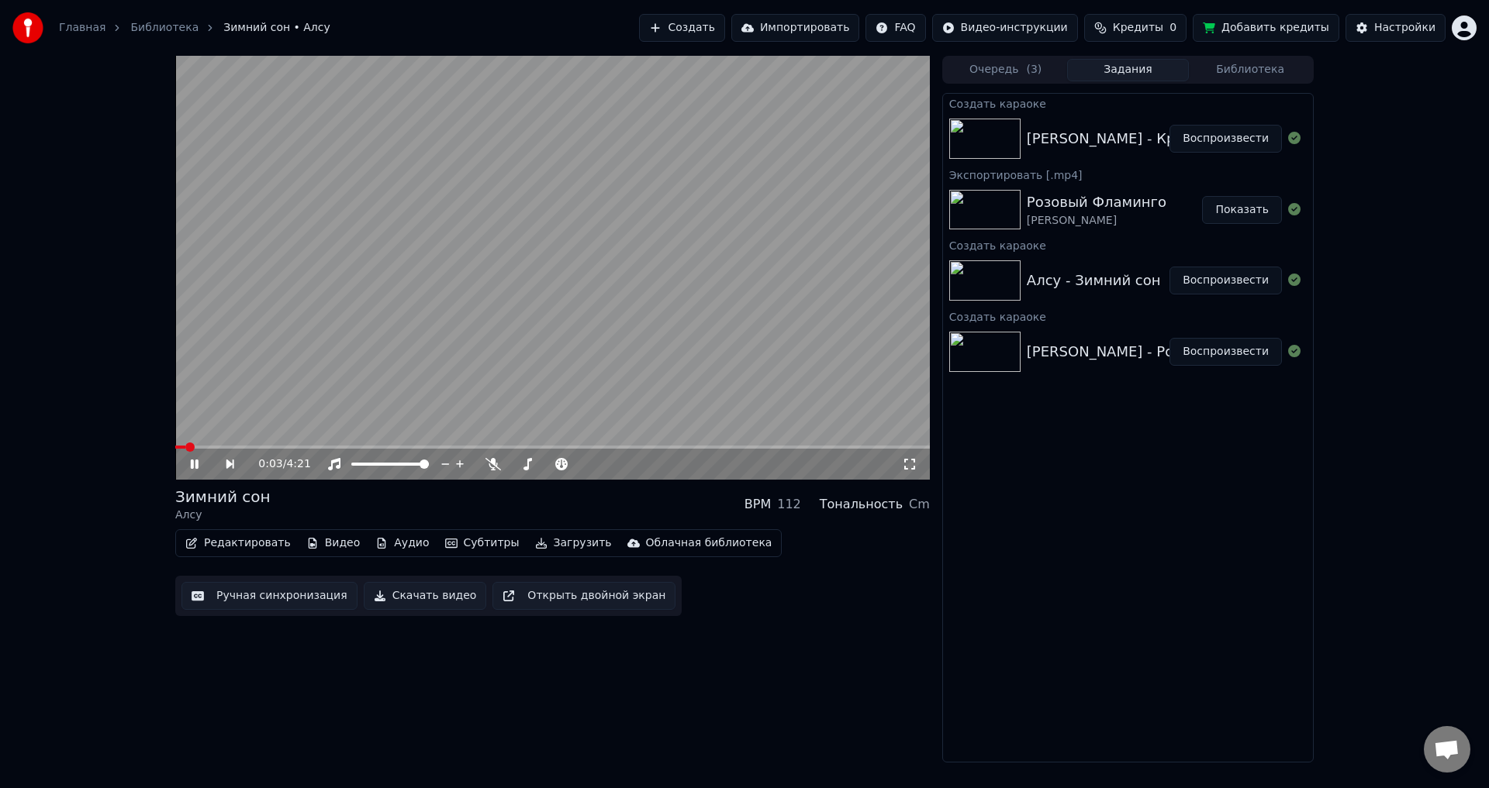
click at [303, 446] on span at bounding box center [552, 447] width 754 height 3
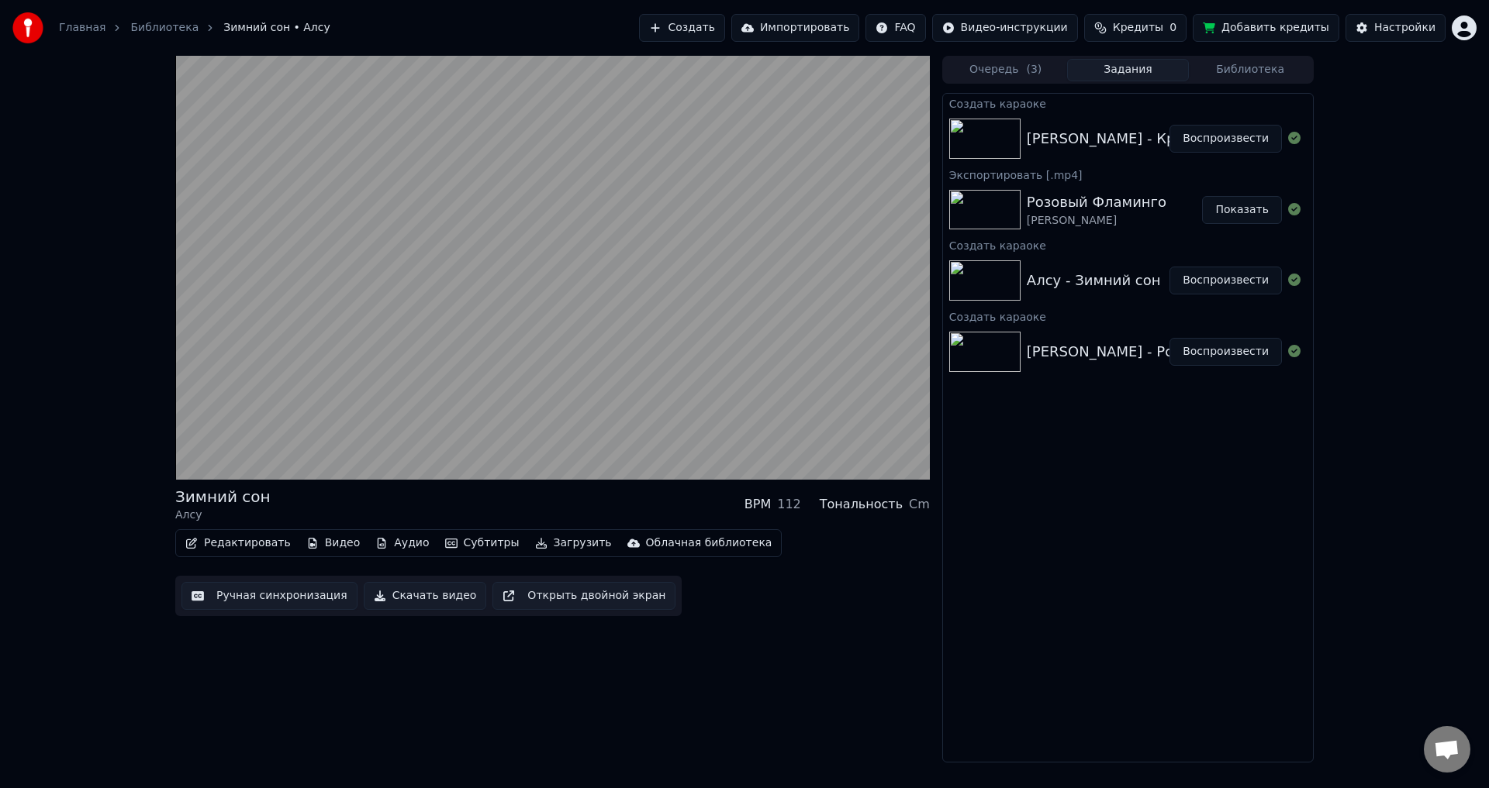
click at [443, 604] on button "Скачать видео" at bounding box center [425, 596] width 123 height 28
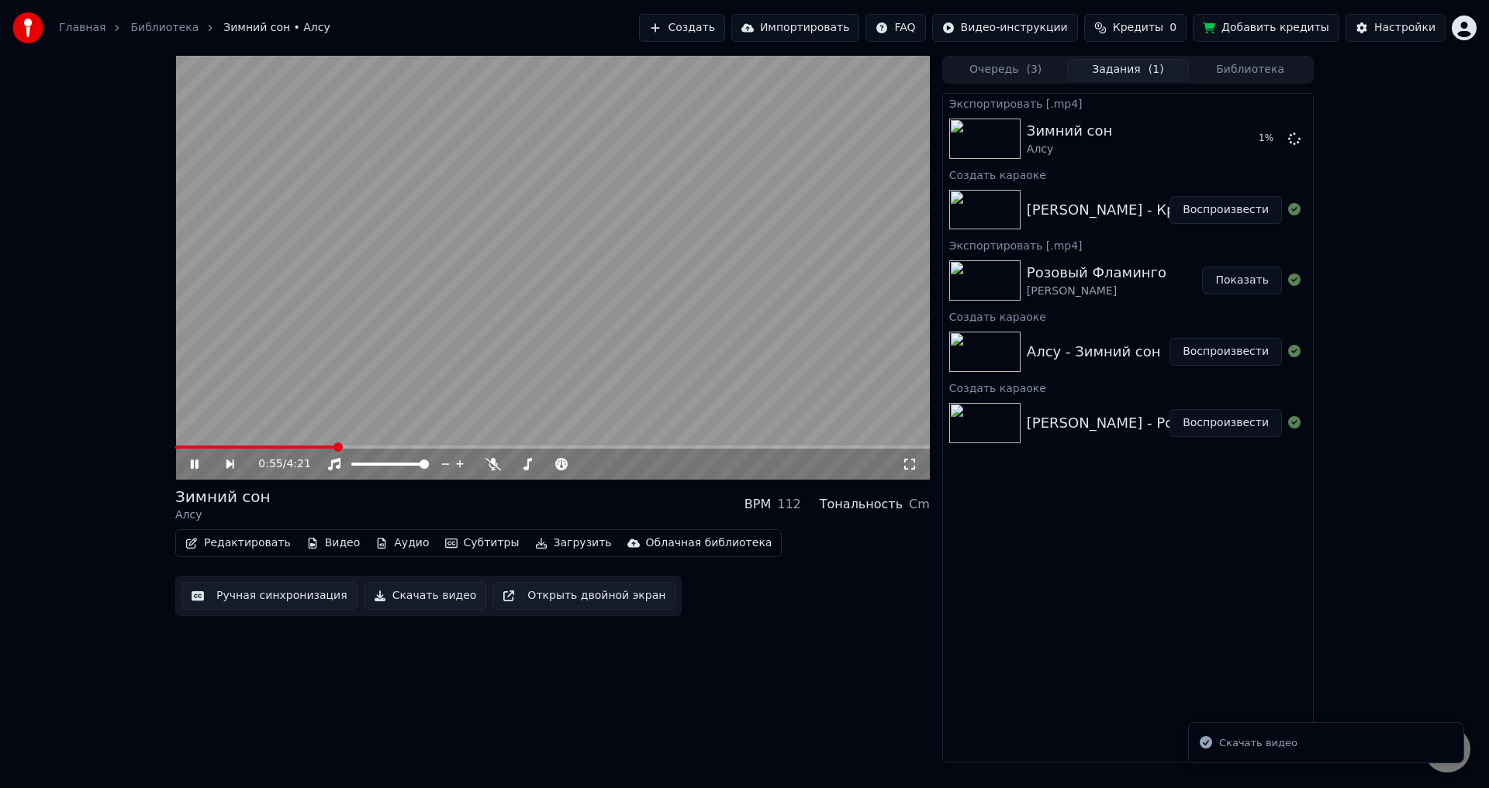
click at [1226, 206] on button "Воспроизвести" at bounding box center [1225, 210] width 112 height 28
click at [430, 359] on video at bounding box center [552, 268] width 754 height 424
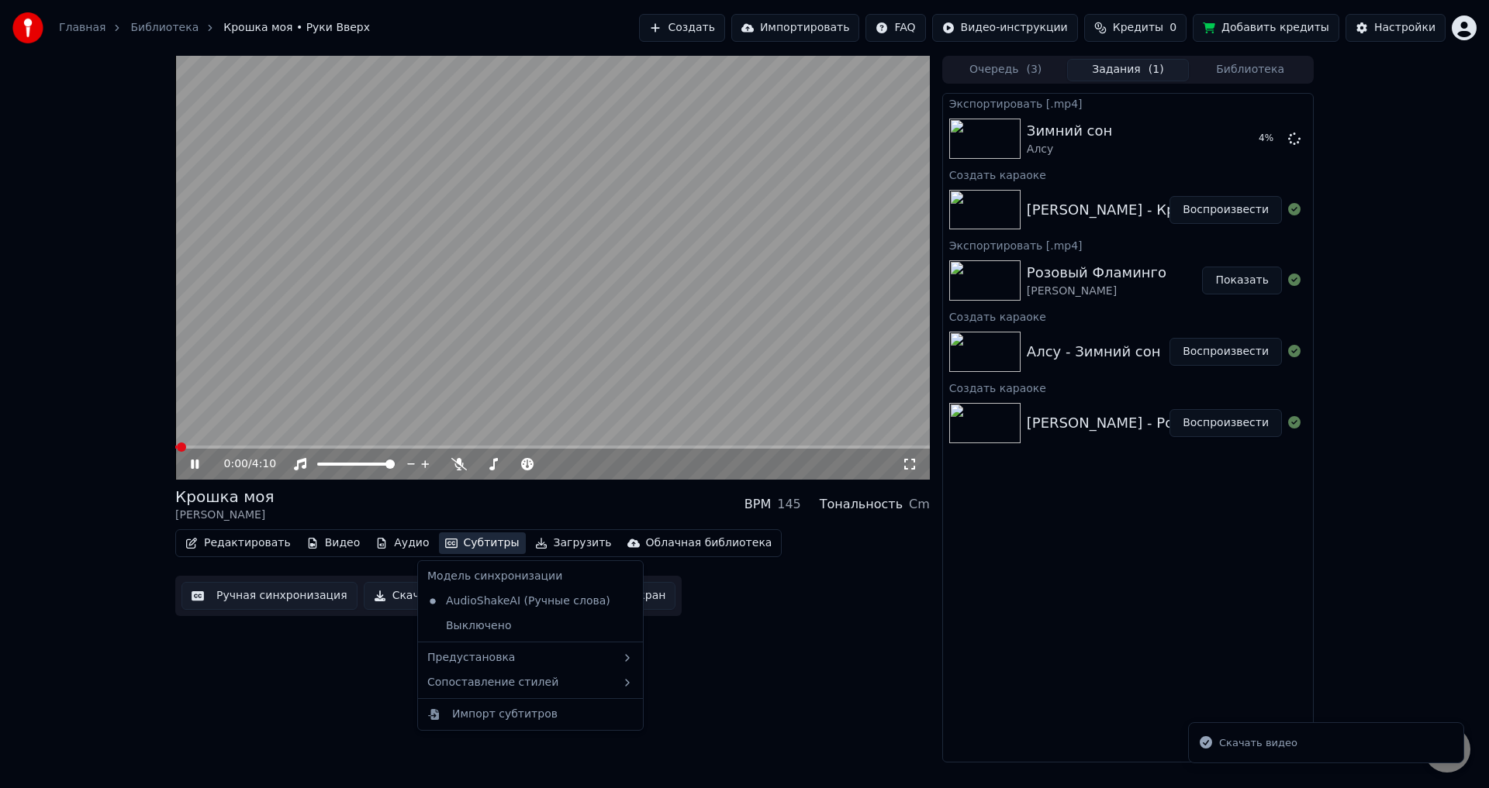
click at [446, 543] on button "Субтитры" at bounding box center [482, 544] width 87 height 22
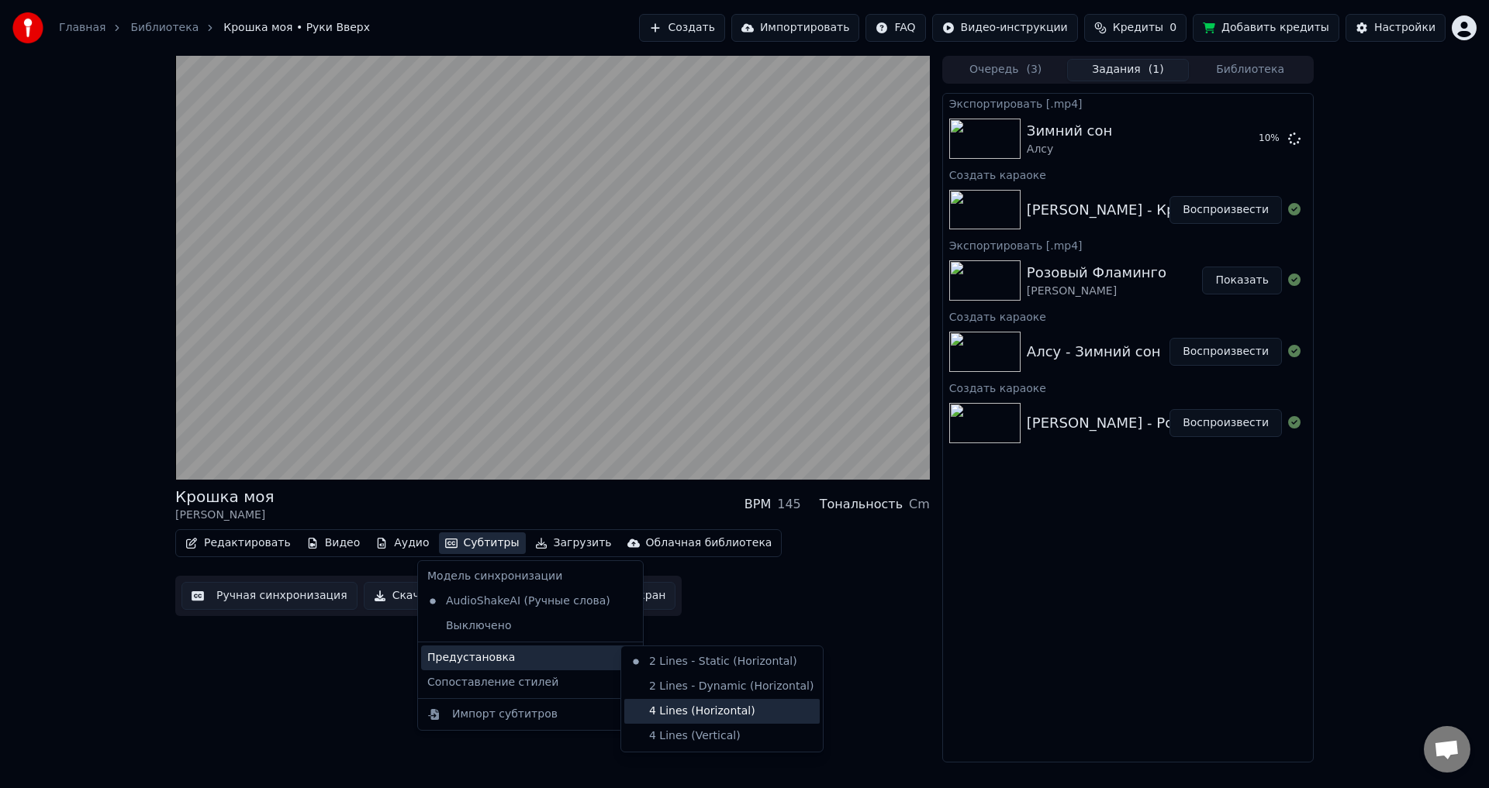
click at [688, 718] on div "4 Lines (Horizontal)" at bounding box center [721, 711] width 195 height 25
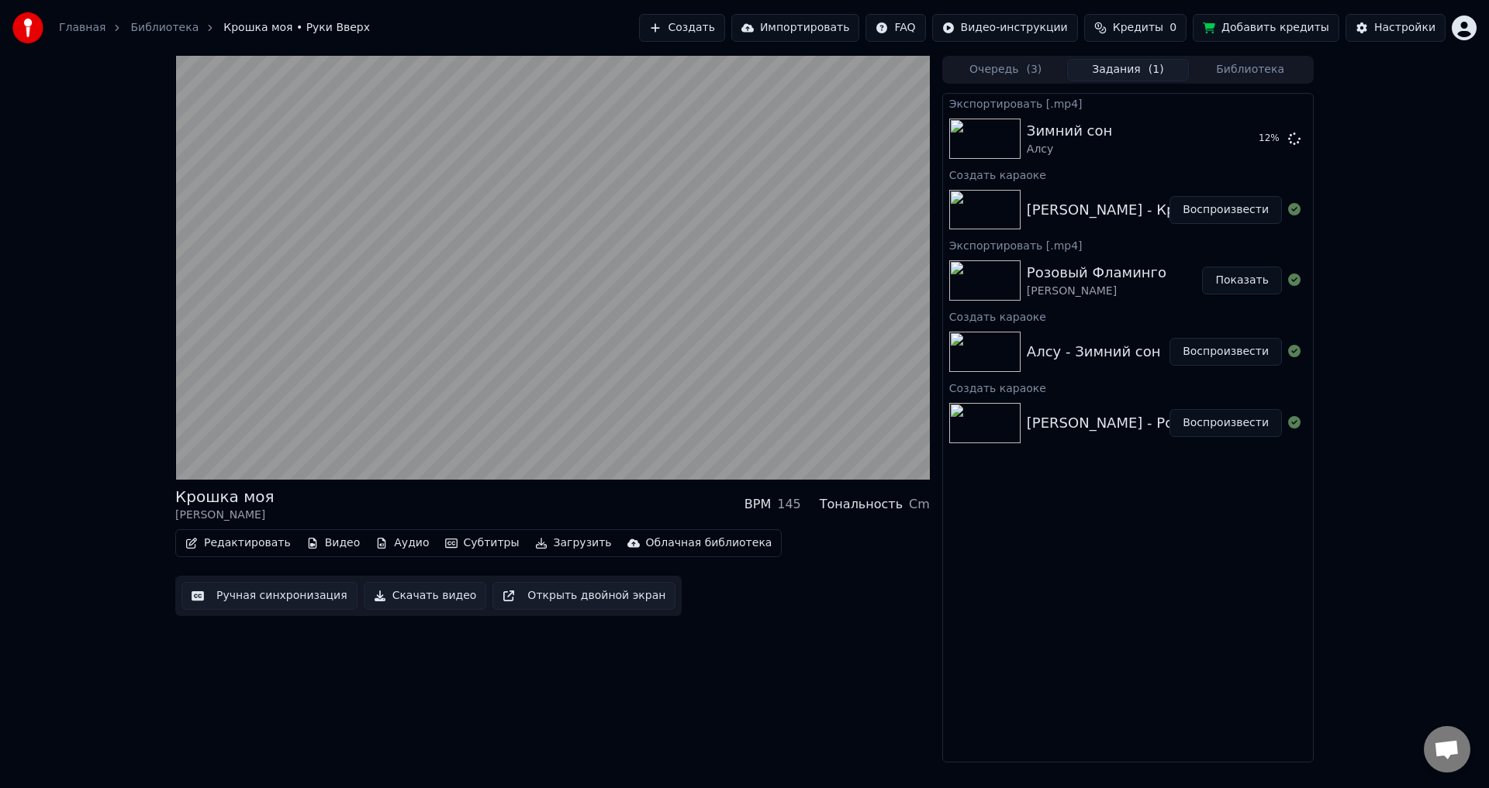
click at [450, 547] on button "Субтитры" at bounding box center [482, 544] width 87 height 22
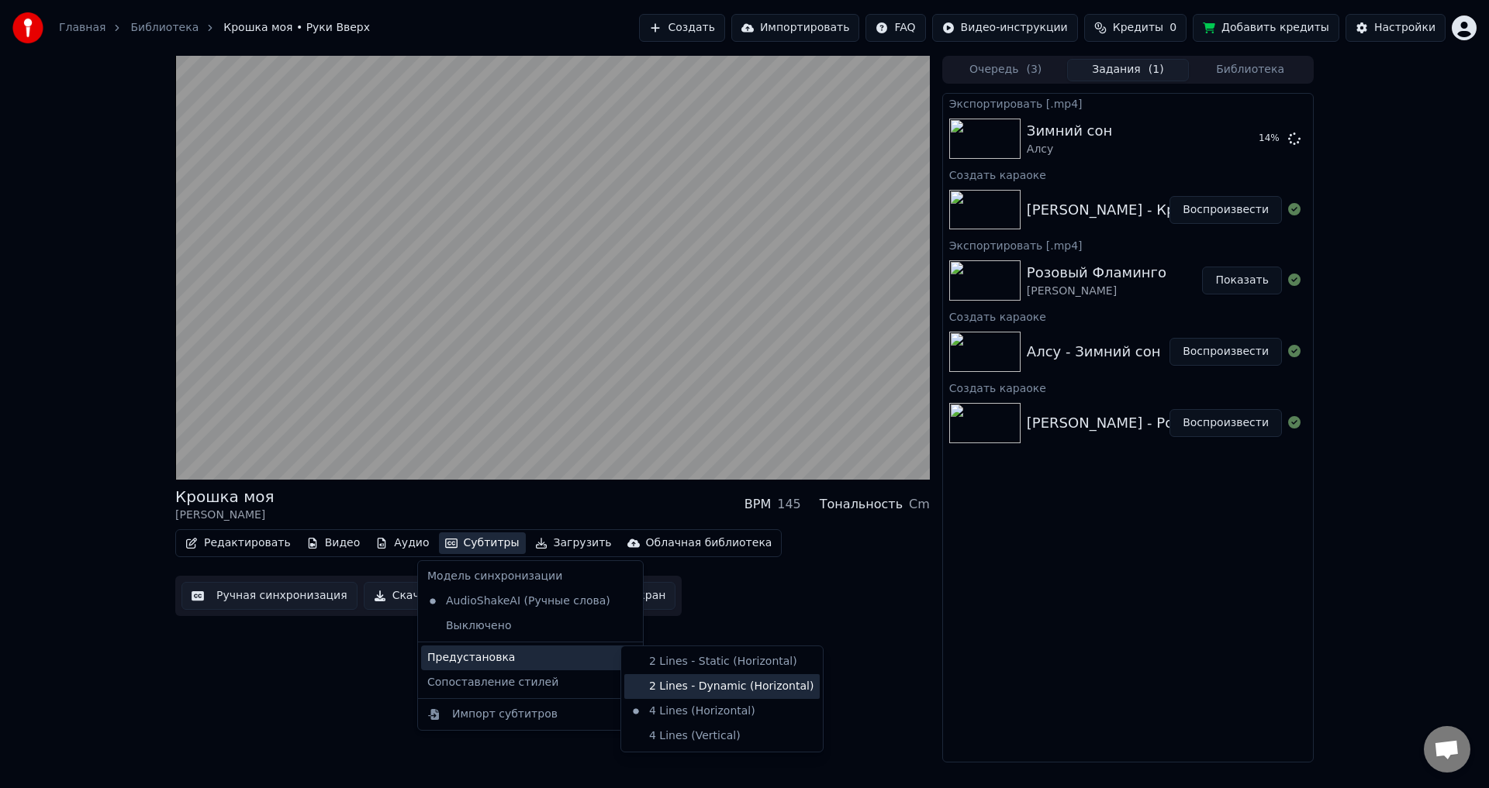
click at [699, 690] on div "2 Lines - Dynamic (Horizontal)" at bounding box center [721, 687] width 195 height 25
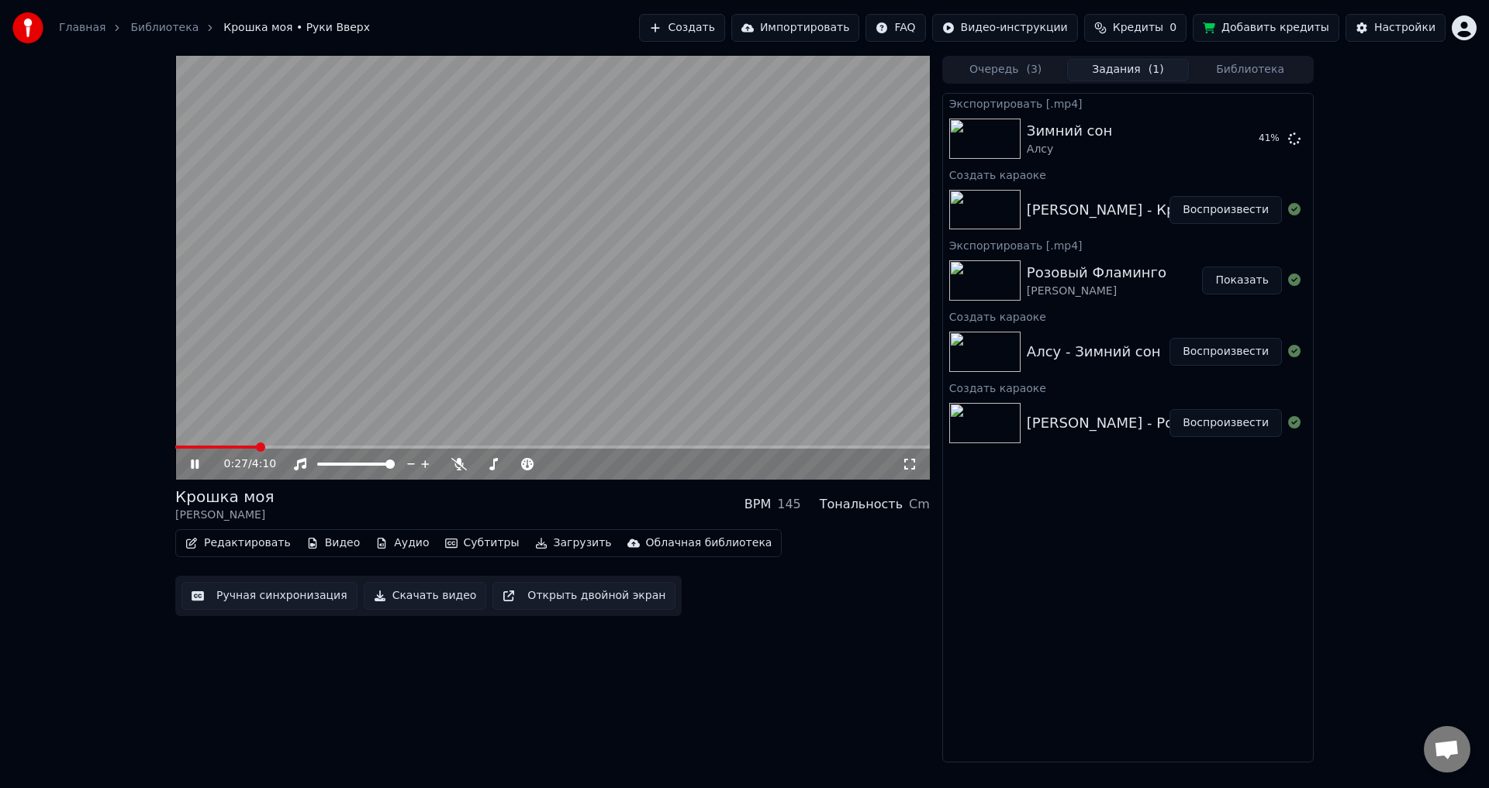
click at [906, 467] on icon at bounding box center [910, 464] width 16 height 12
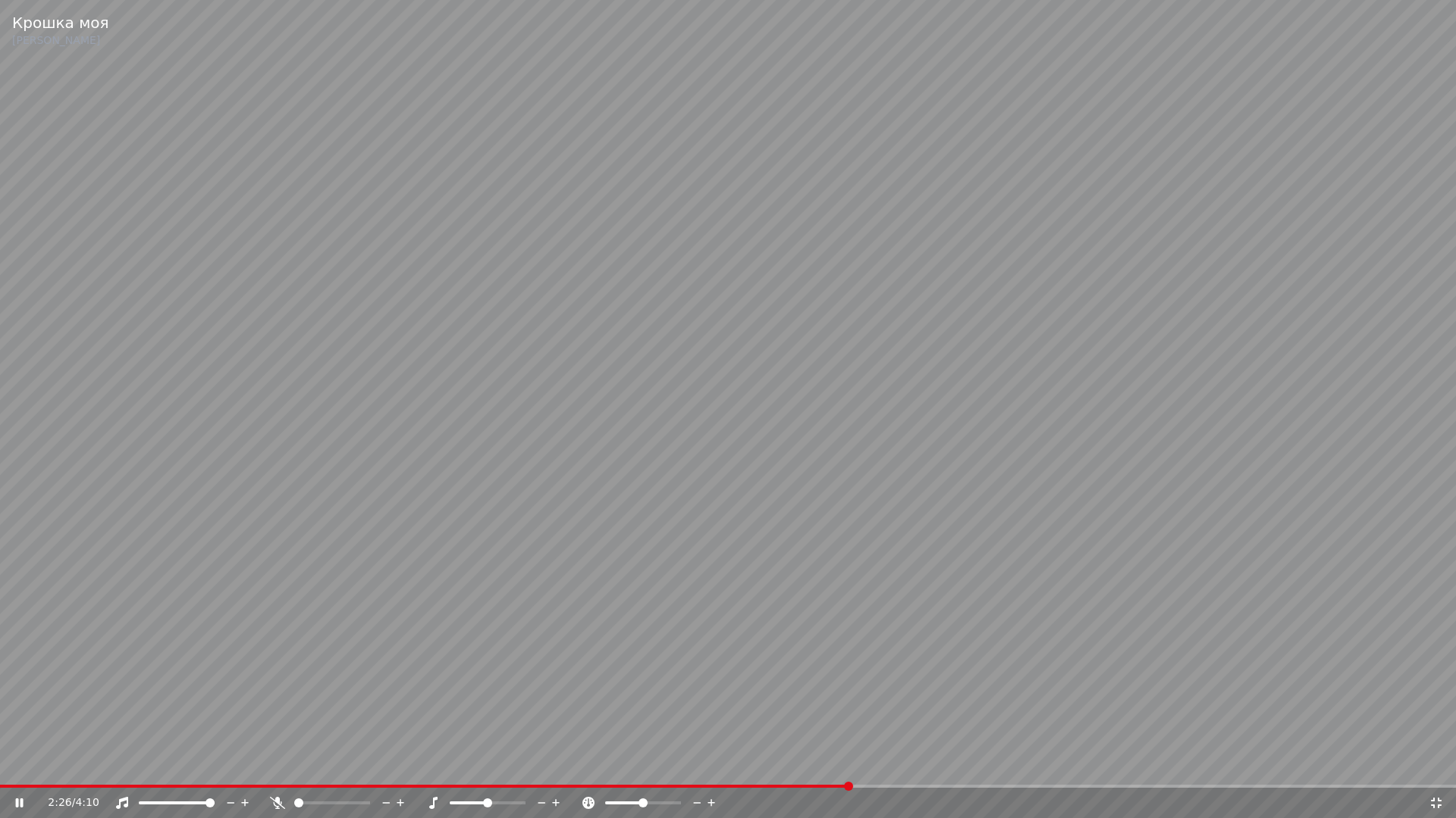
click at [1435, 770] on div "2:26 / 4:10" at bounding box center [728, 803] width 1443 height 16
click at [1436, 770] on icon at bounding box center [1436, 803] width 16 height 12
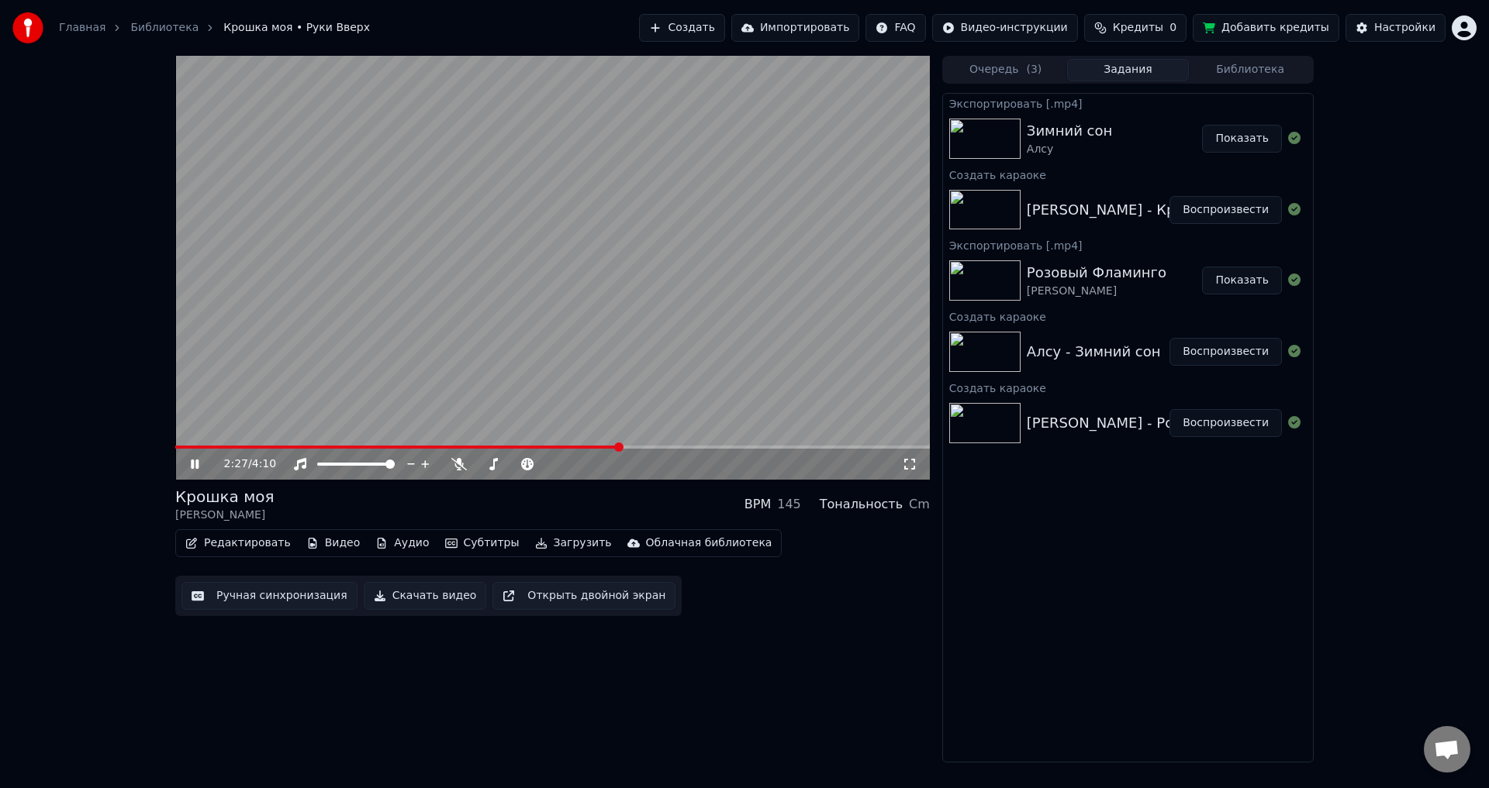
click at [548, 291] on video at bounding box center [552, 268] width 754 height 424
click at [228, 546] on button "Редактировать" at bounding box center [238, 544] width 118 height 22
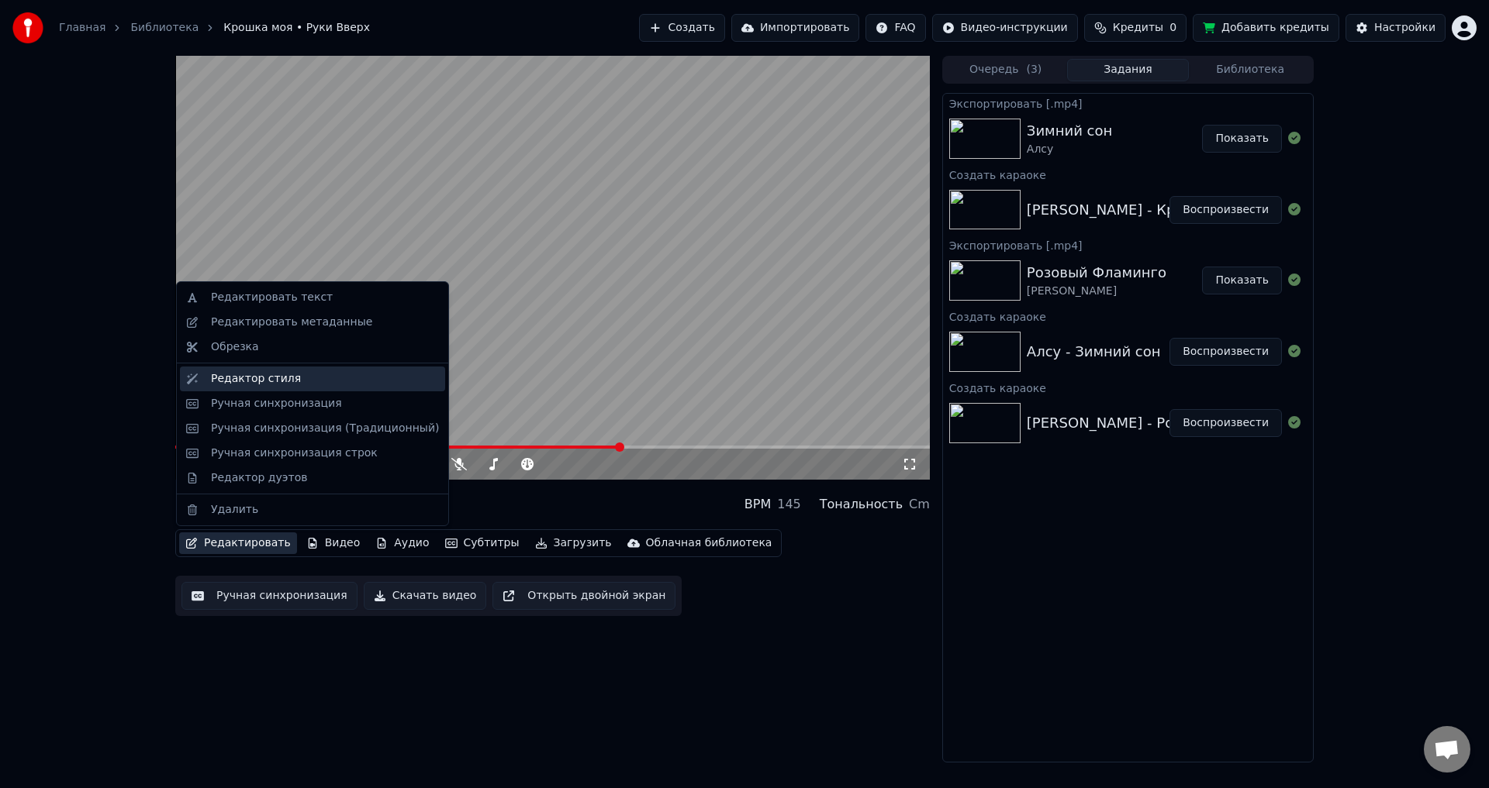
click at [260, 381] on div "Редактор стиля" at bounding box center [256, 379] width 90 height 16
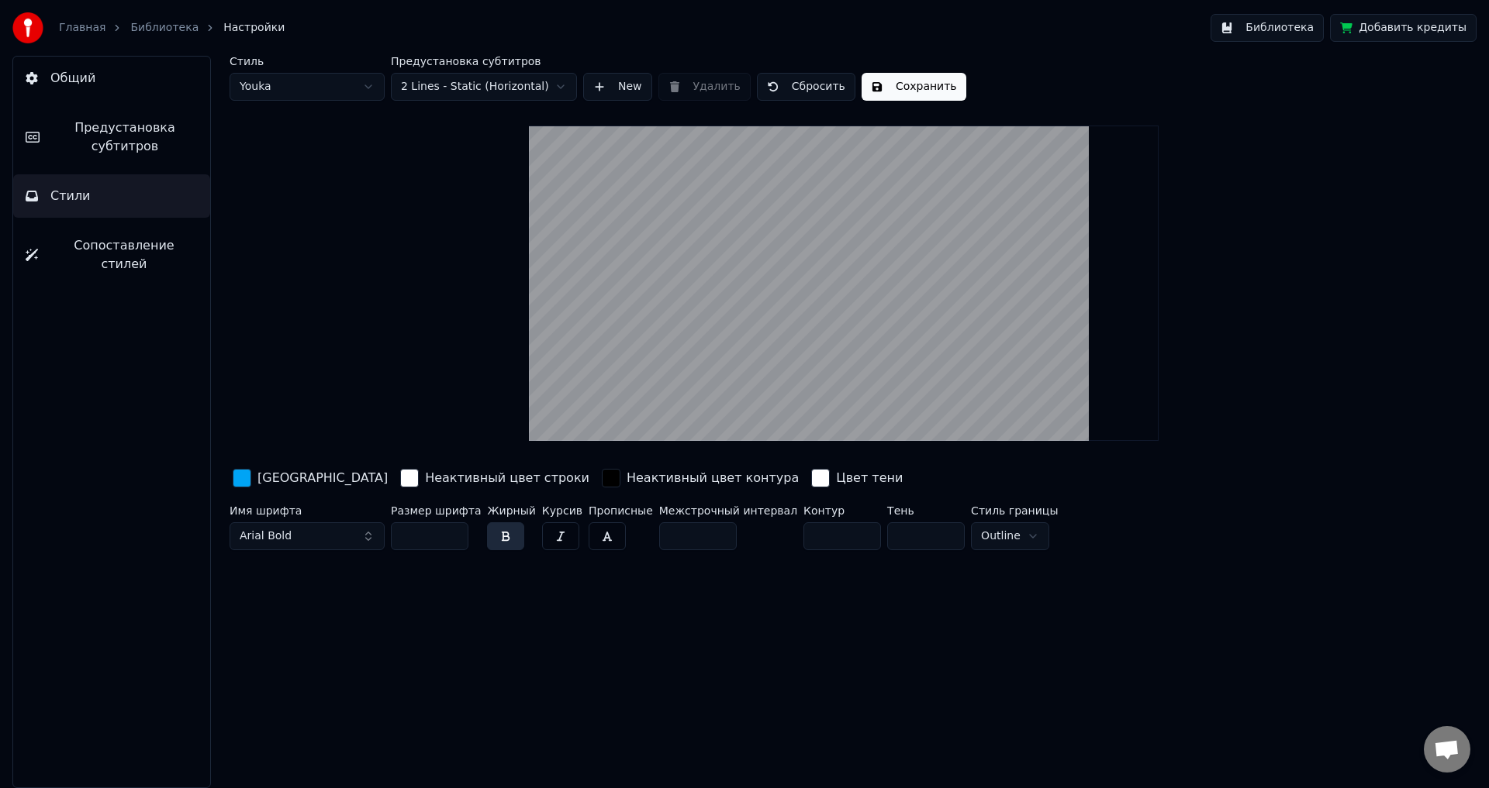
click at [1322, 25] on button "Библиотека" at bounding box center [1266, 28] width 113 height 28
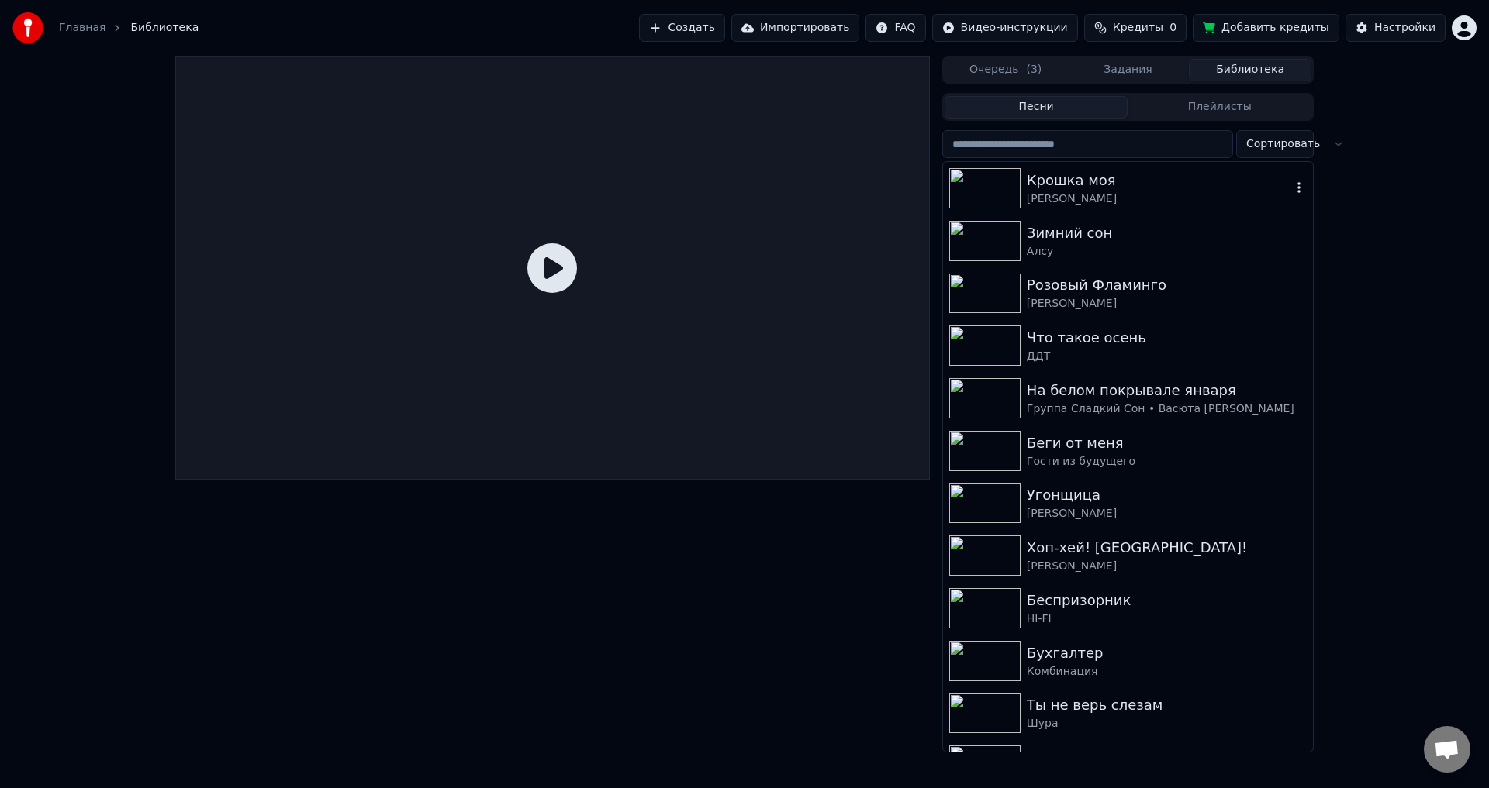
click at [1101, 179] on div "Крошка моя" at bounding box center [1159, 181] width 264 height 22
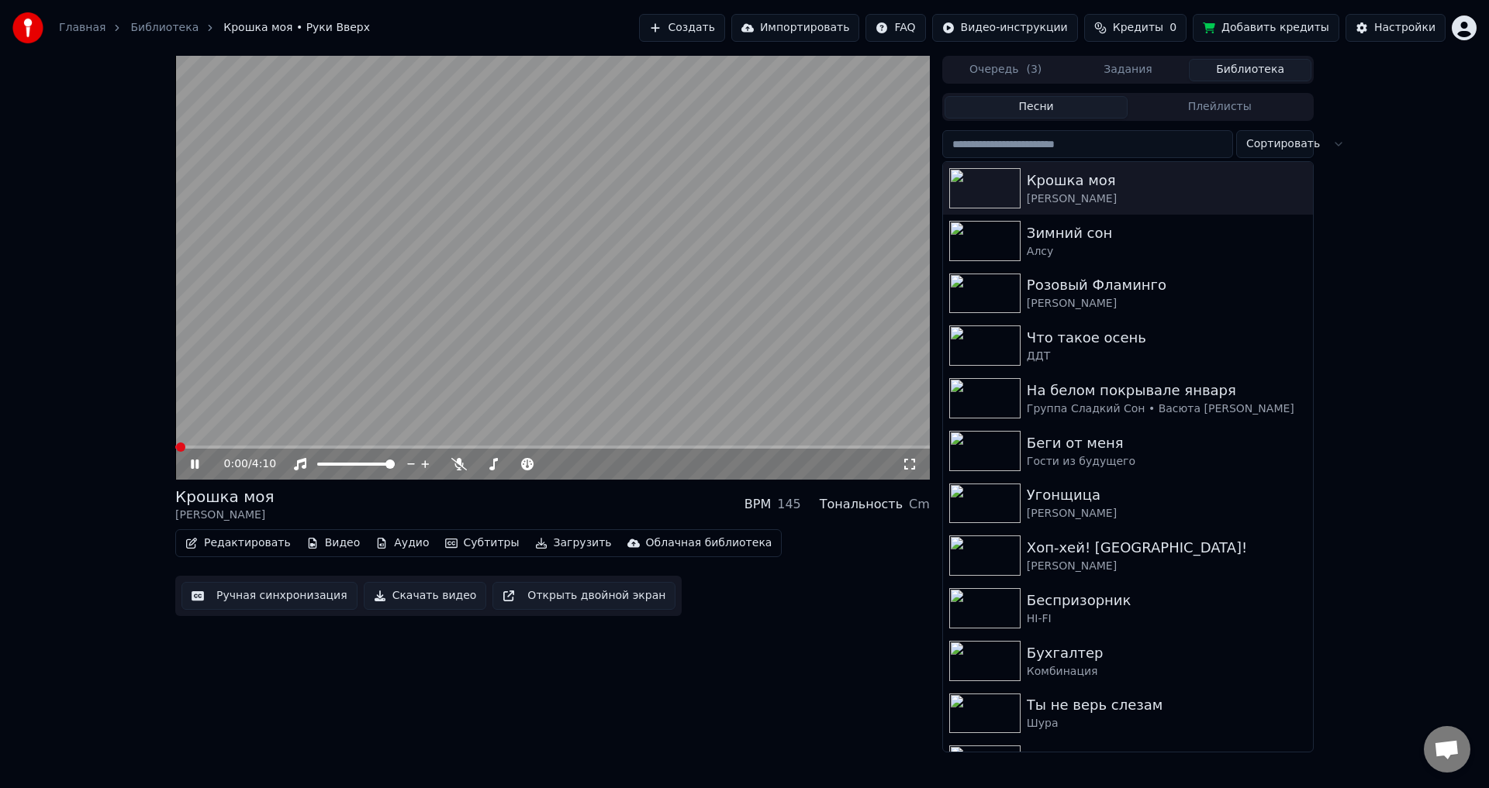
click at [194, 461] on icon at bounding box center [195, 464] width 8 height 9
click at [247, 542] on button "Редактировать" at bounding box center [238, 544] width 118 height 22
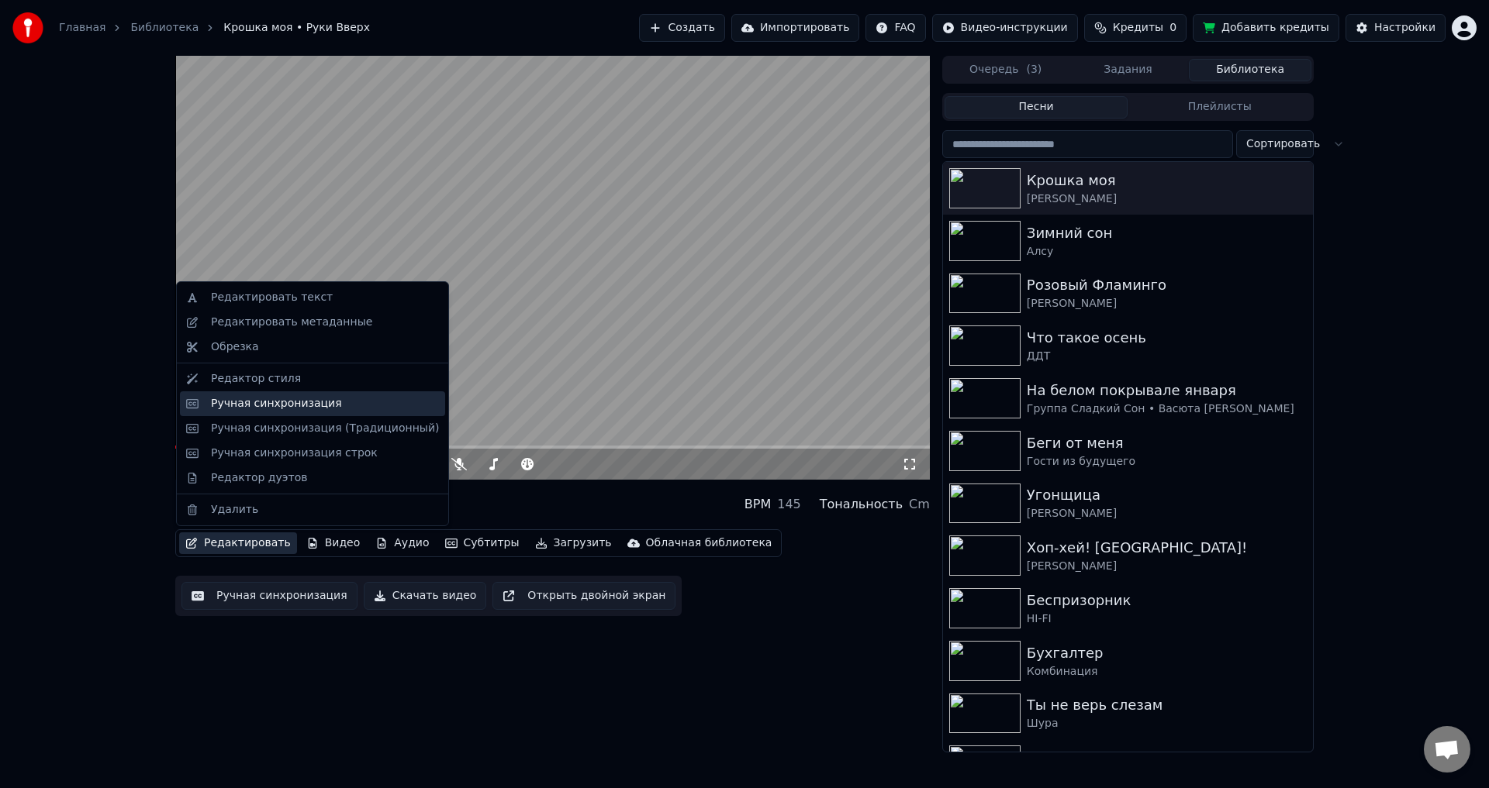
click at [249, 407] on div "Ручная синхронизация" at bounding box center [276, 404] width 131 height 16
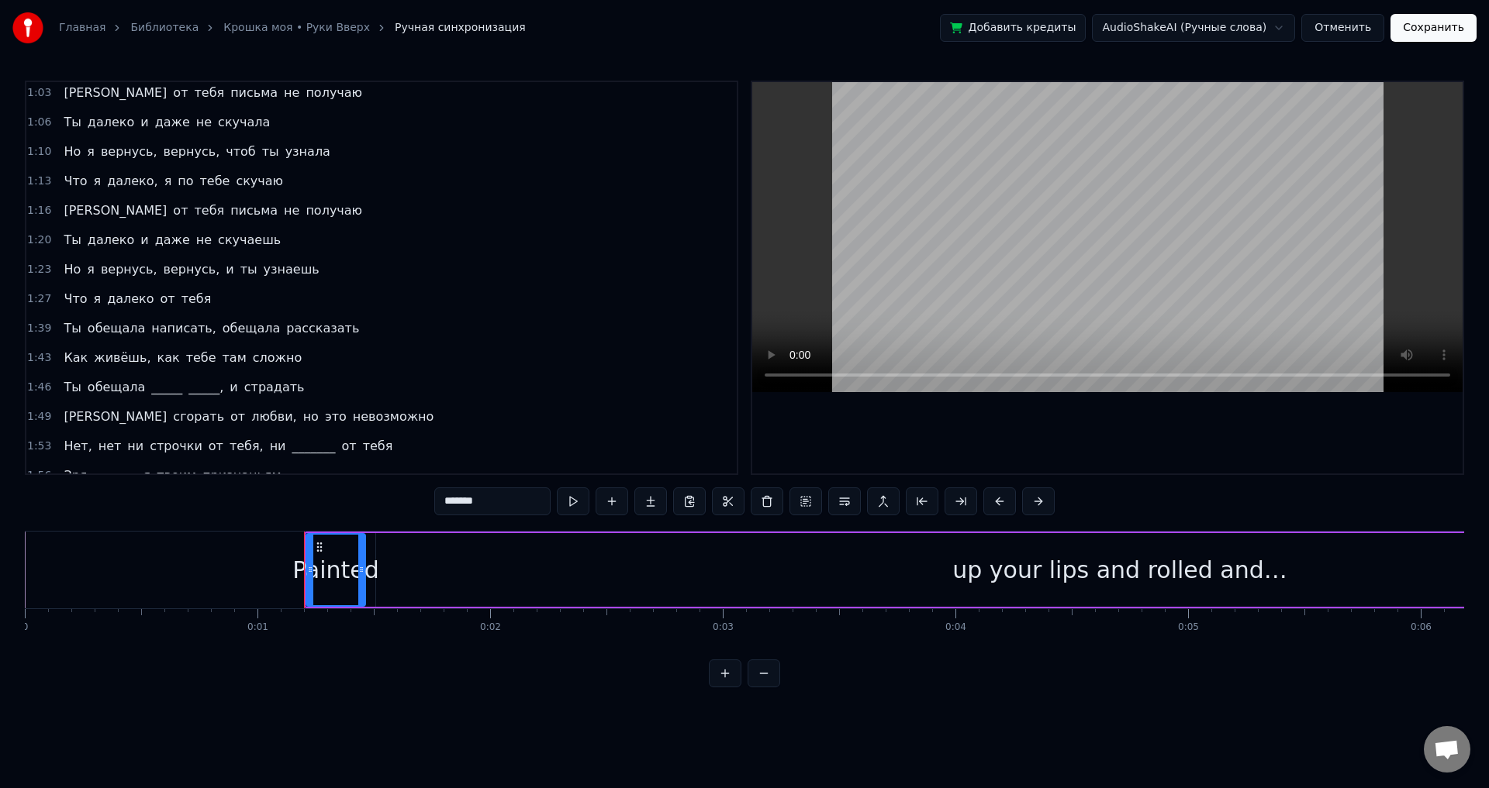
scroll to position [481, 0]
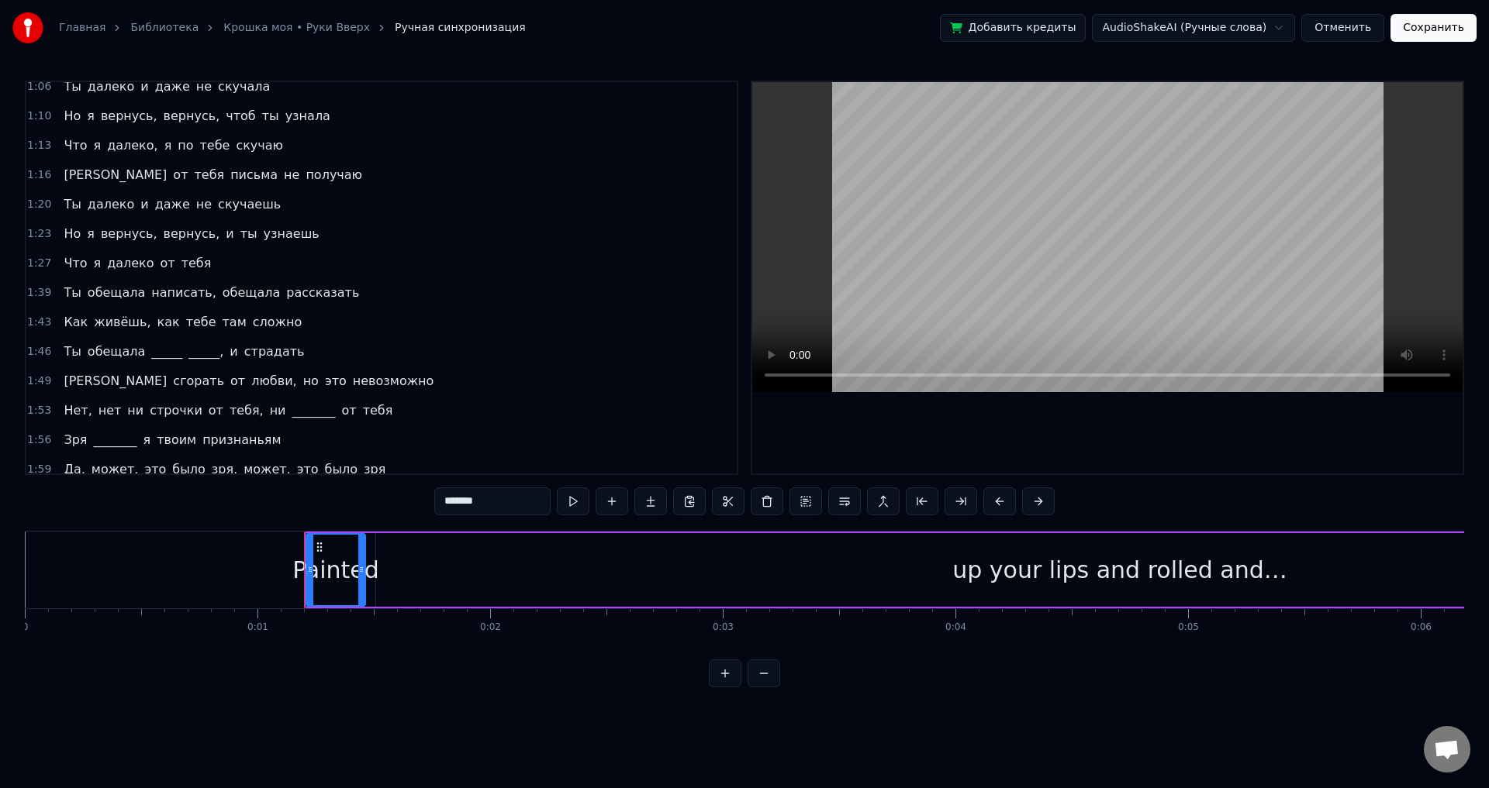
click at [72, 351] on span "Ты" at bounding box center [72, 352] width 20 height 18
type input "**"
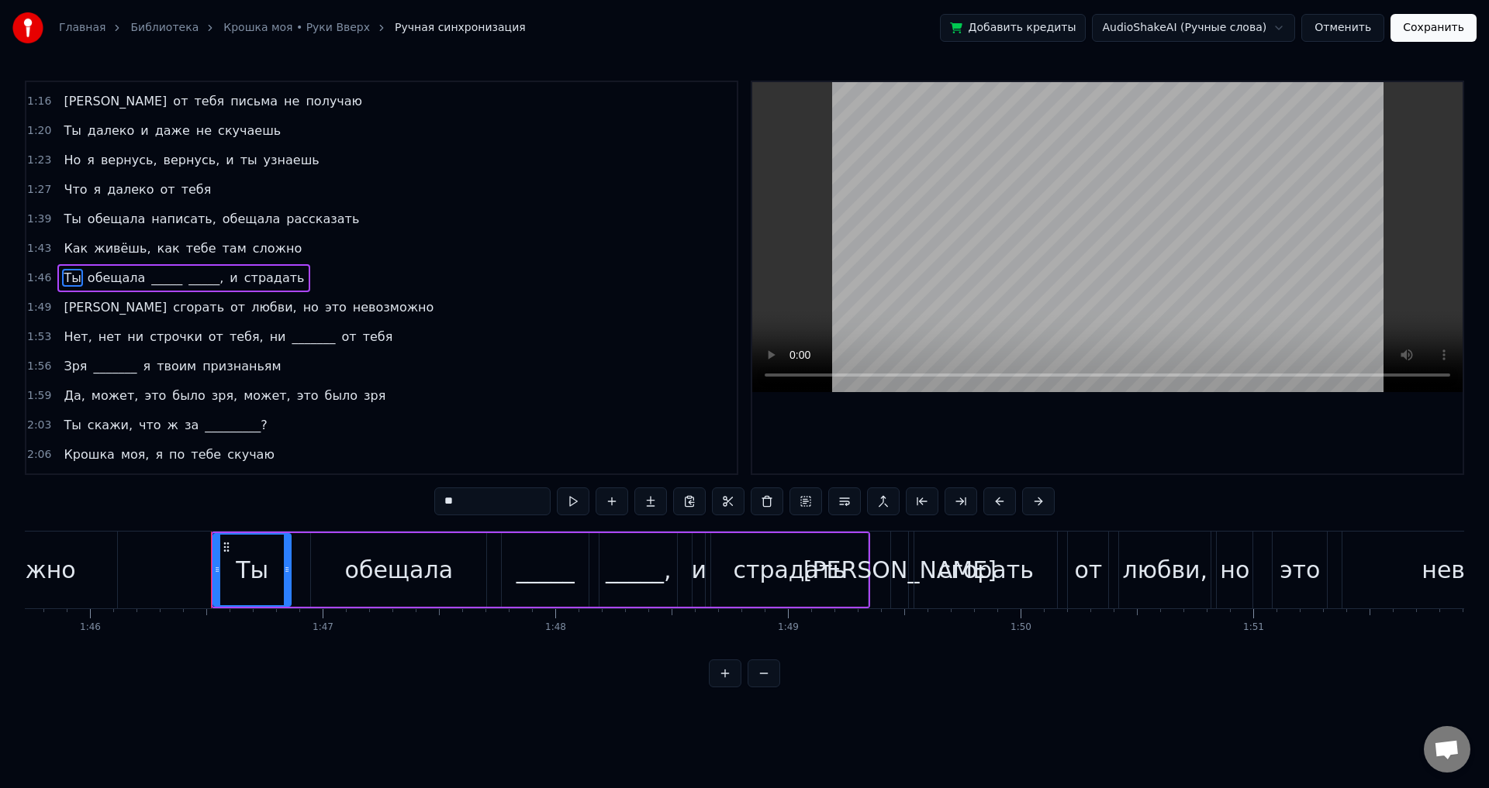
scroll to position [0, 24699]
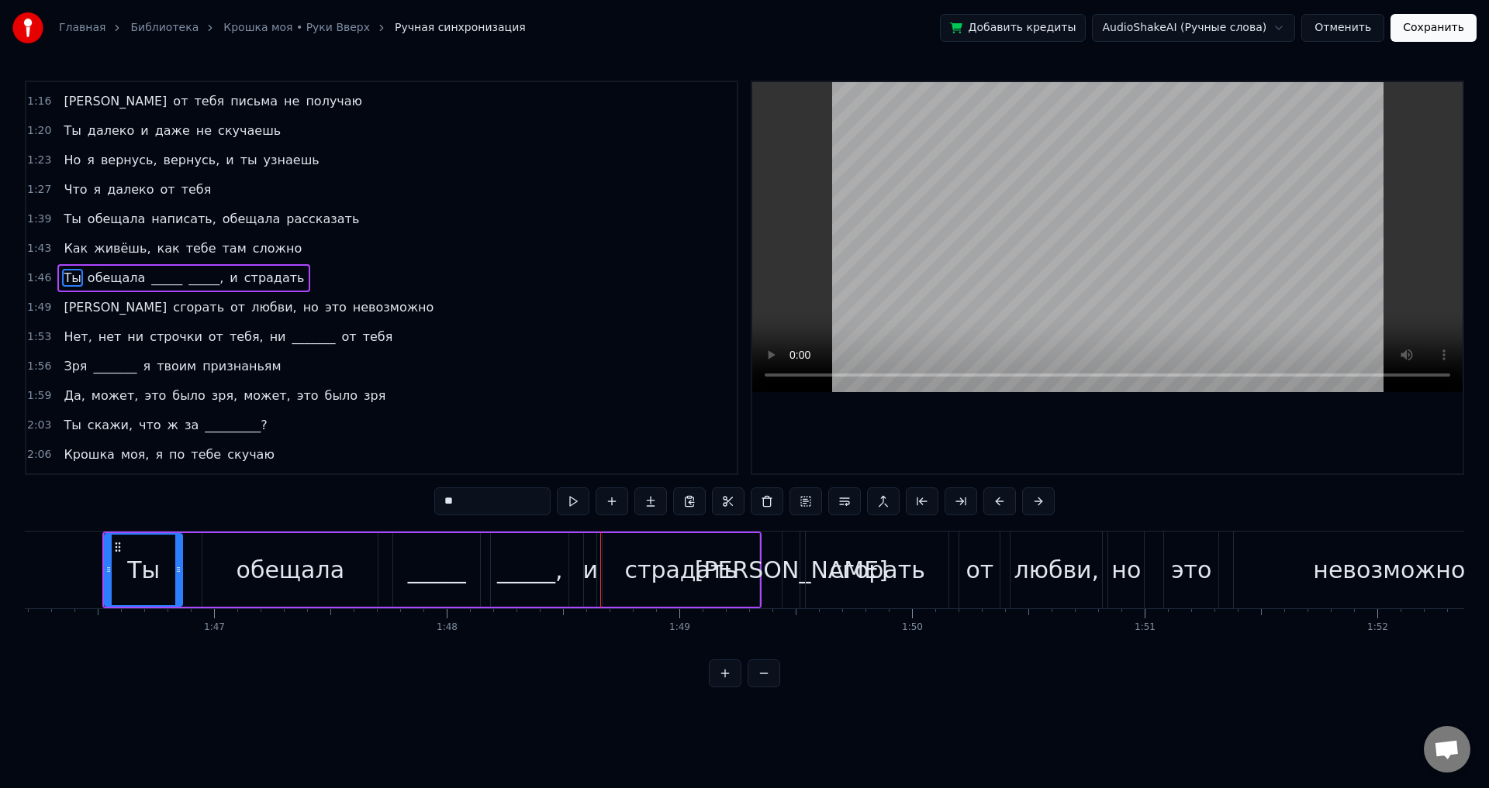
click at [1354, 36] on button "Отменить" at bounding box center [1342, 28] width 83 height 28
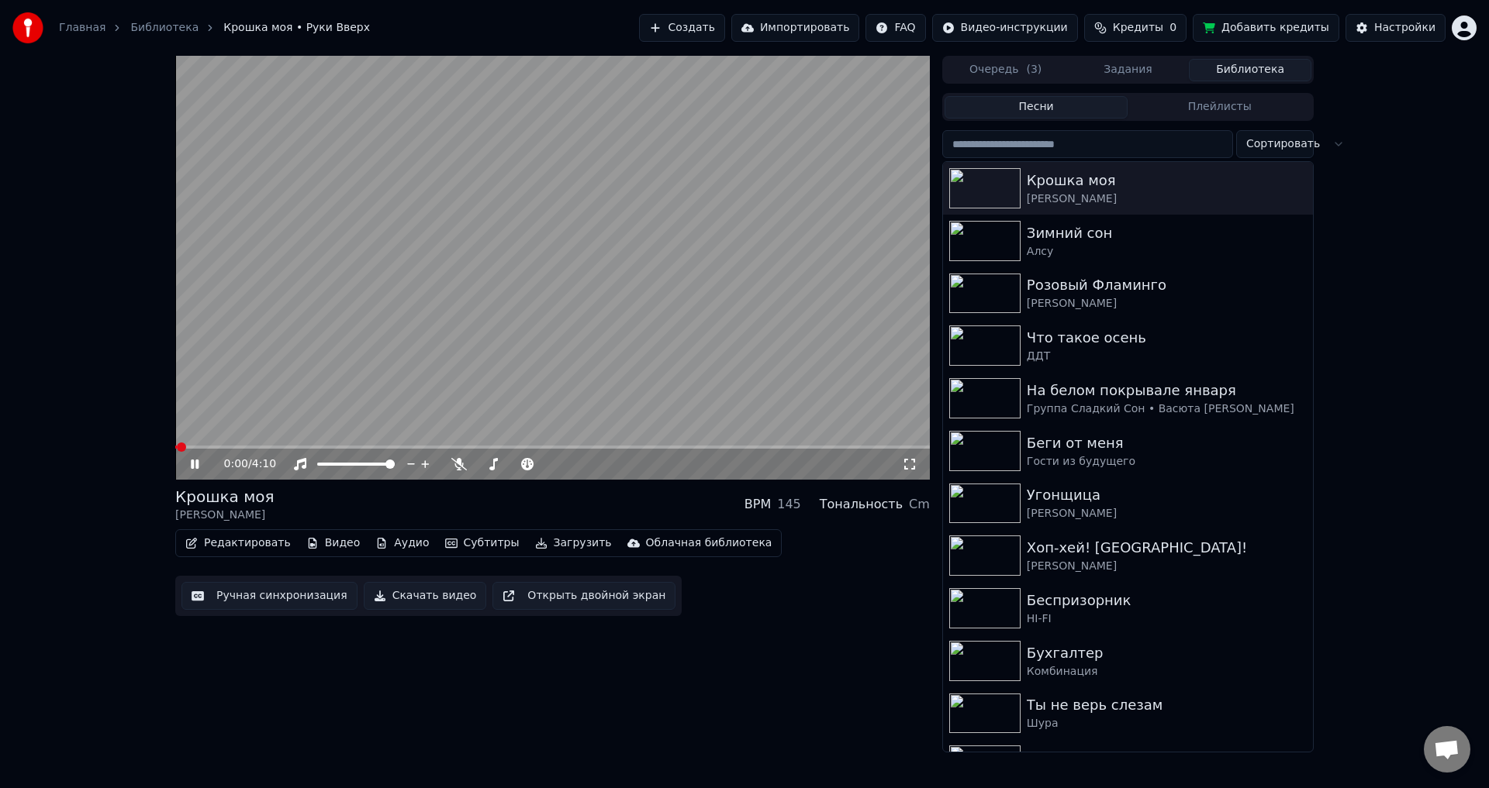
click at [434, 590] on button "Скачать видео" at bounding box center [425, 596] width 123 height 28
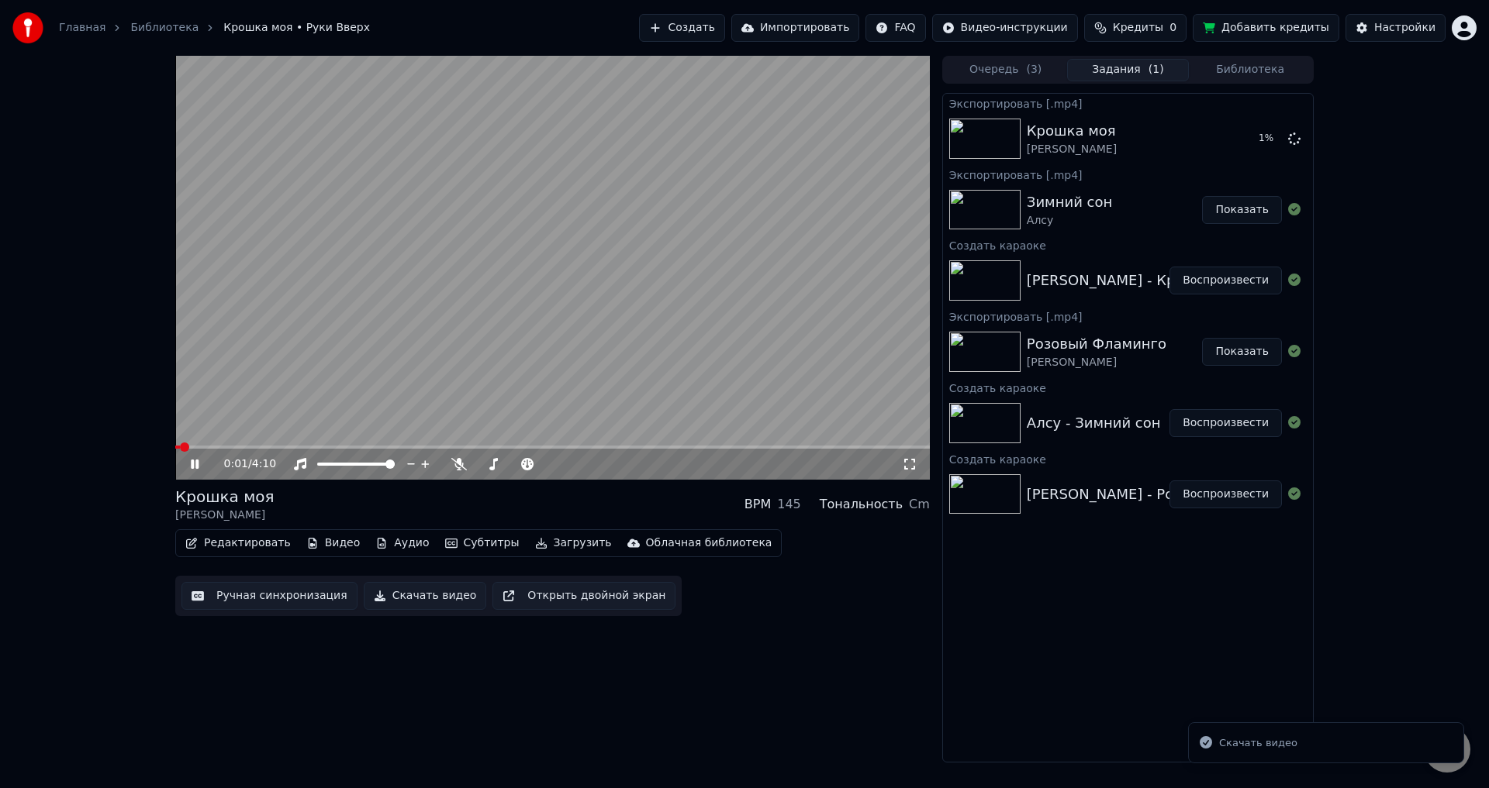
click at [188, 471] on icon at bounding box center [206, 464] width 36 height 12
click at [1467, 30] on html "Главная Библиотека Крошка моя • Руки Вверх Создать Импортировать FAQ Видео-инст…" at bounding box center [744, 394] width 1489 height 788
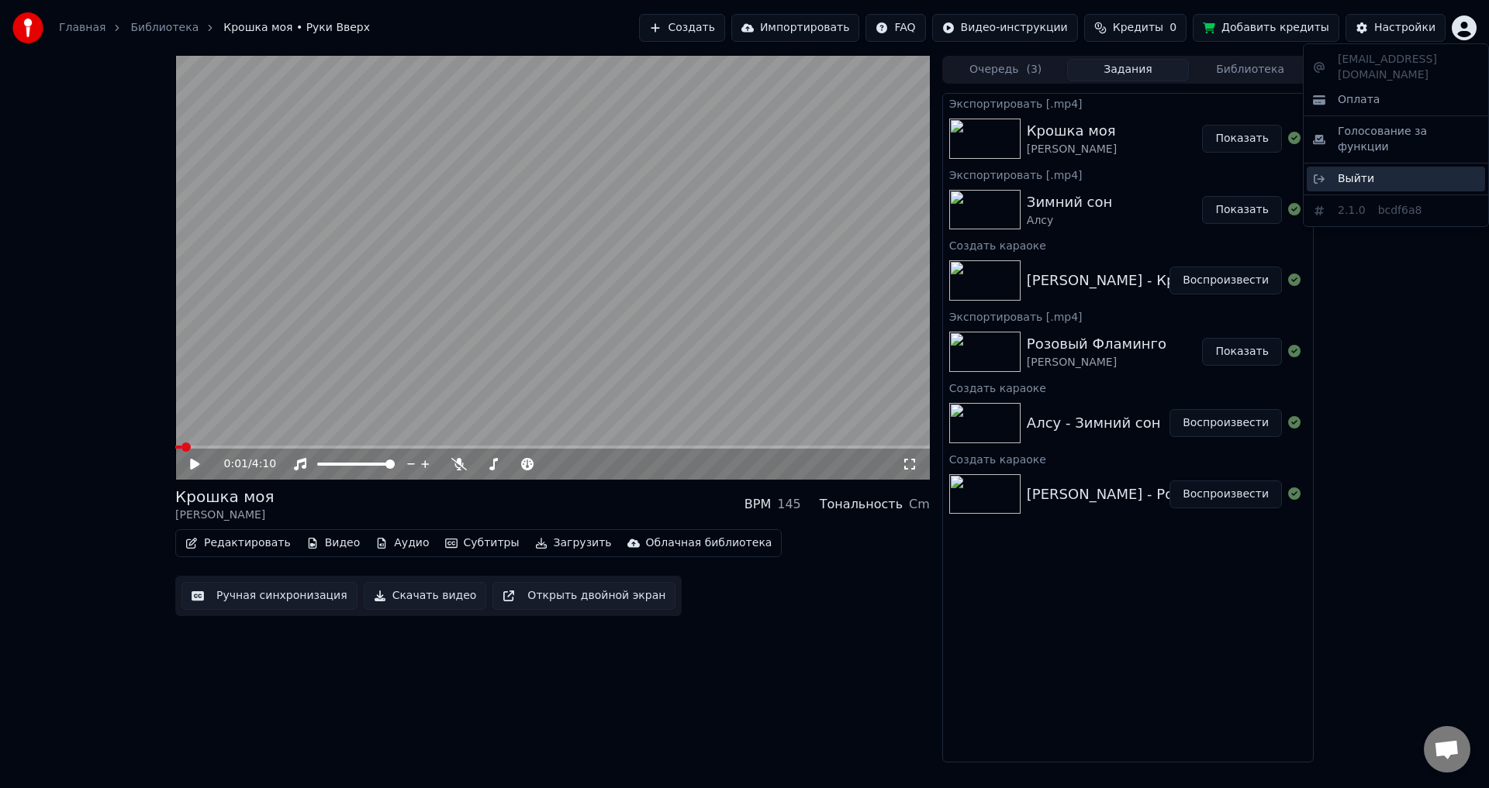
click at [1365, 171] on span "Выйти" at bounding box center [1355, 179] width 36 height 16
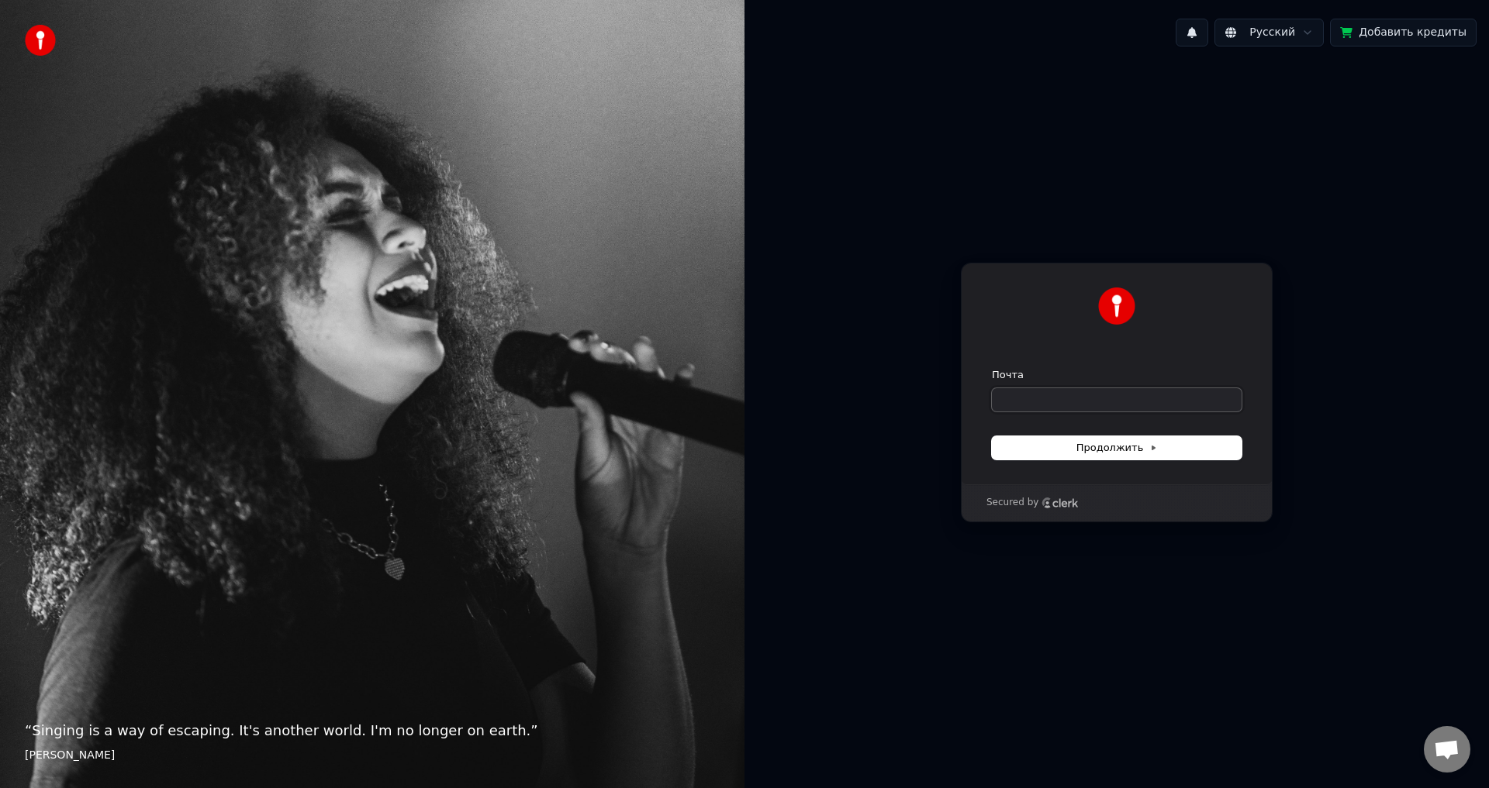
click at [1031, 392] on input "Почта" at bounding box center [1117, 399] width 250 height 23
click at [1115, 443] on span "Продолжить" at bounding box center [1116, 448] width 81 height 14
type input "**********"
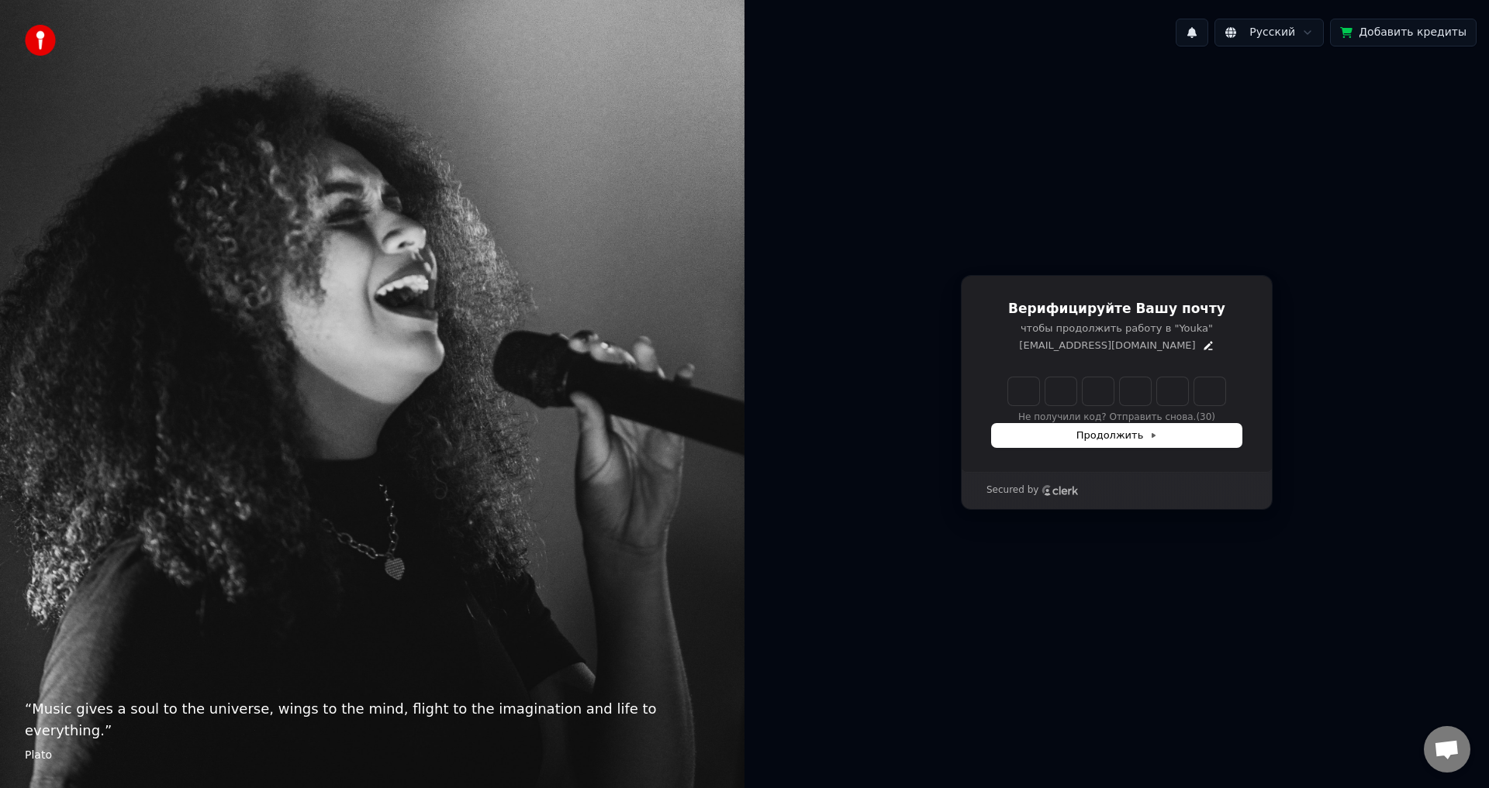
click at [1035, 390] on input "Enter verification code" at bounding box center [1116, 392] width 217 height 28
type input "******"
